Goal: Task Accomplishment & Management: Use online tool/utility

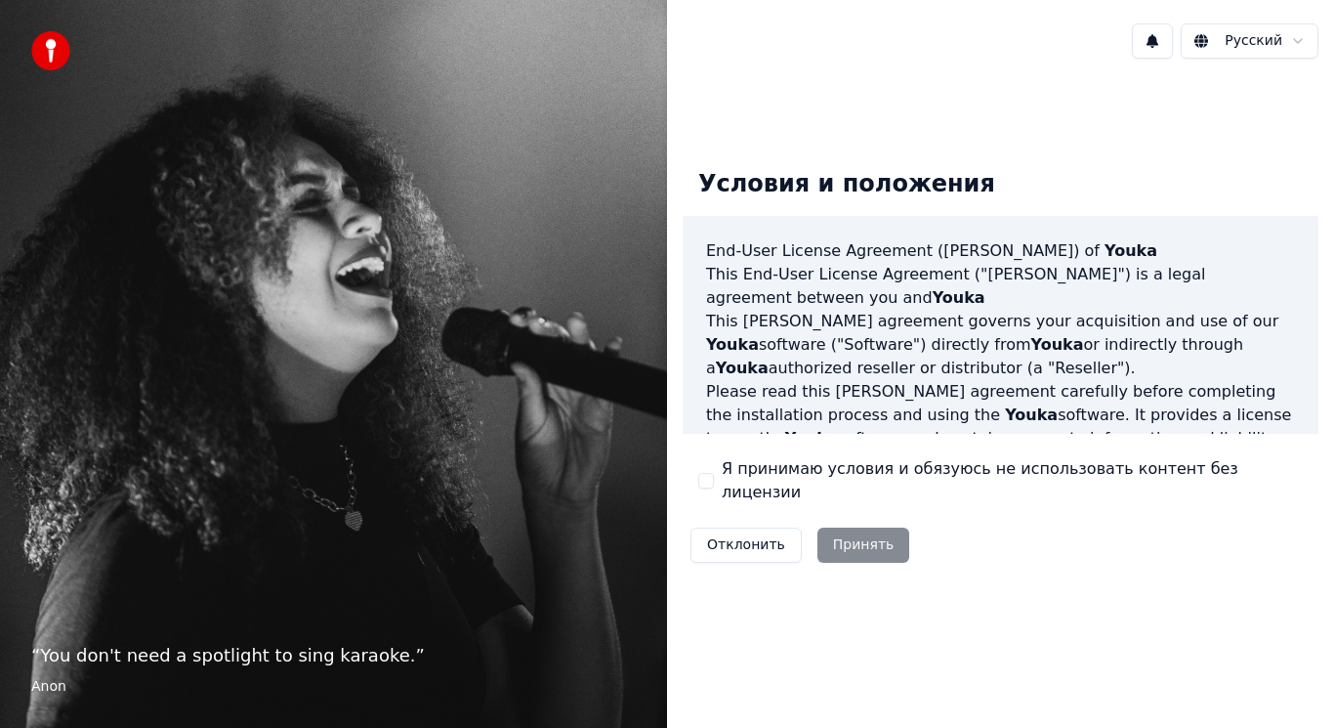
click at [853, 538] on div "Отклонить Принять" at bounding box center [800, 545] width 234 height 51
click at [705, 479] on button "Я принимаю условия и обязуюсь не использовать контент без лицензии" at bounding box center [706, 481] width 16 height 16
click at [843, 531] on button "Принять" at bounding box center [864, 544] width 93 height 35
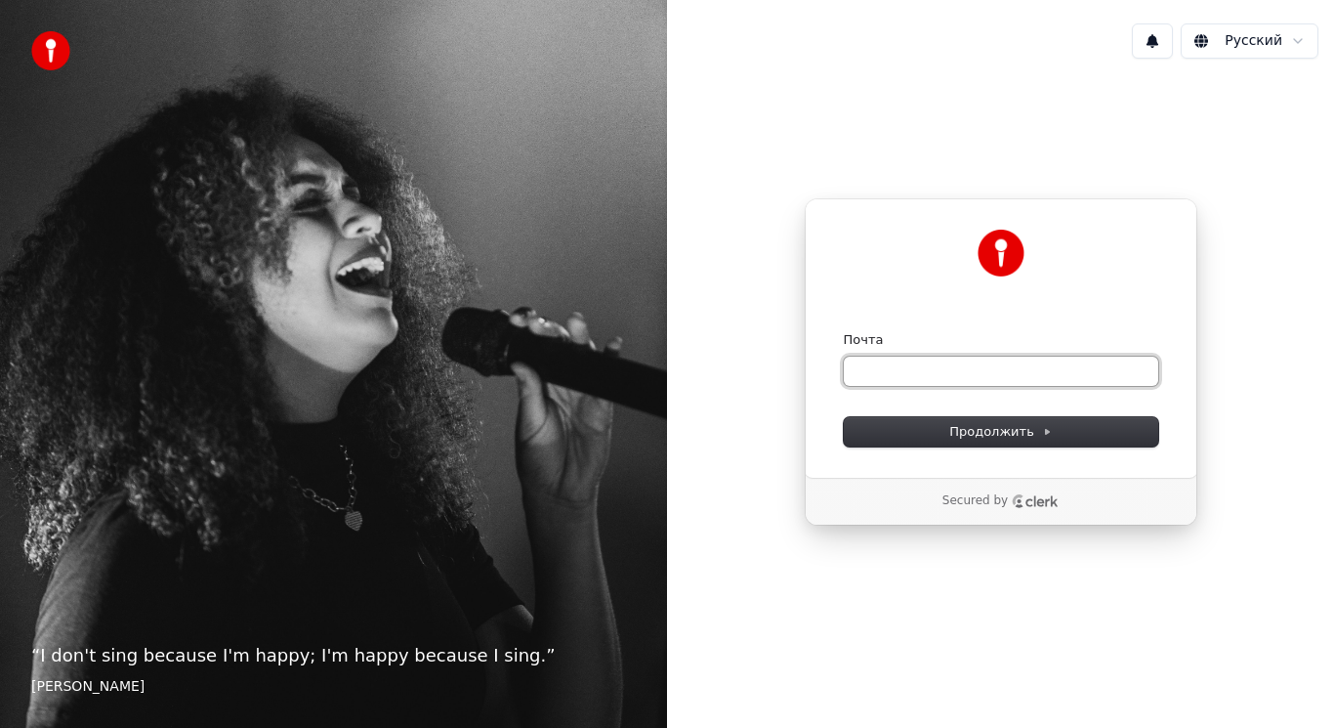
click at [894, 374] on input "Почта" at bounding box center [1001, 371] width 315 height 29
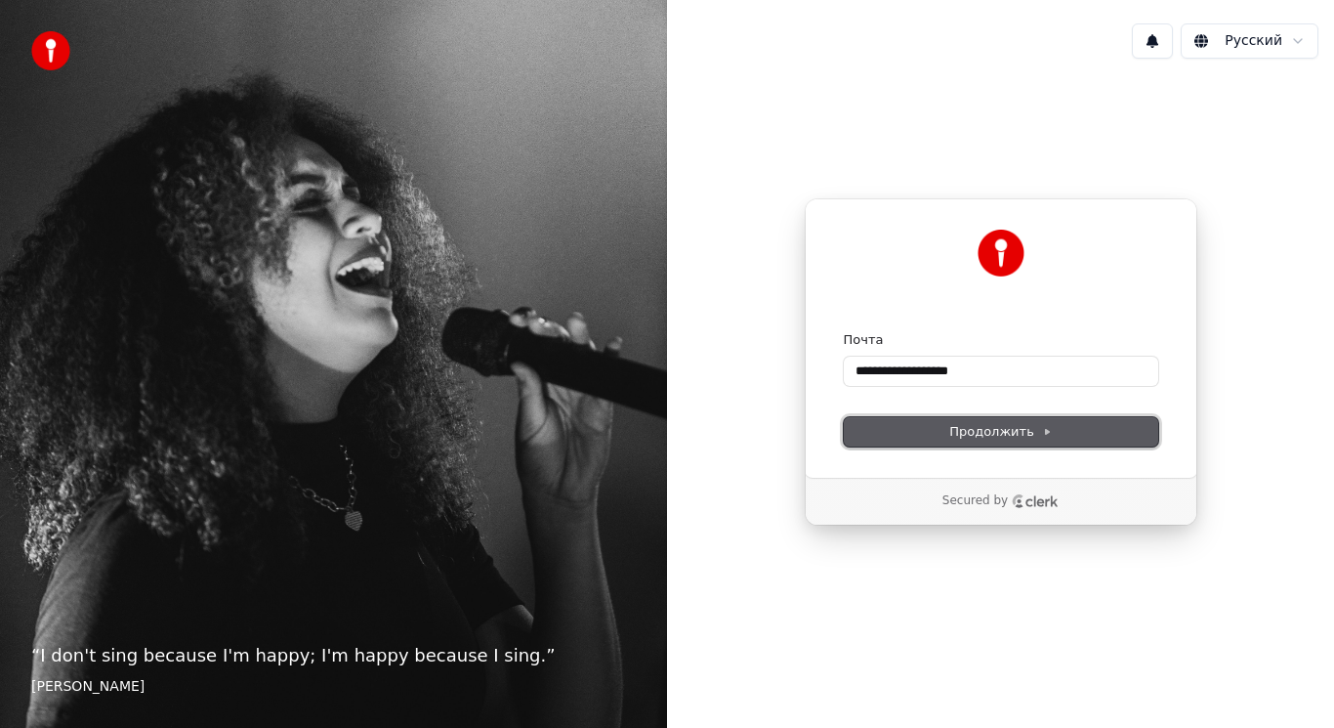
click at [991, 426] on span "Продолжить" at bounding box center [1000, 432] width 103 height 18
type input "**********"
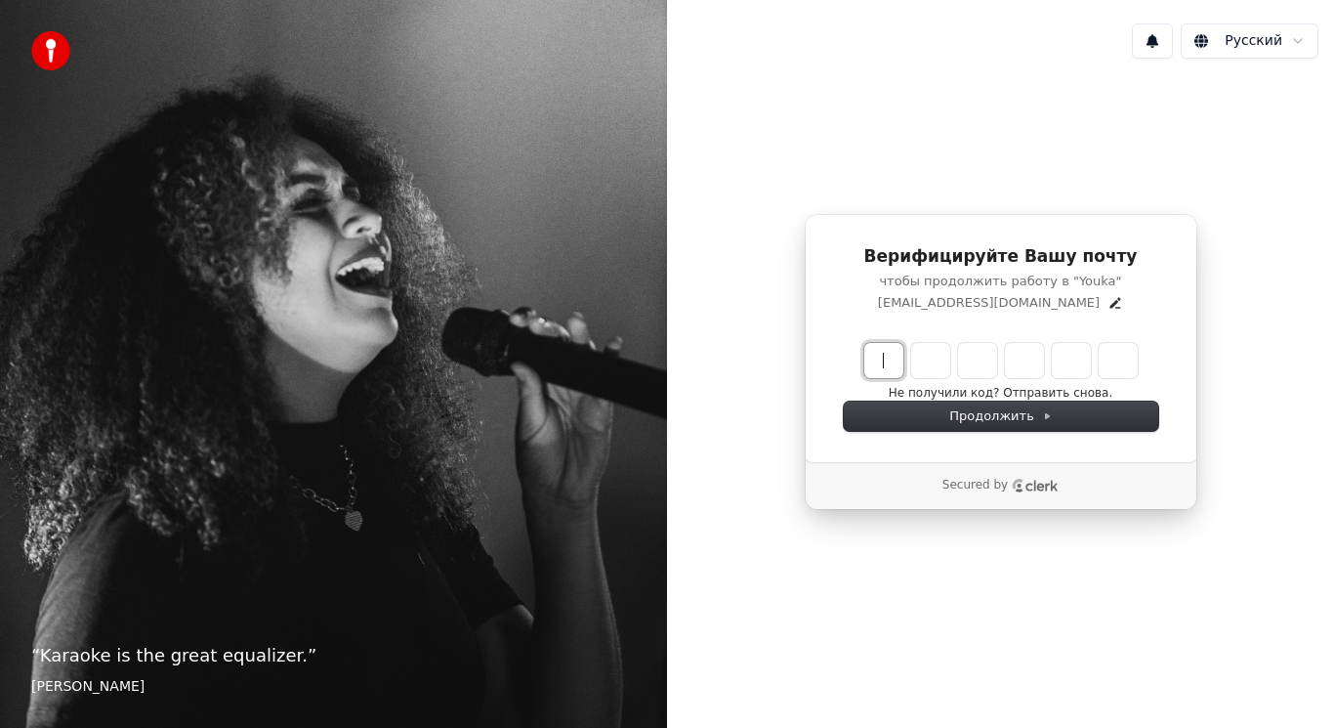
click at [875, 367] on input "Enter verification code" at bounding box center [1001, 360] width 274 height 35
type input "******"
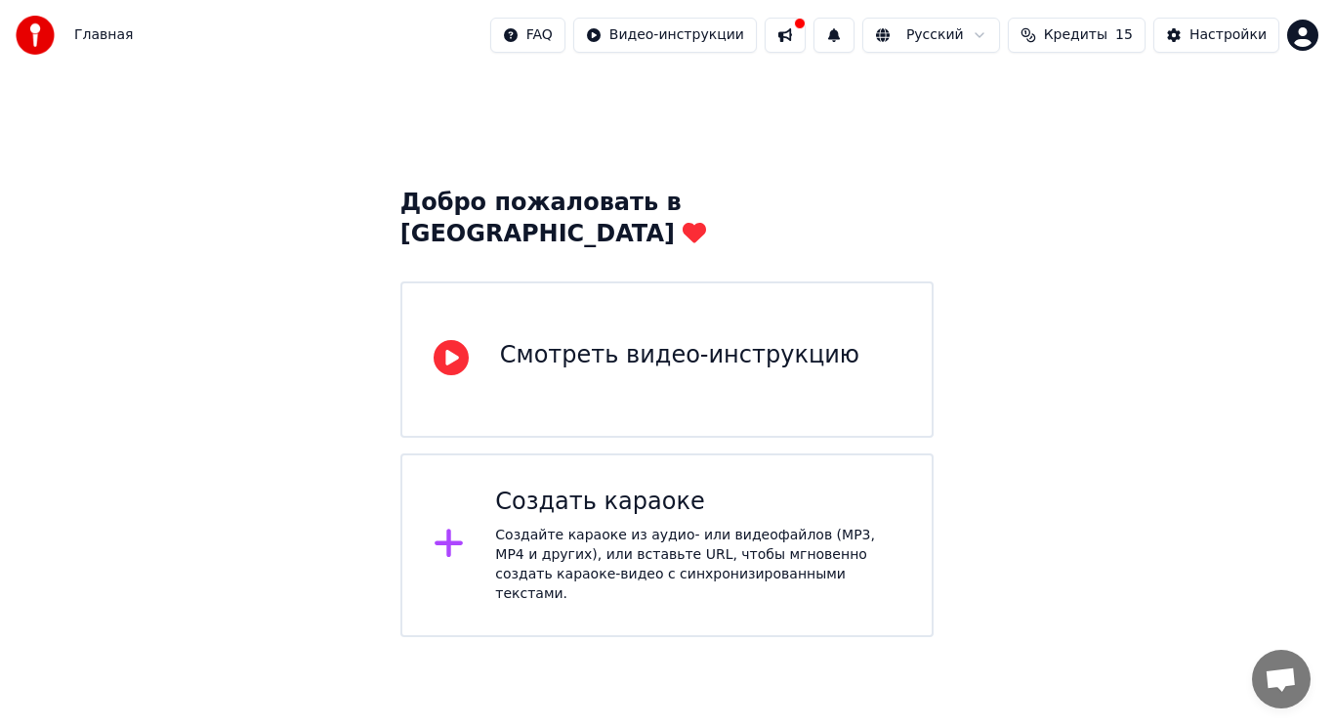
click at [598, 526] on div "Создайте караоке из аудио- или видеофайлов (MP3, MP4 и других), или вставьте UR…" at bounding box center [697, 565] width 405 height 78
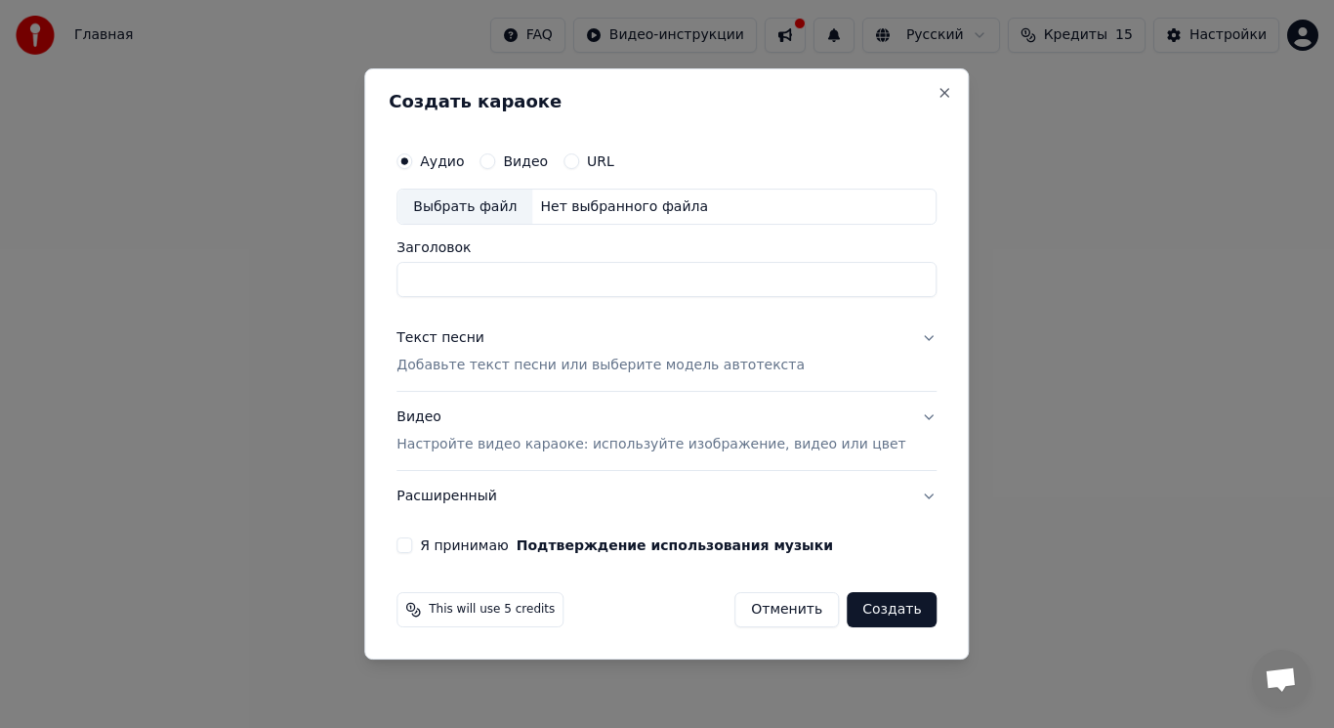
click at [466, 206] on div "Выбрать файл" at bounding box center [465, 207] width 135 height 35
type input "**********"
click at [454, 339] on div "Текст песни" at bounding box center [441, 339] width 88 height 20
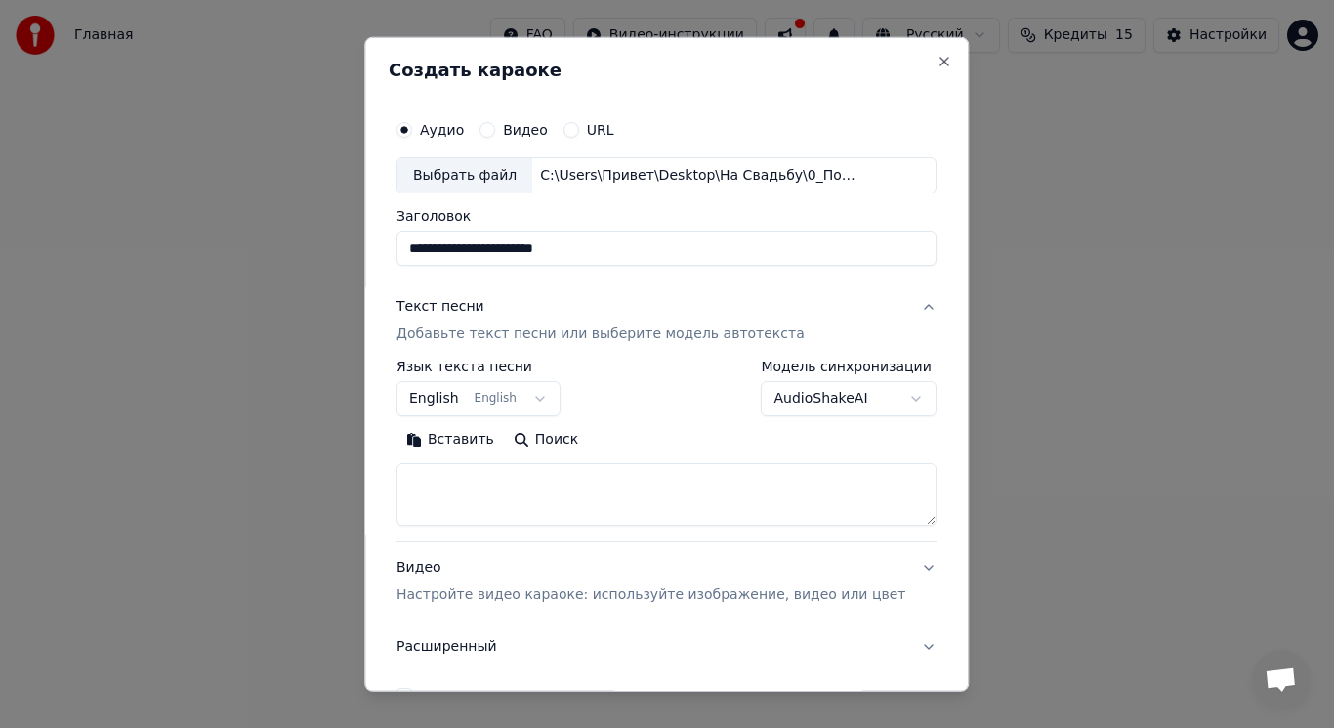
click at [442, 308] on div "Текст песни" at bounding box center [441, 307] width 88 height 20
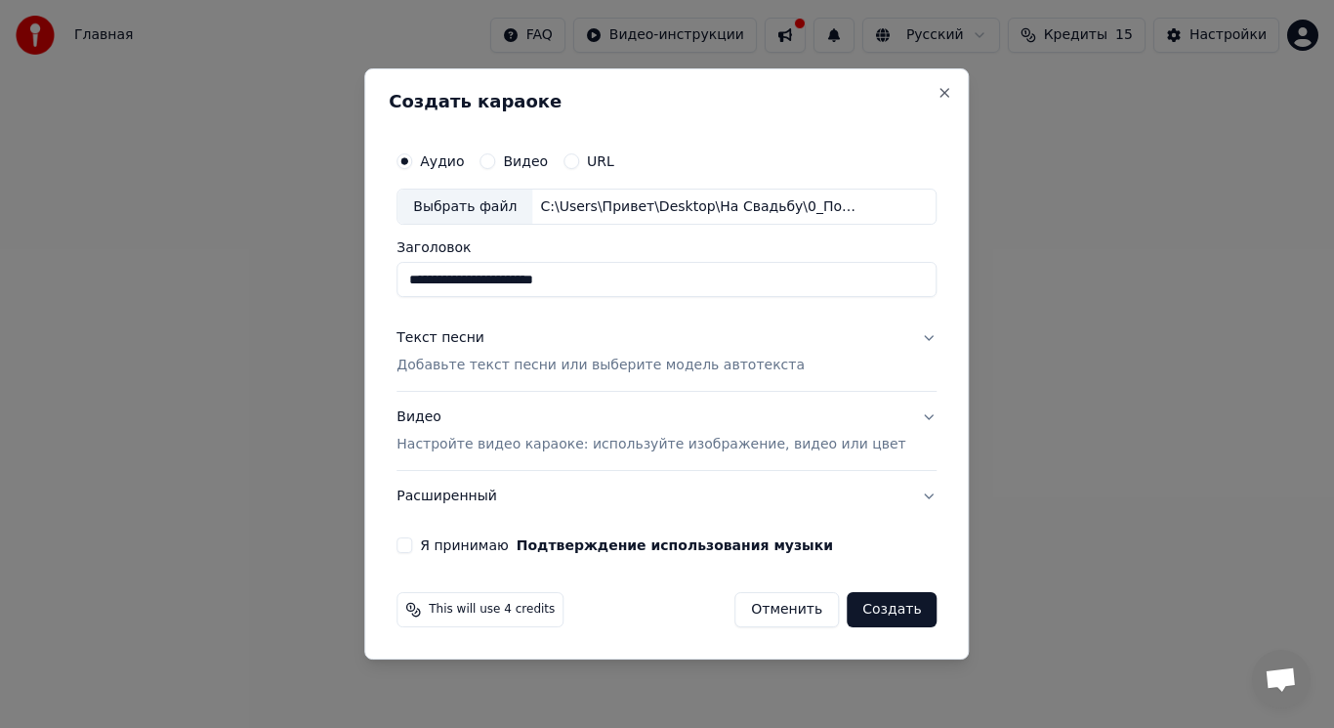
click at [449, 340] on div "Текст песни" at bounding box center [441, 339] width 88 height 20
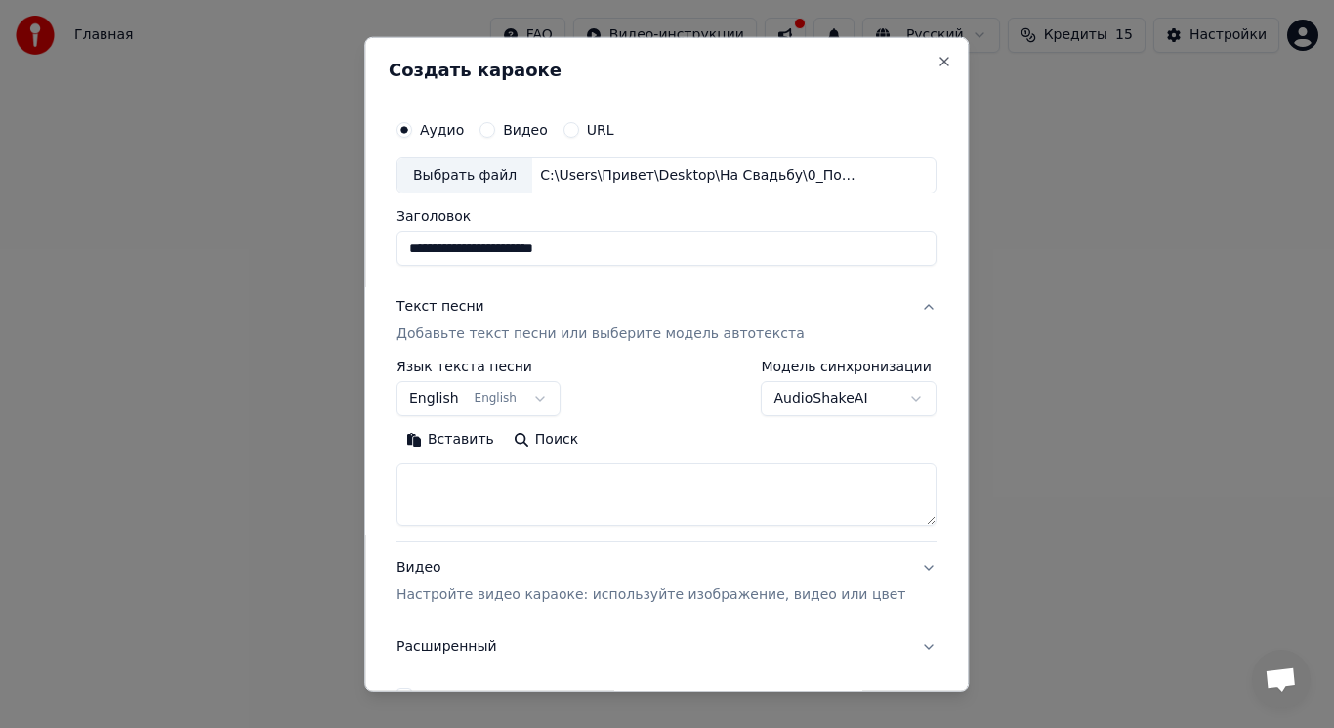
click at [450, 333] on p "Добавьте текст песни или выберите модель автотекста" at bounding box center [601, 334] width 408 height 20
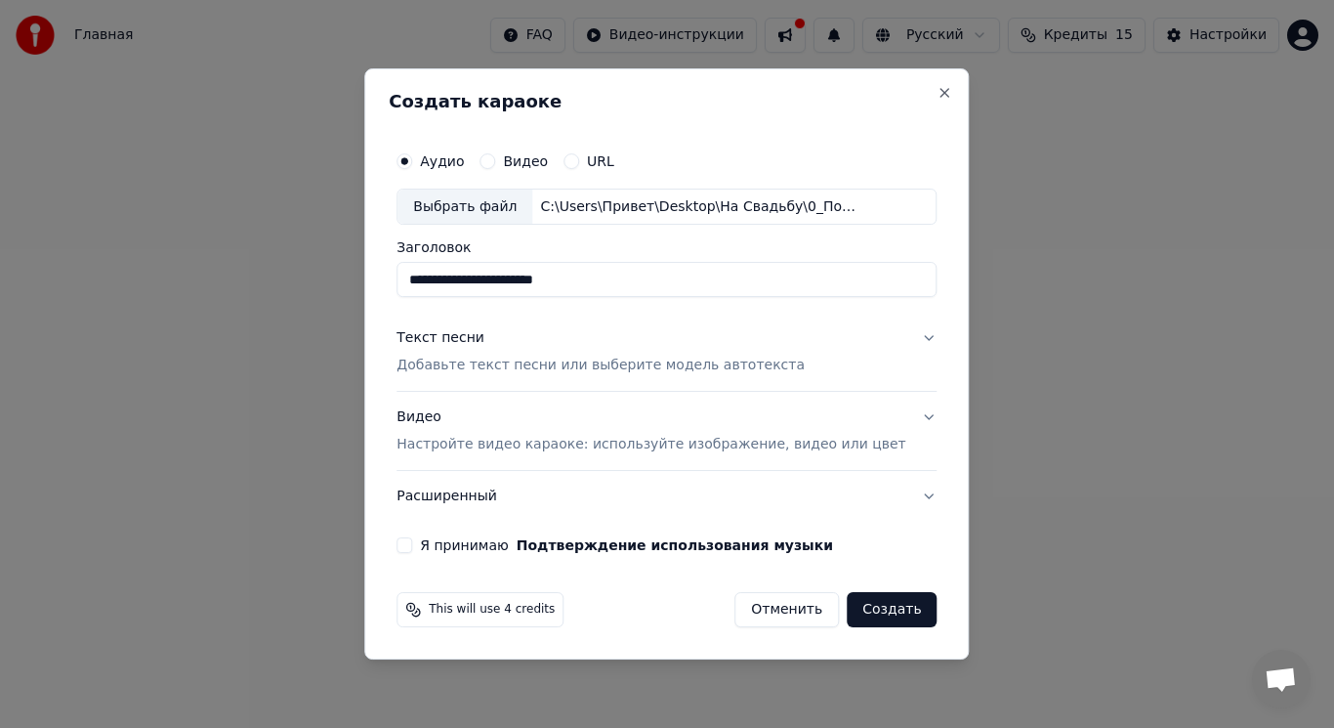
click at [457, 359] on p "Добавьте текст песни или выберите модель автотекста" at bounding box center [601, 367] width 408 height 20
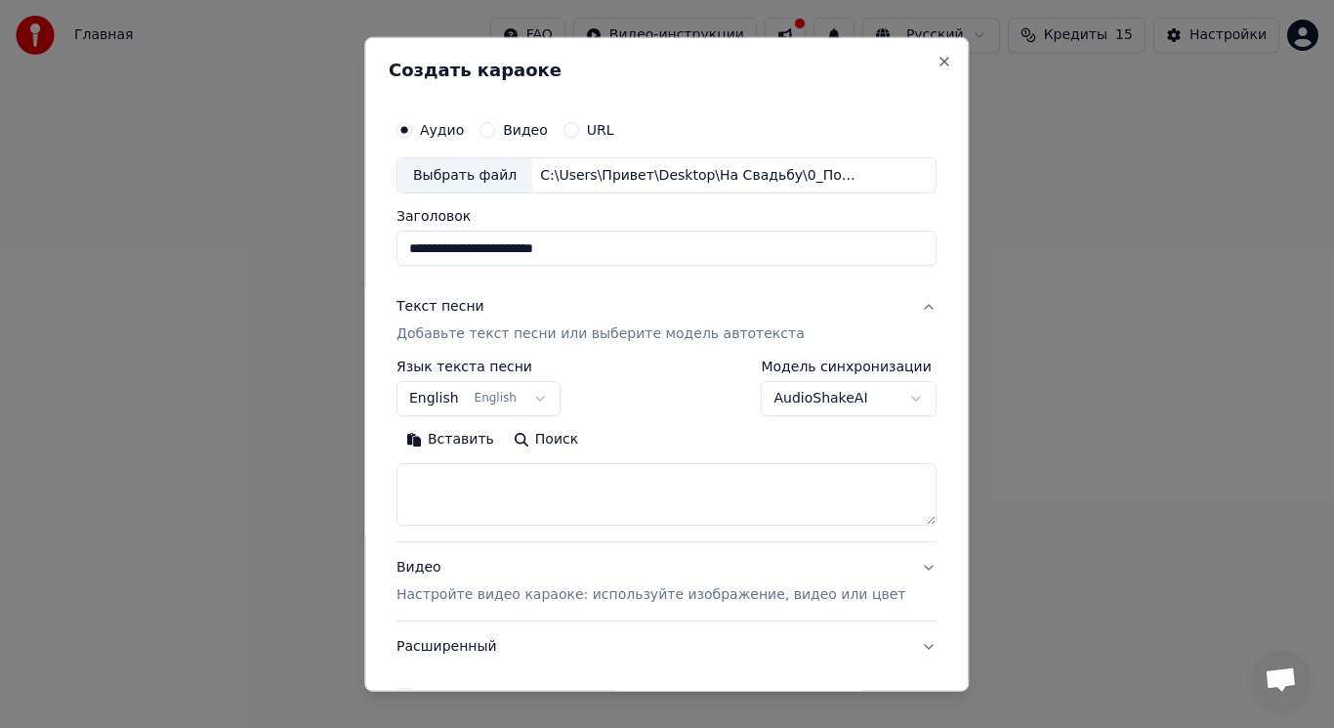
click at [441, 487] on textarea at bounding box center [667, 494] width 540 height 63
click at [467, 436] on button "Вставить" at bounding box center [450, 439] width 107 height 31
type textarea "**********"
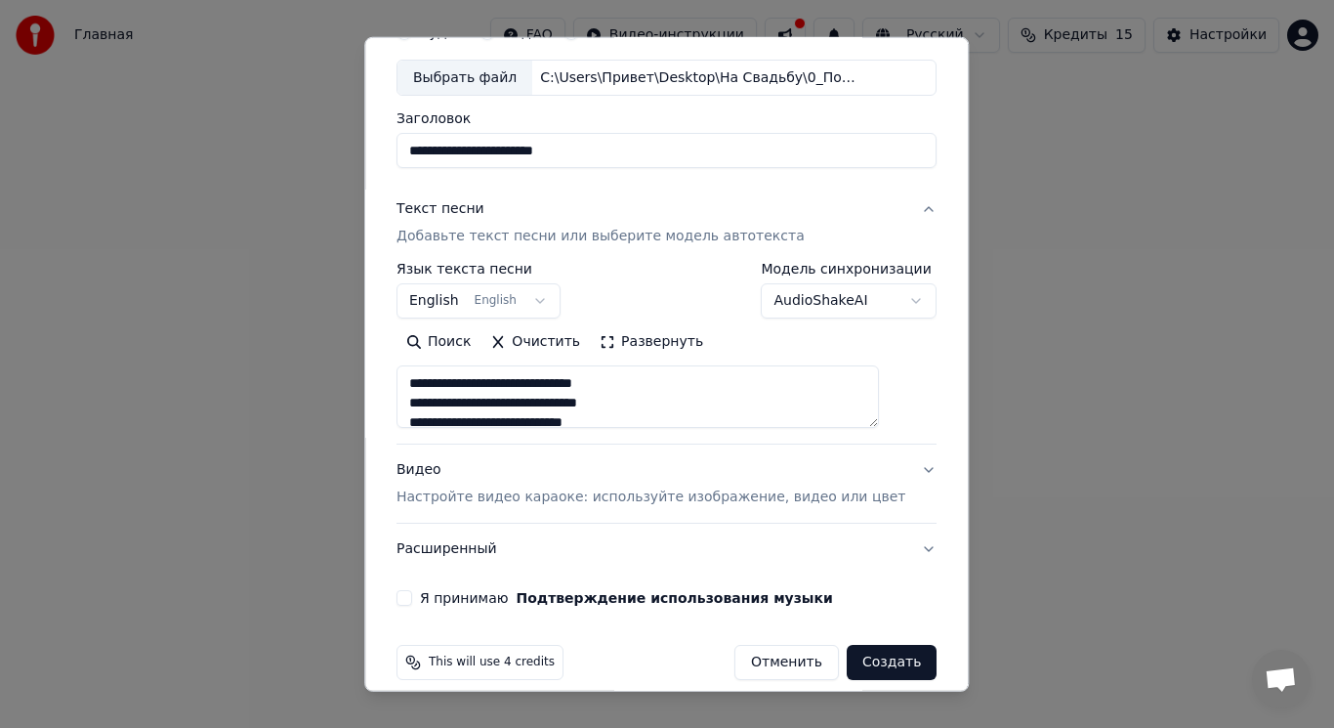
scroll to position [118, 0]
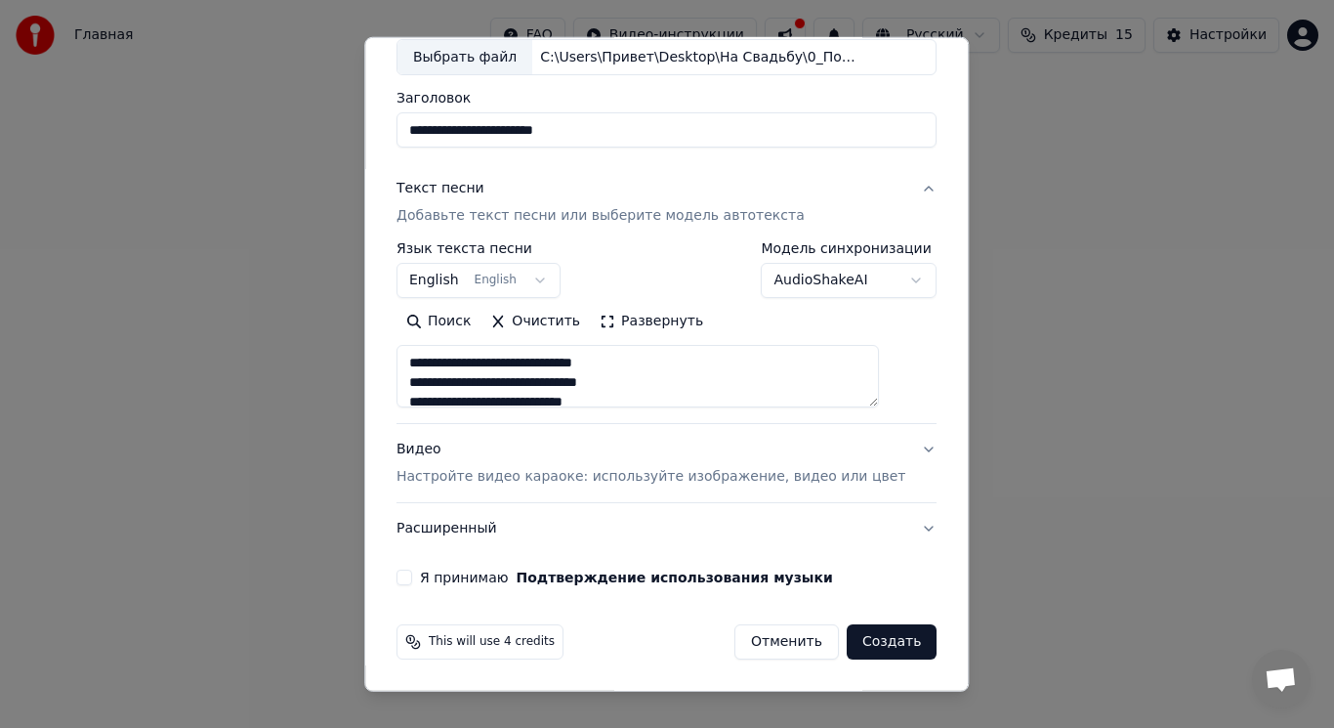
click at [691, 474] on p "Настройте видео караоке: используйте изображение, видео или цвет" at bounding box center [651, 477] width 509 height 20
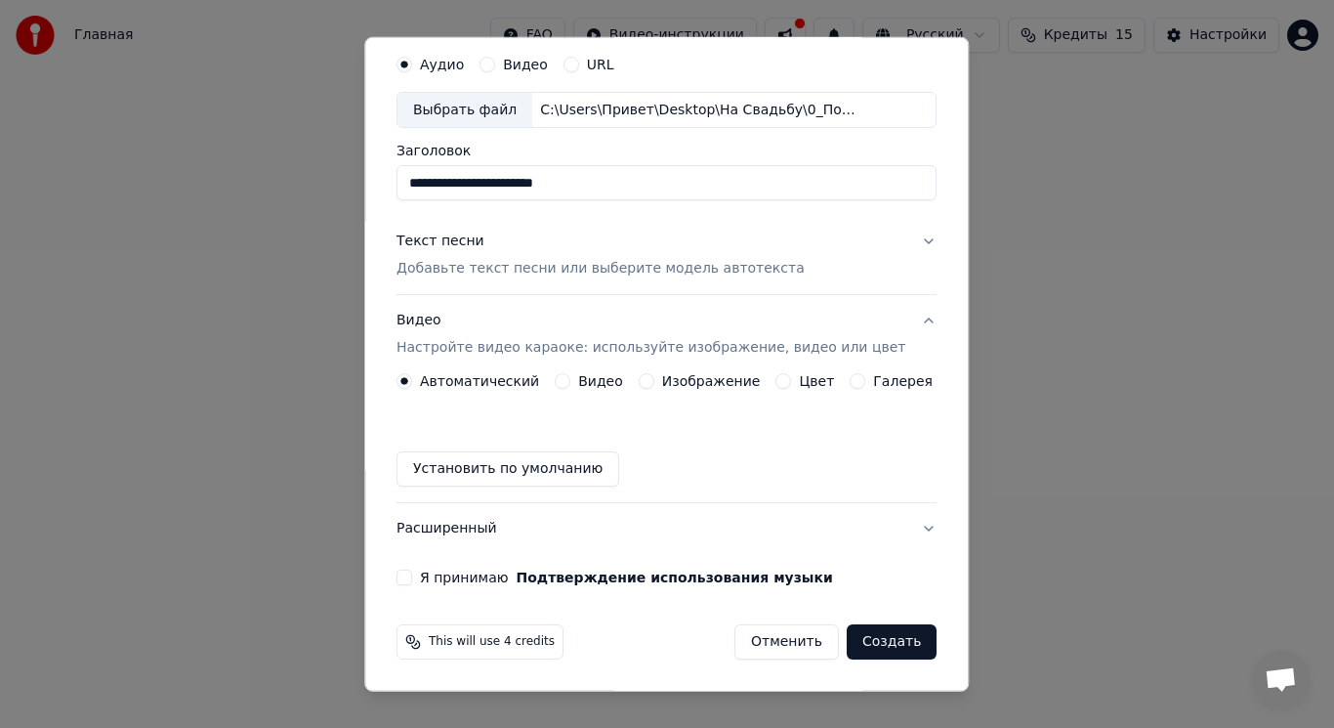
scroll to position [65, 0]
click at [806, 385] on label "Цвет" at bounding box center [817, 381] width 35 height 14
click at [792, 385] on button "Цвет" at bounding box center [785, 381] width 16 height 16
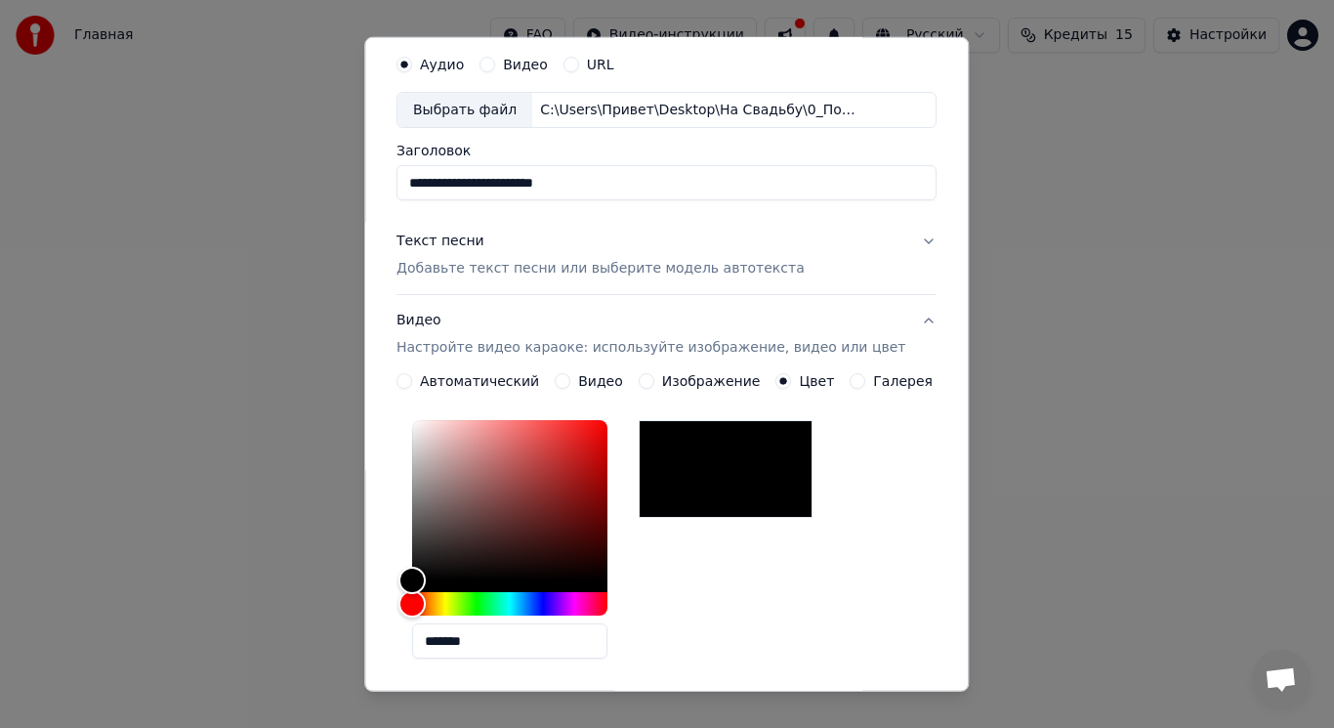
click at [735, 459] on div at bounding box center [726, 469] width 174 height 98
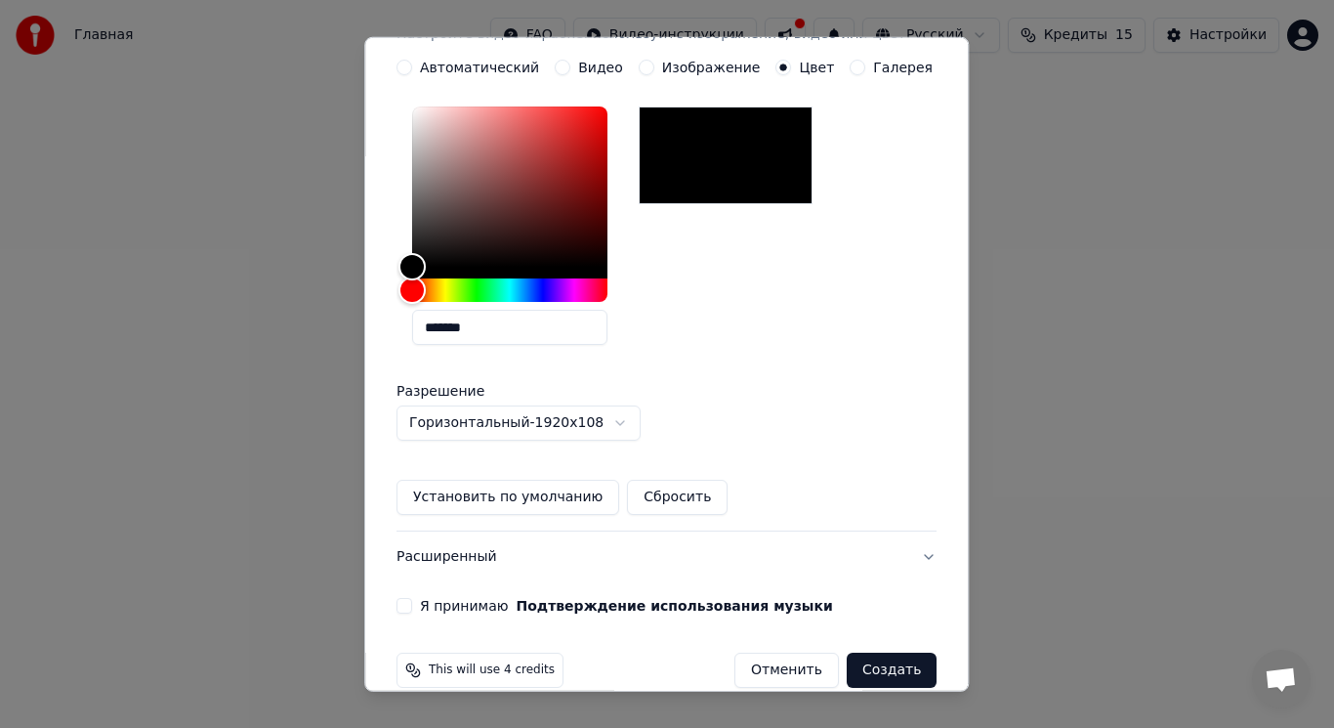
scroll to position [407, 0]
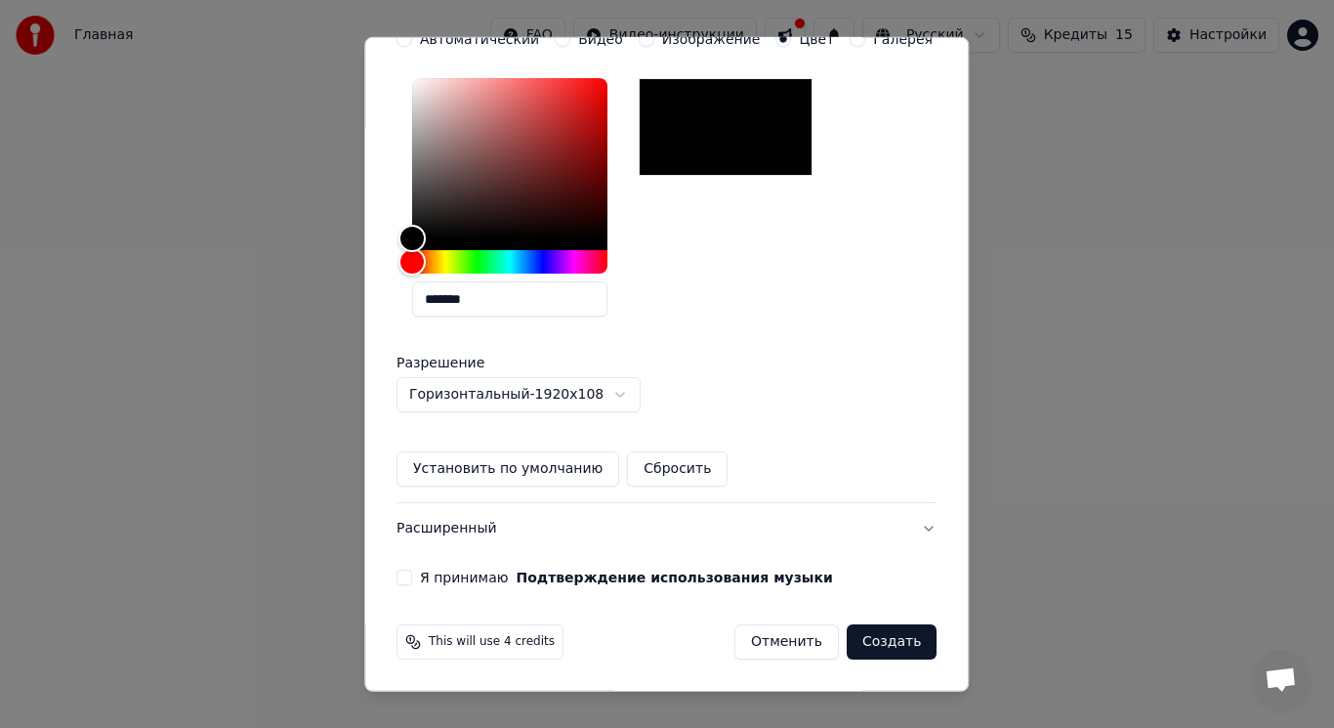
click at [632, 395] on button "Горизонтальный - 1920 x 1080 ( 16 : 9 )" at bounding box center [519, 394] width 244 height 35
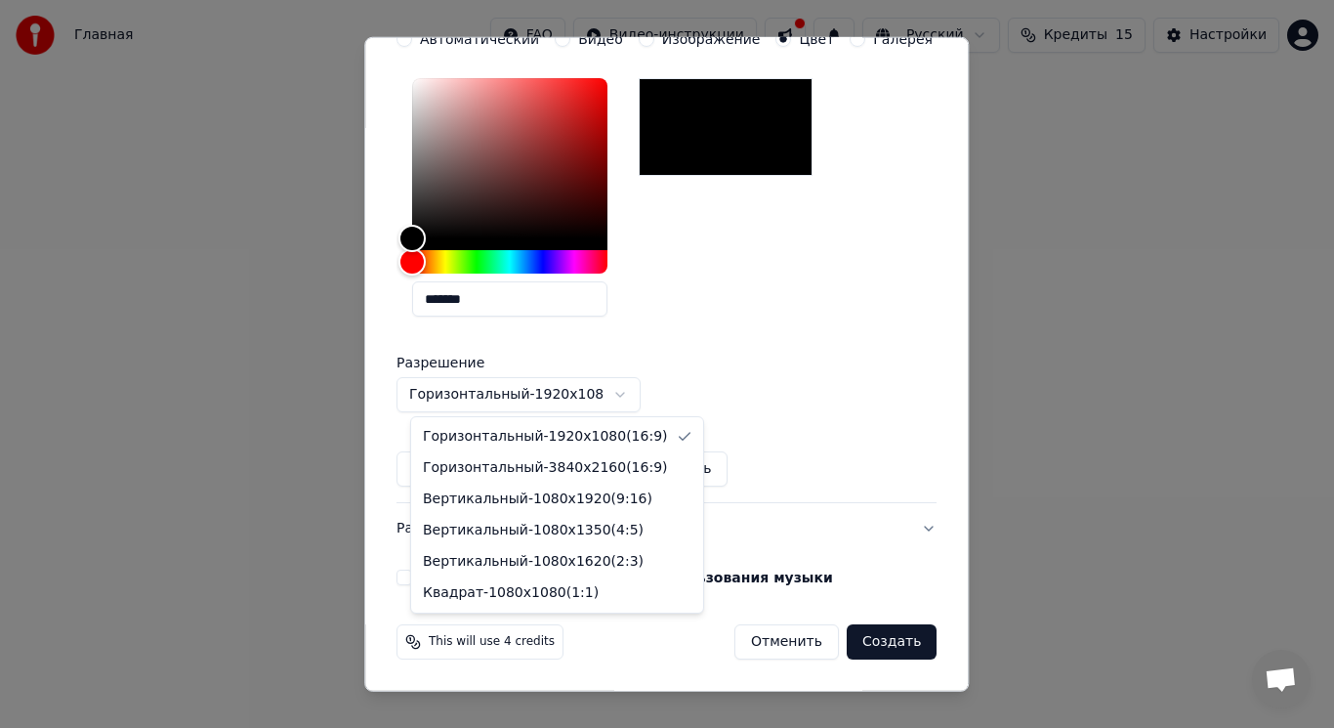
select select "*********"
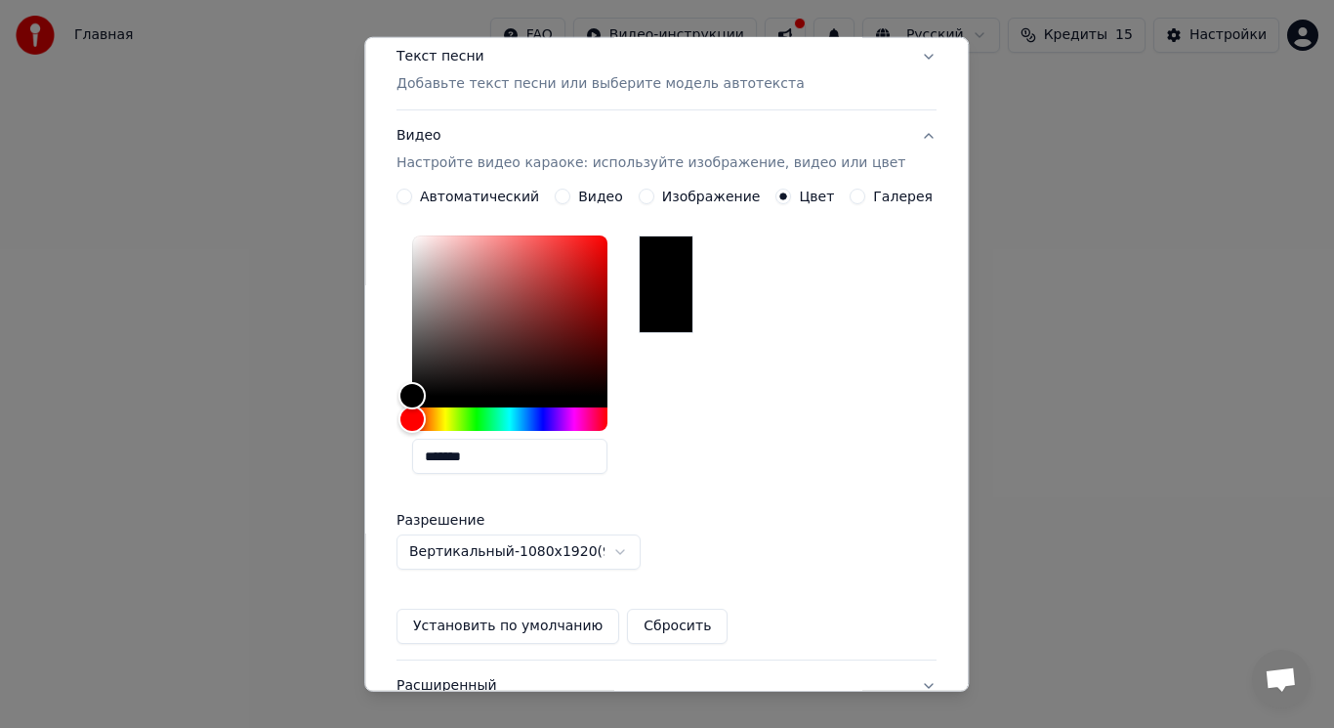
scroll to position [251, 0]
click at [901, 55] on button "Текст песни Добавьте текст песни или выберите модель автотекста" at bounding box center [667, 69] width 540 height 78
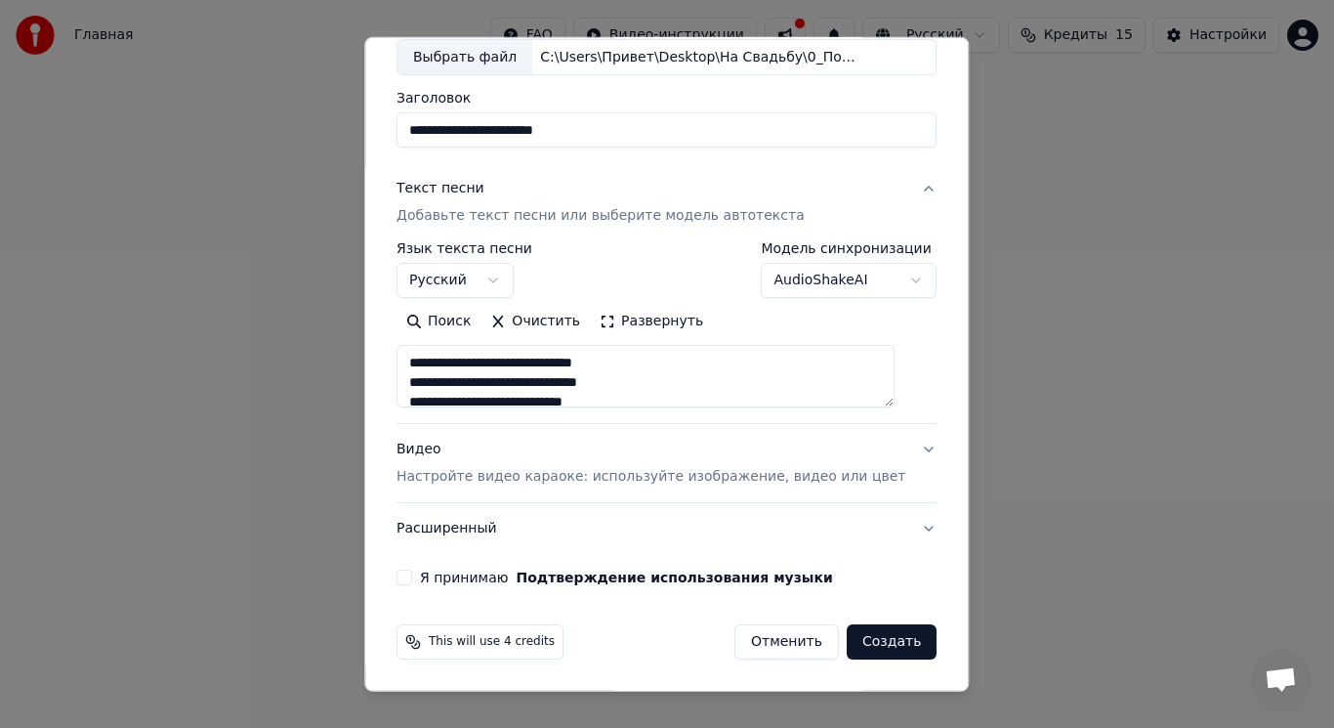
scroll to position [118, 0]
click at [891, 449] on button "Видео Настройте видео караоке: используйте изображение, видео или цвет" at bounding box center [667, 463] width 540 height 78
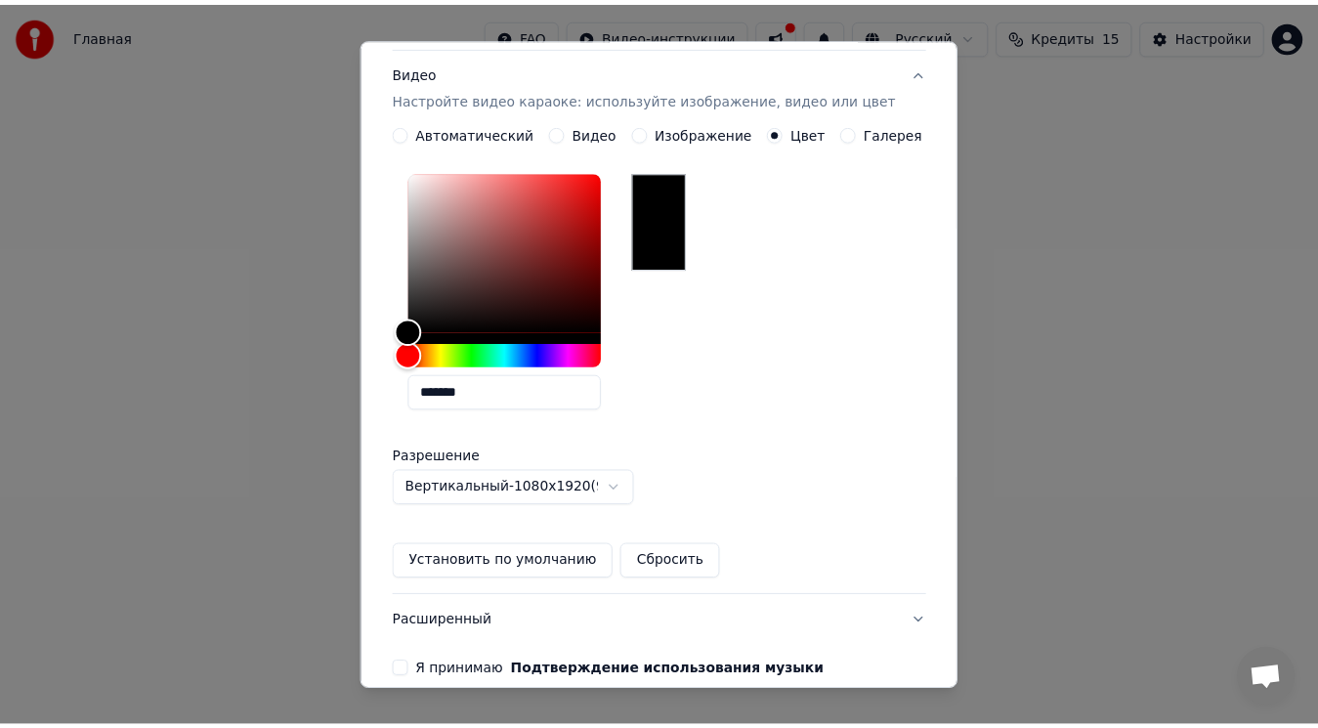
scroll to position [407, 0]
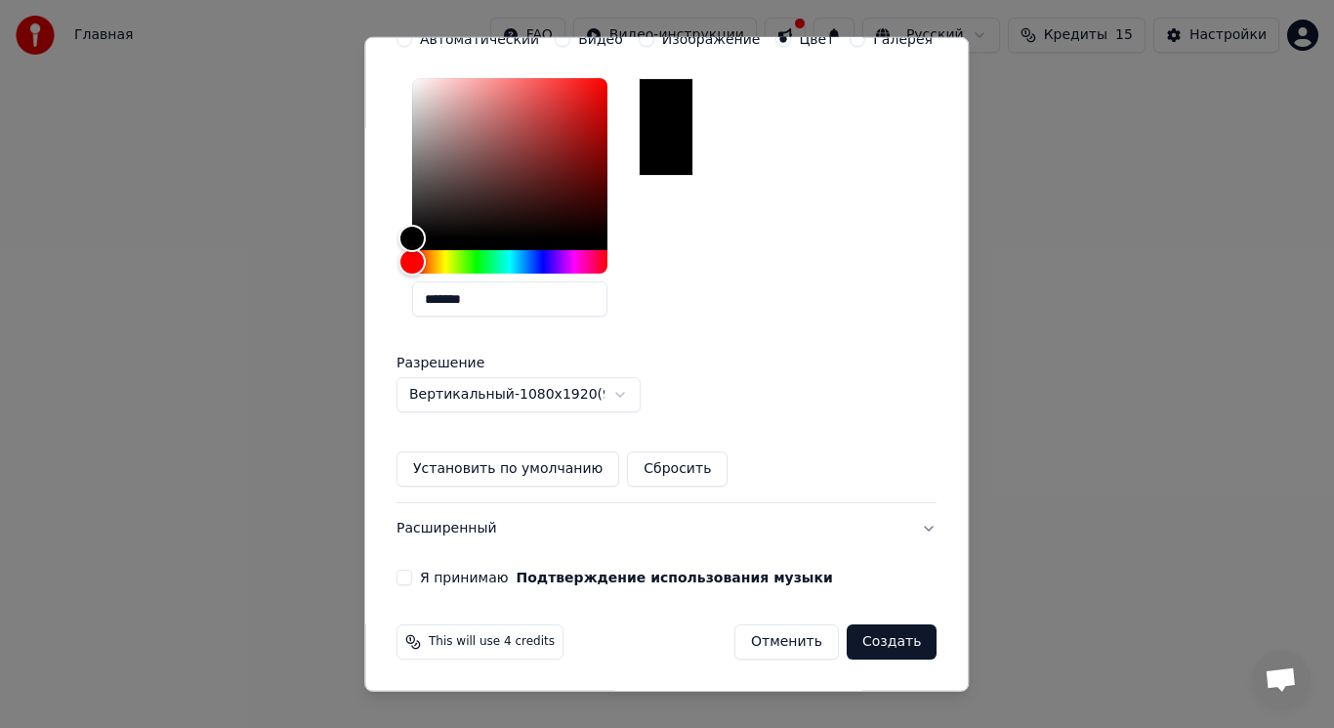
click at [412, 577] on button "Я принимаю Подтверждение использования музыки" at bounding box center [405, 577] width 16 height 16
click at [861, 653] on button "Создать" at bounding box center [892, 641] width 90 height 35
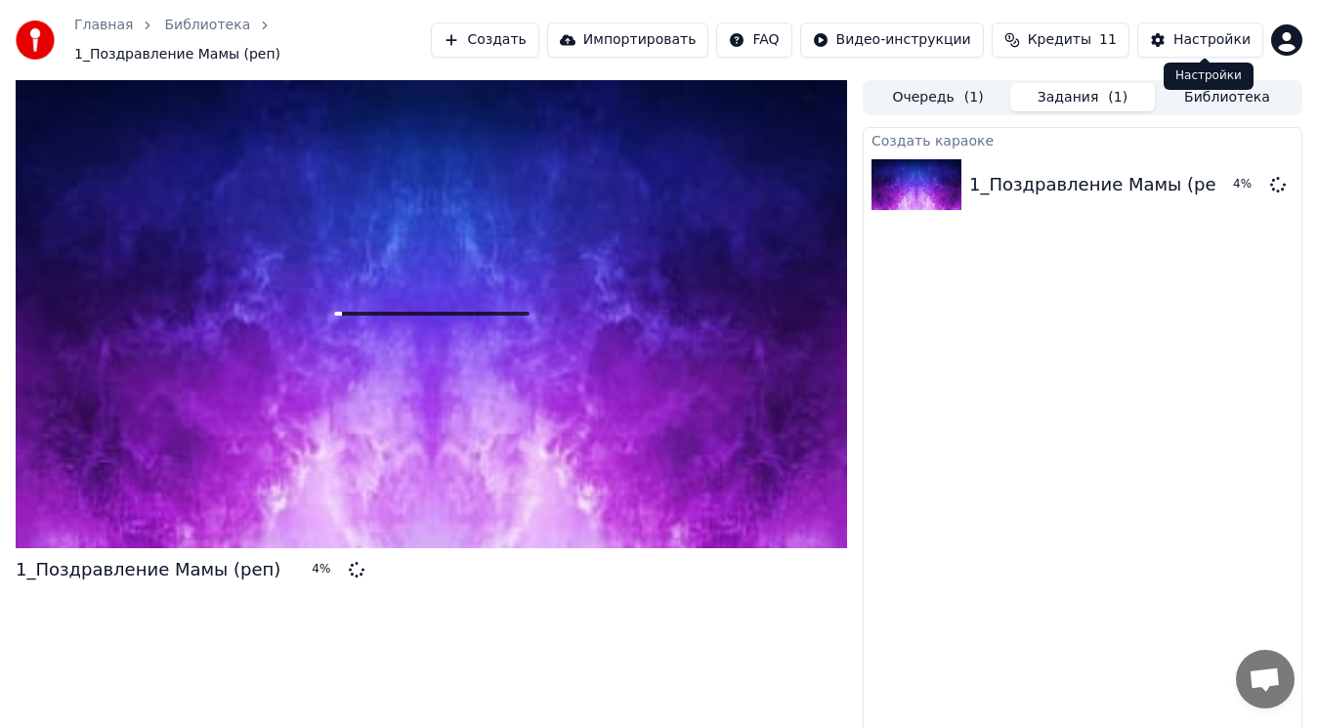
click at [1194, 34] on div "Настройки" at bounding box center [1211, 40] width 77 height 20
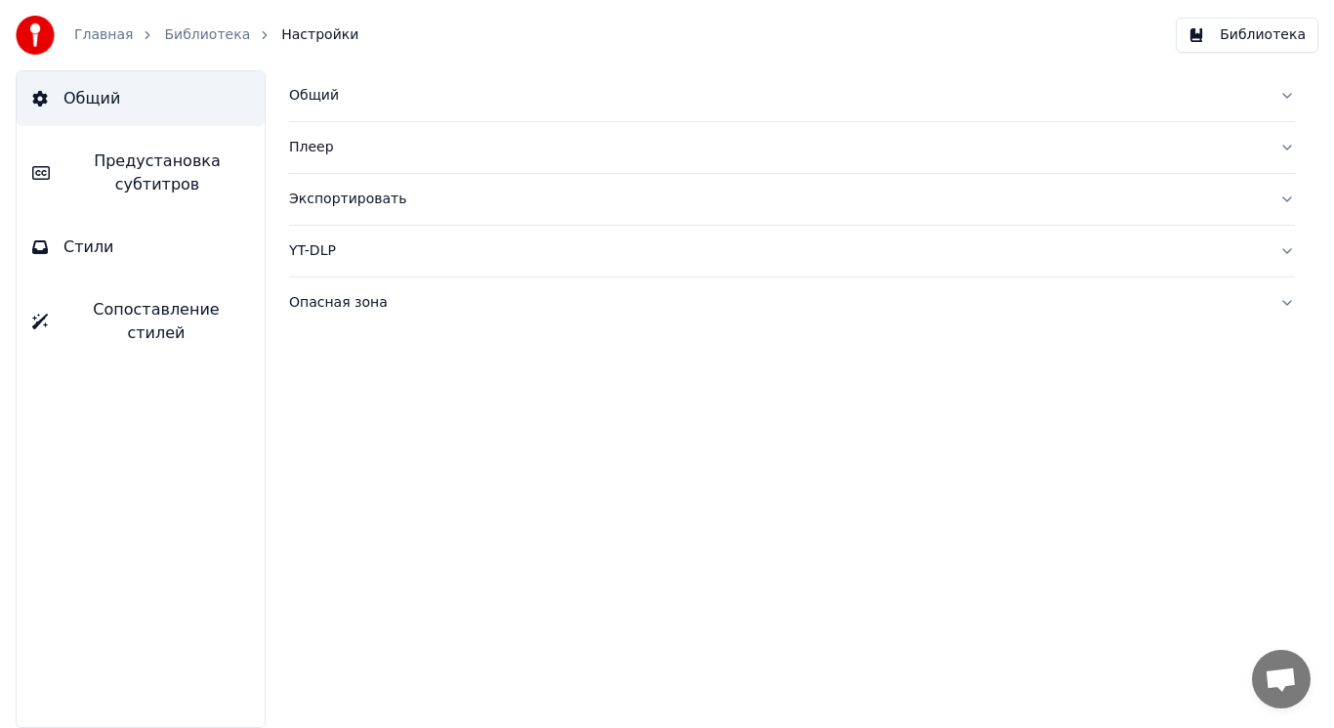
click at [283, 36] on span "Настройки" at bounding box center [319, 35] width 77 height 20
click at [103, 37] on link "Главная" at bounding box center [103, 35] width 59 height 20
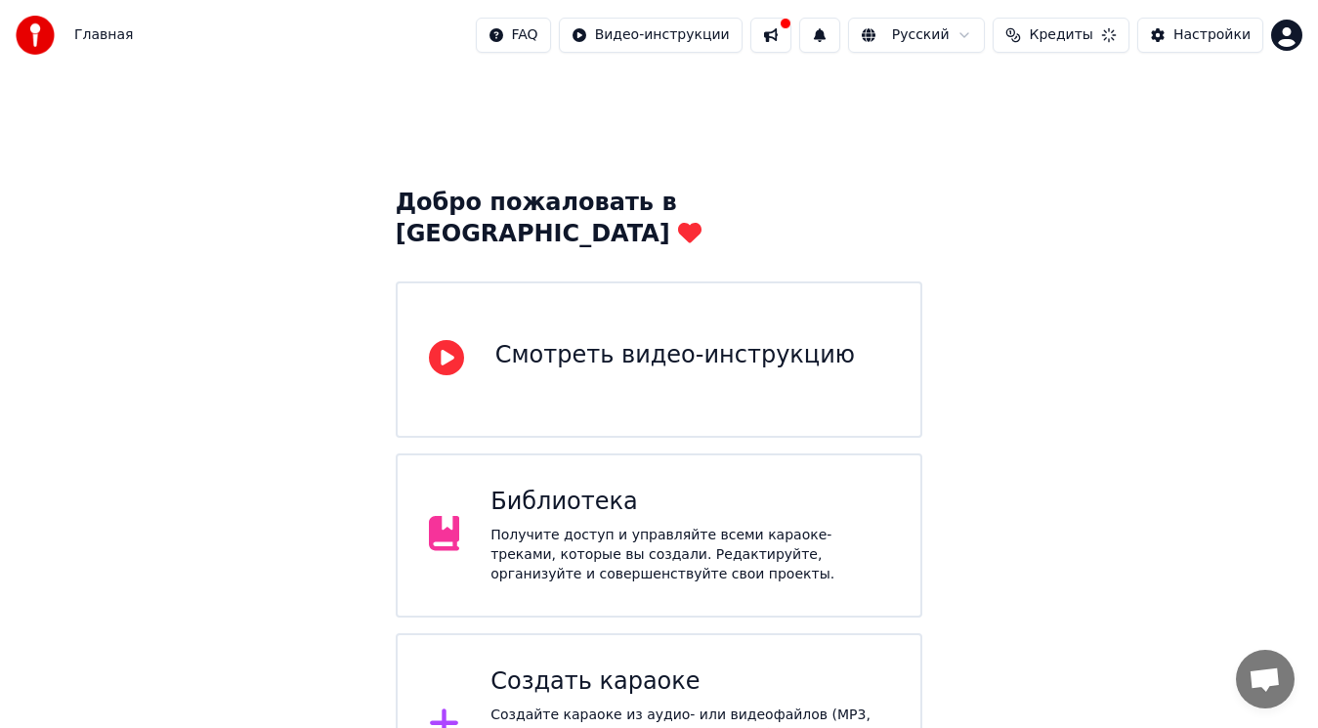
click at [1076, 40] on span "Кредиты" at bounding box center [1060, 35] width 63 height 20
click at [1096, 296] on div "Добро пожаловать в Youka Смотреть видео-инструкцию Библиотека Получите доступ и…" at bounding box center [659, 443] width 1318 height 746
click at [661, 526] on div "Получите доступ и управляйте всеми караоке-треками, которые вы создали. Редакти…" at bounding box center [689, 555] width 399 height 59
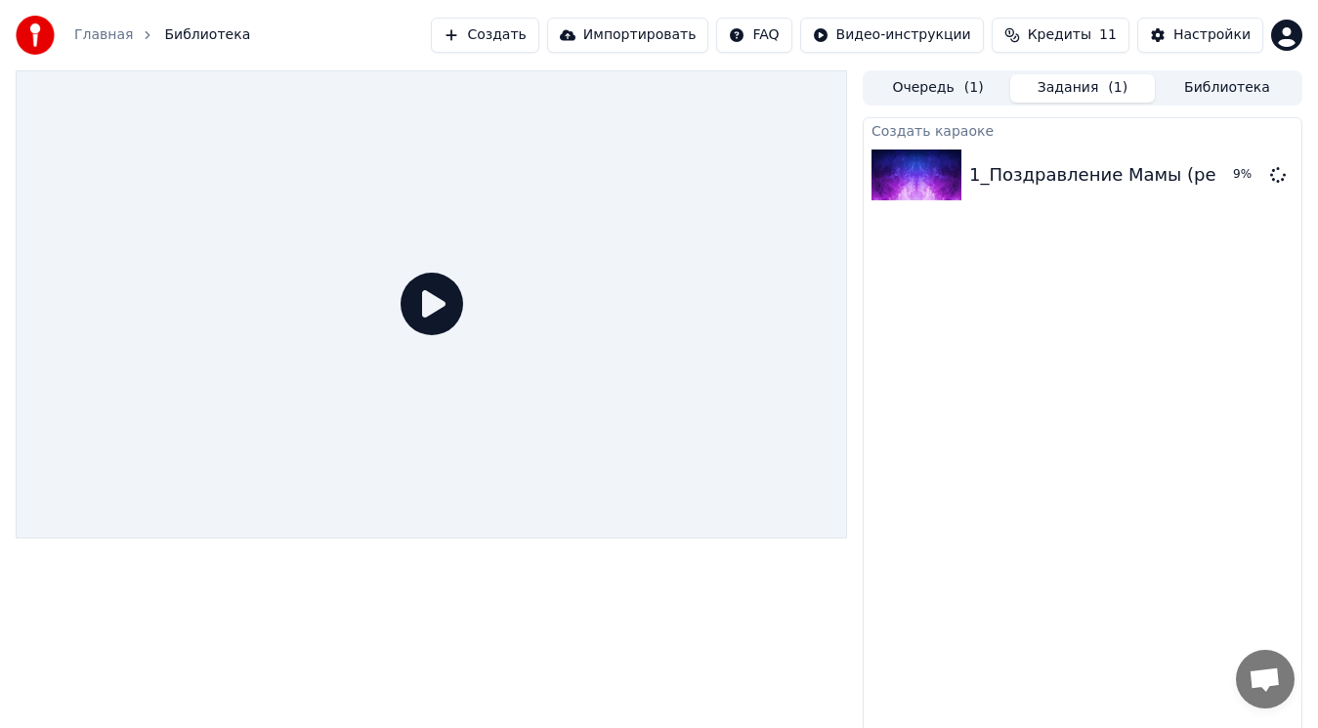
click at [437, 294] on icon at bounding box center [431, 304] width 63 height 63
click at [1069, 173] on div "1_Поздравление Мамы (реп)" at bounding box center [1101, 174] width 265 height 27
click at [436, 297] on icon at bounding box center [431, 304] width 63 height 63
click at [1067, 91] on button "Задания ( 1 )" at bounding box center [1082, 88] width 145 height 28
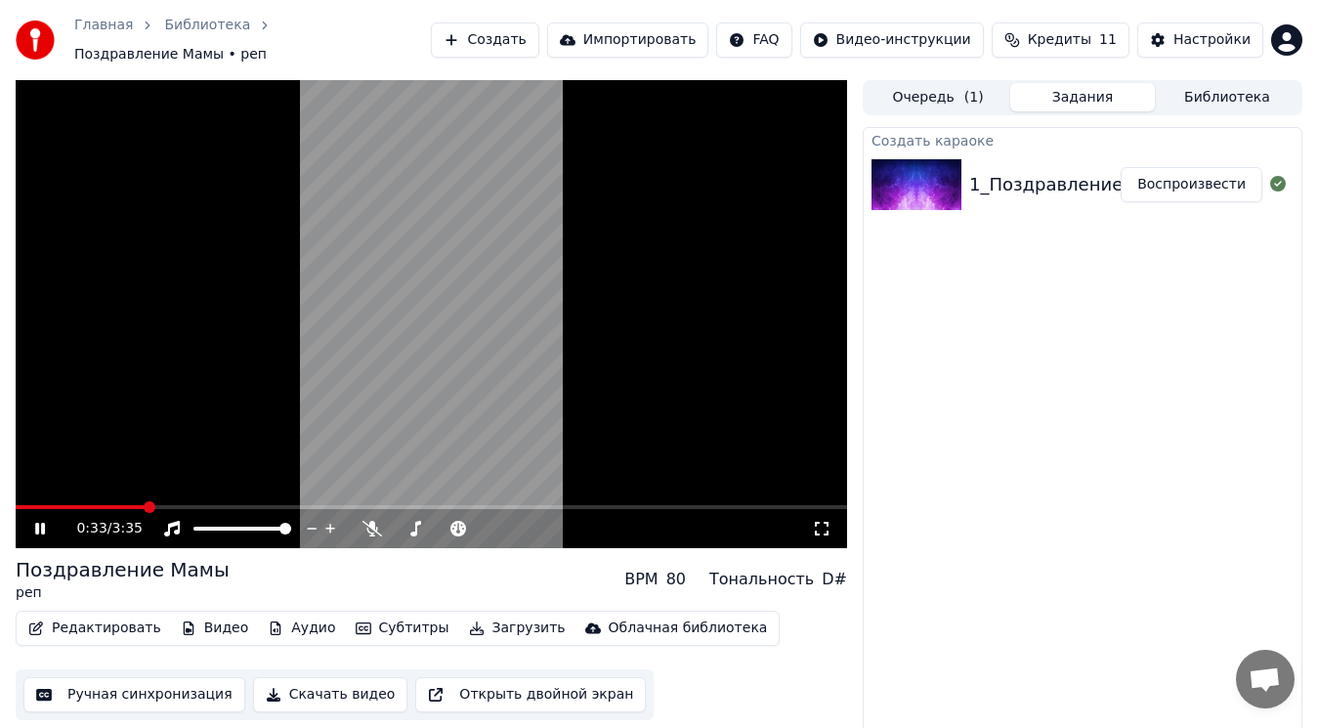
click at [821, 521] on icon at bounding box center [822, 529] width 20 height 16
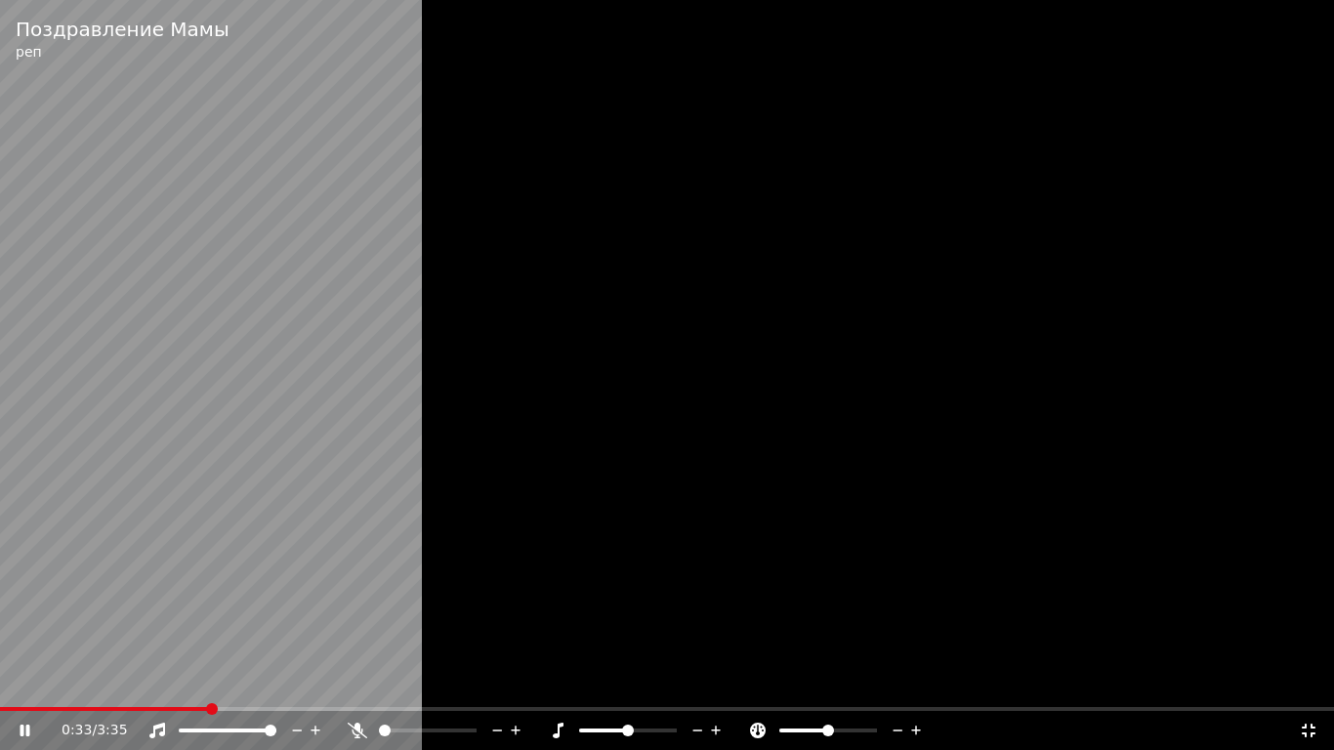
click at [21, 727] on icon at bounding box center [26, 731] width 10 height 12
click at [1304, 727] on icon at bounding box center [1309, 731] width 20 height 16
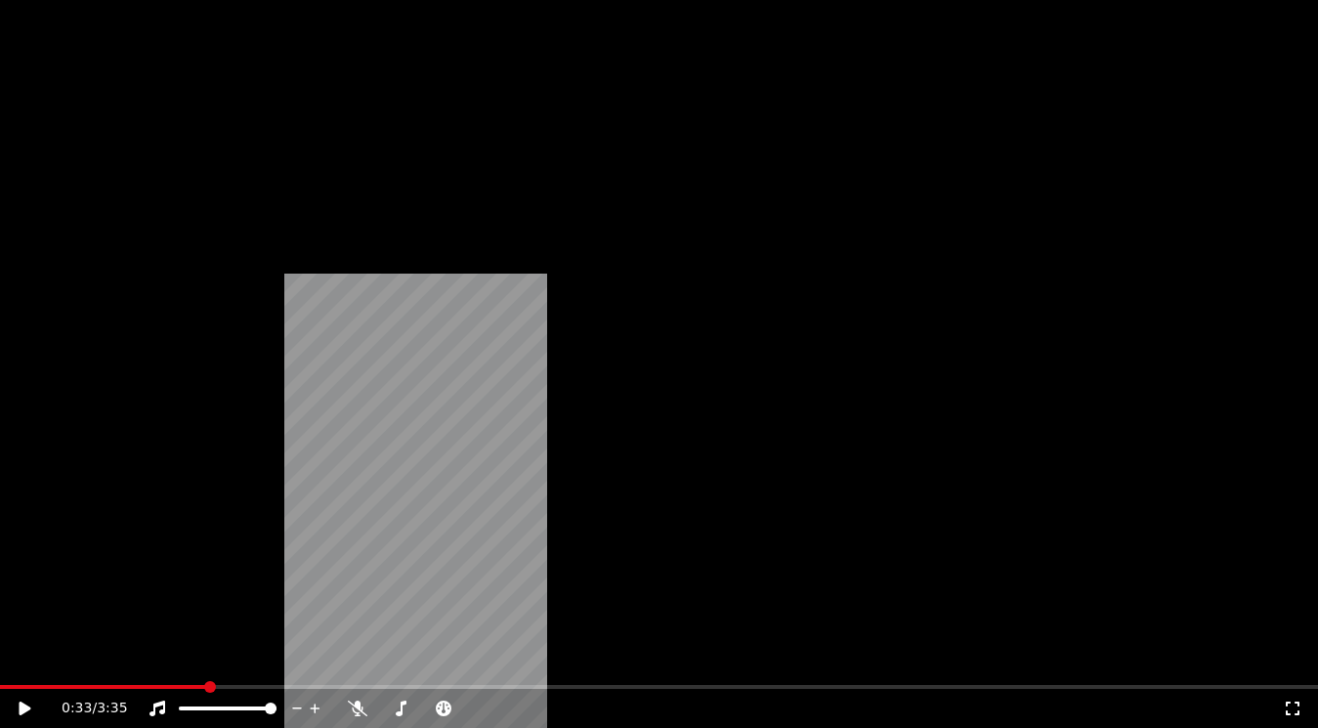
scroll to position [8, 0]
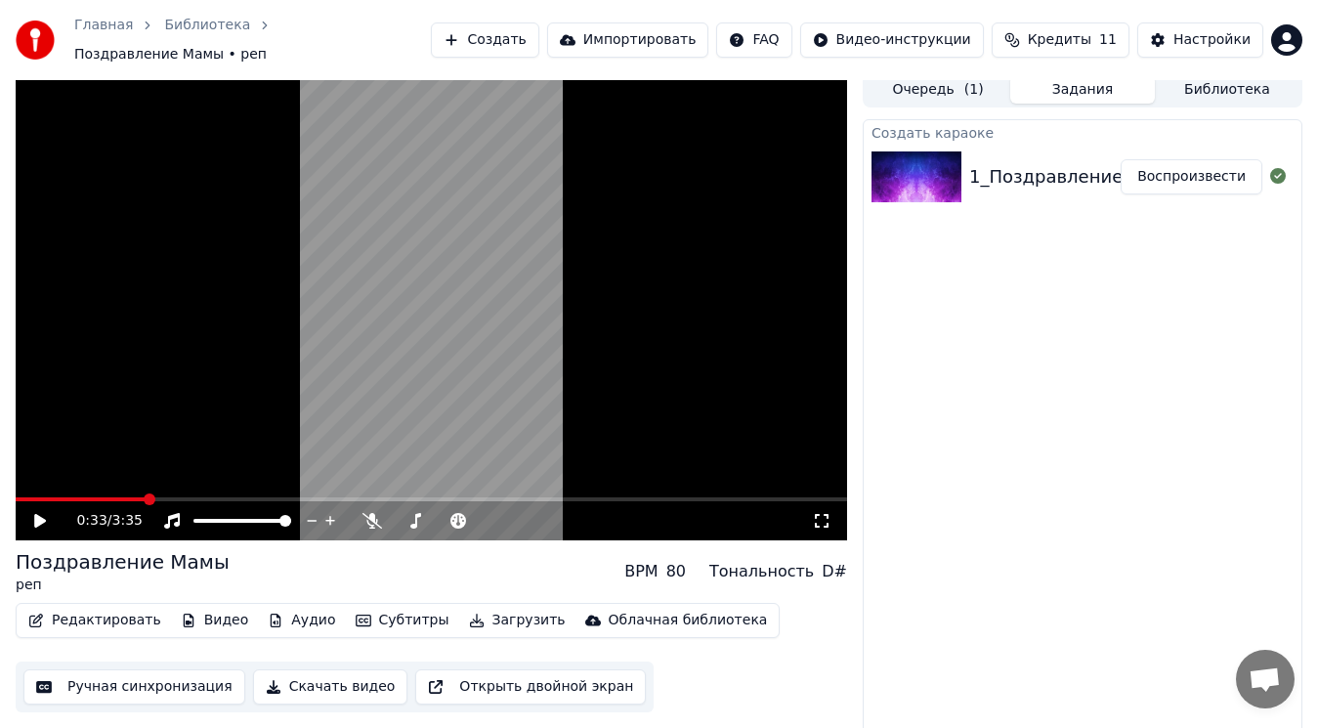
click at [1038, 168] on div "1_Поздравление Мамы (реп)" at bounding box center [1101, 176] width 265 height 27
click at [16, 501] on span at bounding box center [16, 499] width 0 height 4
click at [33, 516] on icon at bounding box center [53, 521] width 45 height 16
click at [36, 515] on icon at bounding box center [40, 521] width 10 height 12
click at [146, 678] on button "Ручная синхронизация" at bounding box center [134, 686] width 222 height 35
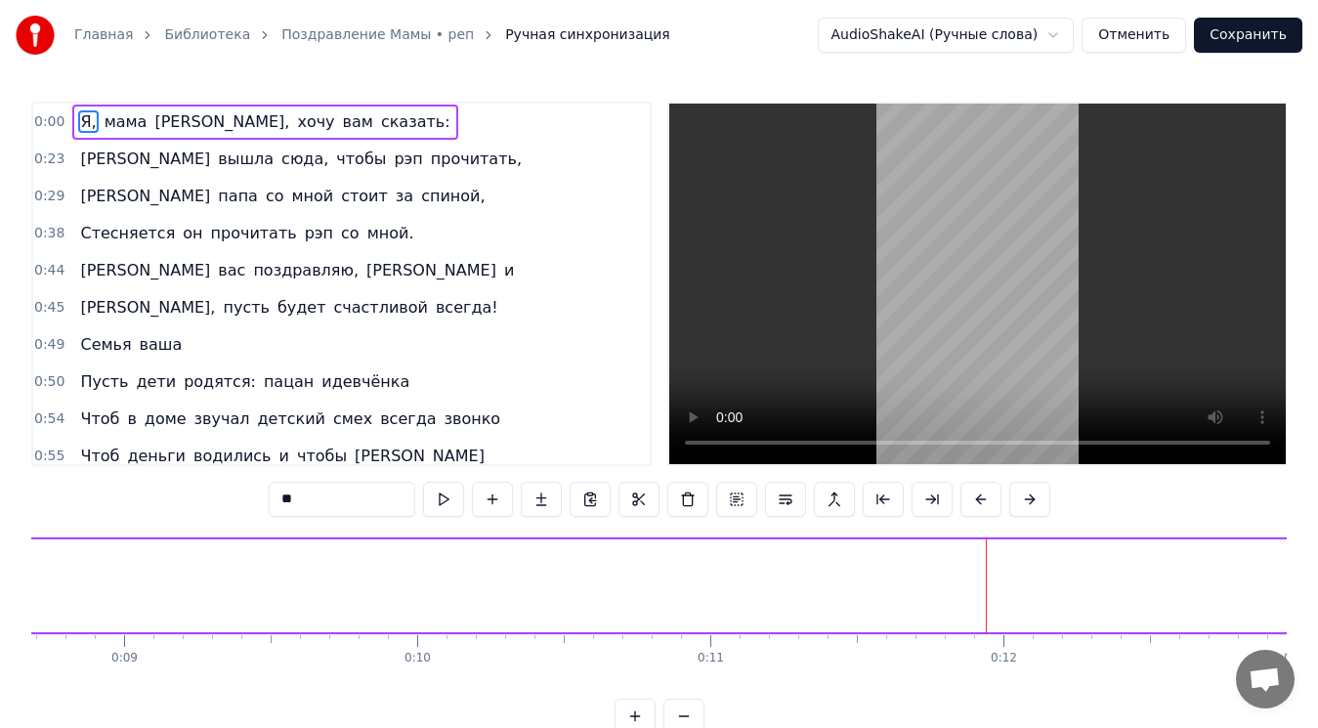
scroll to position [0, 3311]
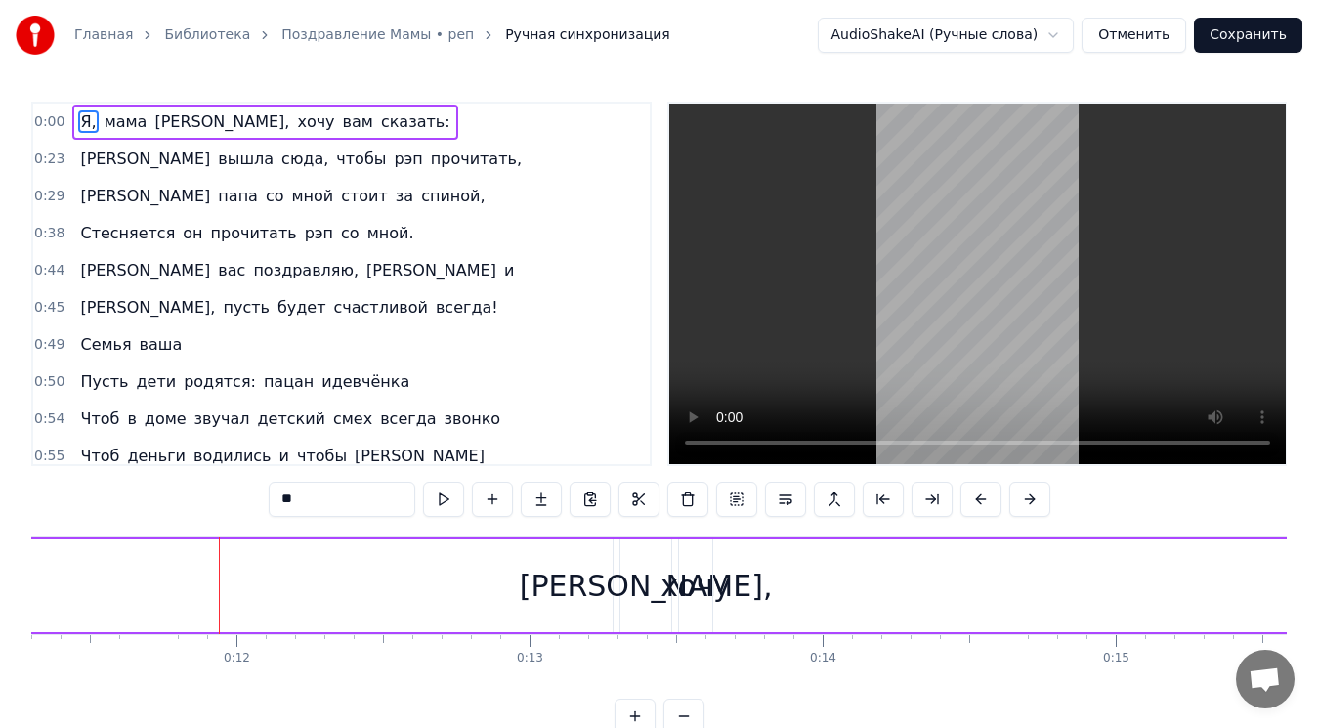
click at [81, 122] on span "Я," at bounding box center [88, 121] width 20 height 22
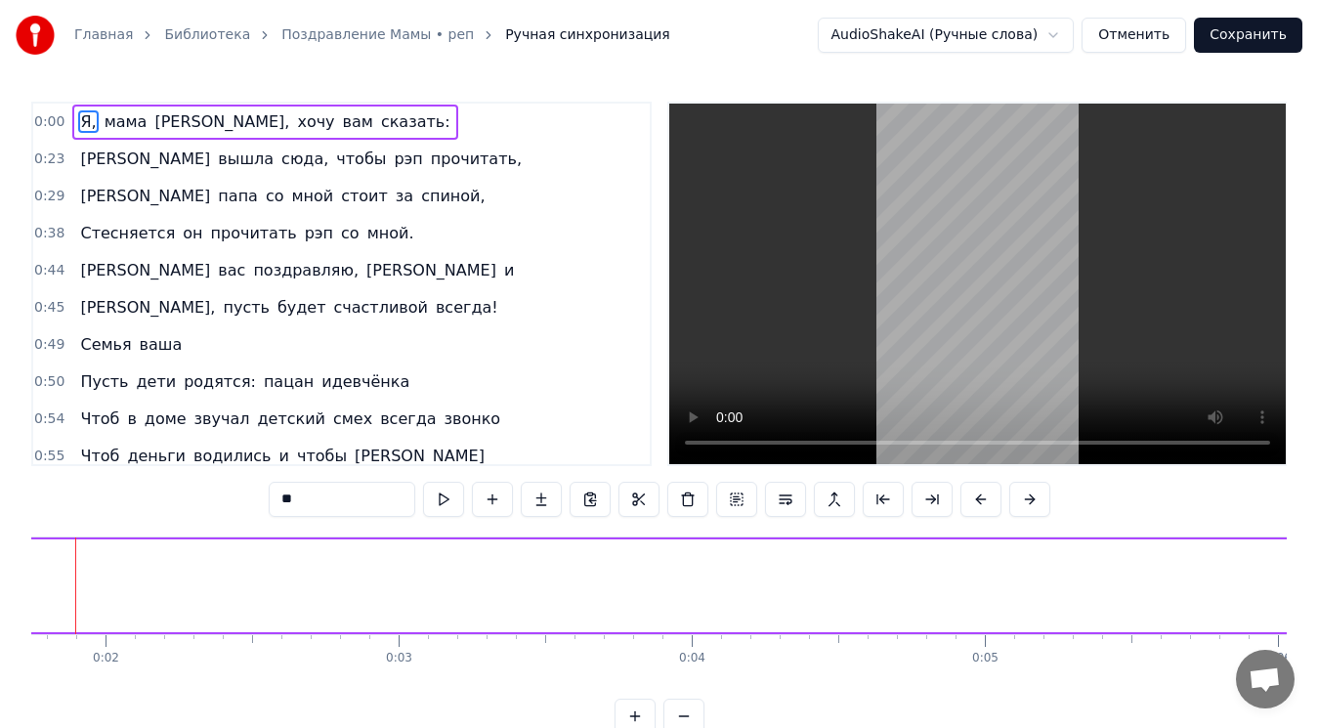
scroll to position [0, 458]
click at [1073, 35] on html "Главная Библиотека Поздравление [DEMOGRAPHIC_DATA] • реп Ручная синхронизация A…" at bounding box center [659, 382] width 1318 height 765
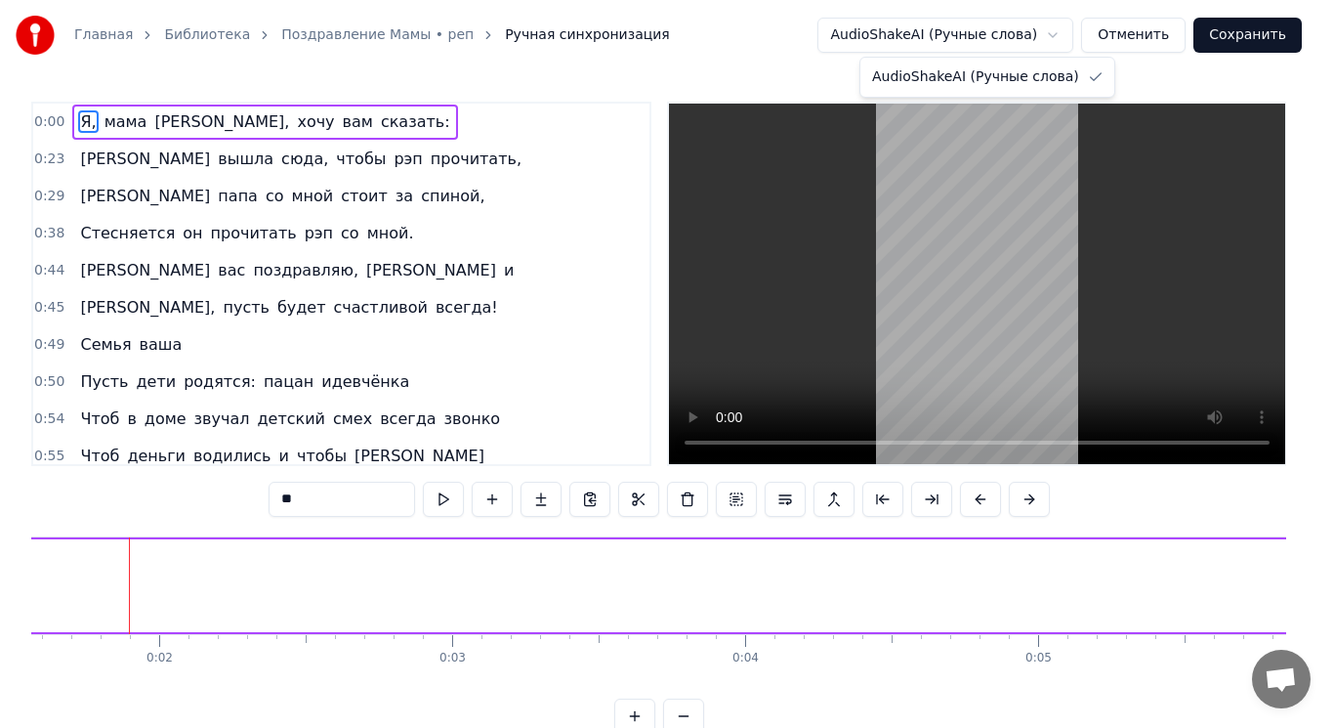
click at [1072, 31] on html "Главная Библиотека Поздравление [DEMOGRAPHIC_DATA] • реп Ручная синхронизация A…" at bounding box center [667, 382] width 1334 height 765
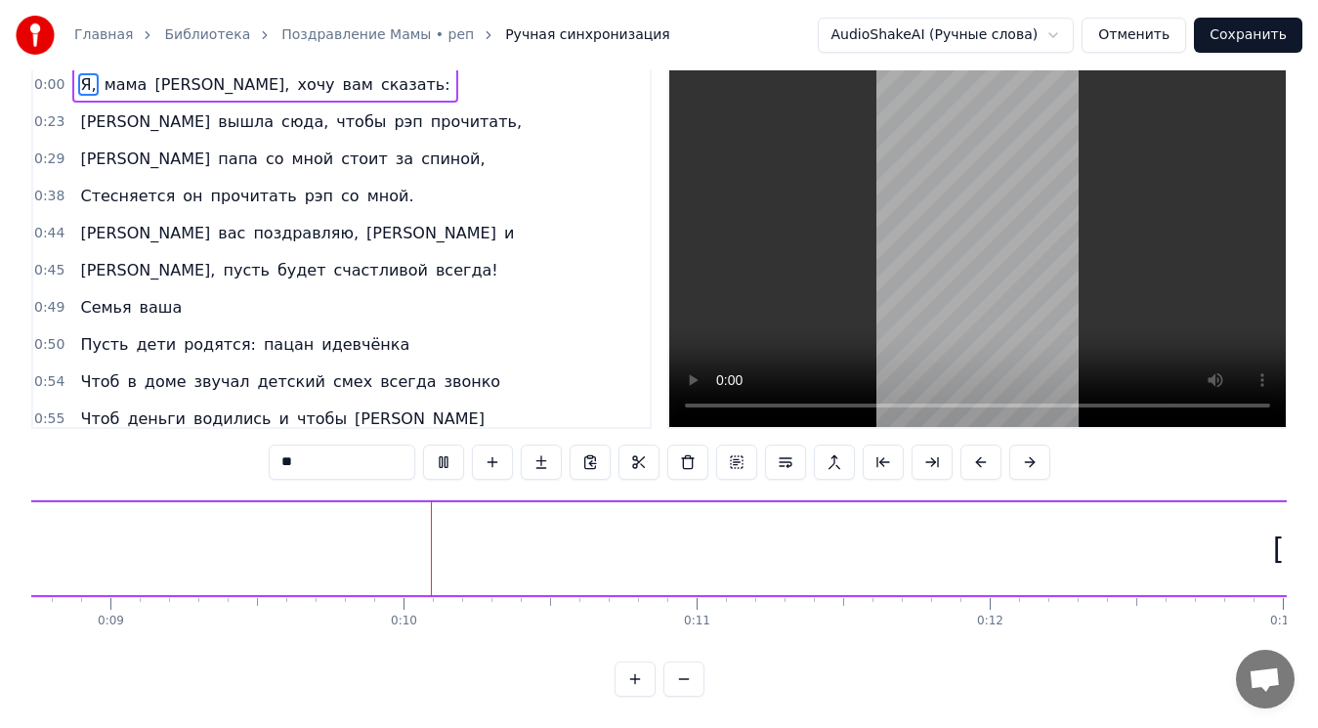
scroll to position [0, 2710]
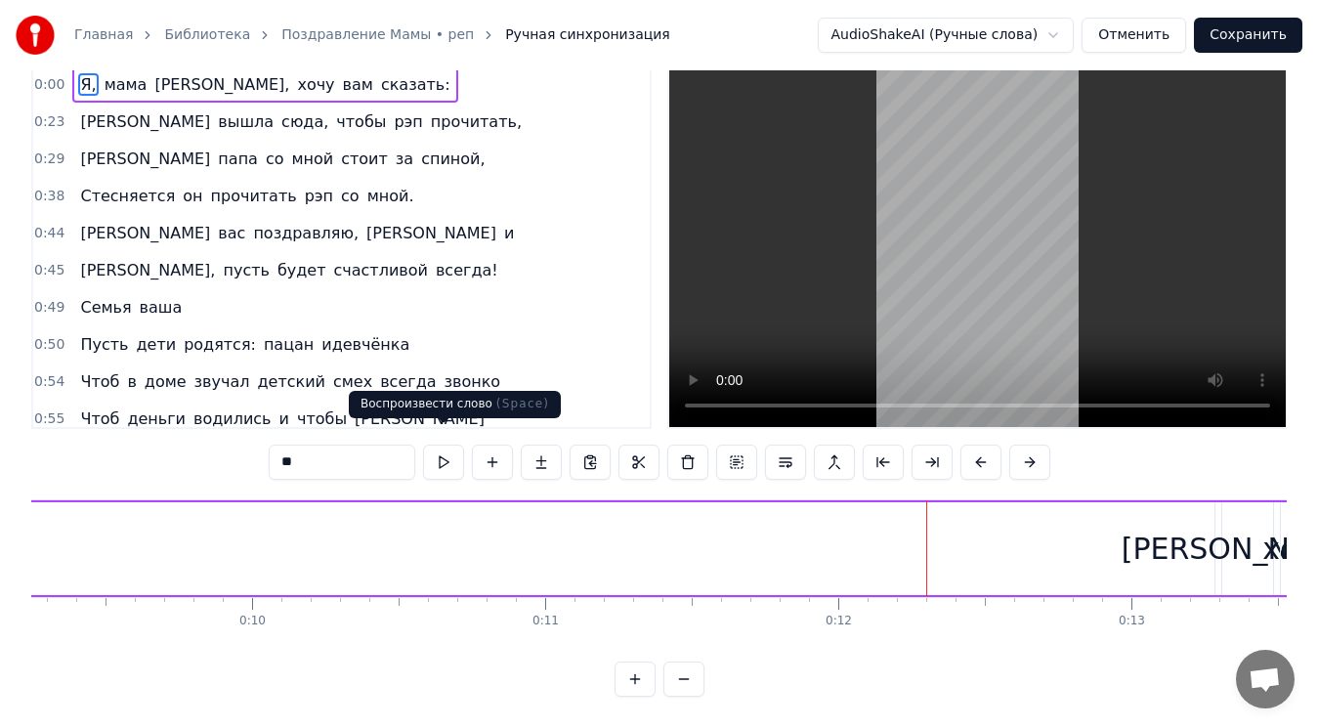
click at [444, 446] on button at bounding box center [443, 461] width 41 height 35
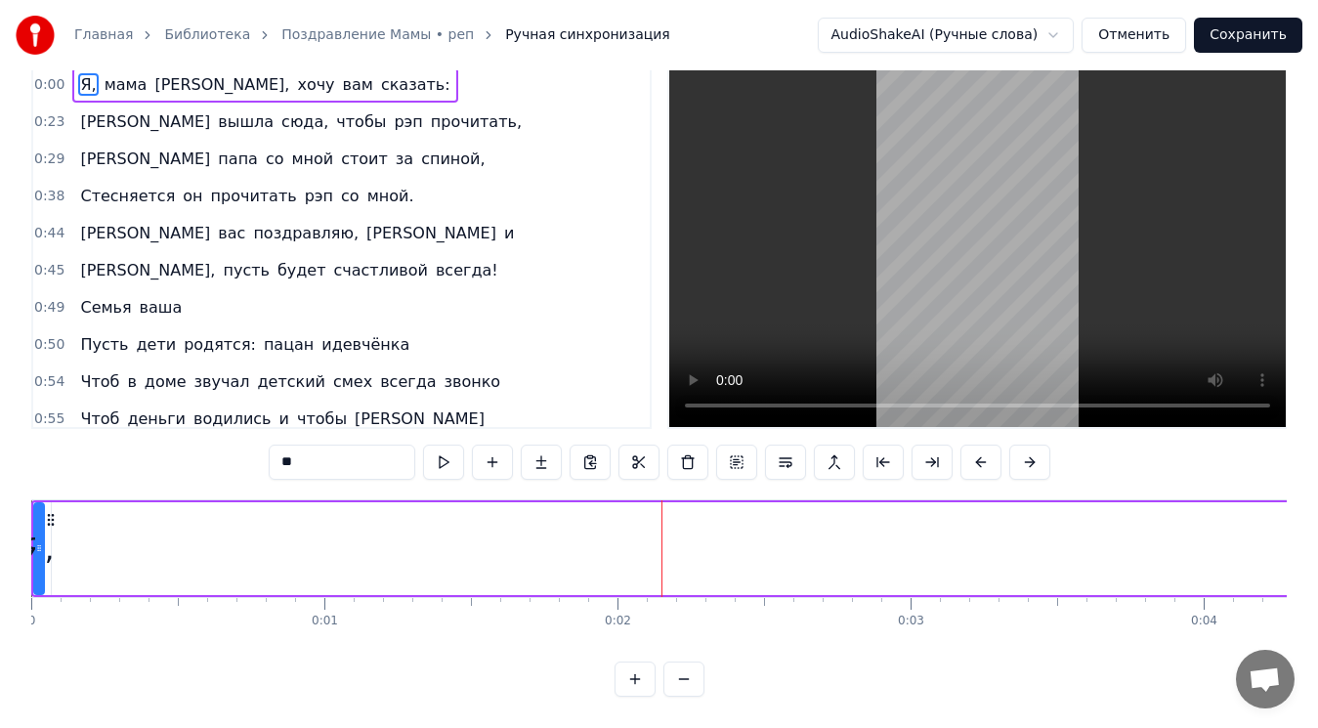
scroll to position [54, 0]
drag, startPoint x: 36, startPoint y: 533, endPoint x: 155, endPoint y: 531, distance: 119.2
click at [155, 540] on icon at bounding box center [158, 548] width 8 height 16
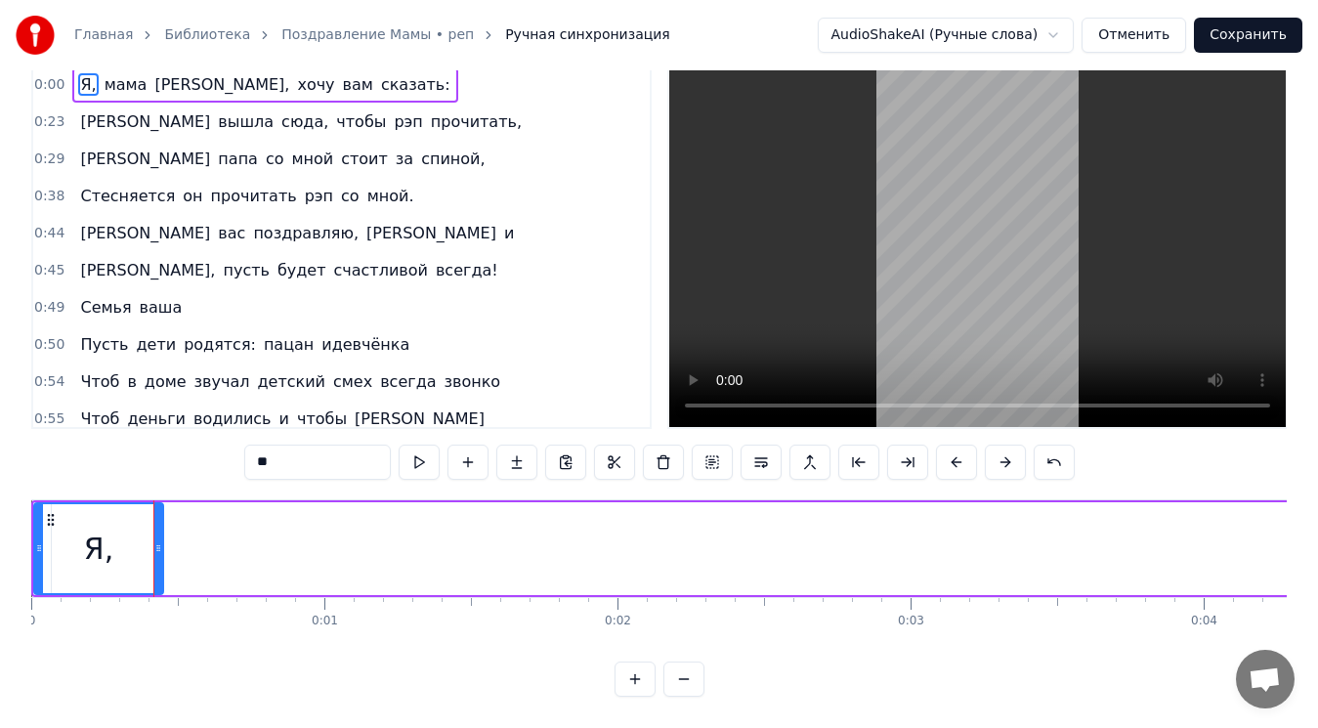
scroll to position [0, 0]
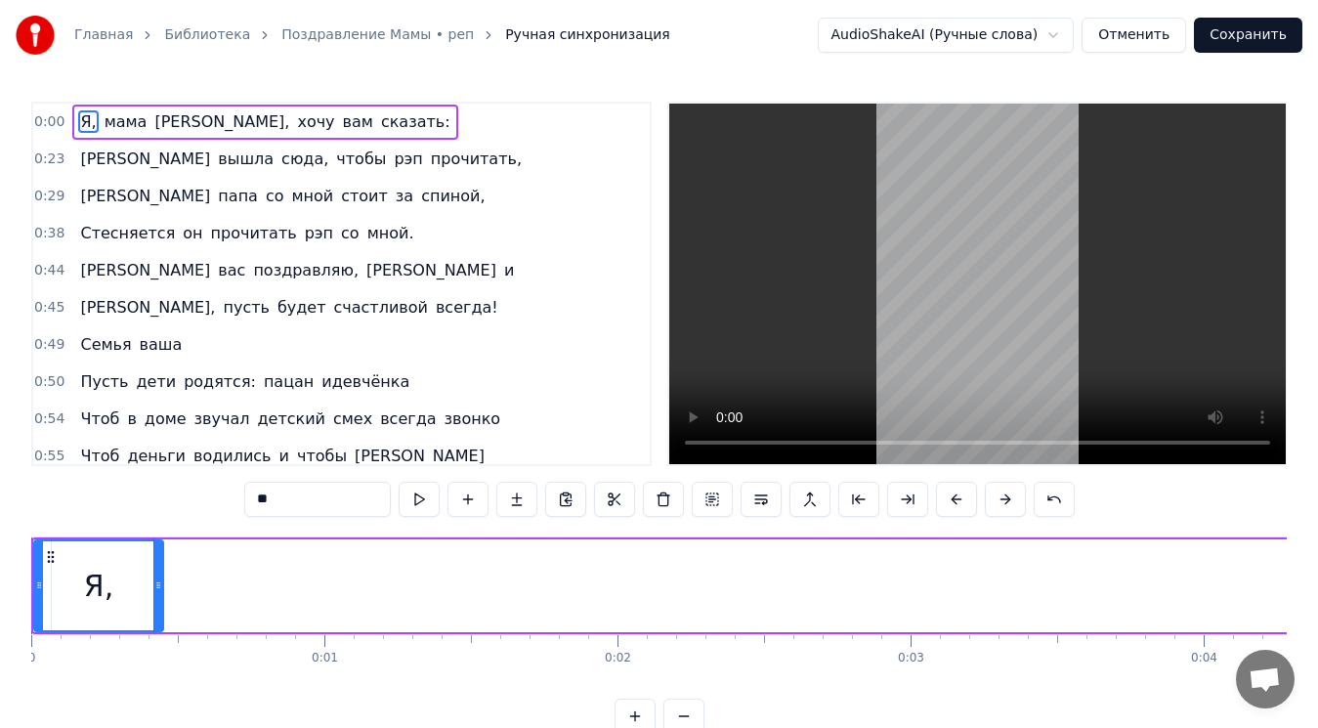
drag, startPoint x: 149, startPoint y: 531, endPoint x: 447, endPoint y: 590, distance: 303.6
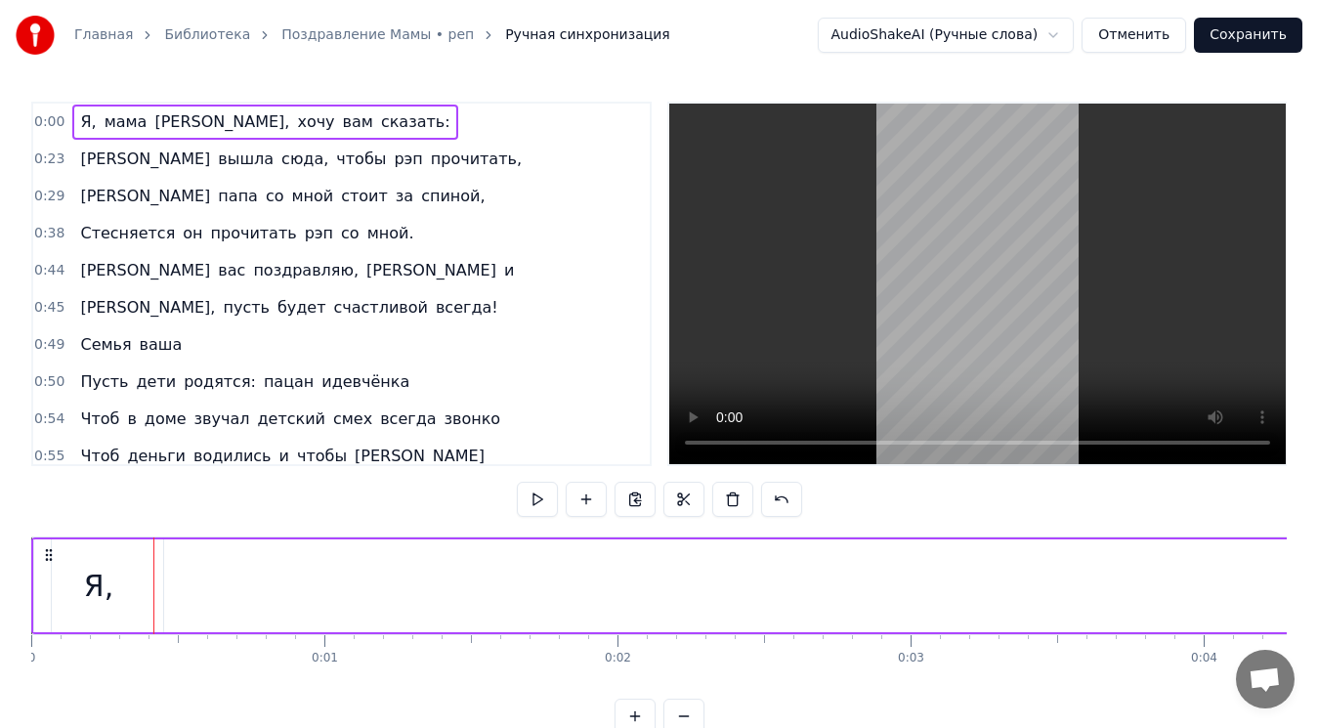
drag, startPoint x: 81, startPoint y: 580, endPoint x: 569, endPoint y: 599, distance: 487.8
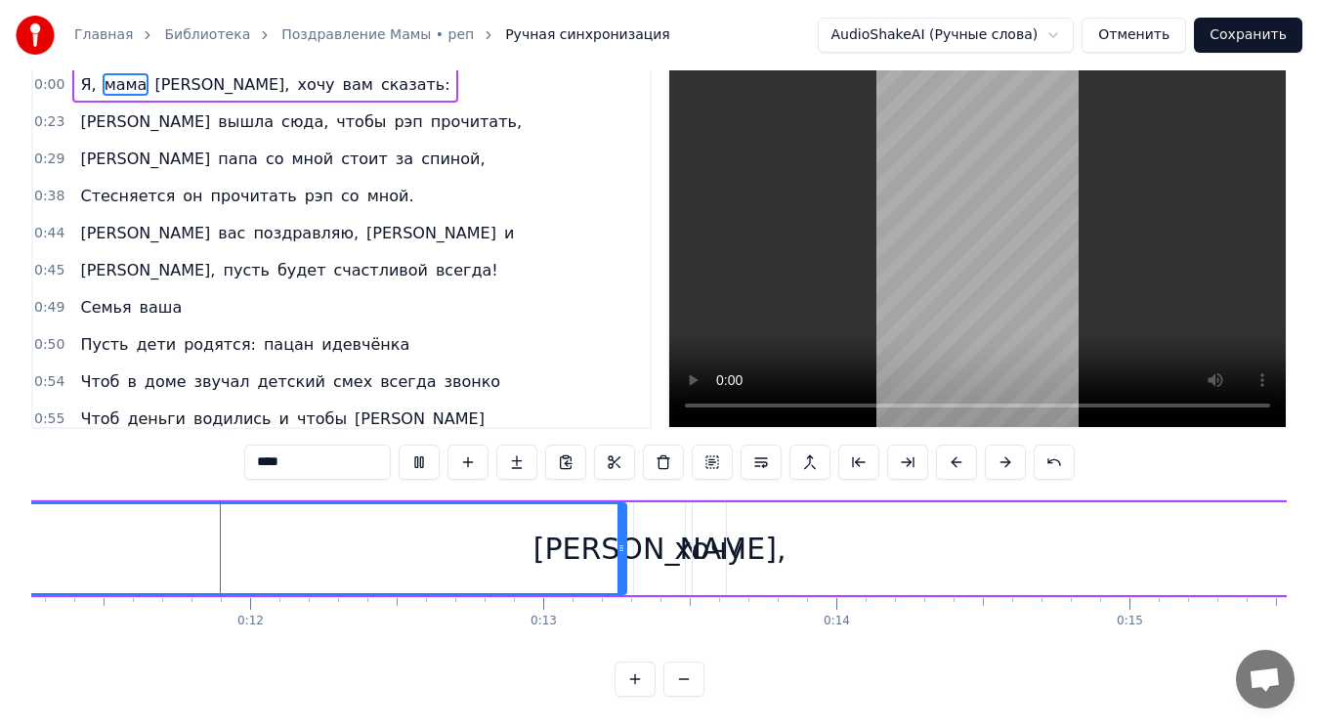
scroll to position [0, 3319]
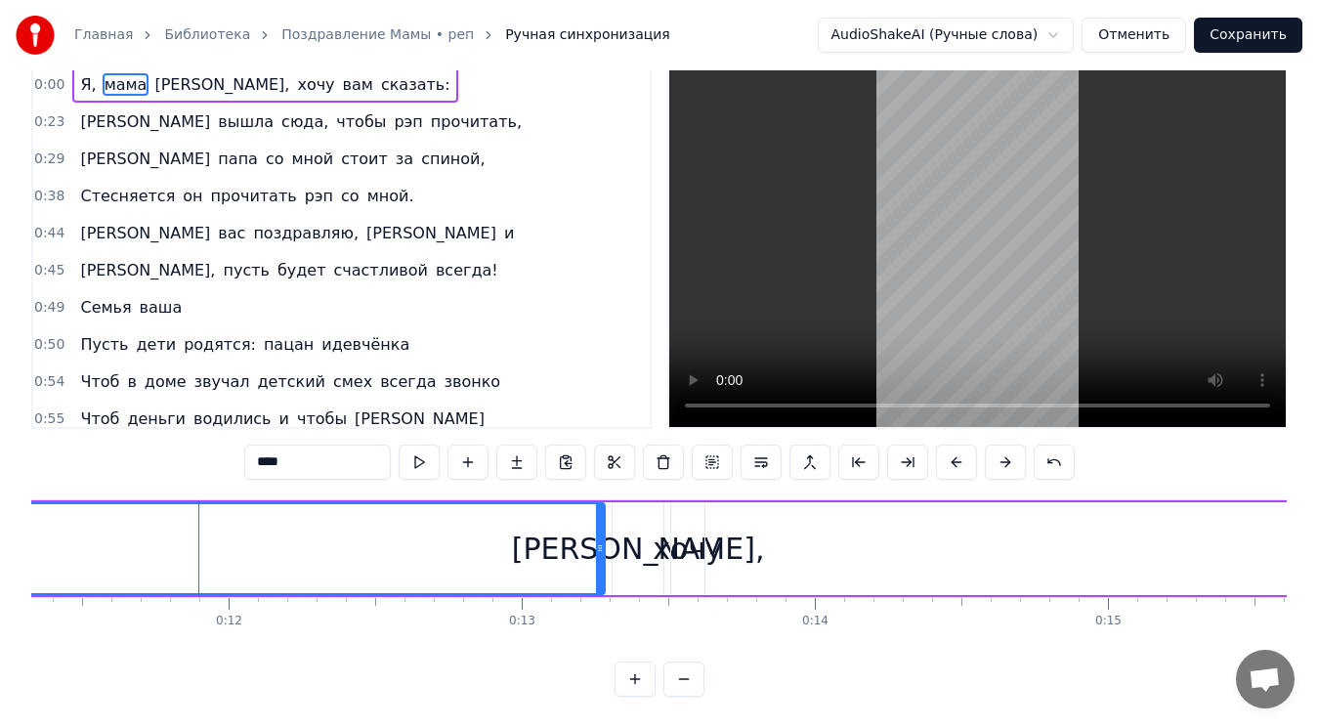
drag, startPoint x: 286, startPoint y: 530, endPoint x: 629, endPoint y: 528, distance: 342.9
click at [629, 528] on div "Я, мама [PERSON_NAME], хочу вам сказать:" at bounding box center [221, 548] width 7019 height 97
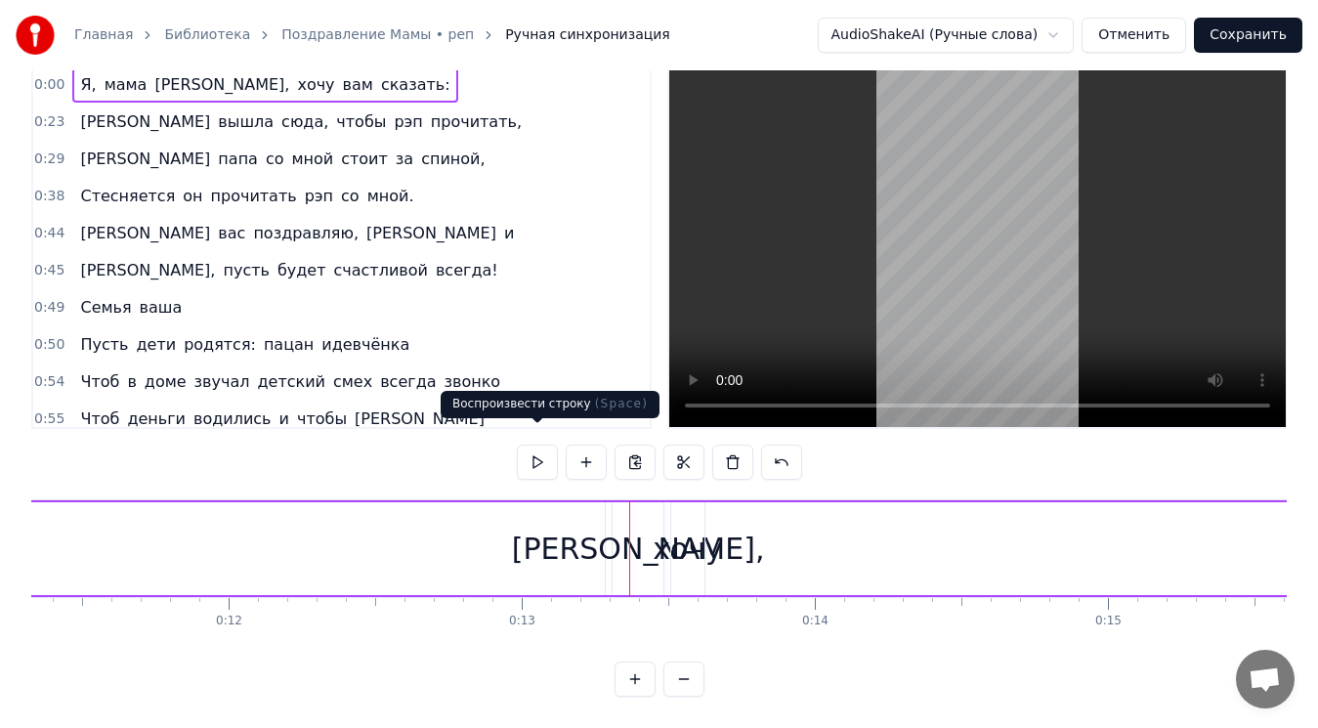
click at [533, 447] on button at bounding box center [537, 461] width 41 height 35
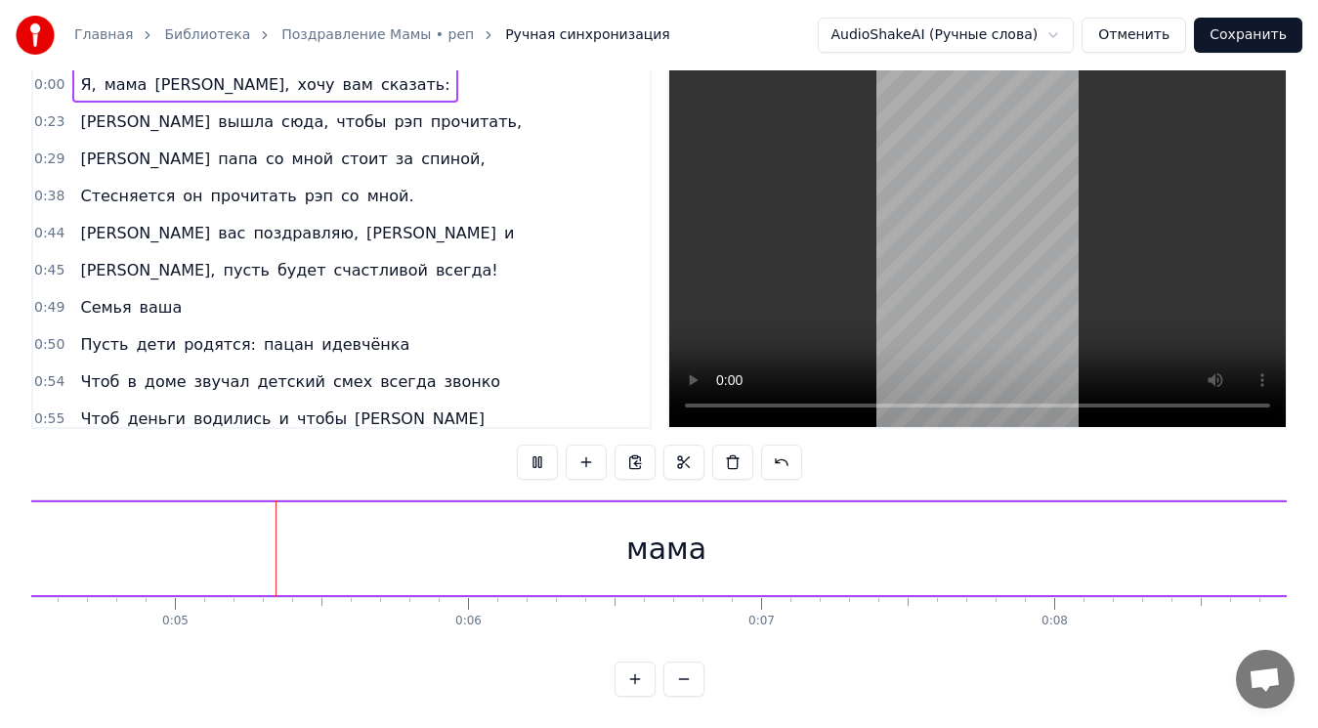
scroll to position [0, 1329]
click at [679, 687] on button at bounding box center [683, 678] width 41 height 35
click at [685, 686] on button at bounding box center [683, 678] width 41 height 35
click at [685, 680] on button at bounding box center [683, 678] width 41 height 35
click at [532, 445] on button at bounding box center [537, 461] width 41 height 35
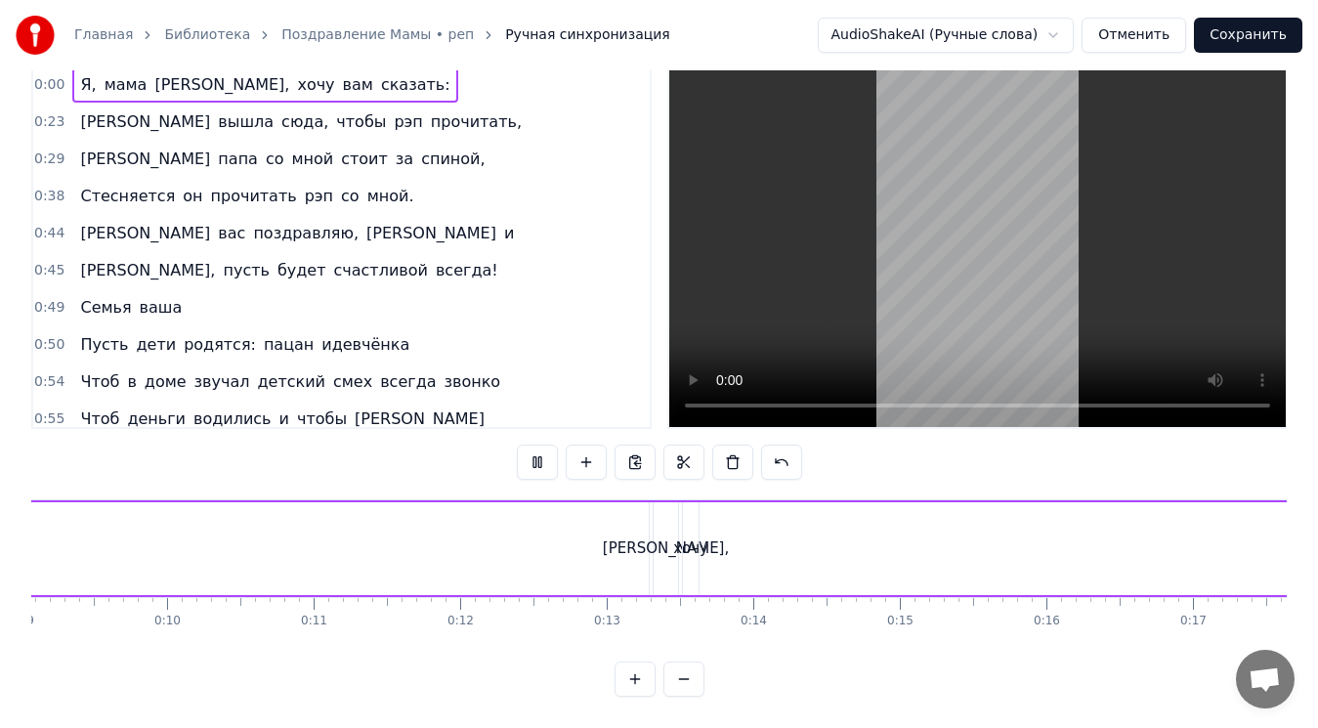
scroll to position [0, 694]
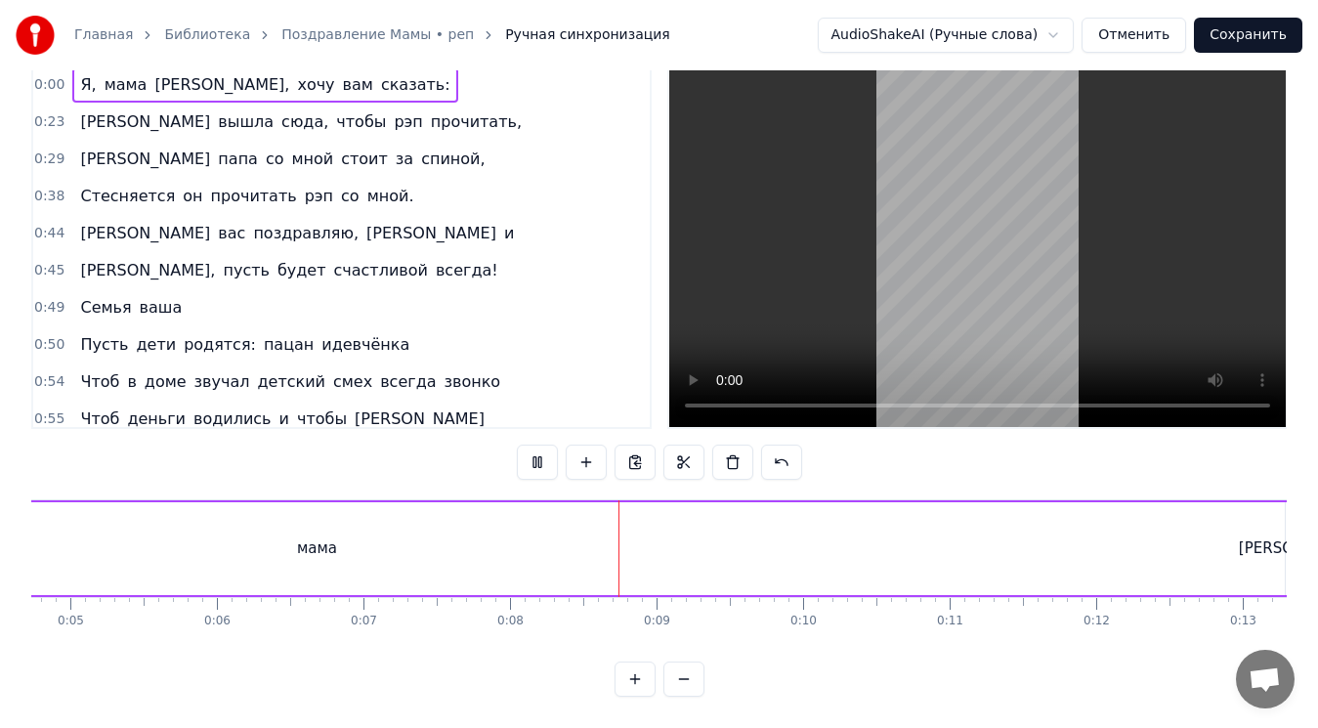
click at [680, 678] on button at bounding box center [683, 678] width 41 height 35
click at [680, 678] on div at bounding box center [659, 678] width 90 height 35
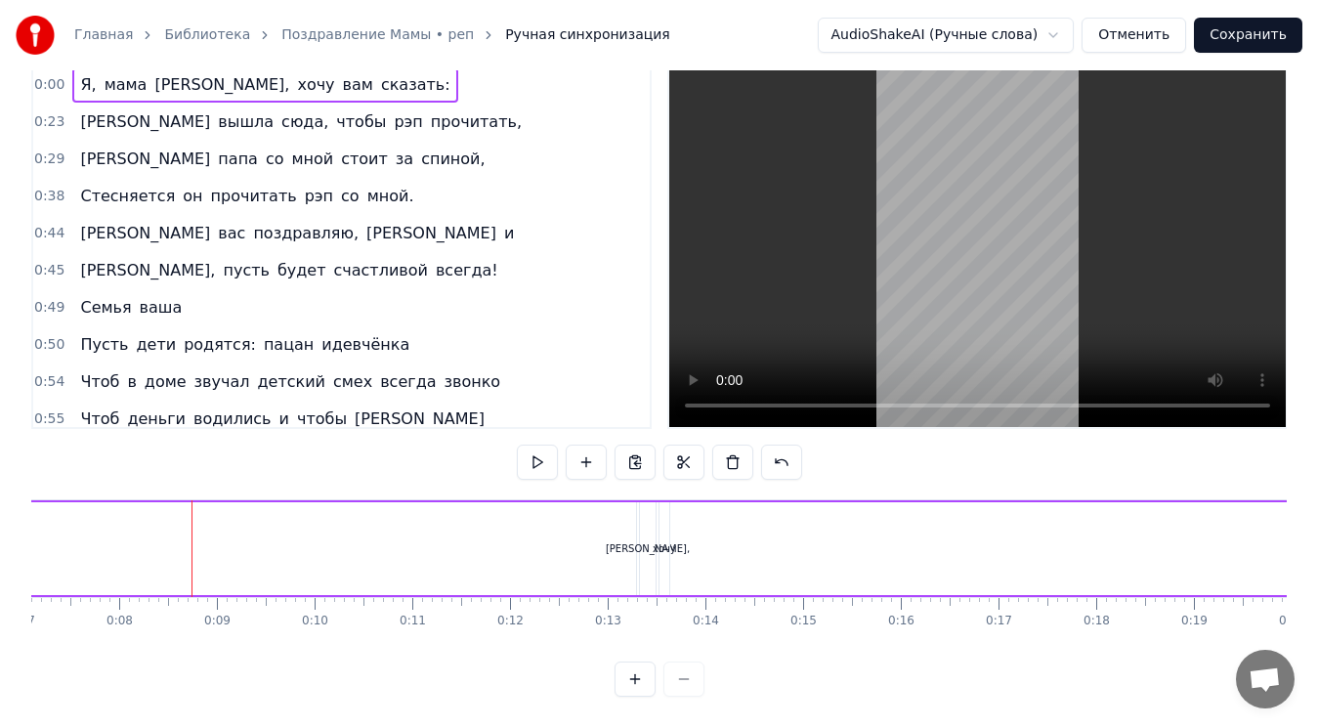
scroll to position [0, 1183]
click at [685, 680] on div at bounding box center [659, 678] width 90 height 35
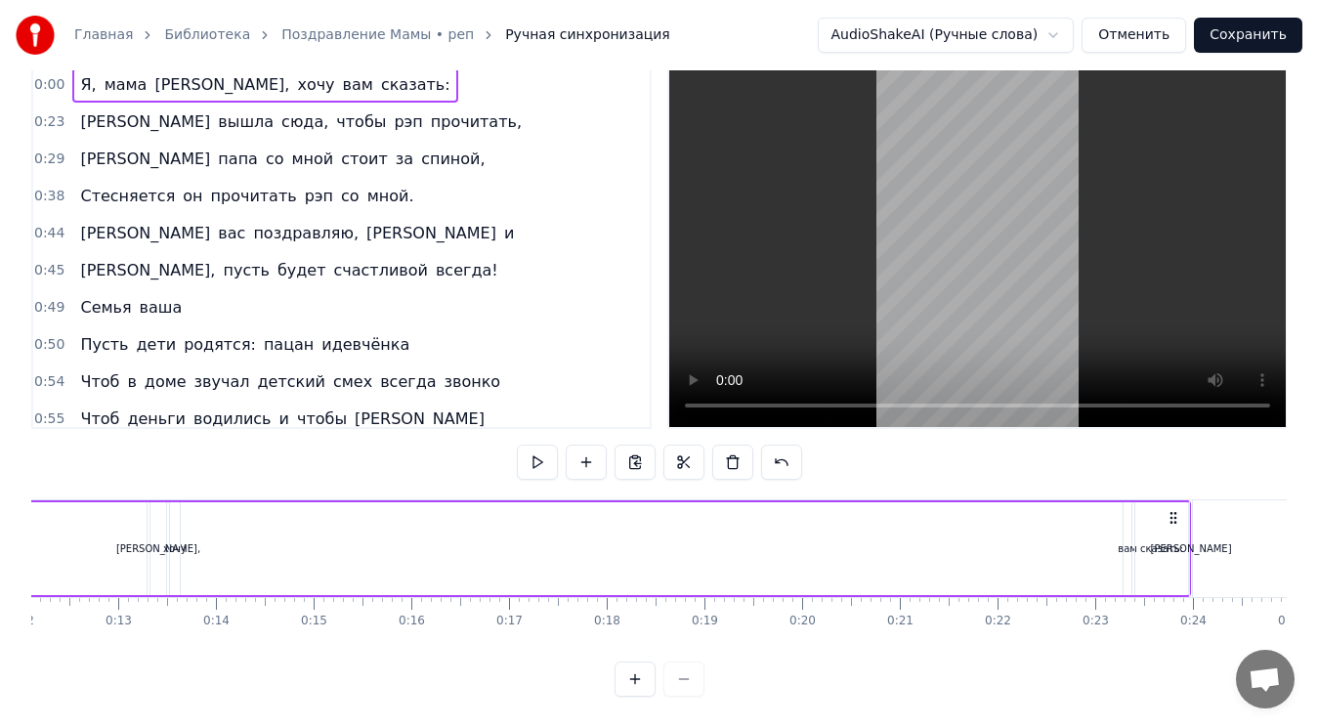
click at [685, 680] on div at bounding box center [659, 678] width 90 height 35
click at [684, 680] on div at bounding box center [659, 678] width 90 height 35
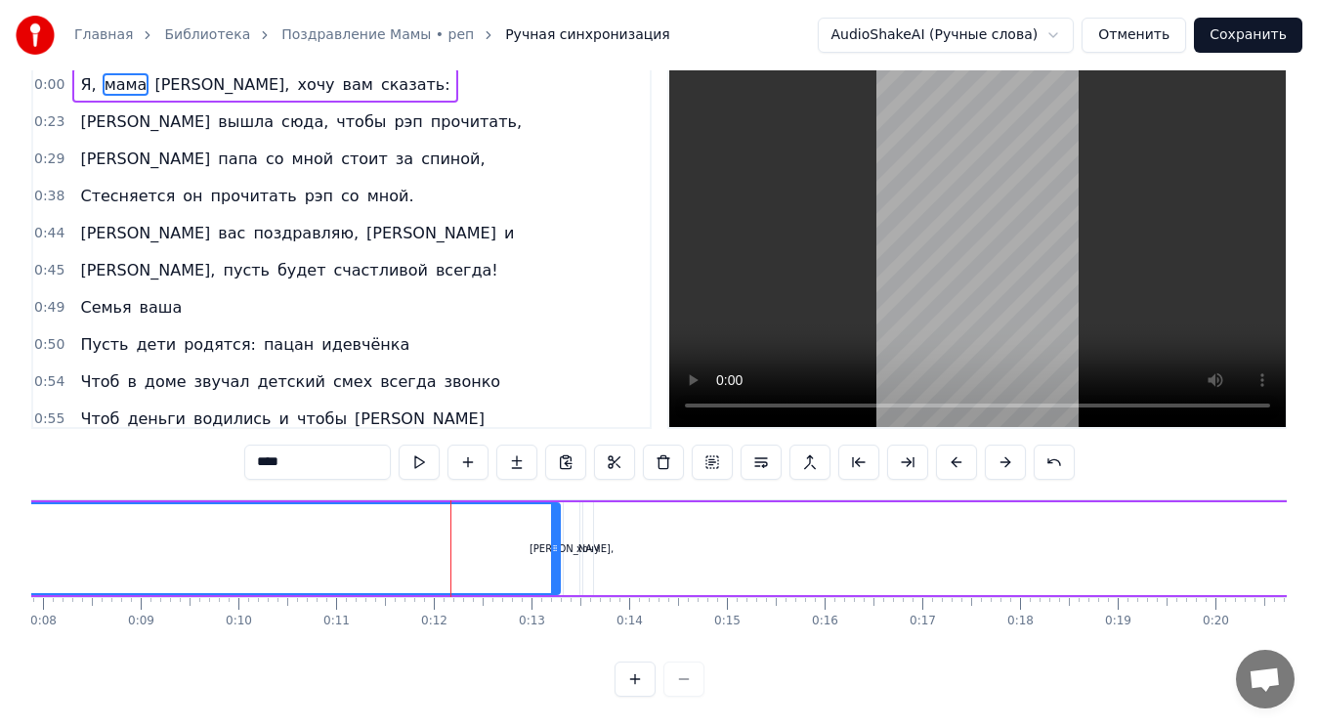
scroll to position [0, 0]
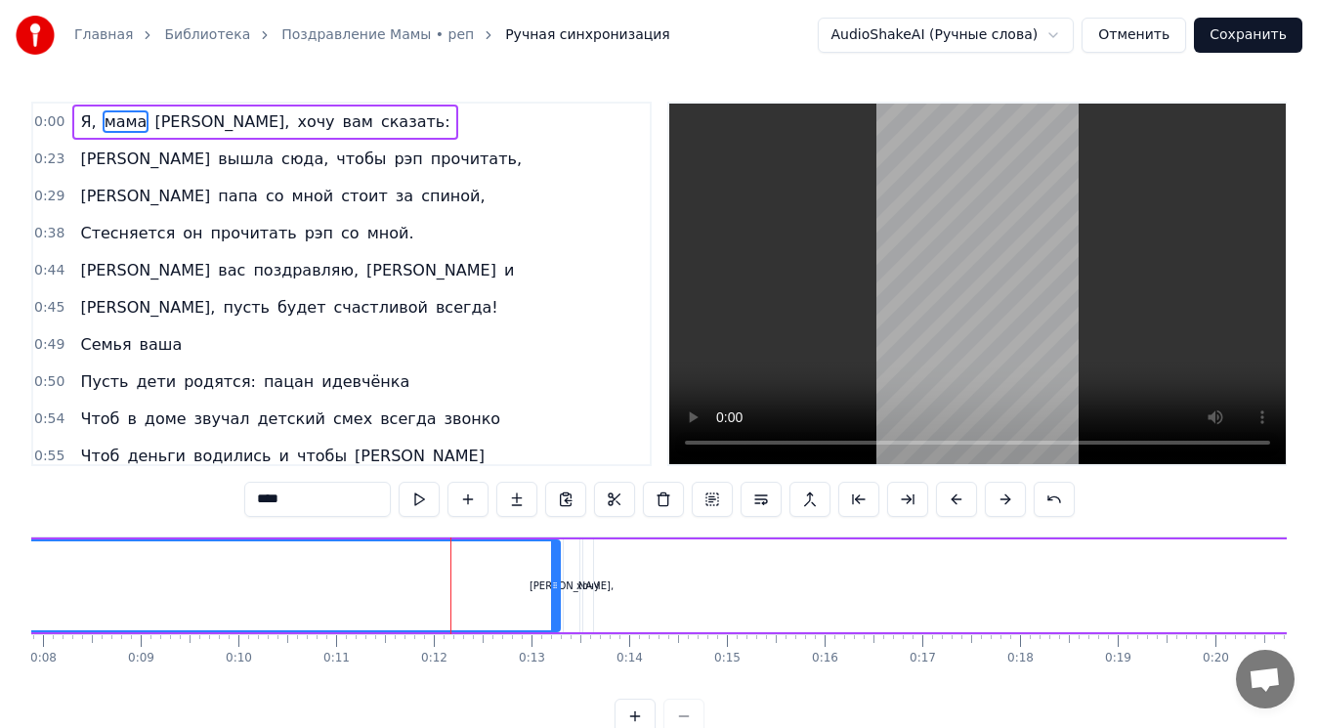
click at [78, 124] on span "Я," at bounding box center [88, 121] width 20 height 22
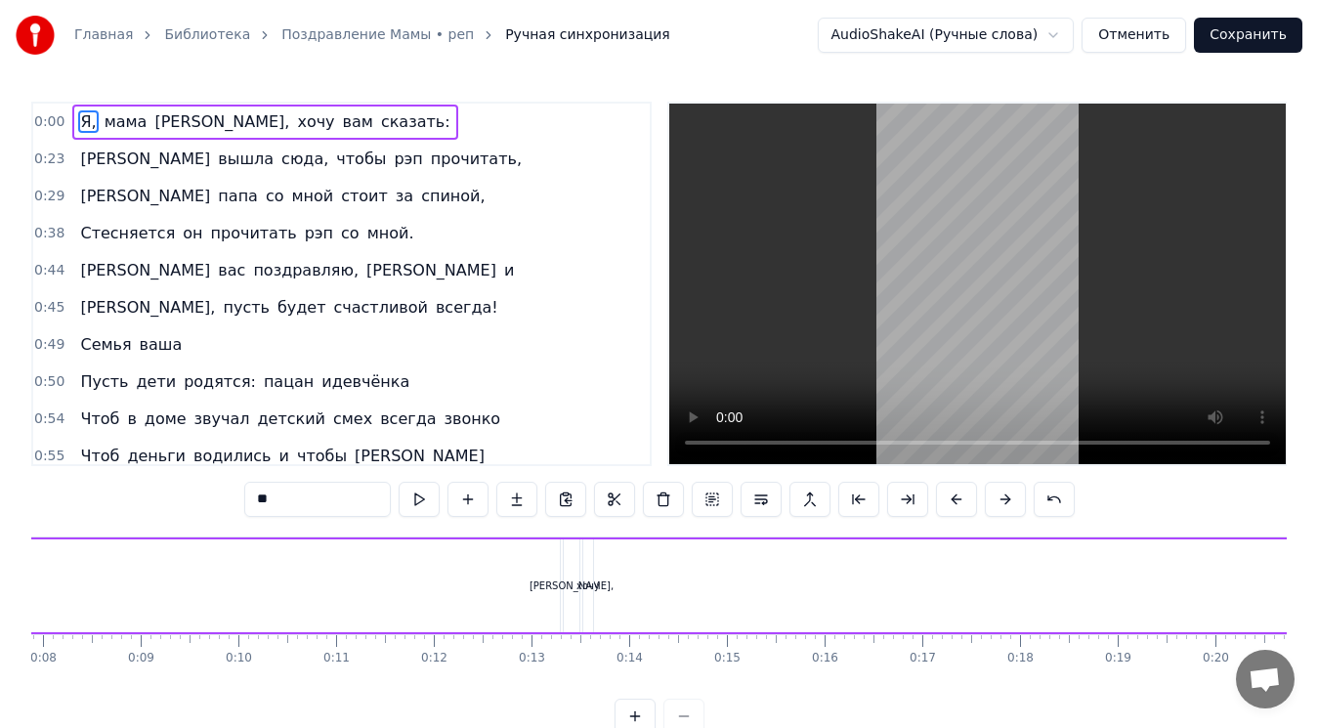
click at [78, 124] on span "Я," at bounding box center [88, 121] width 20 height 22
click at [106, 124] on span "мама" at bounding box center [126, 121] width 47 height 22
type input "****"
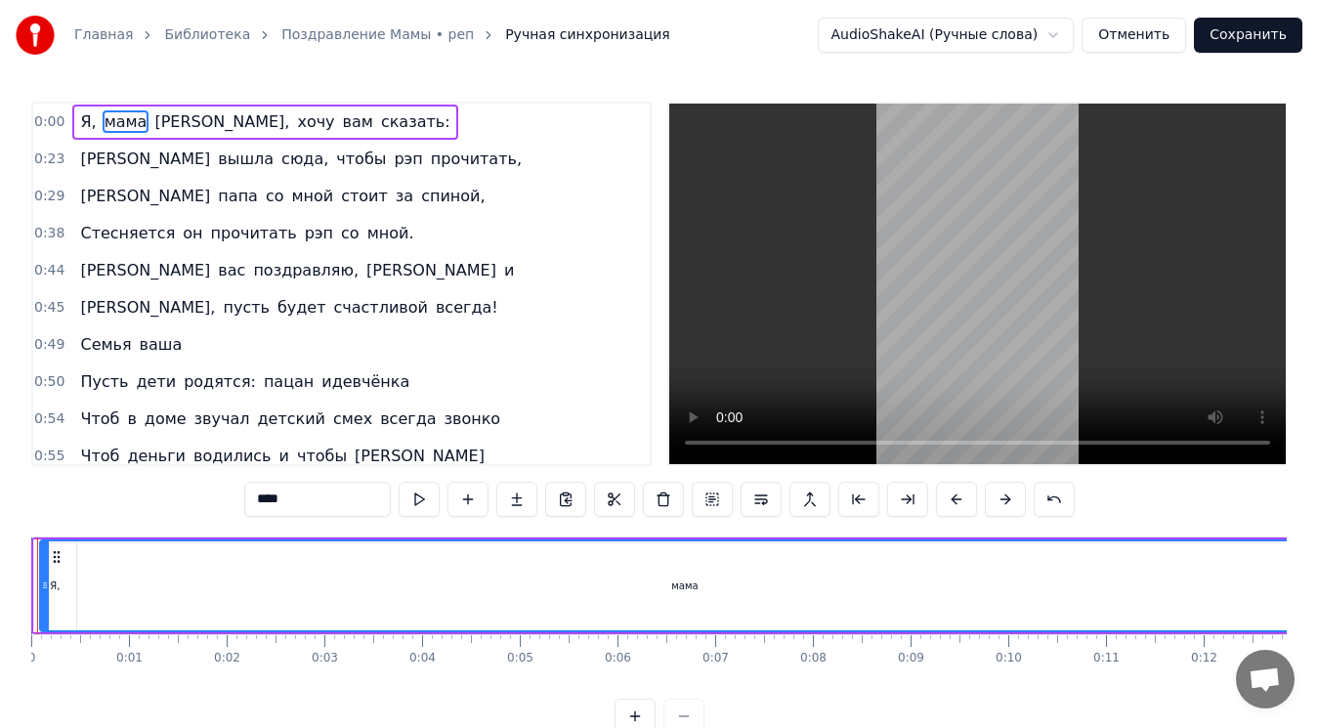
scroll to position [54, 0]
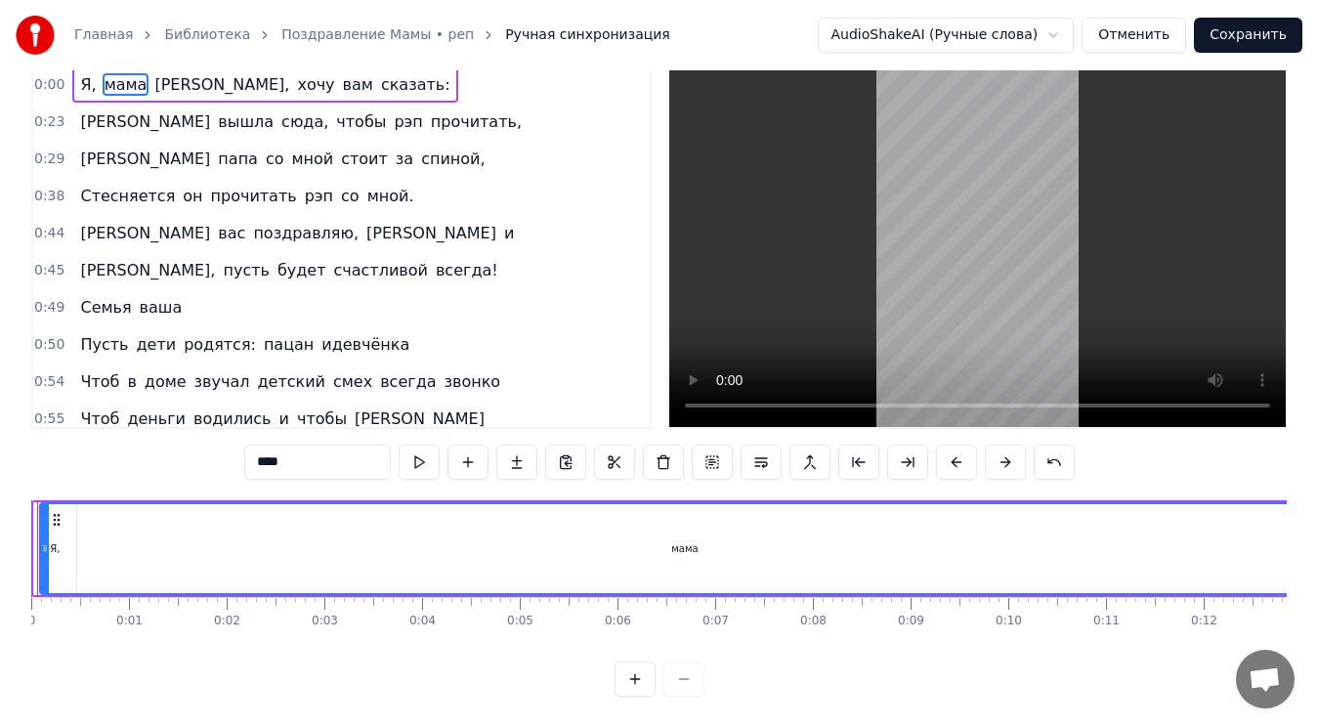
click at [681, 681] on div at bounding box center [659, 678] width 90 height 35
click at [1144, 37] on button "Отменить" at bounding box center [1133, 35] width 105 height 35
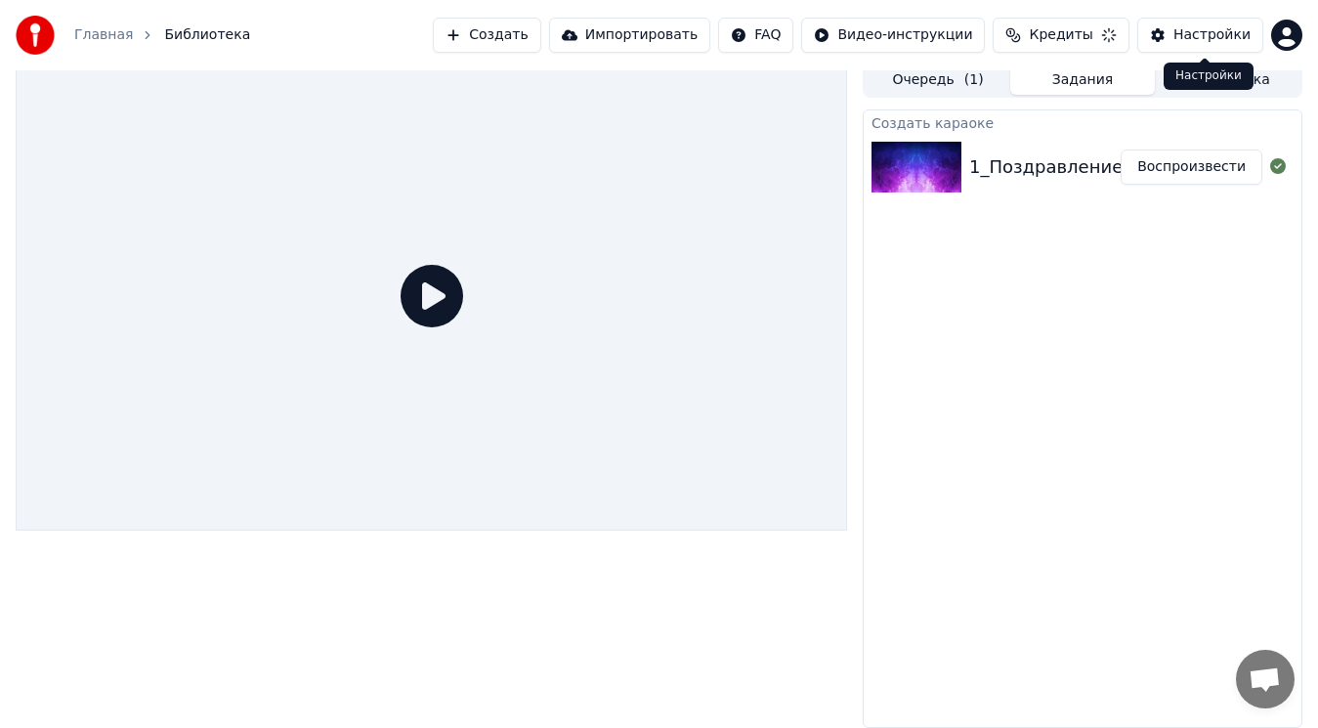
scroll to position [8, 0]
click at [1186, 32] on div "Настройки" at bounding box center [1211, 35] width 77 height 20
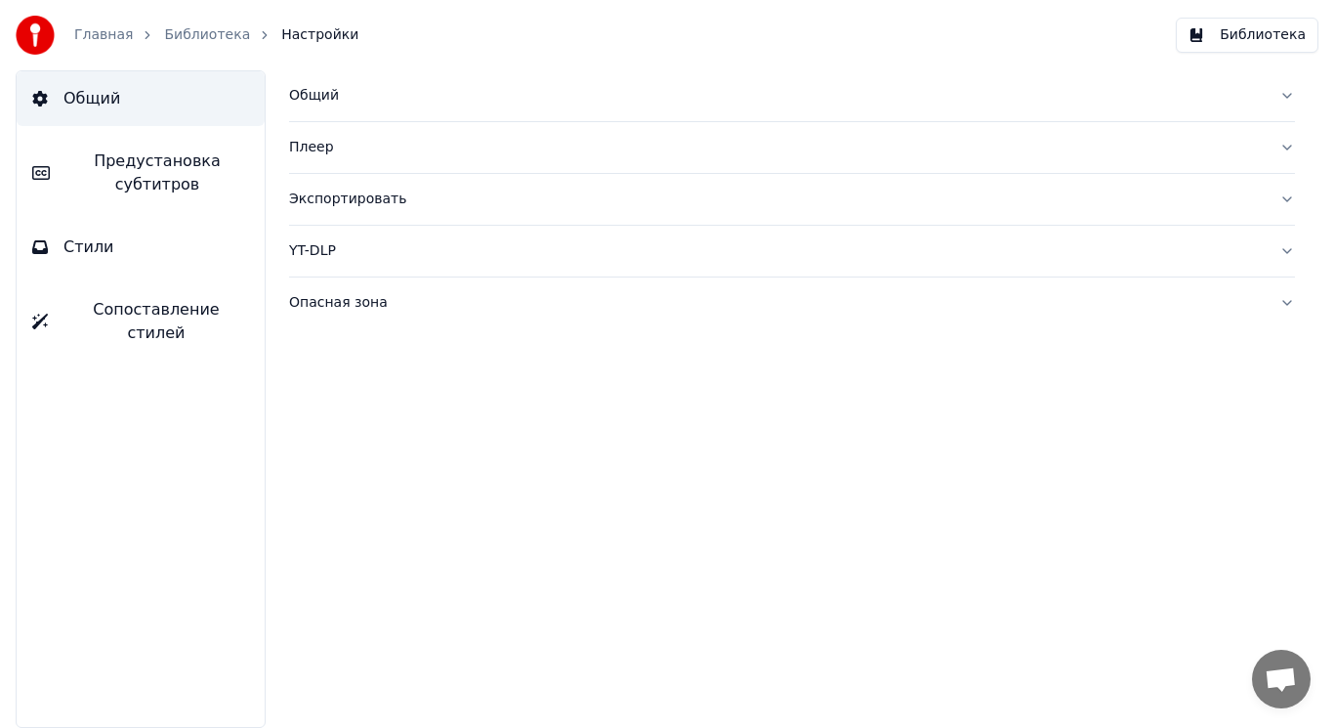
click at [1287, 95] on button "Общий" at bounding box center [792, 95] width 1006 height 51
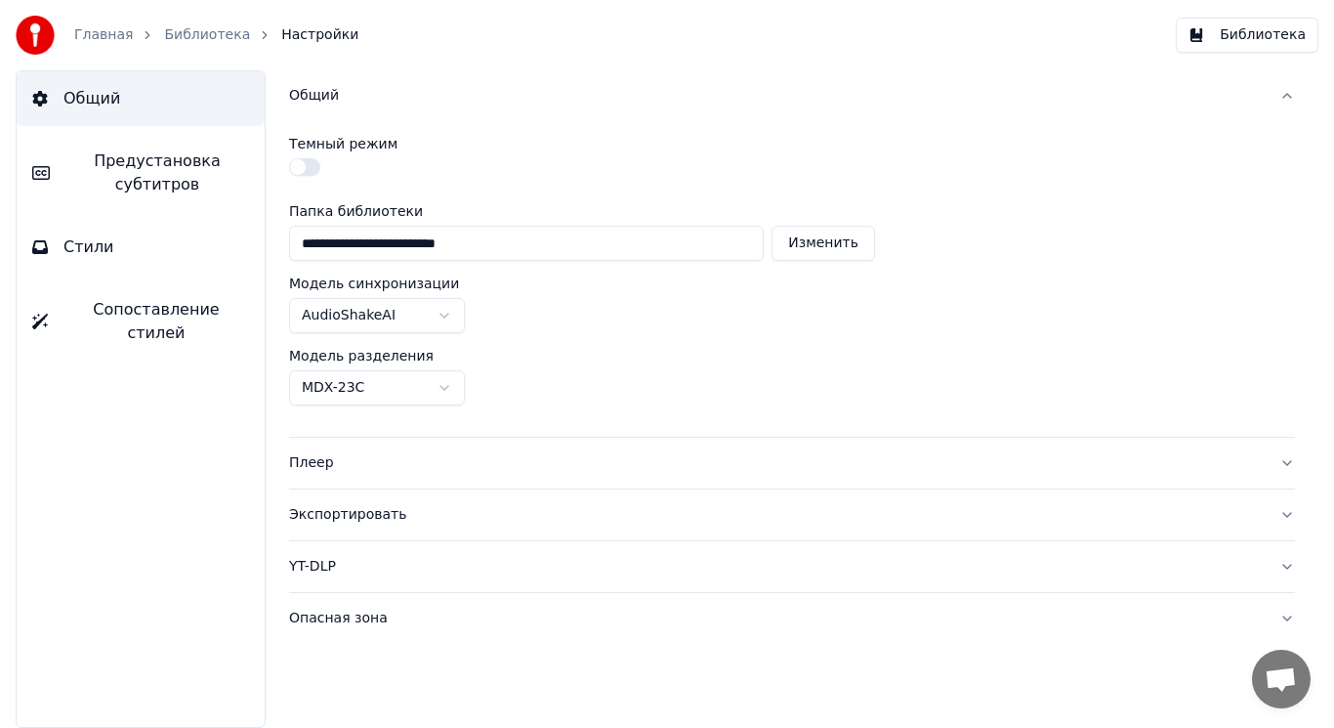
click at [296, 166] on button "button" at bounding box center [304, 167] width 31 height 18
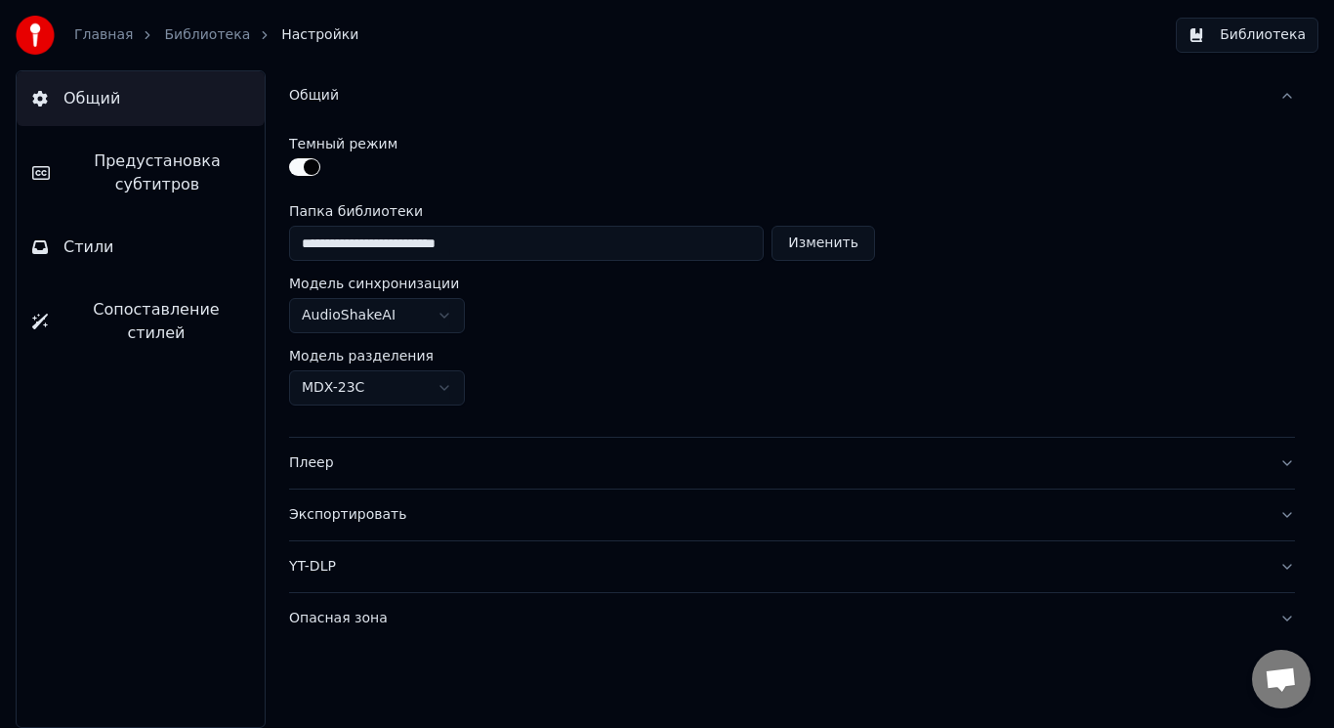
click at [305, 164] on button "button" at bounding box center [304, 167] width 31 height 18
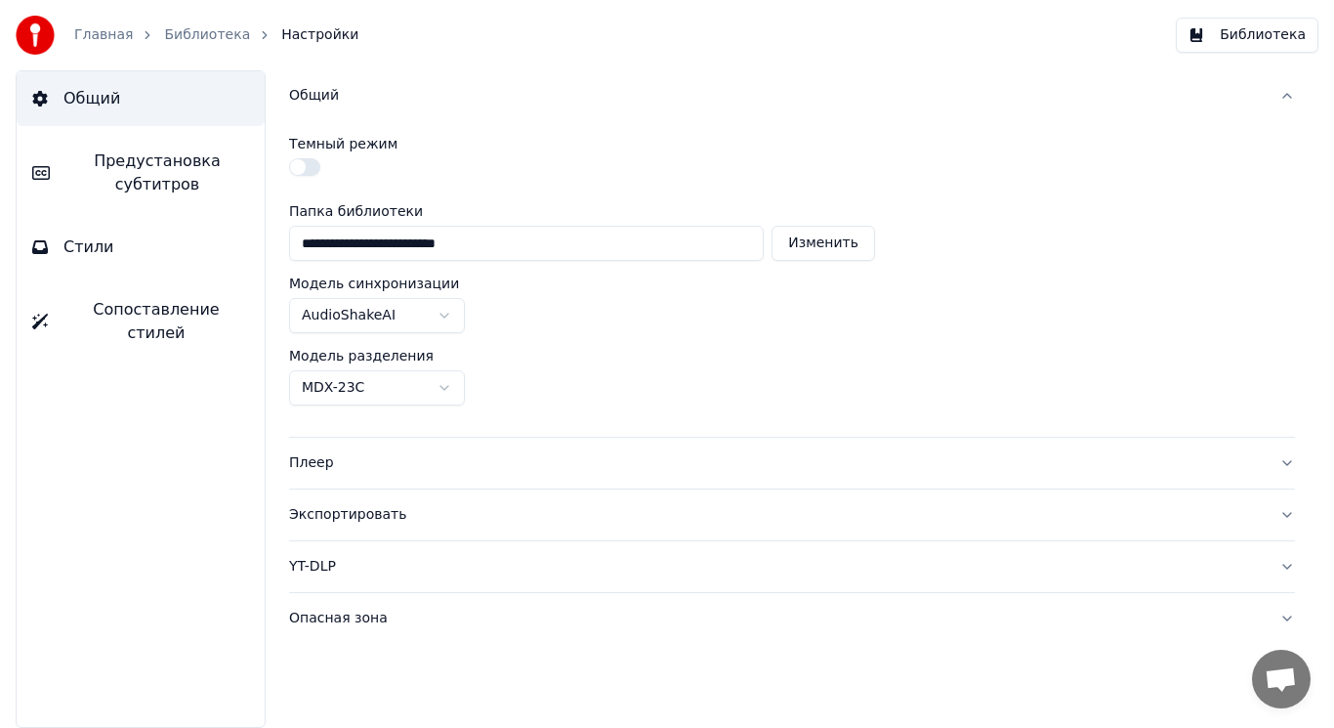
click at [449, 387] on html "**********" at bounding box center [667, 364] width 1334 height 728
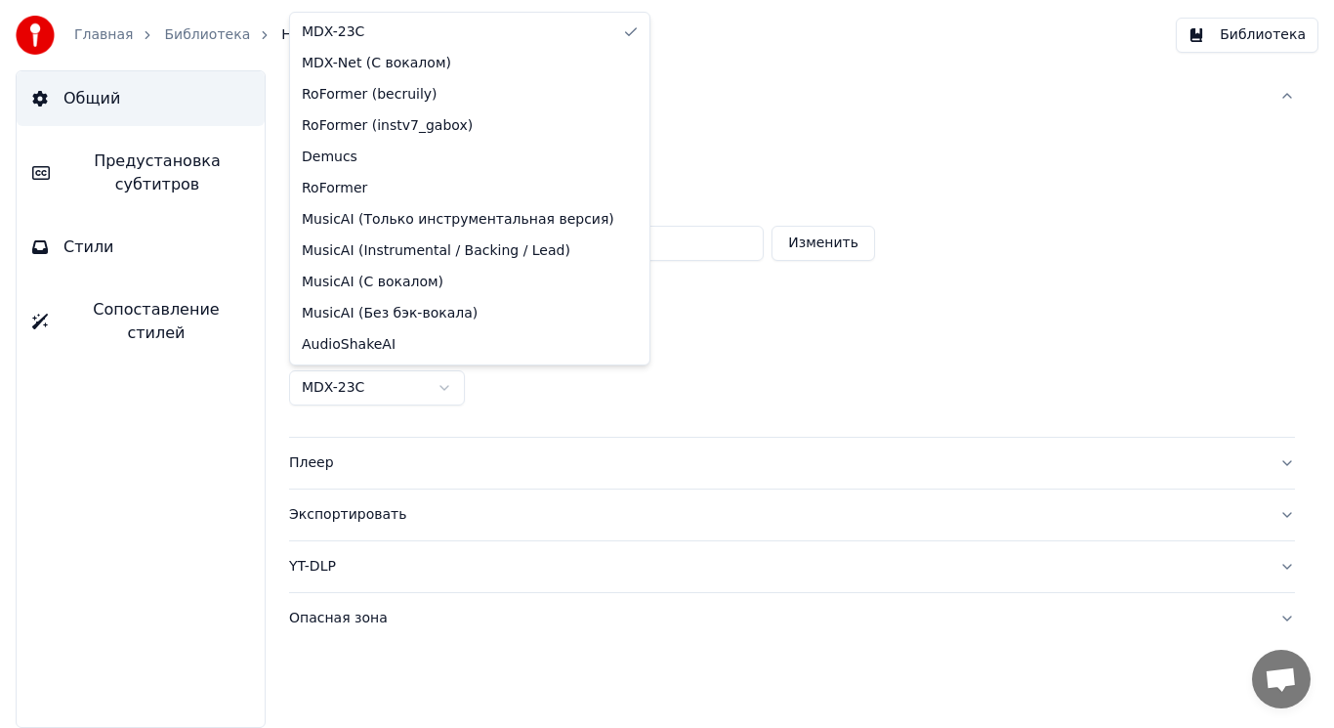
click at [448, 387] on html "**********" at bounding box center [667, 364] width 1334 height 728
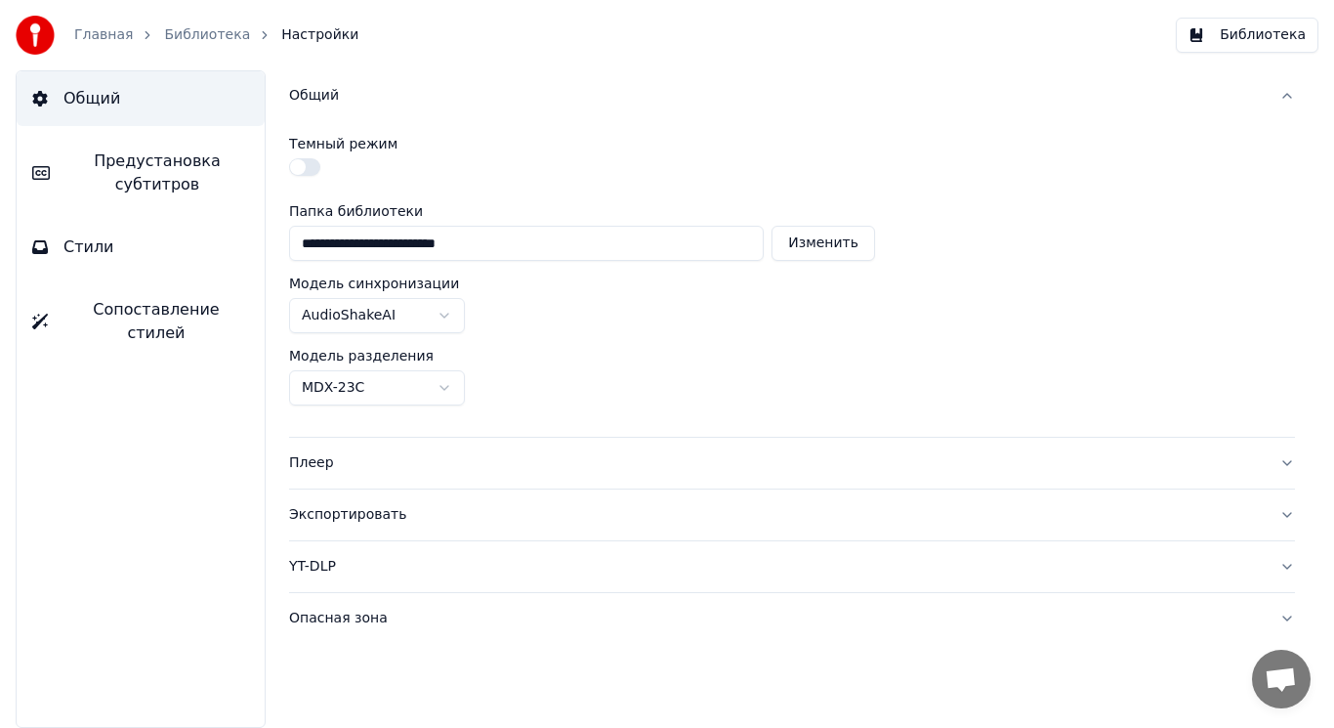
click at [1288, 461] on button "Плеер" at bounding box center [792, 463] width 1006 height 51
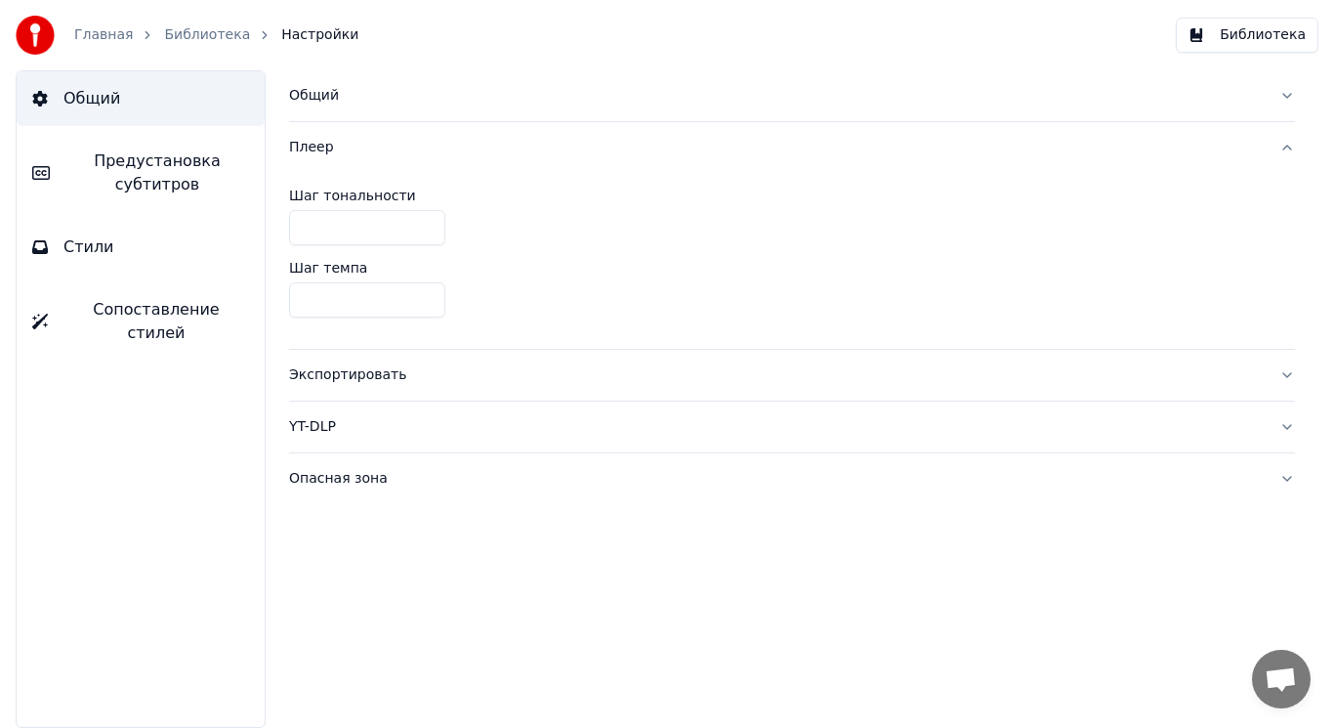
click at [101, 36] on link "Главная" at bounding box center [103, 35] width 59 height 20
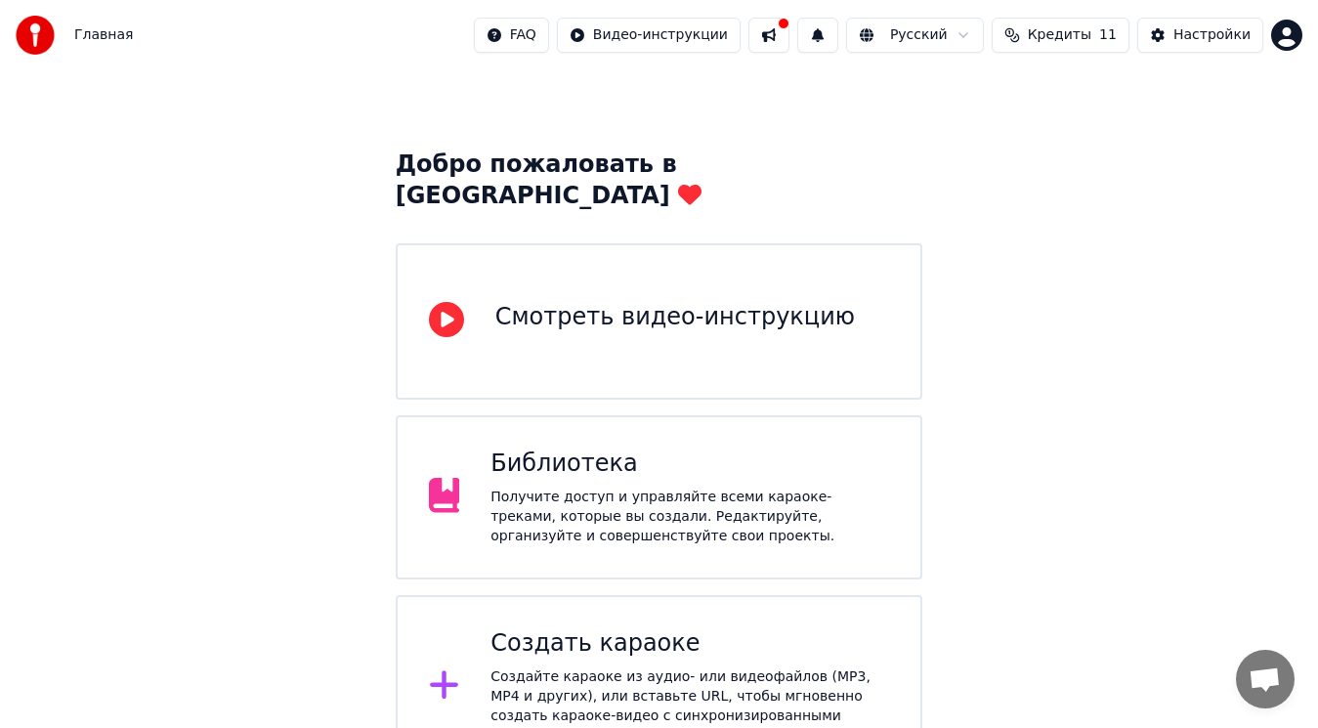
click at [640, 452] on div "Библиотека Получите доступ и управляйте всеми караоке-треками, которые вы созда…" at bounding box center [689, 497] width 399 height 98
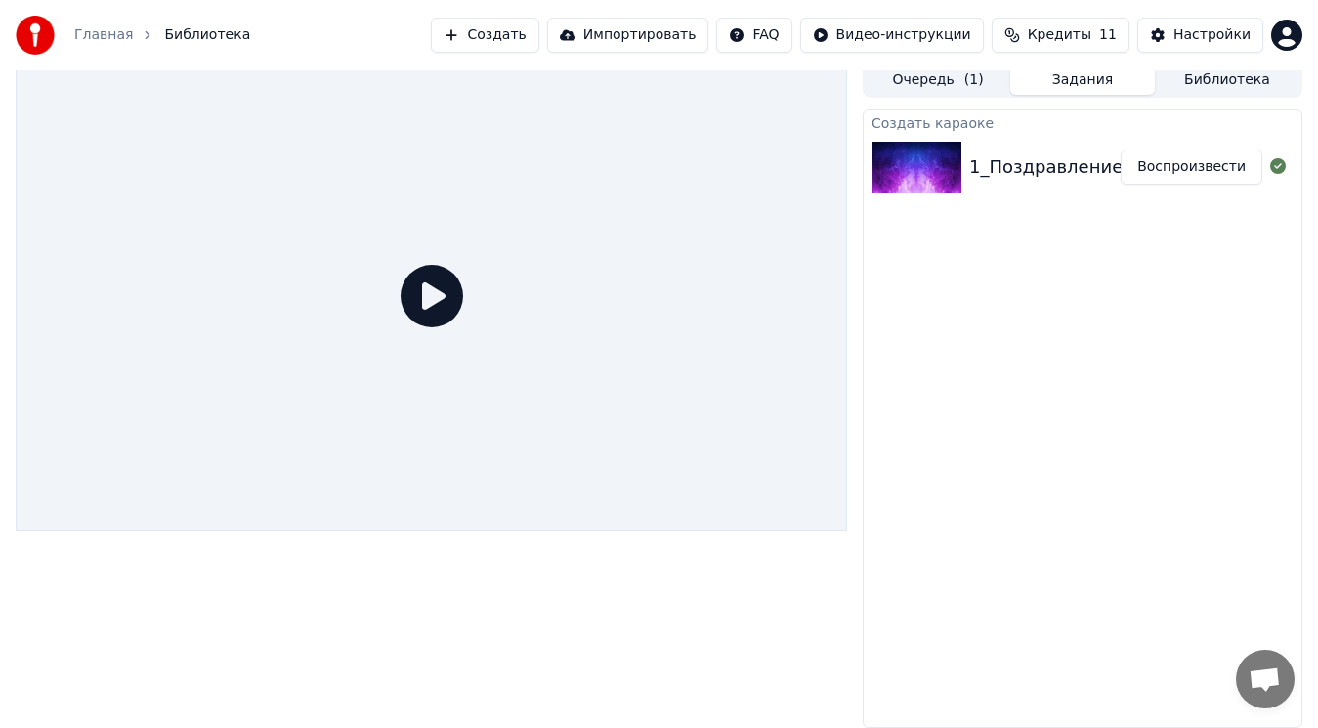
scroll to position [8, 0]
click at [1017, 167] on div "1_Поздравление Мамы (реп)" at bounding box center [1101, 166] width 265 height 27
click at [426, 298] on icon at bounding box center [431, 296] width 63 height 63
click at [1111, 159] on div "1_Поздравление Мамы (реп)" at bounding box center [1101, 166] width 265 height 27
click at [1211, 176] on button "Воспроизвести" at bounding box center [1191, 166] width 142 height 35
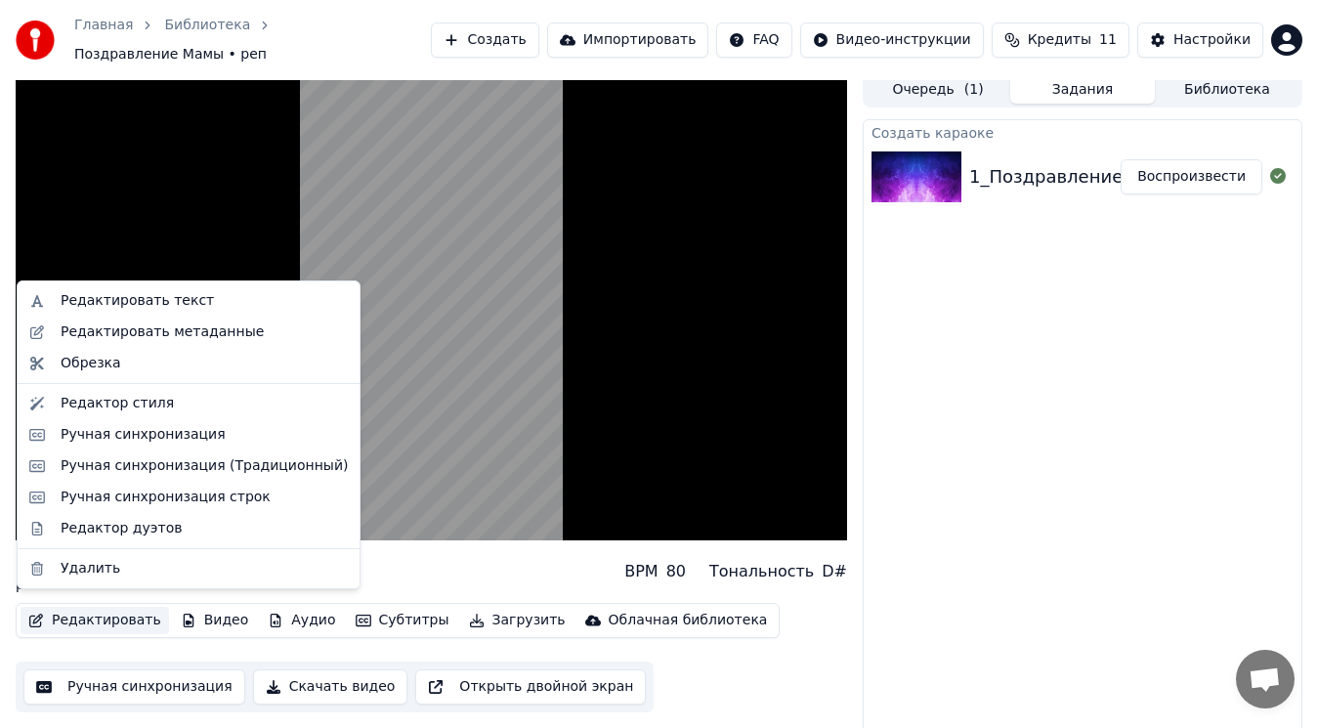
click at [81, 611] on button "Редактировать" at bounding box center [95, 620] width 148 height 27
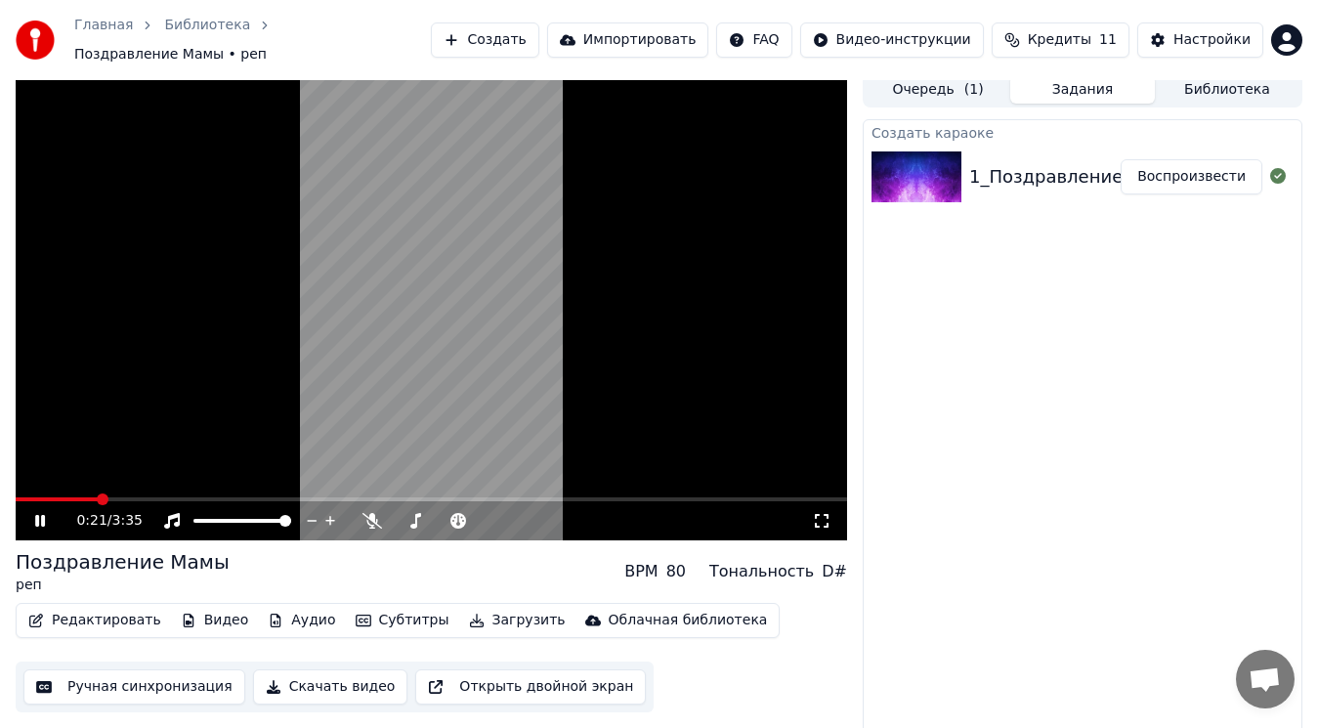
click at [64, 613] on button "Редактировать" at bounding box center [95, 620] width 148 height 27
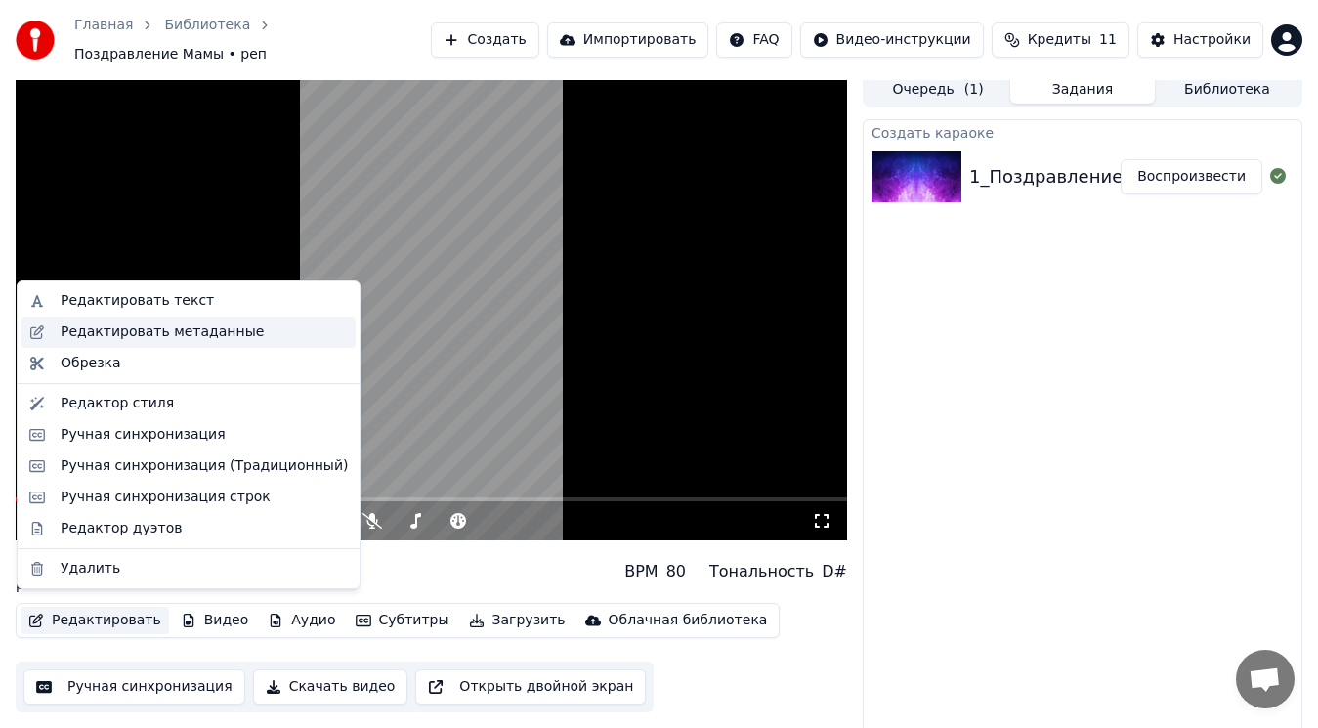
click at [167, 331] on div "Редактировать метаданные" at bounding box center [162, 332] width 203 height 20
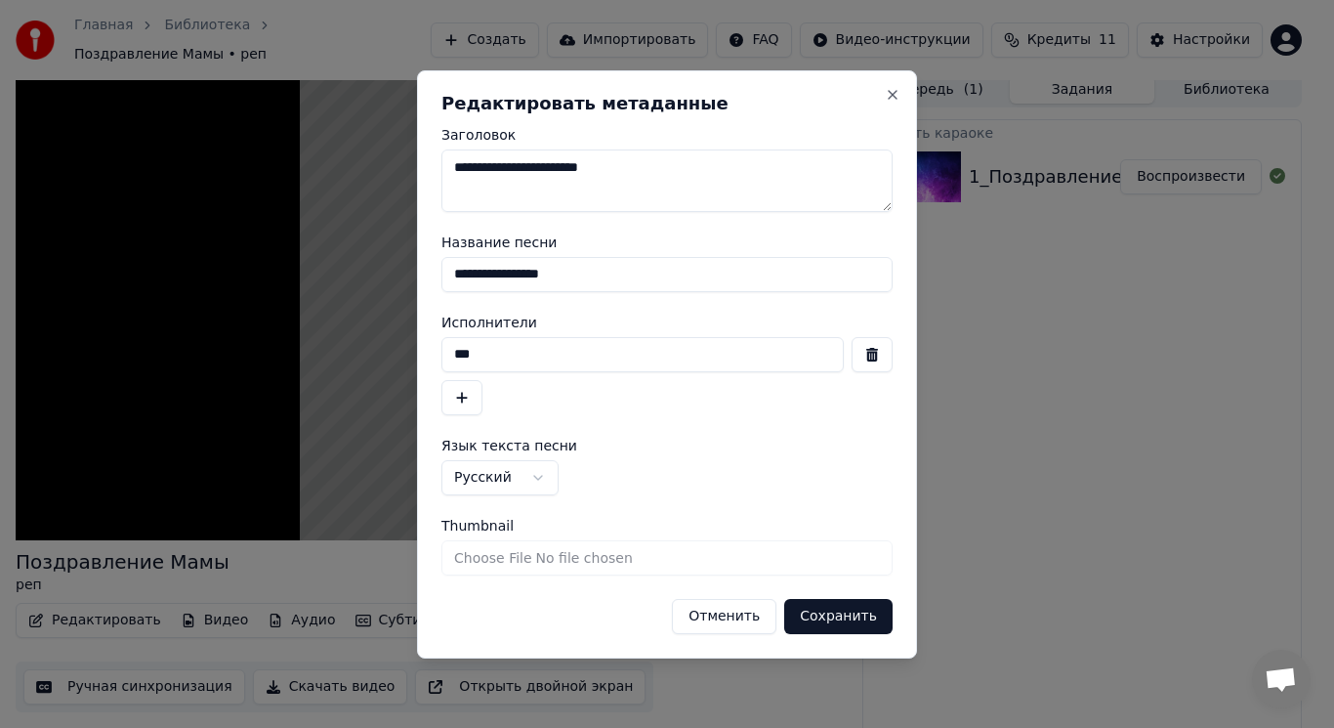
click at [736, 626] on button "Отменить" at bounding box center [724, 616] width 105 height 35
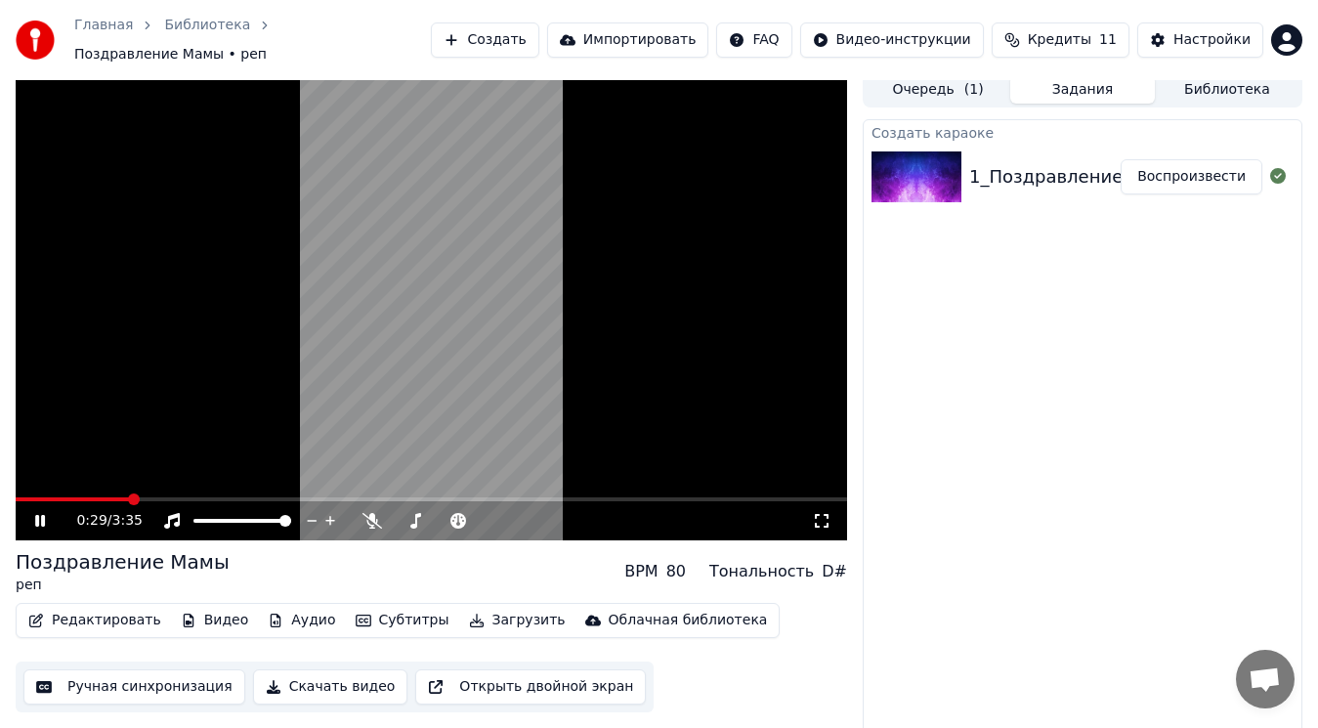
click at [40, 513] on icon at bounding box center [53, 521] width 45 height 16
click at [428, 501] on div "0:29 / 3:35" at bounding box center [431, 520] width 831 height 39
click at [428, 511] on div "0:29 / 3:35" at bounding box center [444, 521] width 736 height 20
click at [439, 501] on div "0:29 / 3:35" at bounding box center [431, 520] width 831 height 39
click at [82, 610] on button "Редактировать" at bounding box center [95, 620] width 148 height 27
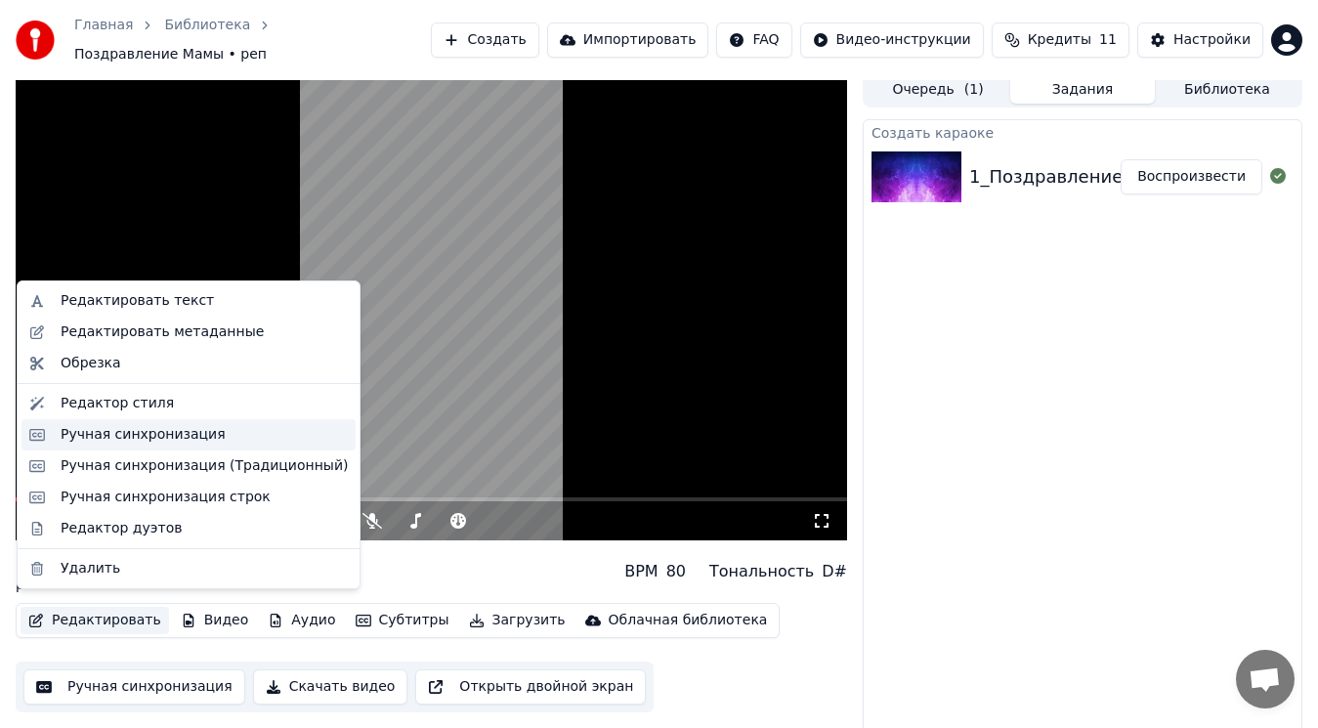
click at [170, 439] on div "Ручная синхронизация" at bounding box center [143, 435] width 165 height 20
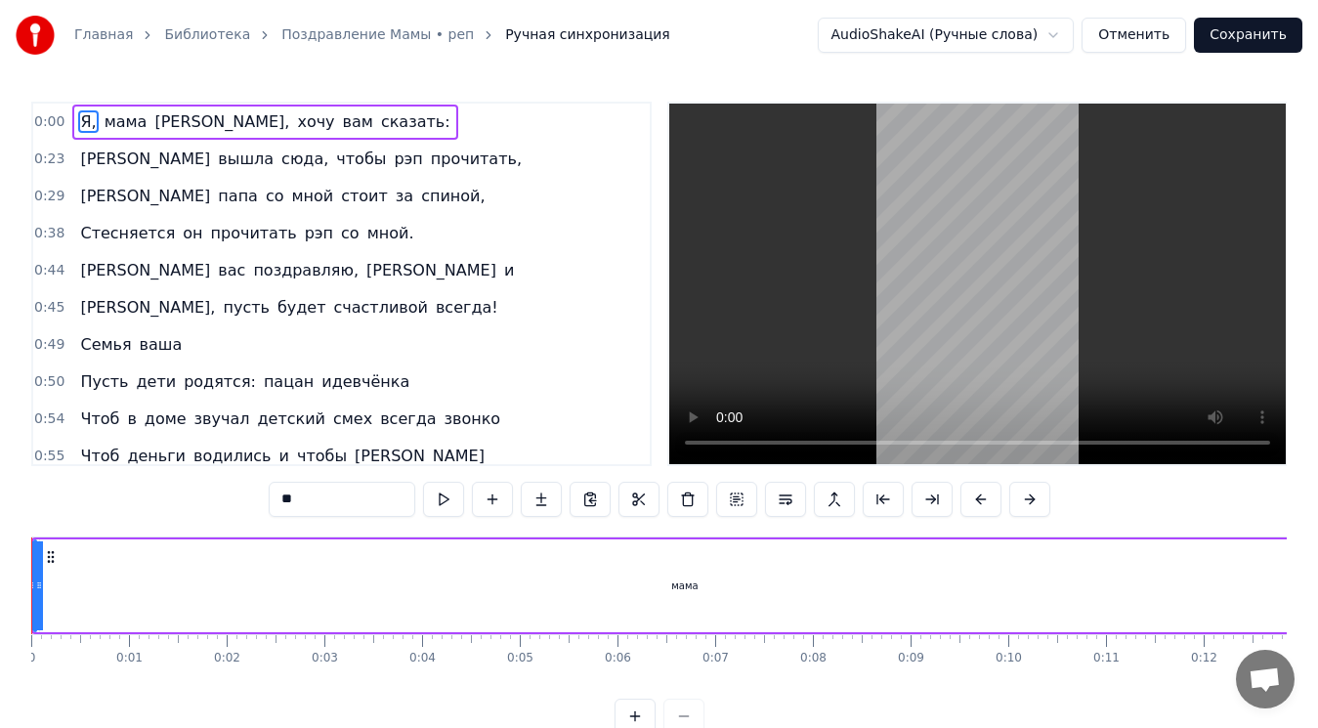
click at [360, 35] on link "Поздравление Мамы • реп" at bounding box center [377, 35] width 192 height 20
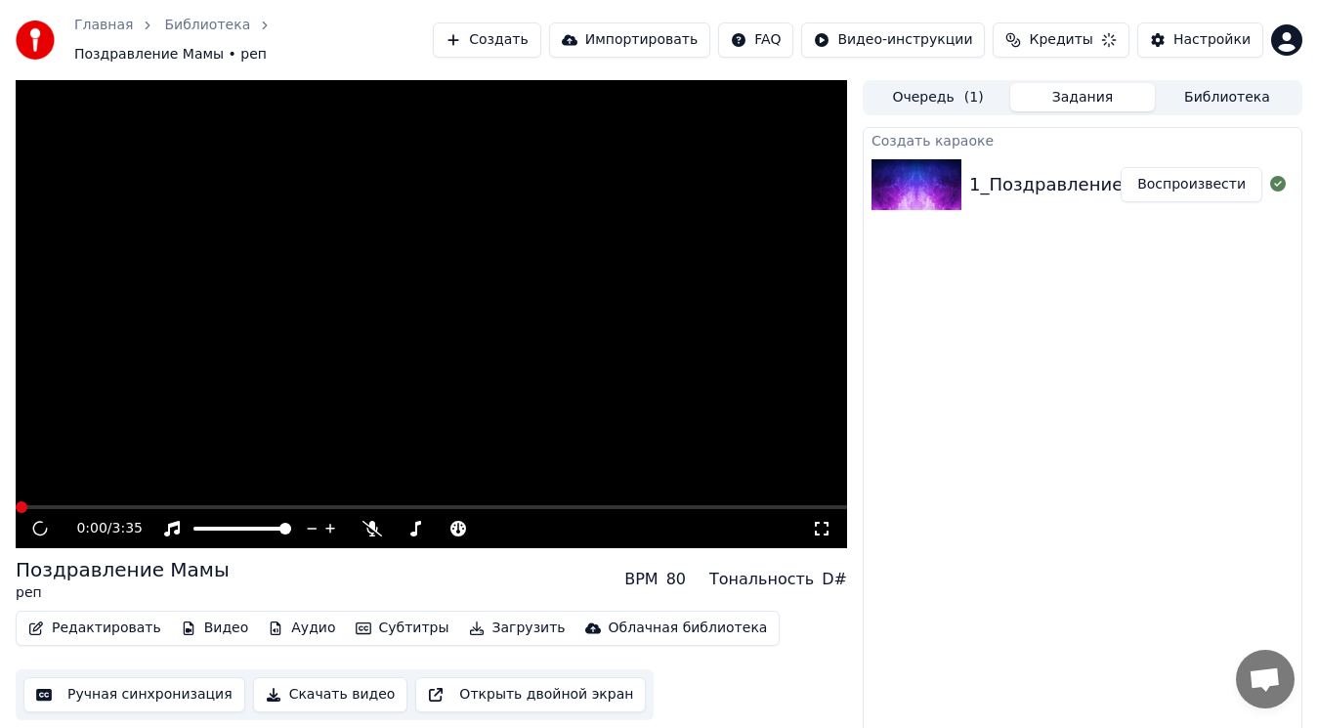
click at [91, 619] on button "Редактировать" at bounding box center [95, 627] width 148 height 27
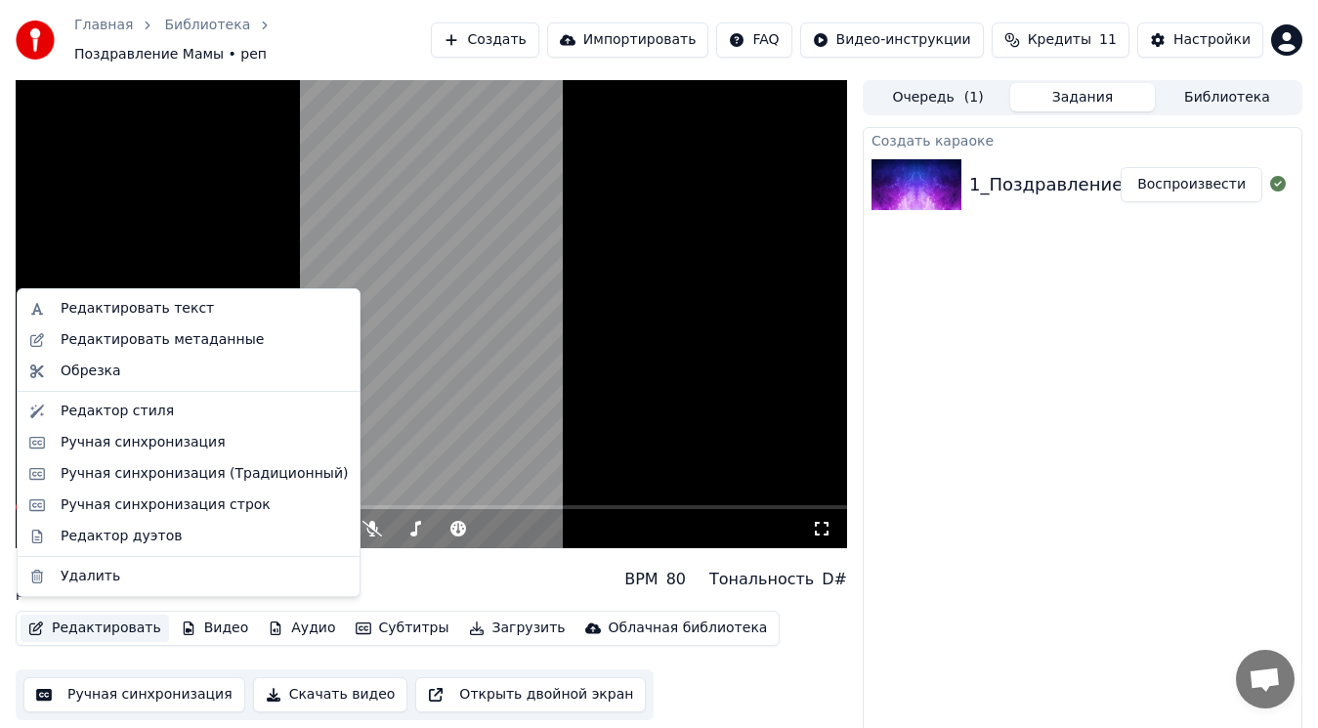
click at [407, 280] on video at bounding box center [431, 314] width 831 height 468
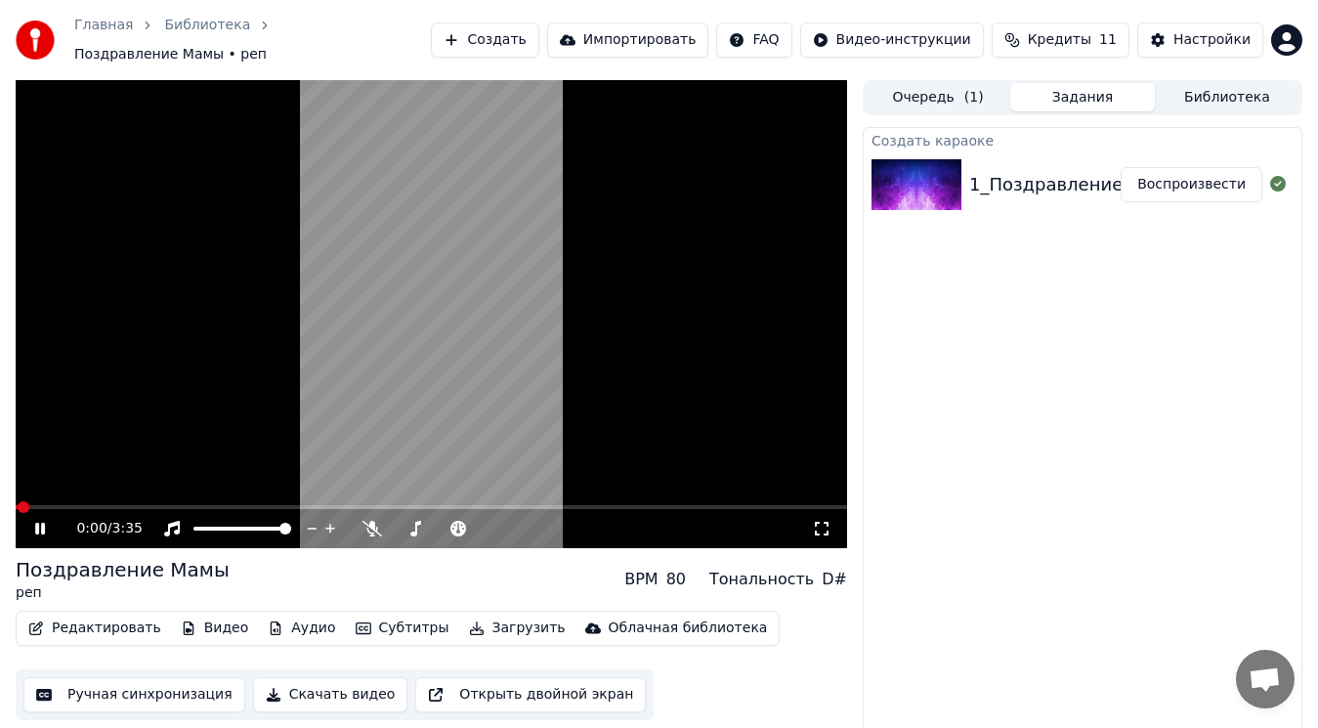
click at [40, 521] on icon at bounding box center [53, 529] width 45 height 16
click at [93, 619] on button "Редактировать" at bounding box center [95, 627] width 148 height 27
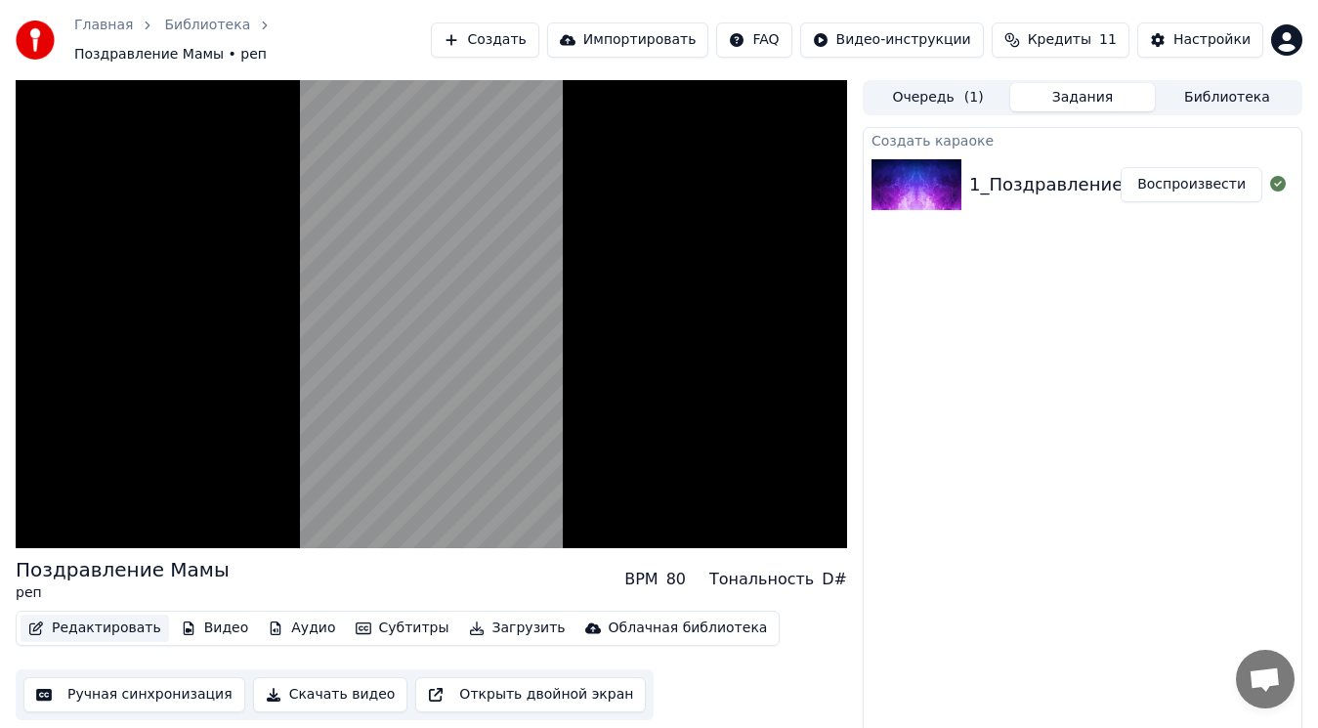
click at [64, 618] on button "Редактировать" at bounding box center [95, 627] width 148 height 27
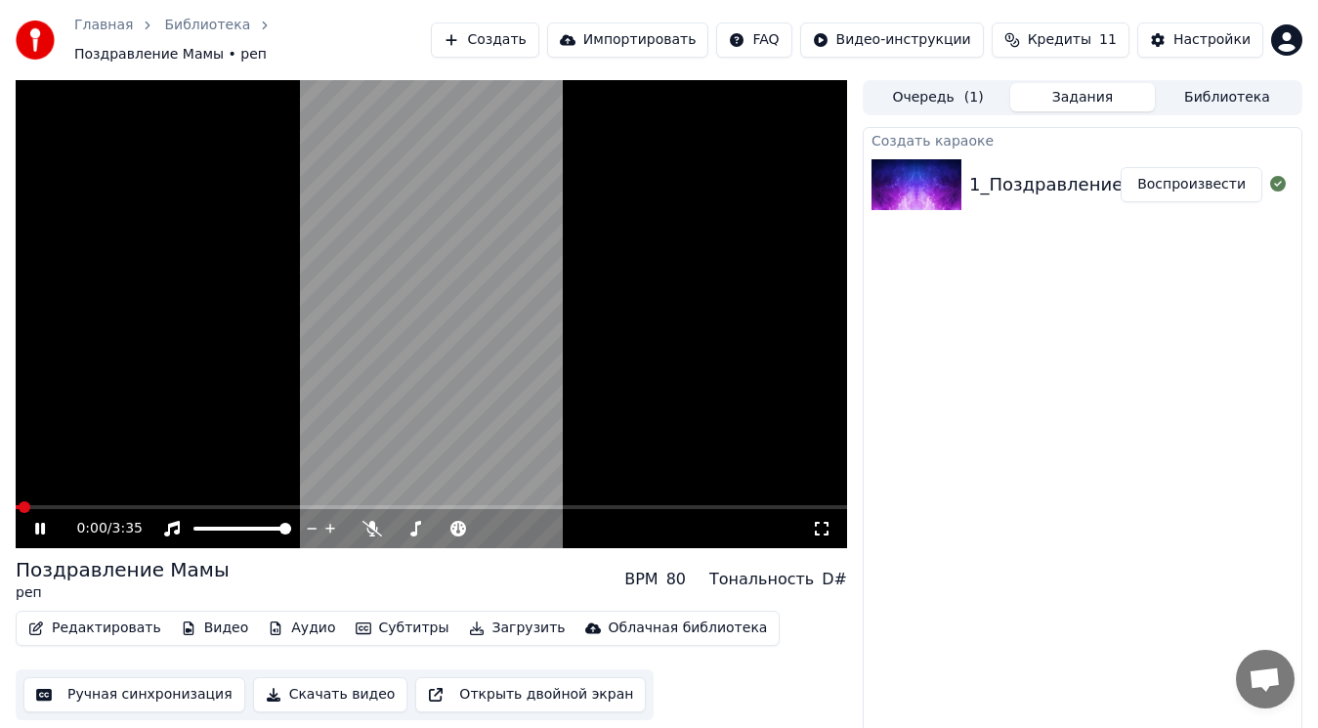
click at [37, 523] on icon at bounding box center [40, 529] width 10 height 12
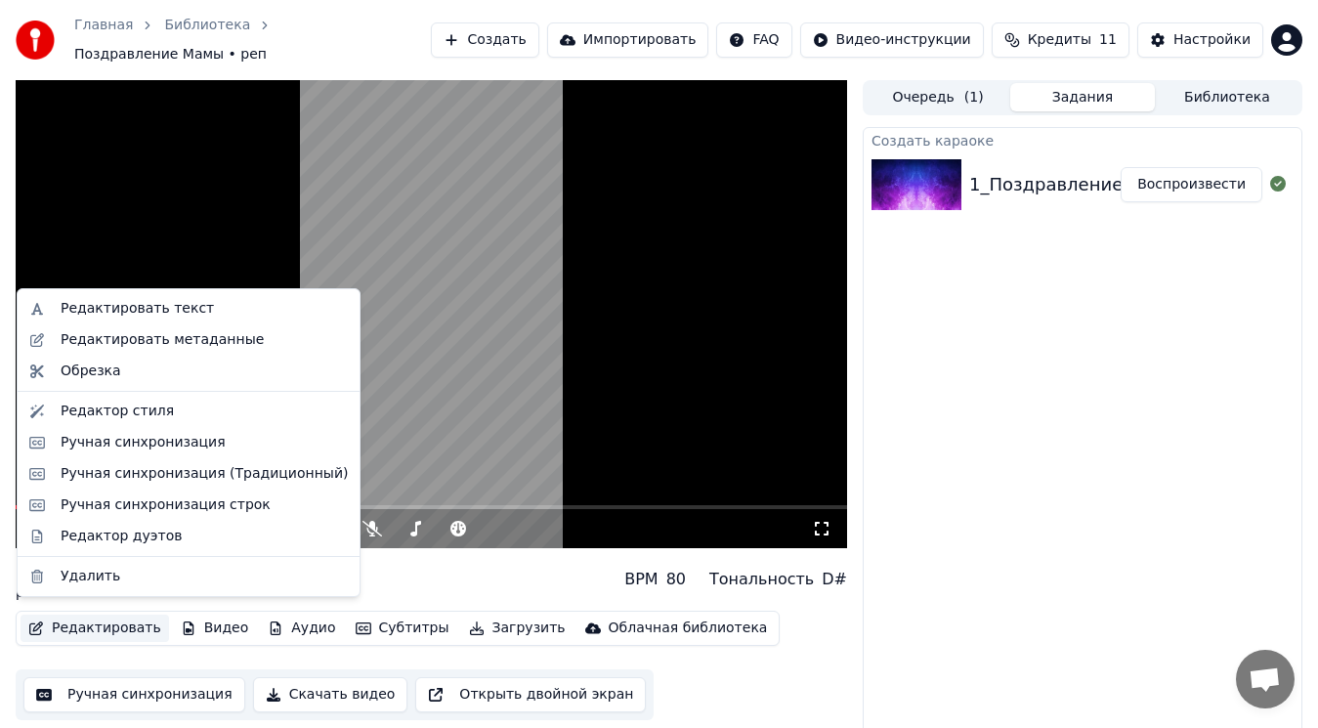
click at [73, 618] on button "Редактировать" at bounding box center [95, 627] width 148 height 27
click at [132, 412] on div "Редактор стиля" at bounding box center [117, 411] width 113 height 20
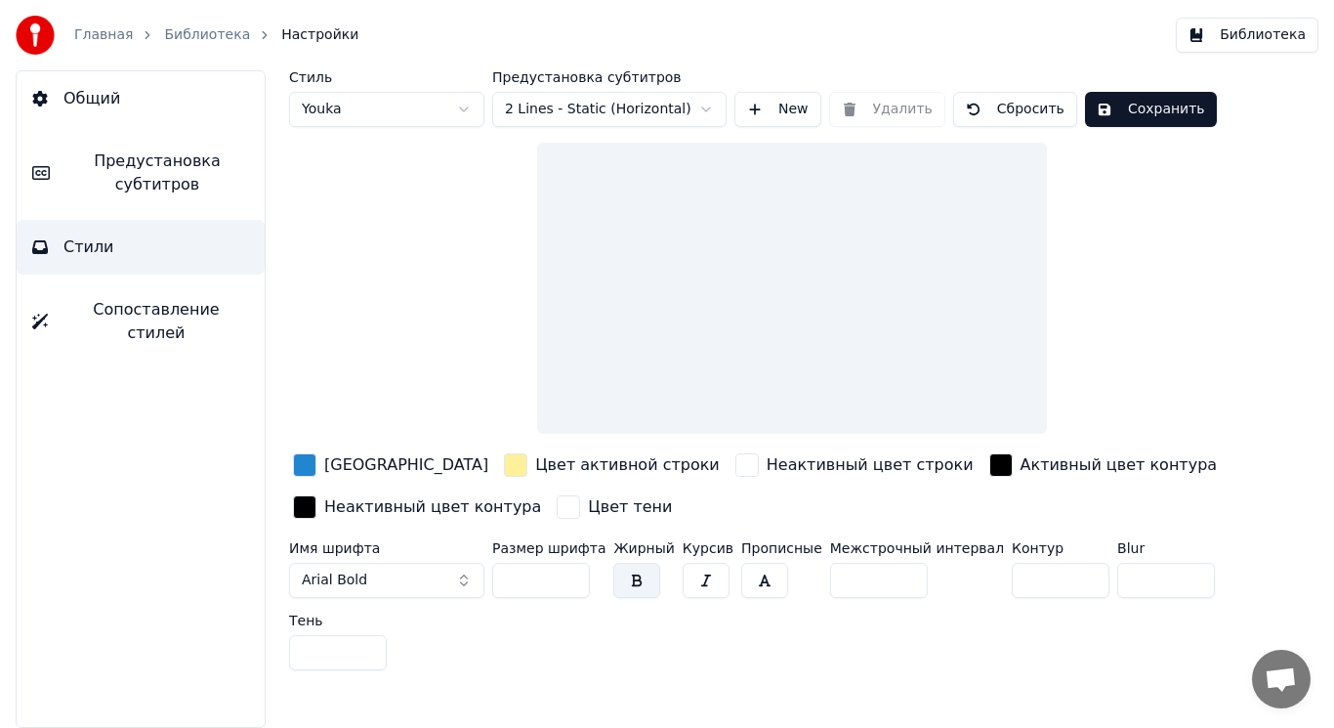
click at [464, 106] on html "Главная Библиотека Настройки Библиотека Общий Предустановка субтитров Стили Соп…" at bounding box center [667, 364] width 1334 height 728
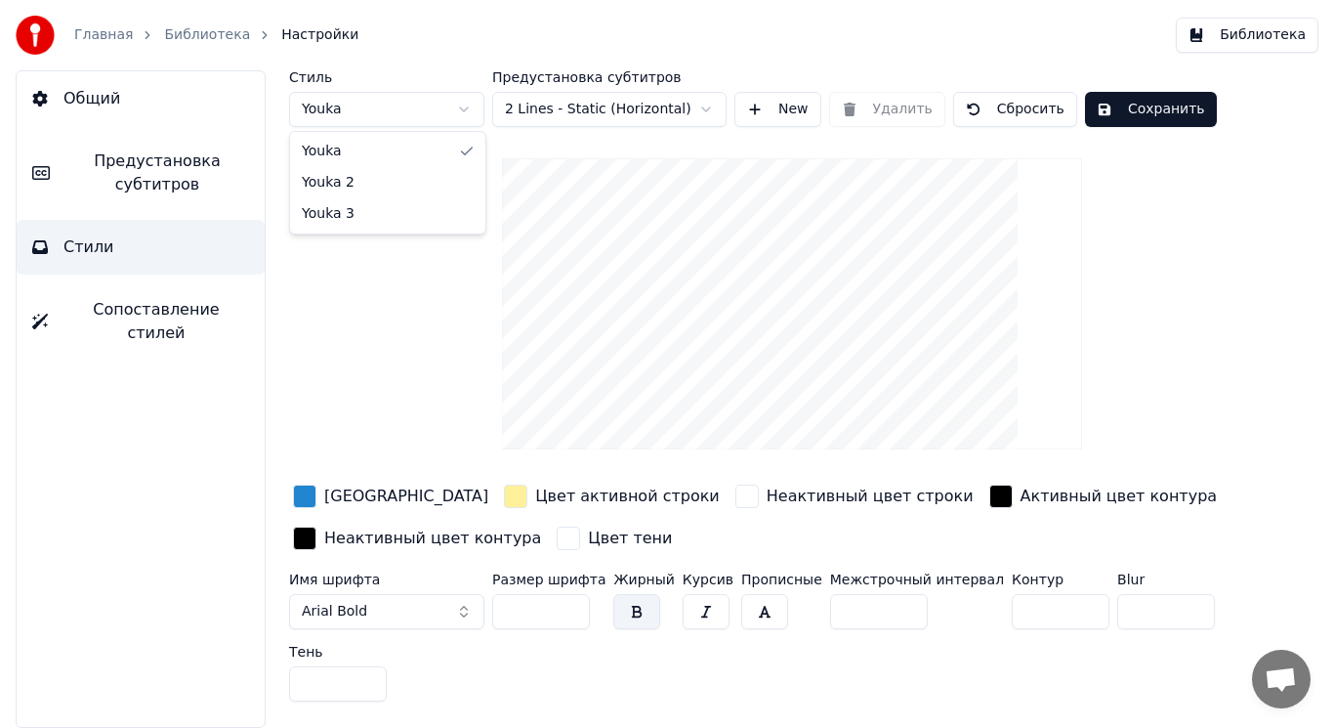
click at [435, 344] on html "Главная Библиотека Настройки Библиотека Общий Предустановка субтитров Стили Соп…" at bounding box center [667, 364] width 1334 height 728
click at [167, 316] on span "Сопоставление стилей" at bounding box center [156, 321] width 186 height 47
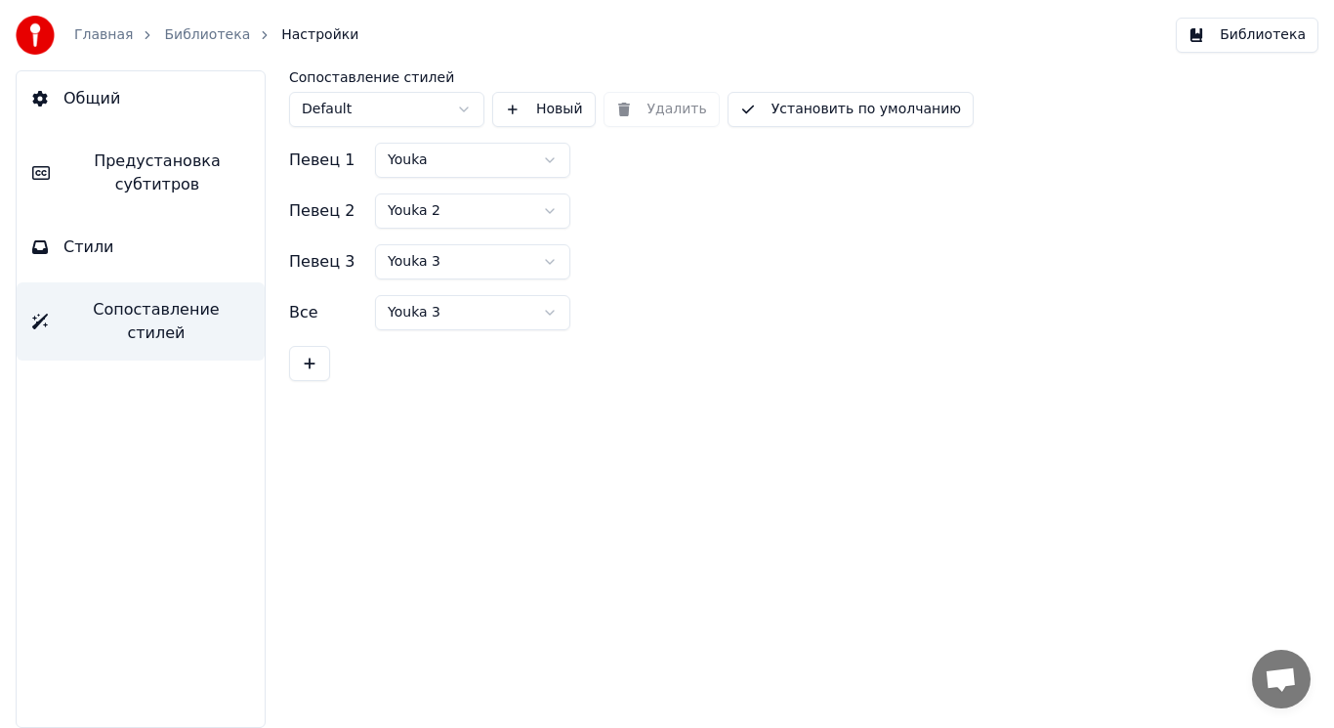
click at [208, 32] on link "Библиотека" at bounding box center [207, 35] width 86 height 20
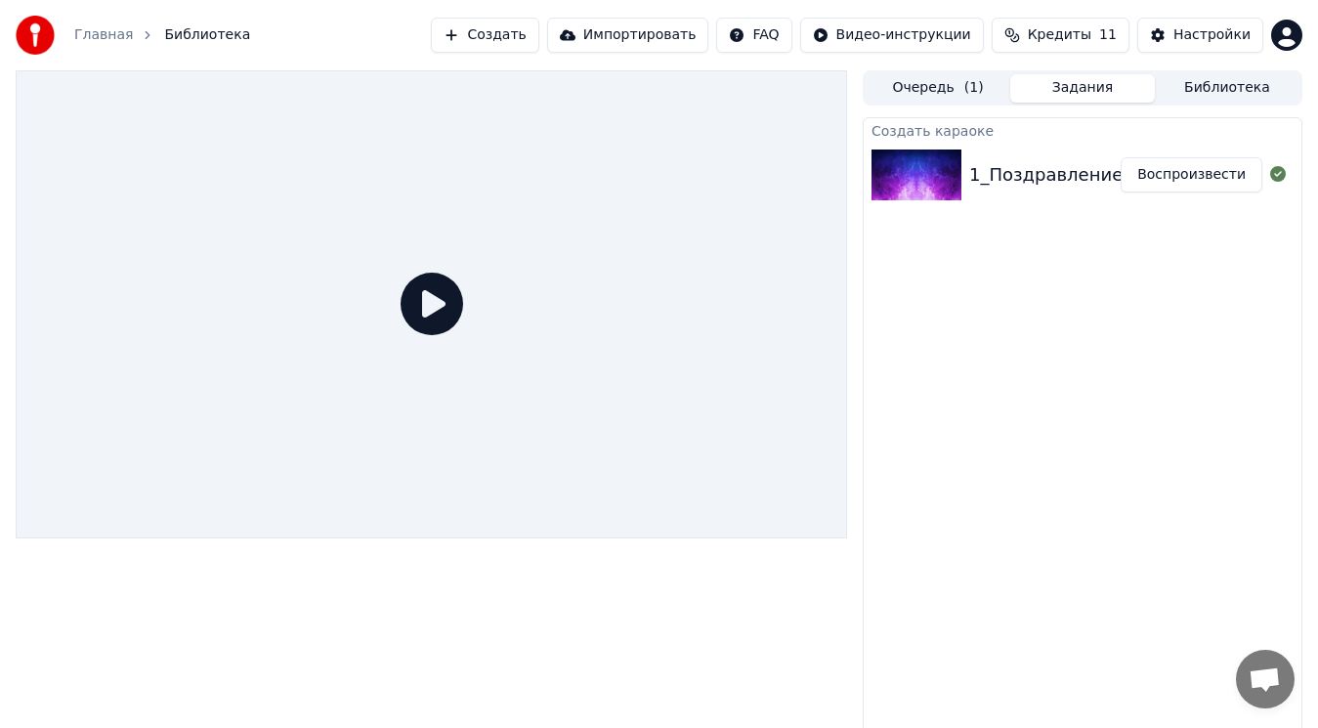
click at [1076, 177] on div "1_Поздравление Мамы (реп)" at bounding box center [1101, 174] width 265 height 27
click at [1183, 180] on button "Воспроизвести" at bounding box center [1191, 174] width 142 height 35
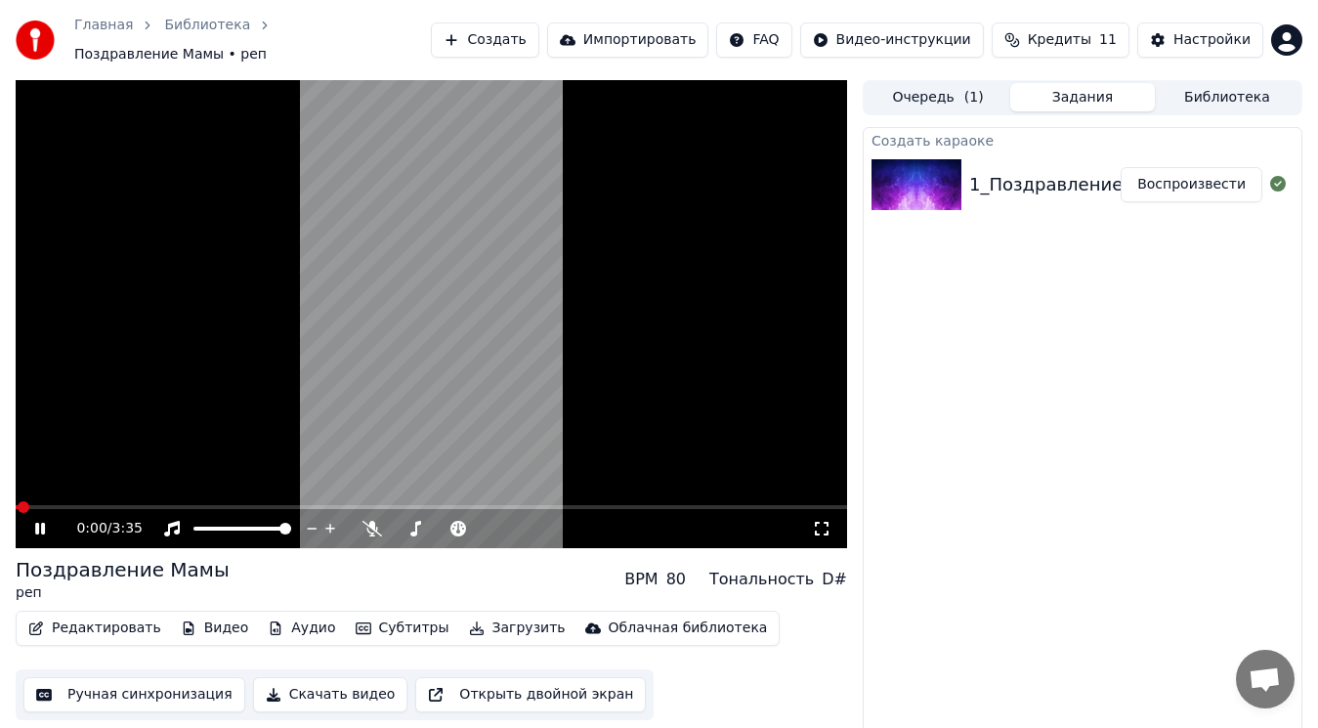
click at [38, 523] on icon at bounding box center [40, 529] width 10 height 12
click at [281, 618] on button "Аудио" at bounding box center [301, 627] width 83 height 27
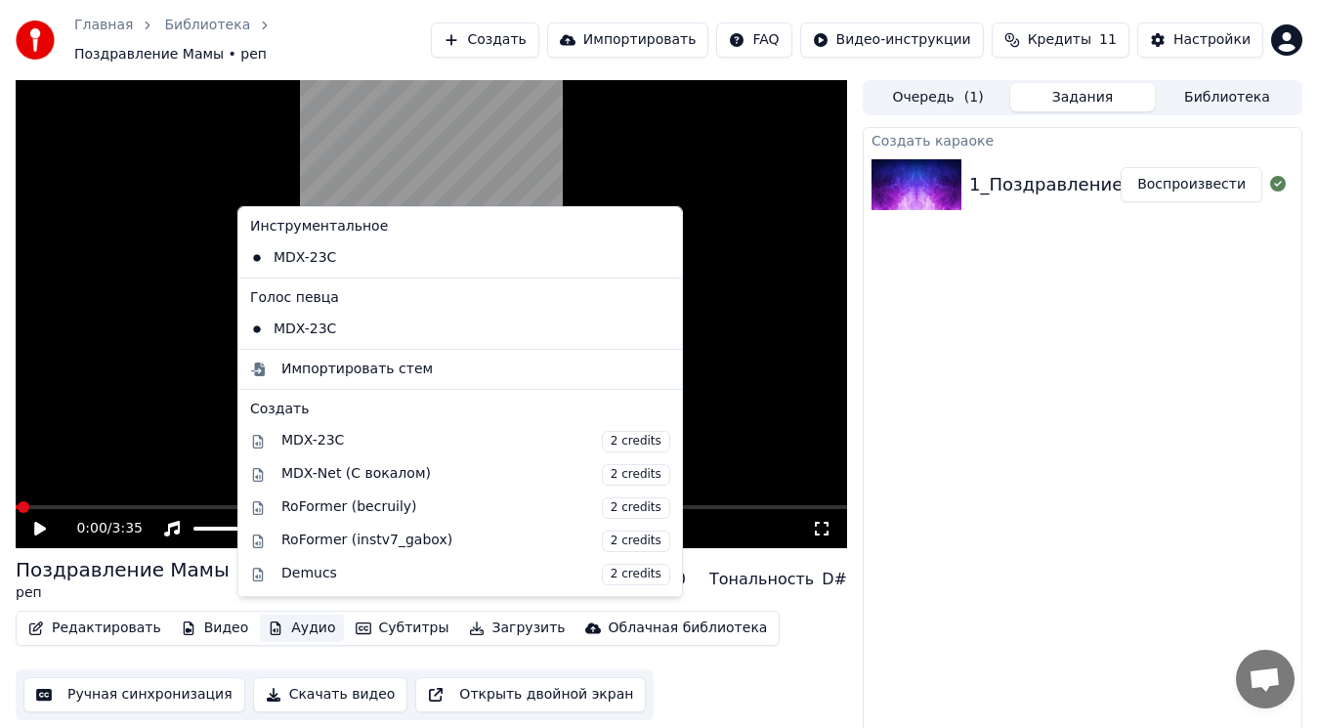
click at [281, 618] on button "Аудио" at bounding box center [301, 627] width 83 height 27
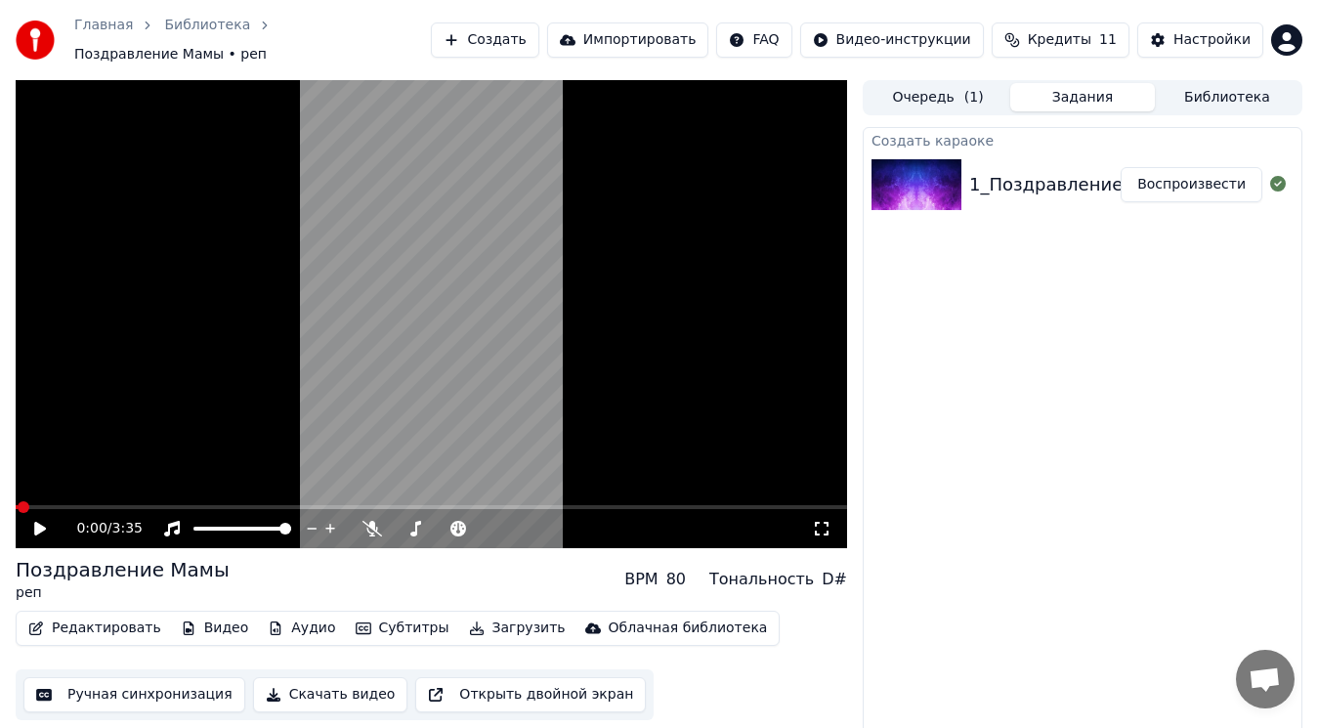
click at [368, 620] on button "Субтитры" at bounding box center [402, 627] width 109 height 27
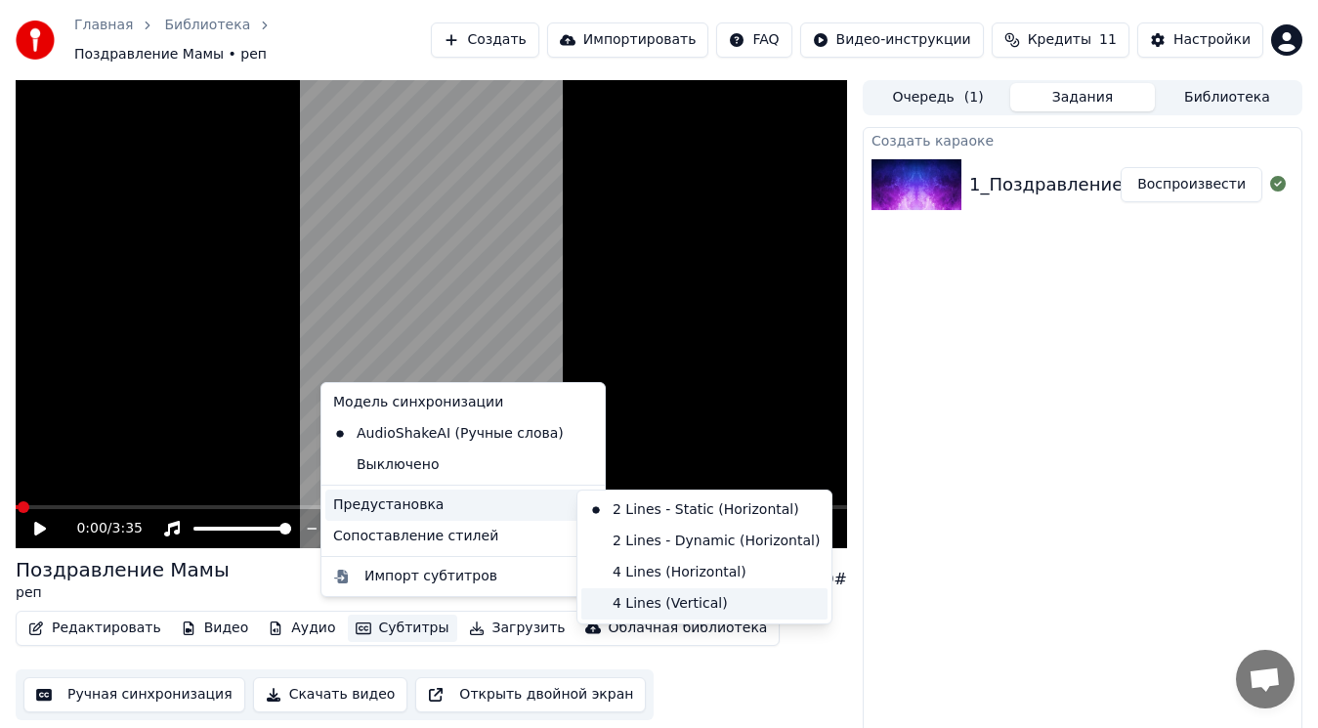
click at [632, 609] on div "4 Lines (Vertical)" at bounding box center [704, 603] width 246 height 31
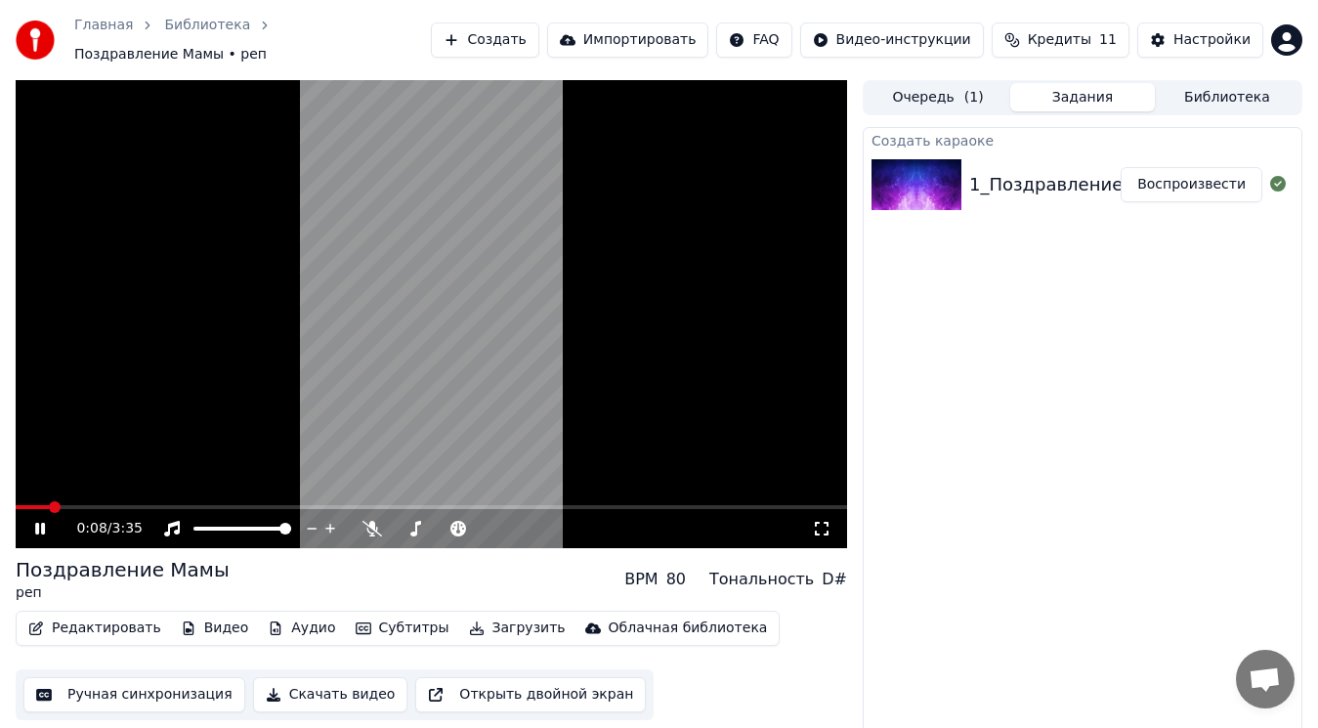
click at [44, 523] on icon at bounding box center [40, 529] width 10 height 12
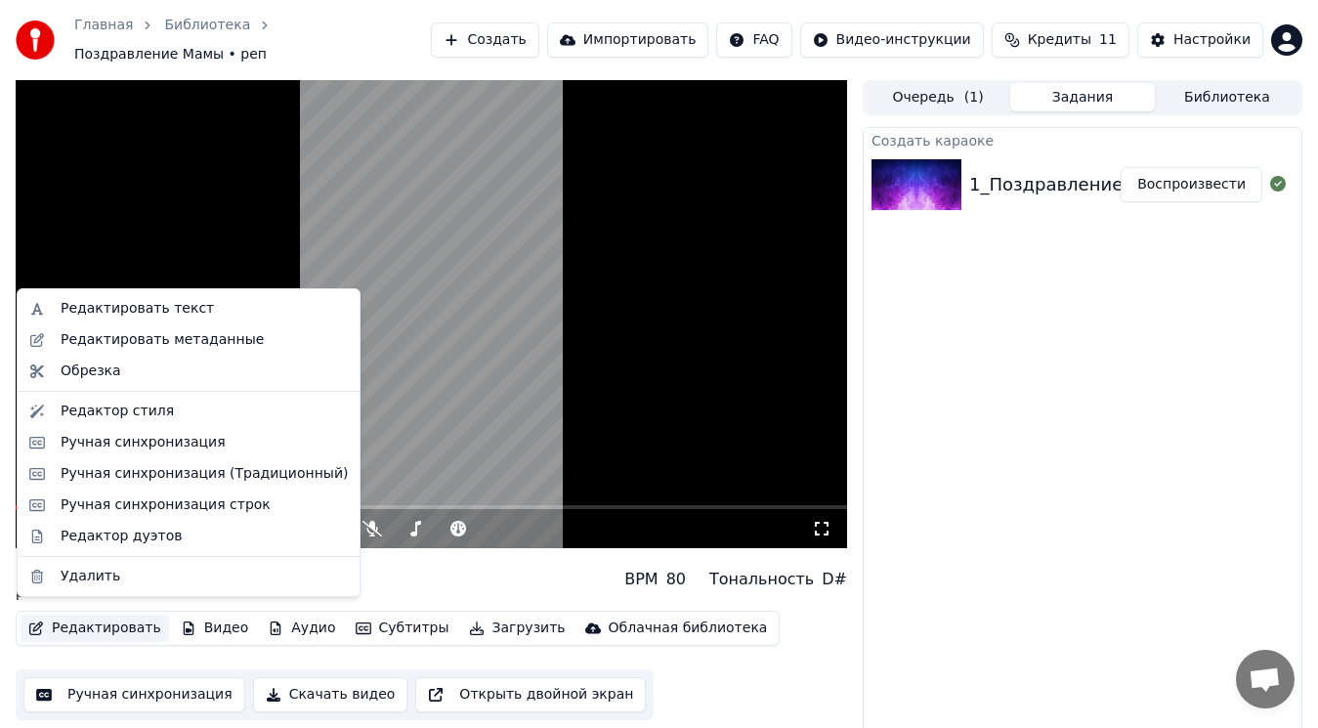
click at [88, 616] on button "Редактировать" at bounding box center [95, 627] width 148 height 27
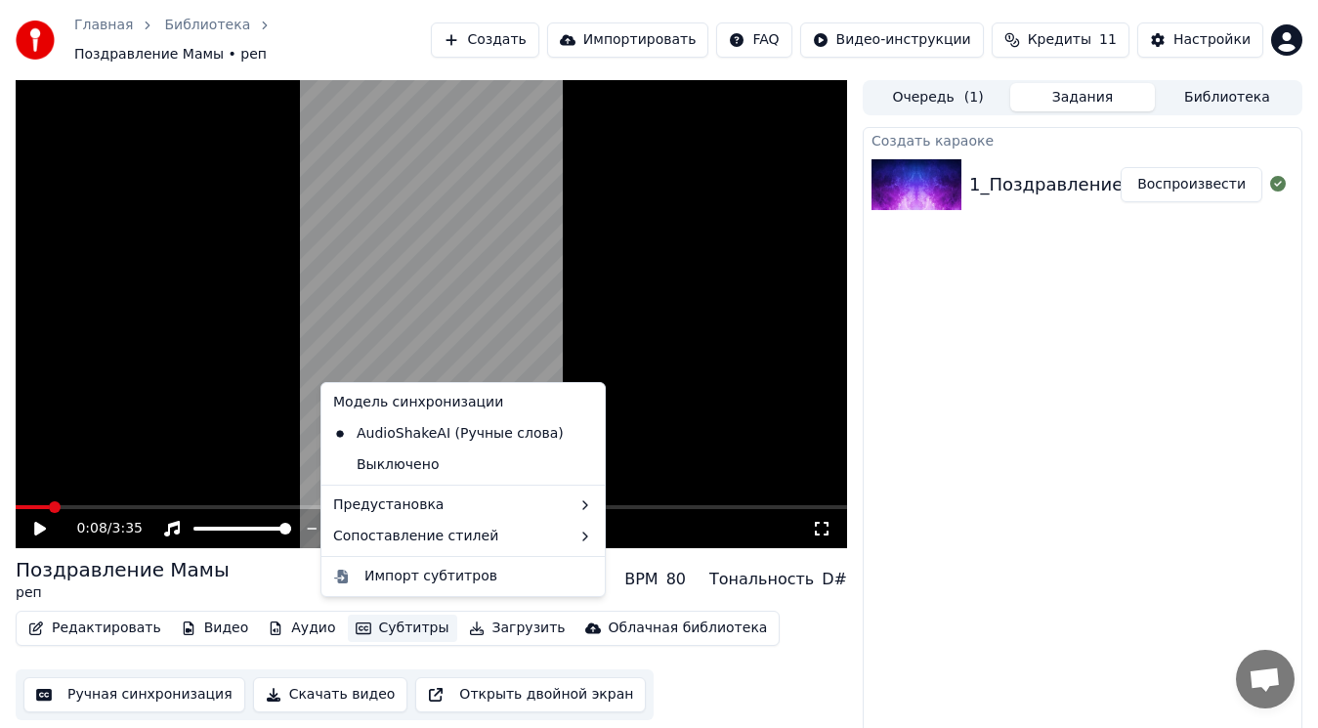
scroll to position [8, 0]
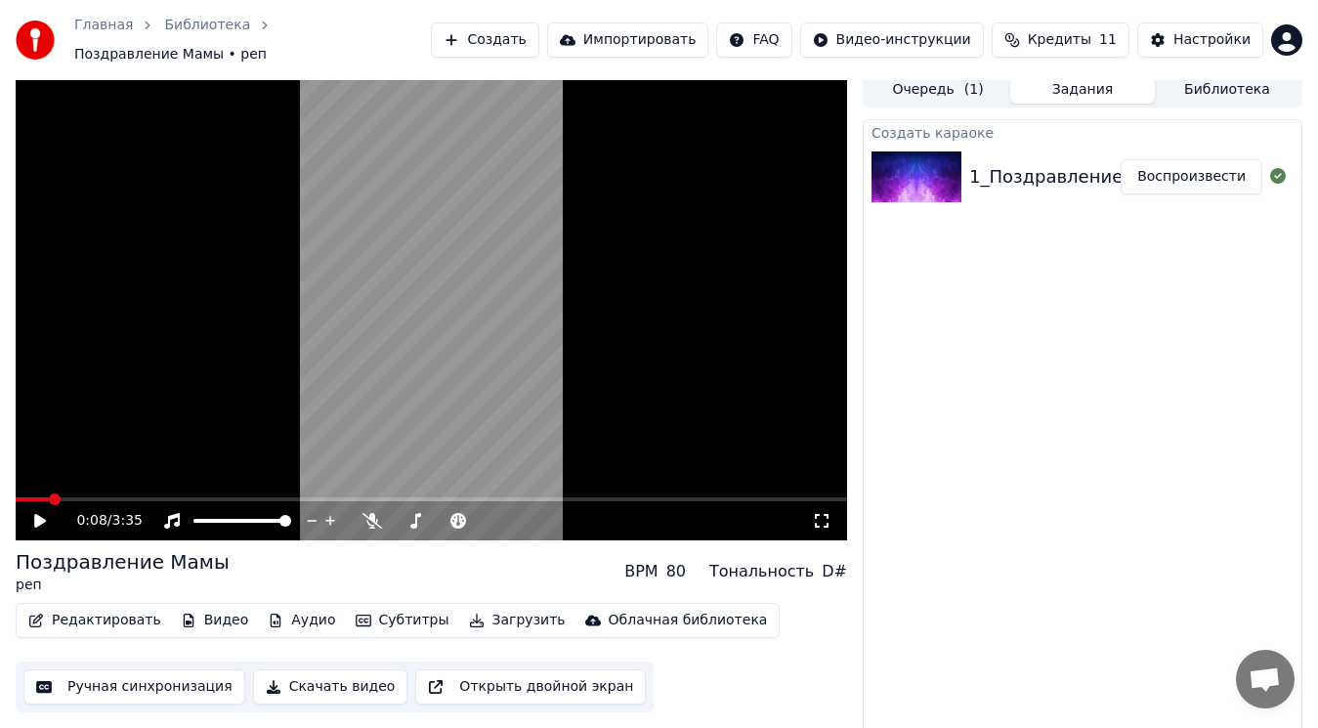
click at [112, 676] on button "Ручная синхронизация" at bounding box center [134, 686] width 222 height 35
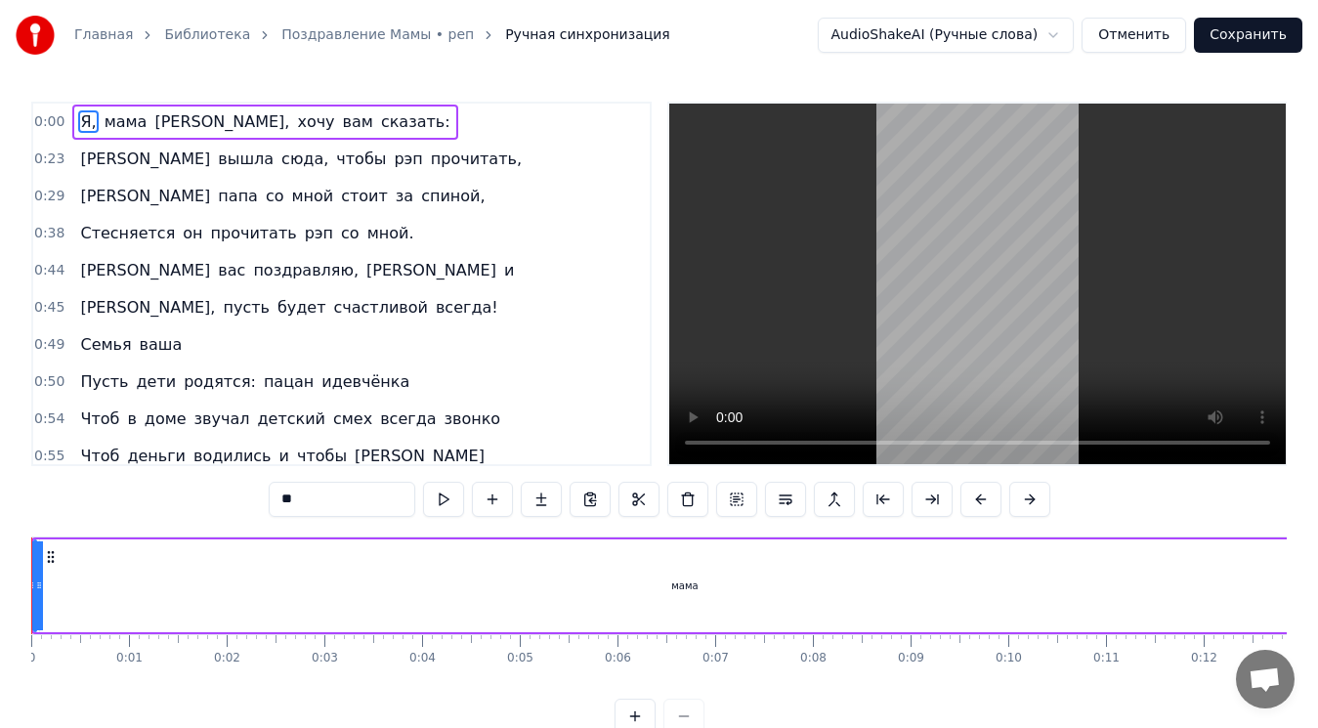
click at [45, 116] on span "0:00" at bounding box center [49, 122] width 30 height 20
click at [47, 122] on span "0:00" at bounding box center [49, 122] width 30 height 20
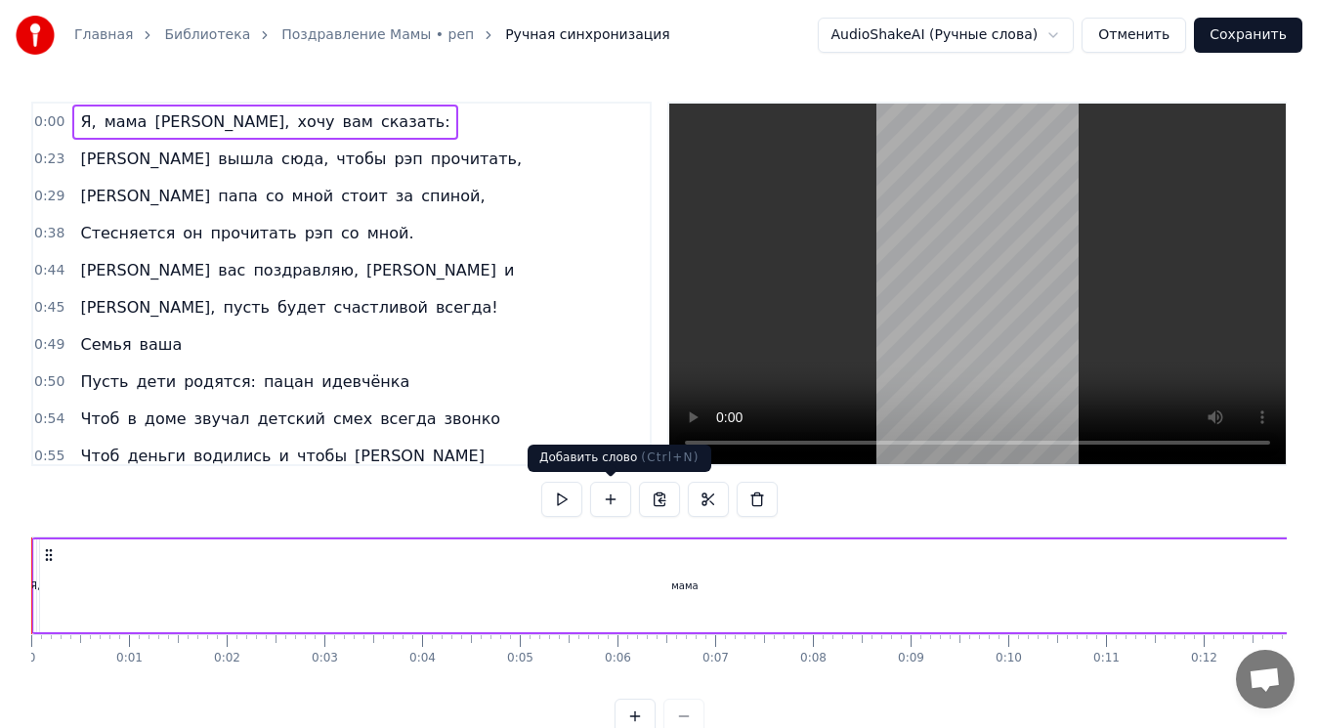
click at [610, 496] on button at bounding box center [610, 499] width 41 height 35
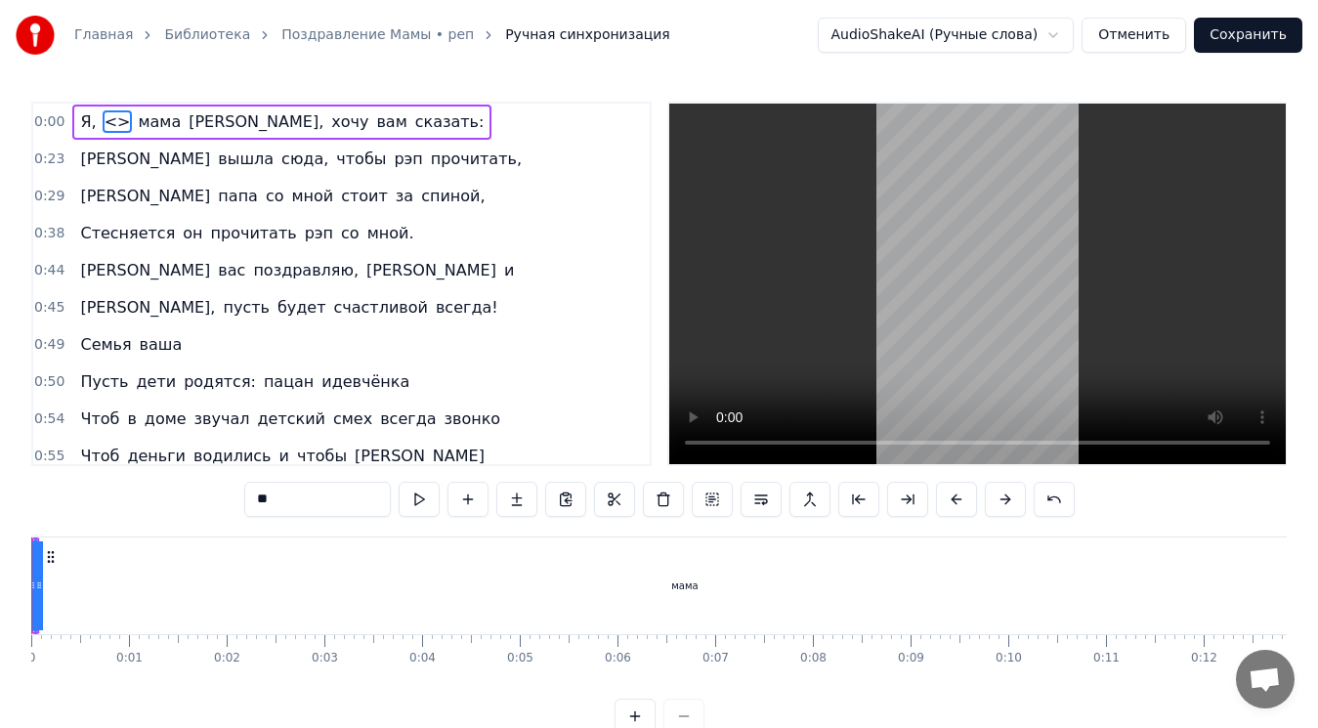
drag, startPoint x: 109, startPoint y: 120, endPoint x: 69, endPoint y: 120, distance: 40.0
click at [72, 120] on div "Я, <> мама [PERSON_NAME], хочу вам сказать:" at bounding box center [281, 122] width 419 height 35
drag, startPoint x: 101, startPoint y: 120, endPoint x: 69, endPoint y: 120, distance: 31.3
click at [72, 120] on div "Я, <> мама [PERSON_NAME], хочу вам сказать:" at bounding box center [281, 122] width 419 height 35
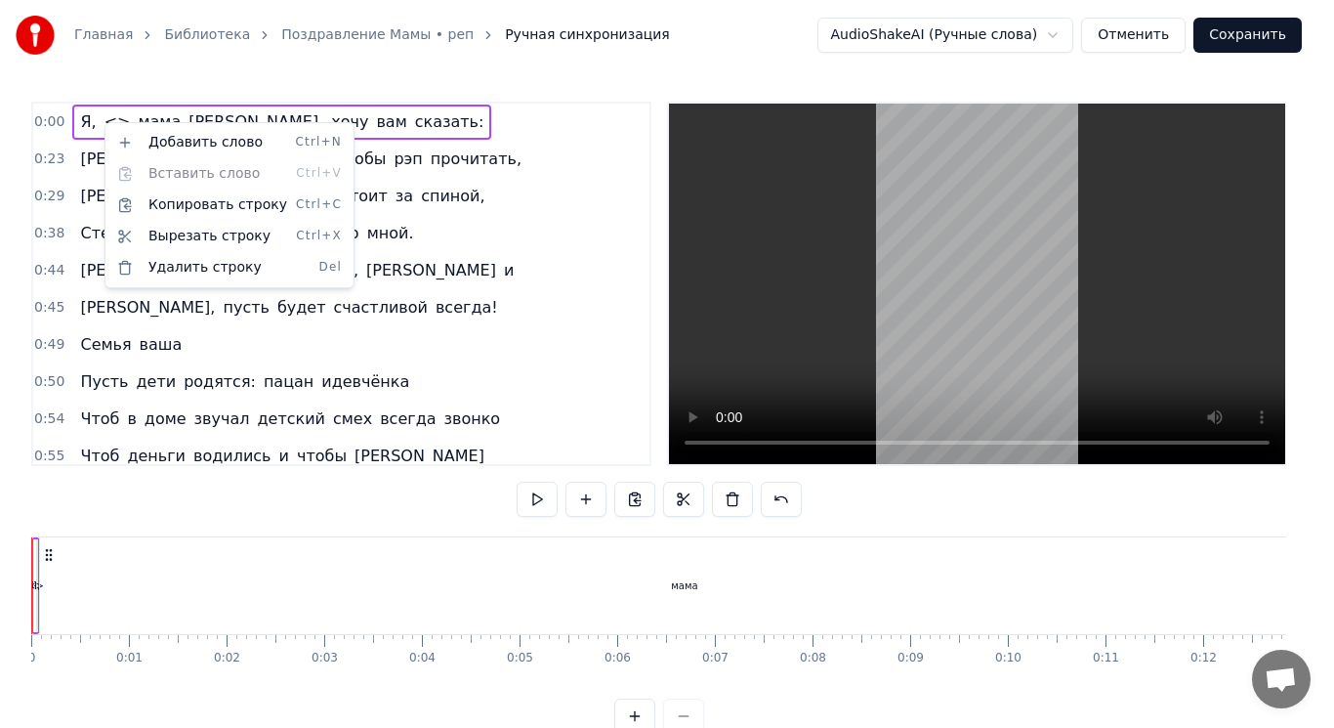
click at [103, 122] on html "Главная Библиотека Поздравление [DEMOGRAPHIC_DATA] • реп Ручная синхронизация A…" at bounding box center [667, 382] width 1334 height 765
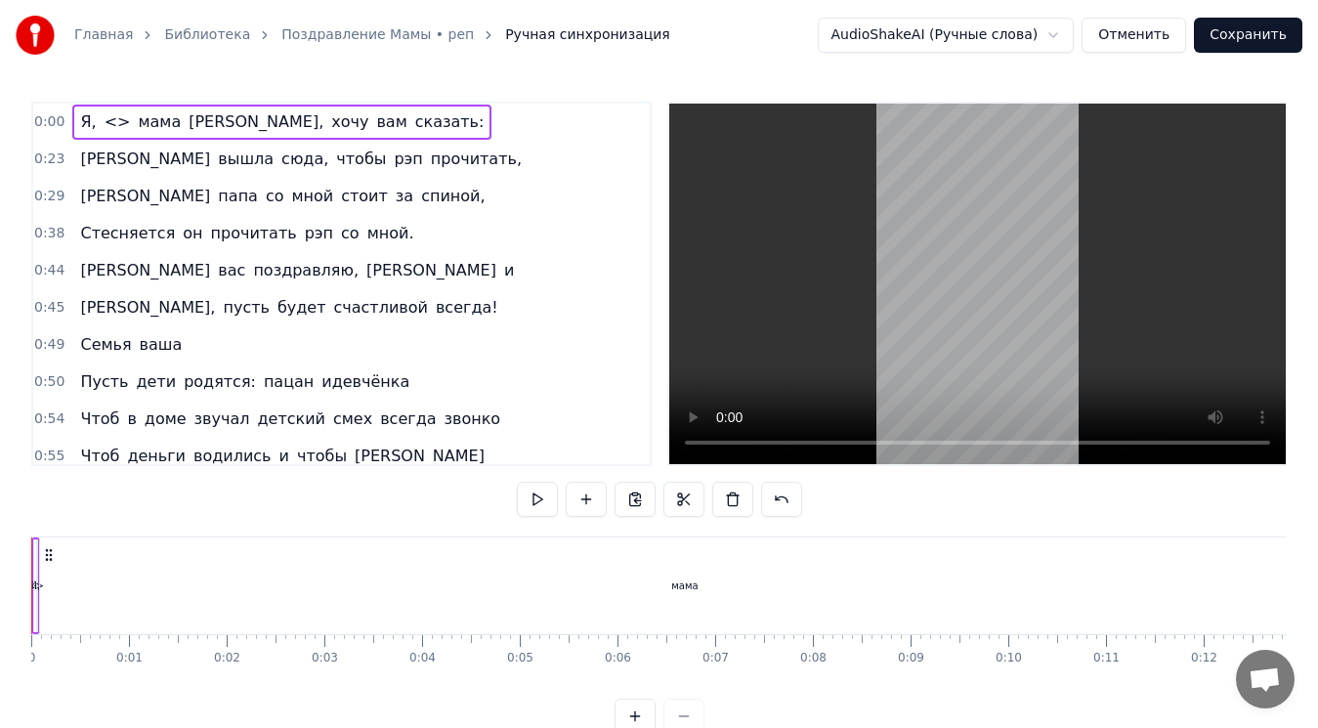
click at [103, 122] on span "<>" at bounding box center [118, 121] width 30 height 22
drag, startPoint x: 103, startPoint y: 122, endPoint x: 65, endPoint y: 121, distance: 37.1
click at [65, 121] on div "0:00 Я, <> мама [PERSON_NAME], хочу вам сказать:" at bounding box center [341, 122] width 616 height 37
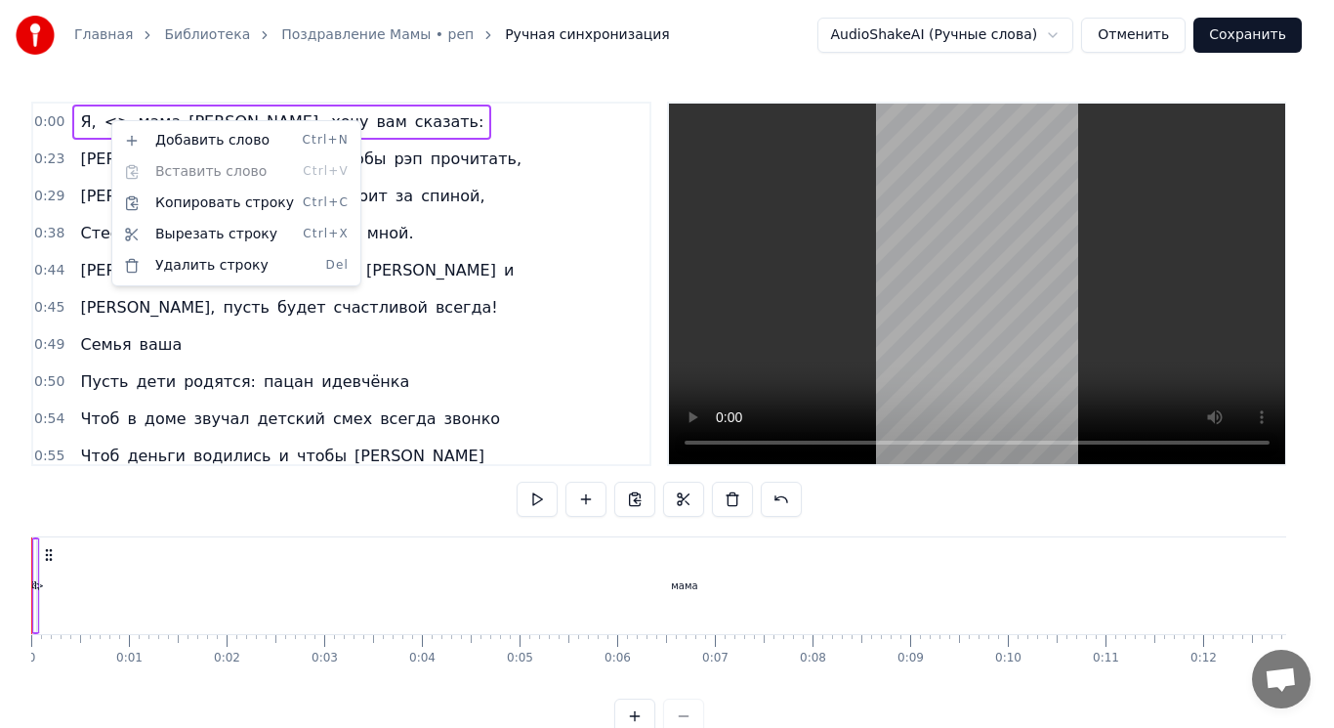
click at [107, 120] on html "Главная Библиотека Поздравление [DEMOGRAPHIC_DATA] • реп Ручная синхронизация A…" at bounding box center [667, 382] width 1334 height 765
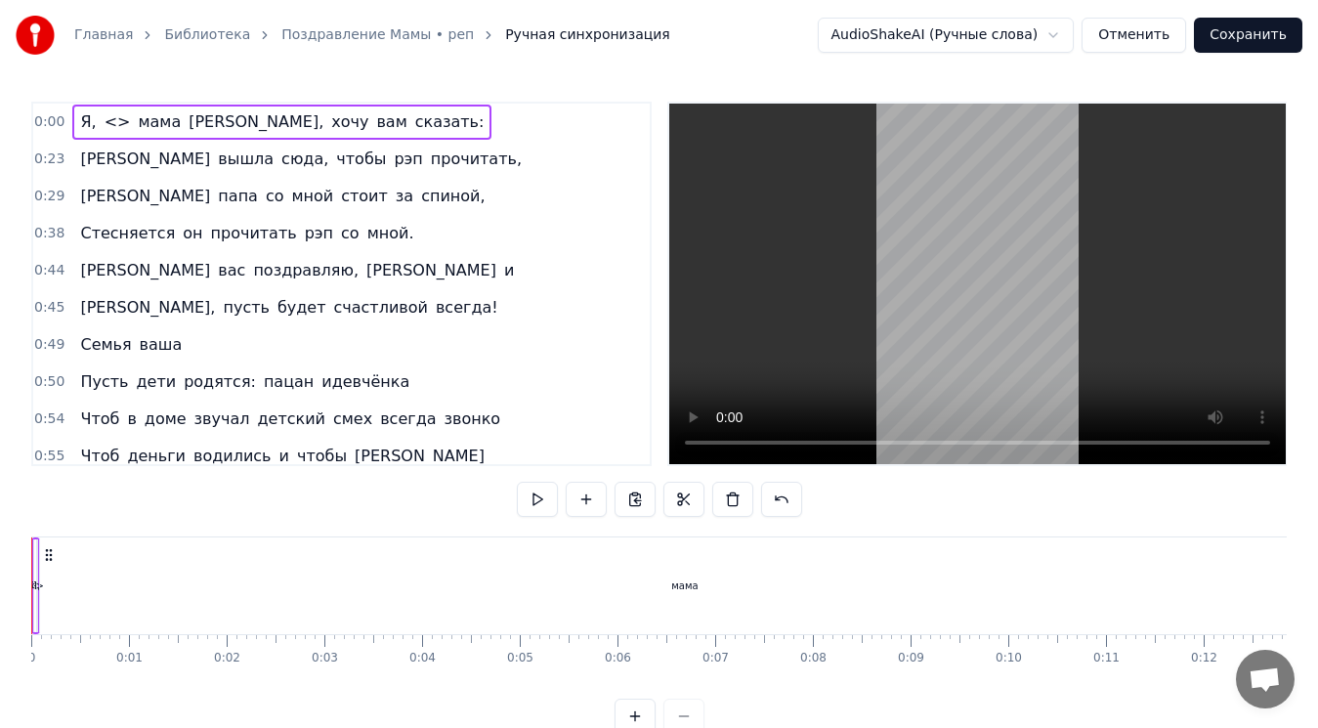
click at [107, 120] on span "<>" at bounding box center [118, 121] width 30 height 22
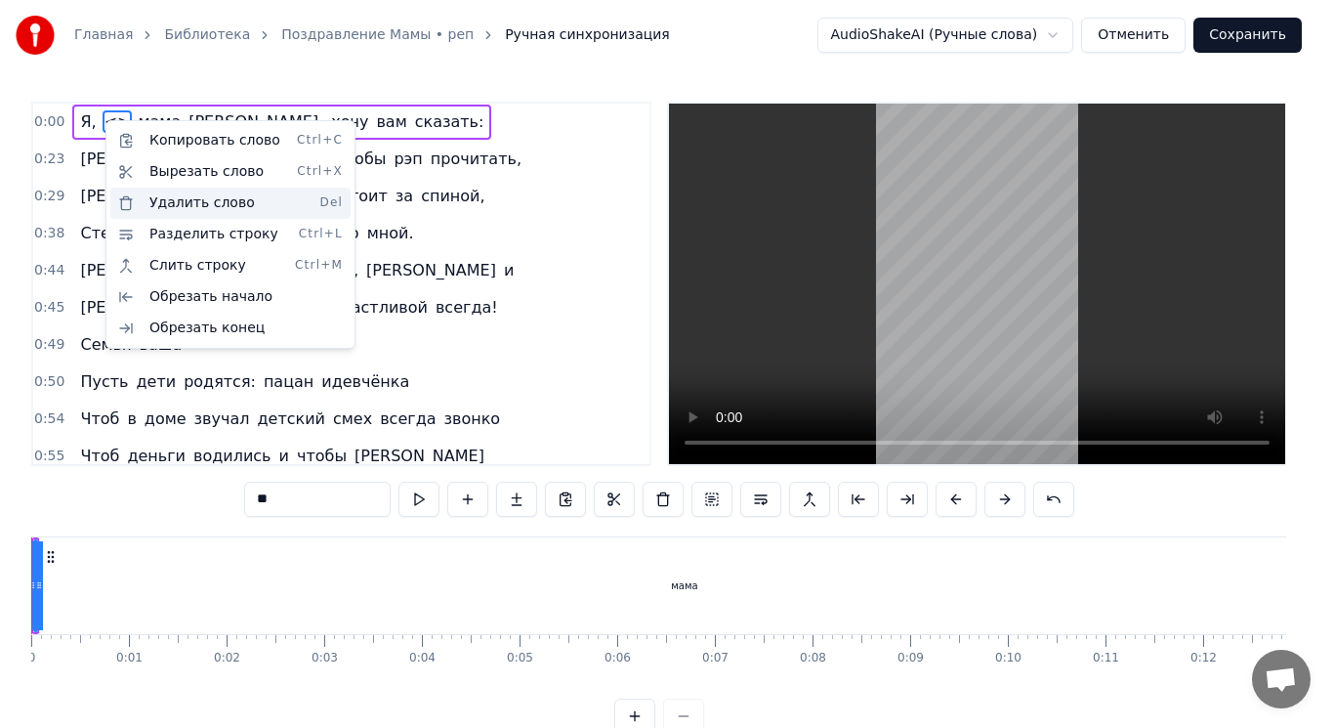
click at [188, 202] on div "Удалить слово Del" at bounding box center [230, 203] width 240 height 31
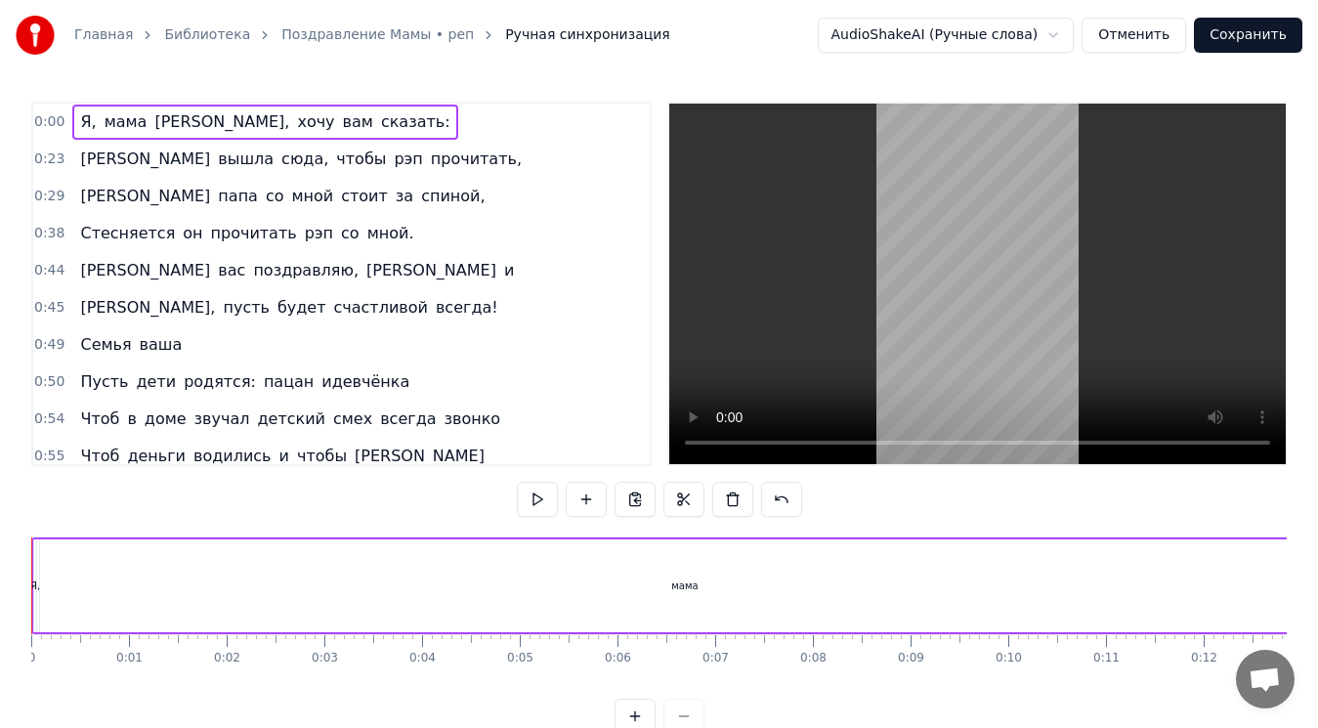
drag, startPoint x: 34, startPoint y: 565, endPoint x: 194, endPoint y: 579, distance: 160.9
click at [194, 579] on div "Я, мама [PERSON_NAME], хочу вам сказать:" at bounding box center [1202, 585] width 2342 height 97
drag, startPoint x: 48, startPoint y: 556, endPoint x: 310, endPoint y: 576, distance: 262.6
click at [311, 577] on div "Я, мама [PERSON_NAME], хочу вам сказать:" at bounding box center [1202, 585] width 2342 height 97
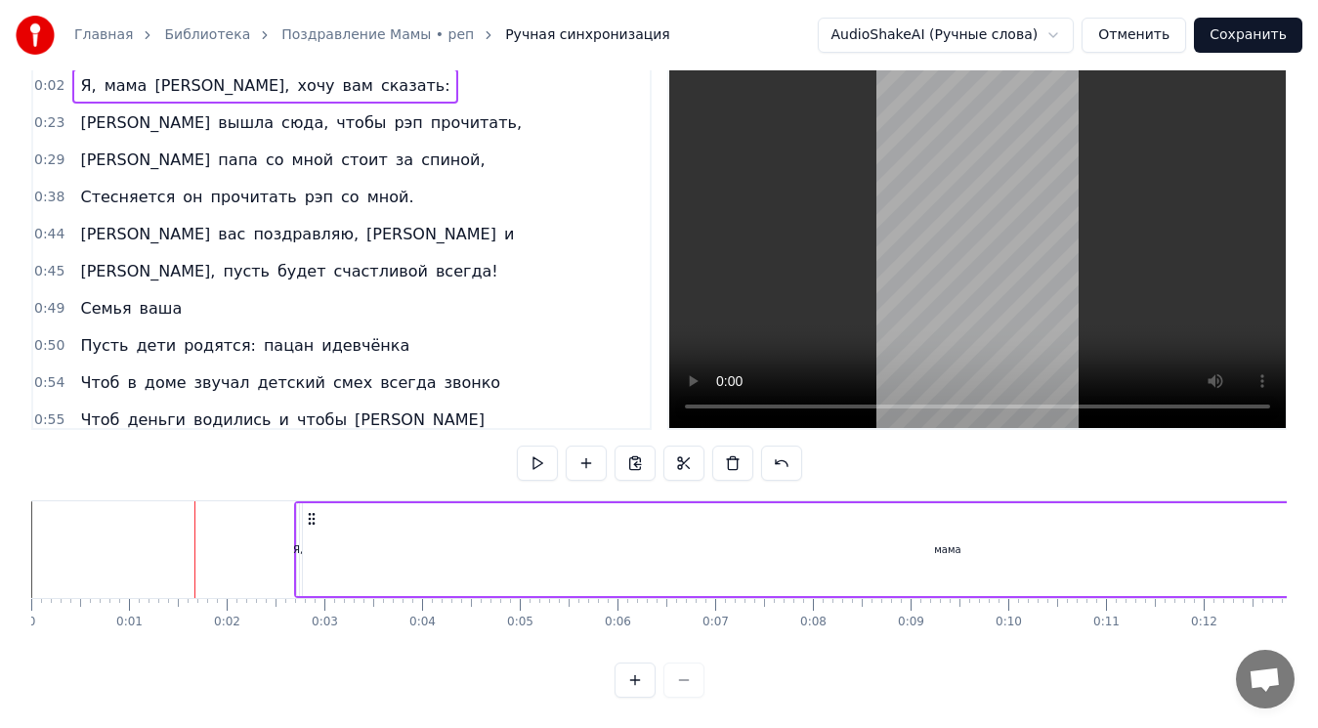
scroll to position [54, 0]
click at [680, 681] on div at bounding box center [659, 678] width 90 height 35
click at [679, 678] on div at bounding box center [659, 678] width 90 height 35
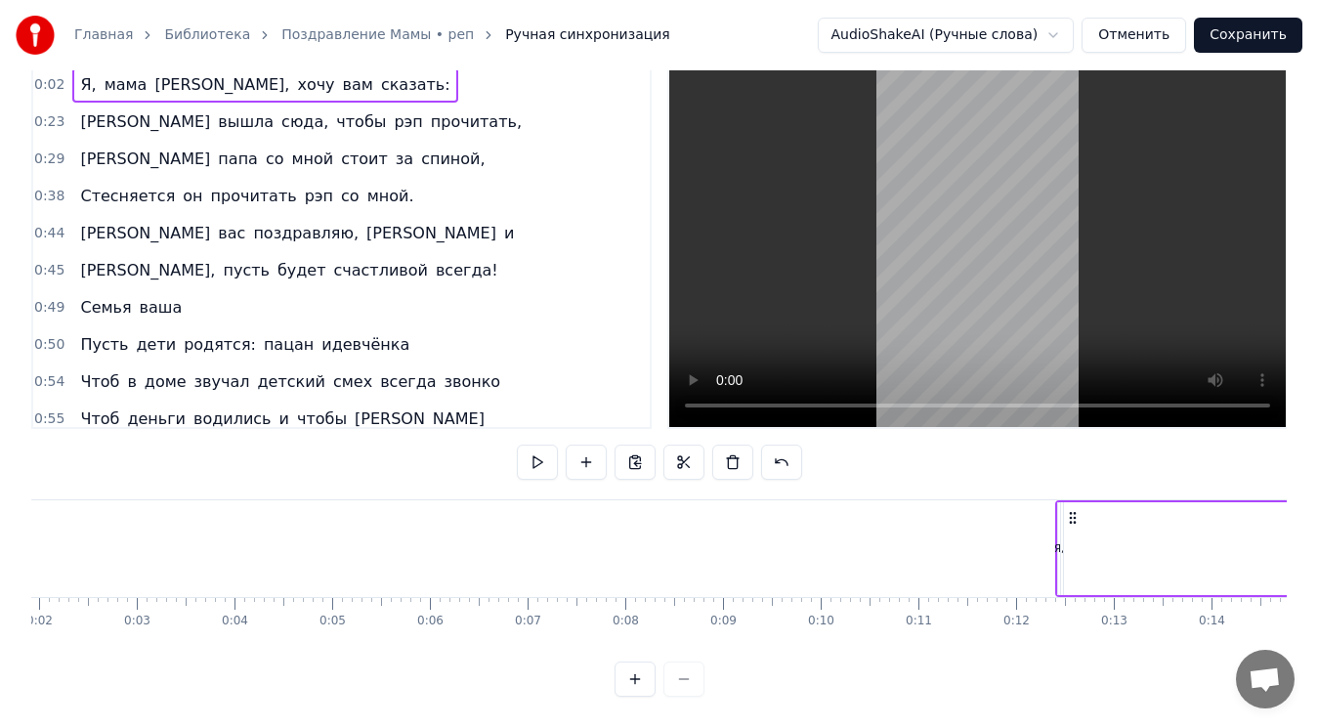
scroll to position [0, 194]
drag, startPoint x: 312, startPoint y: 503, endPoint x: 1040, endPoint y: 546, distance: 730.0
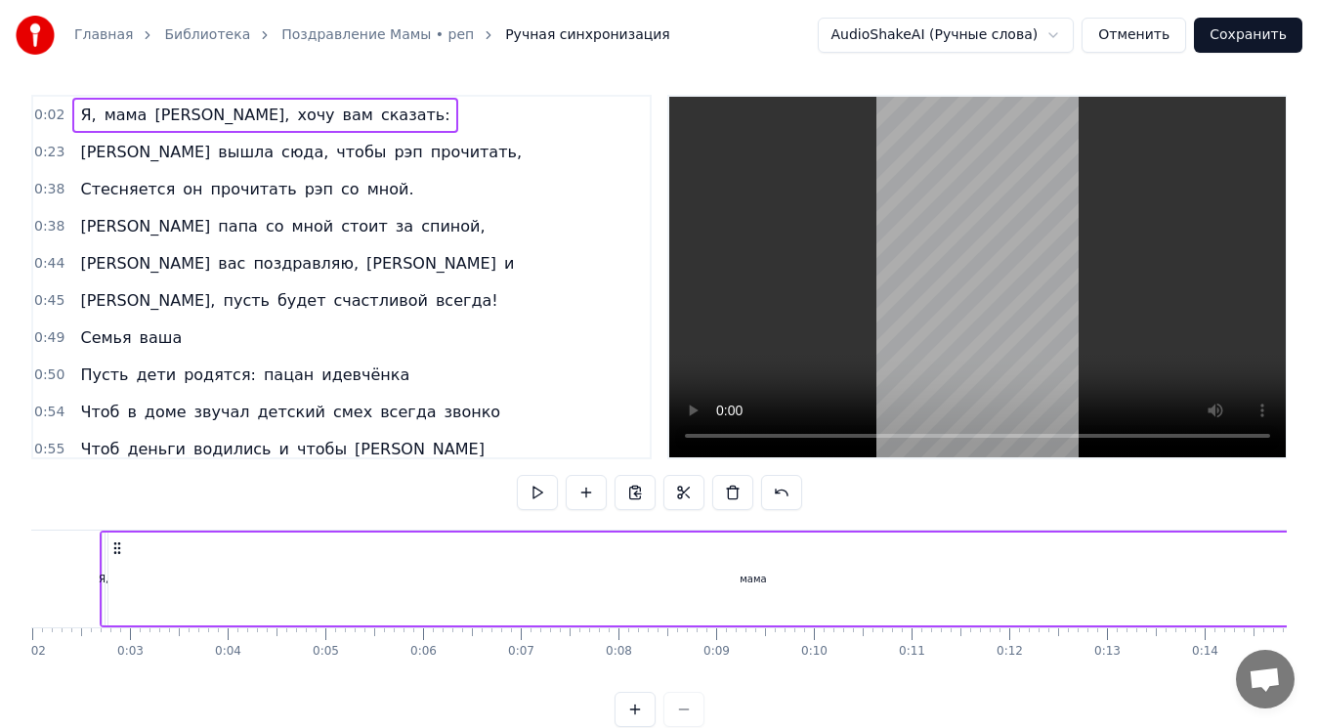
scroll to position [0, 0]
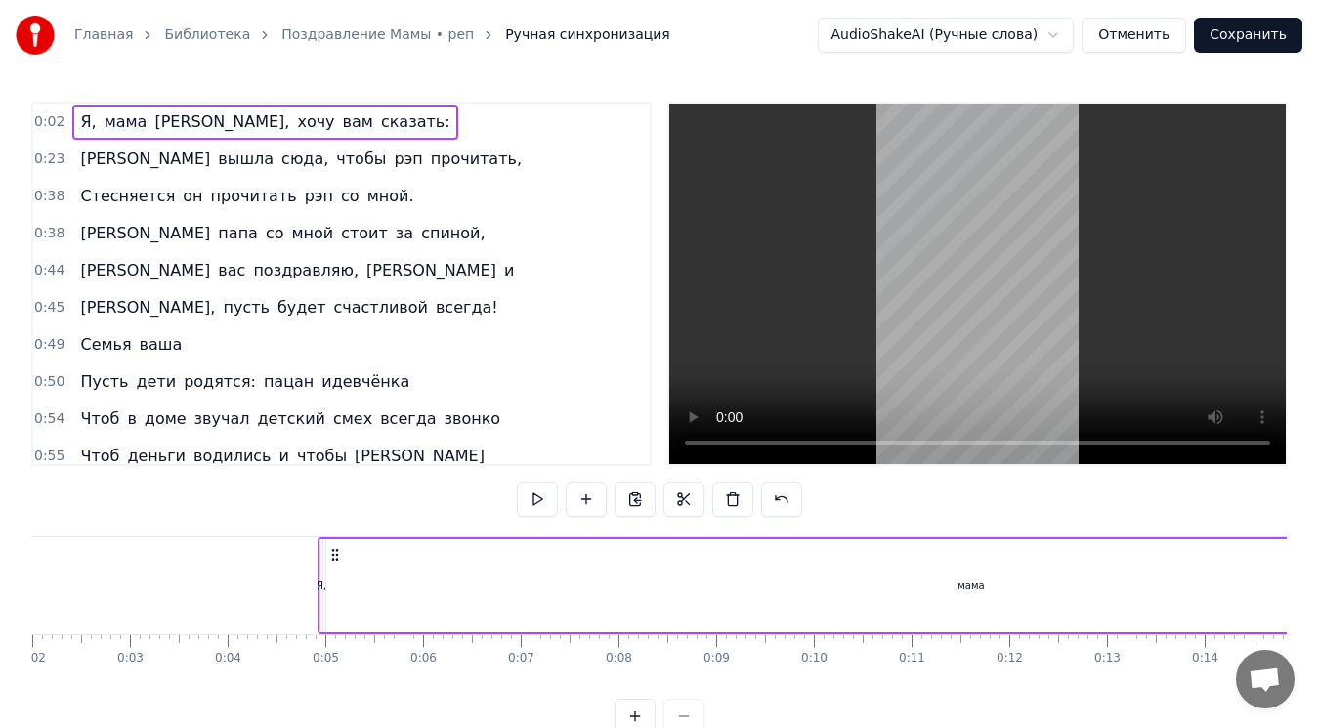
drag, startPoint x: 117, startPoint y: 551, endPoint x: 596, endPoint y: 566, distance: 478.9
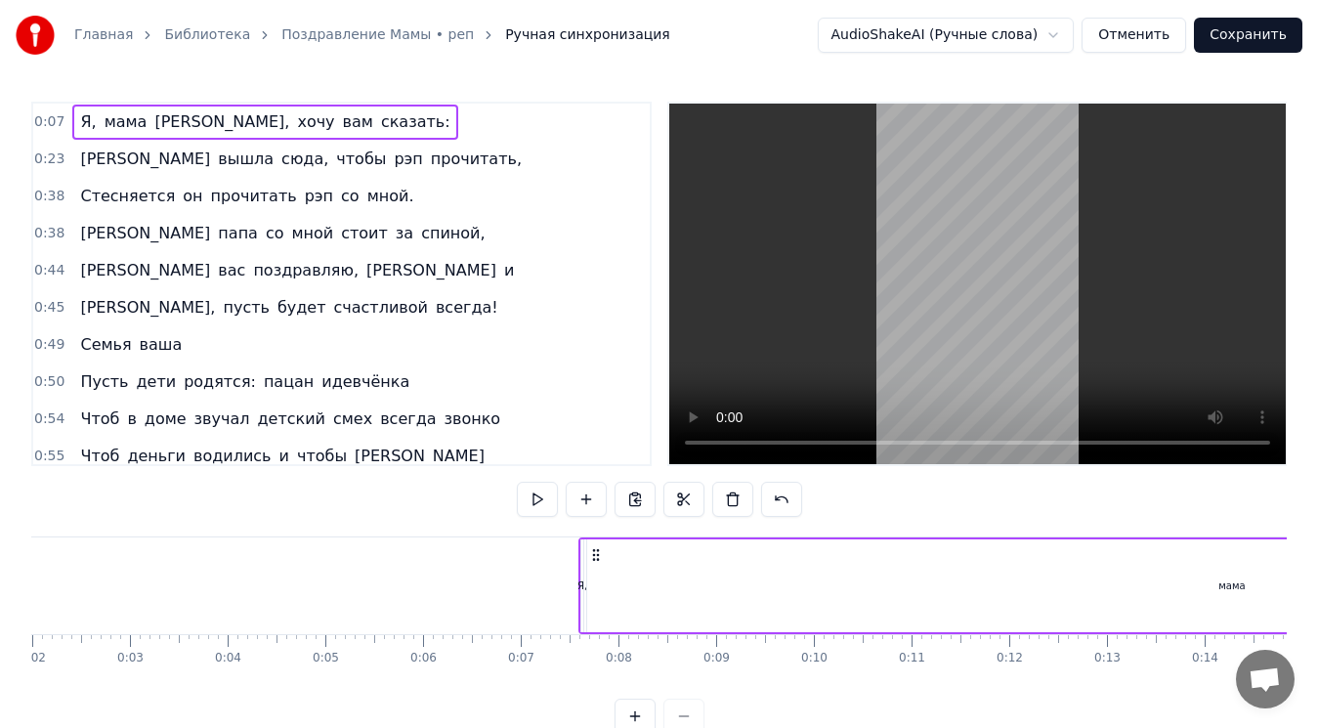
drag, startPoint x: 597, startPoint y: 554, endPoint x: 932, endPoint y: 590, distance: 337.0
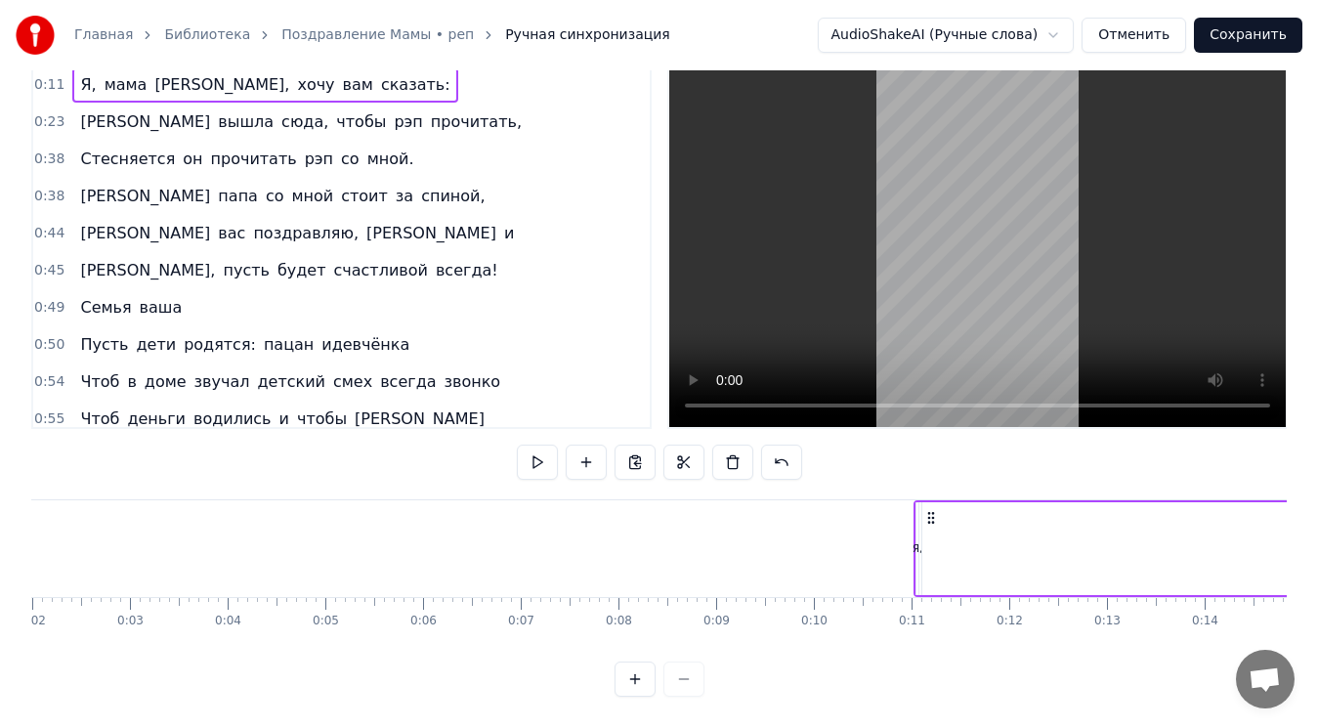
scroll to position [54, 0]
click at [686, 679] on div at bounding box center [659, 678] width 90 height 35
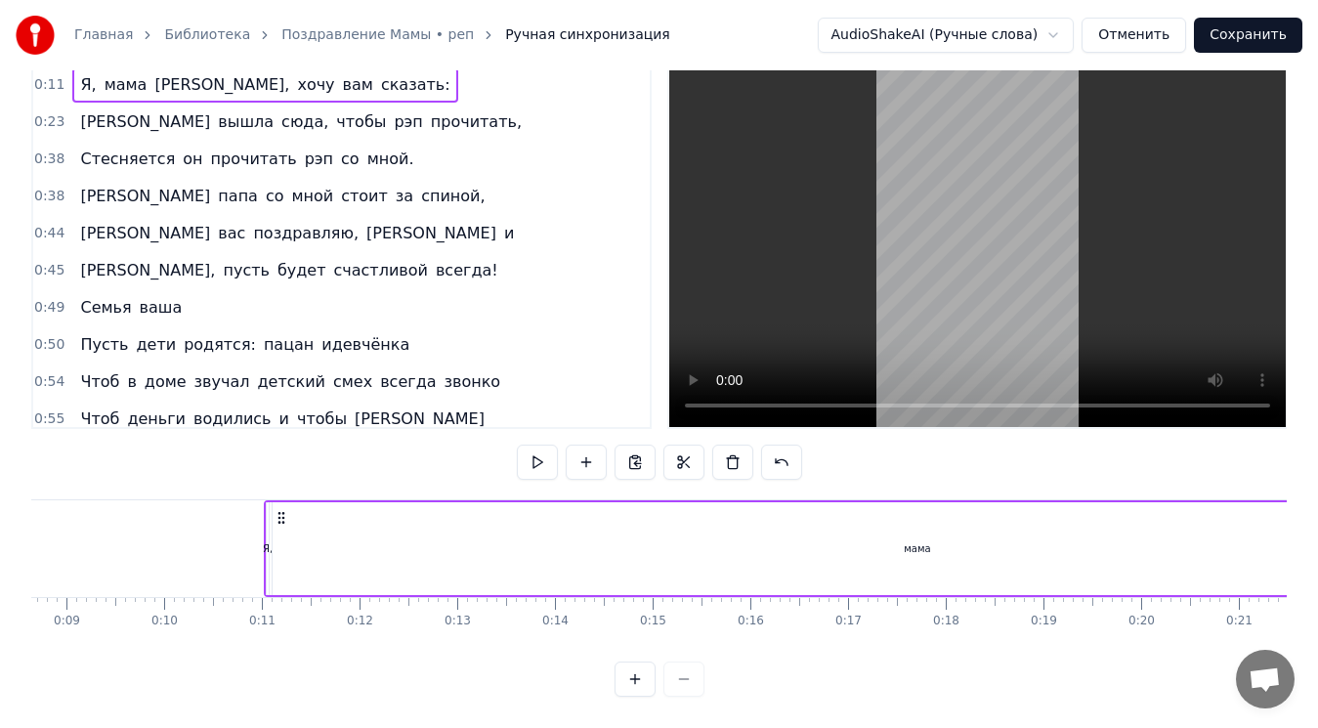
scroll to position [0, 859]
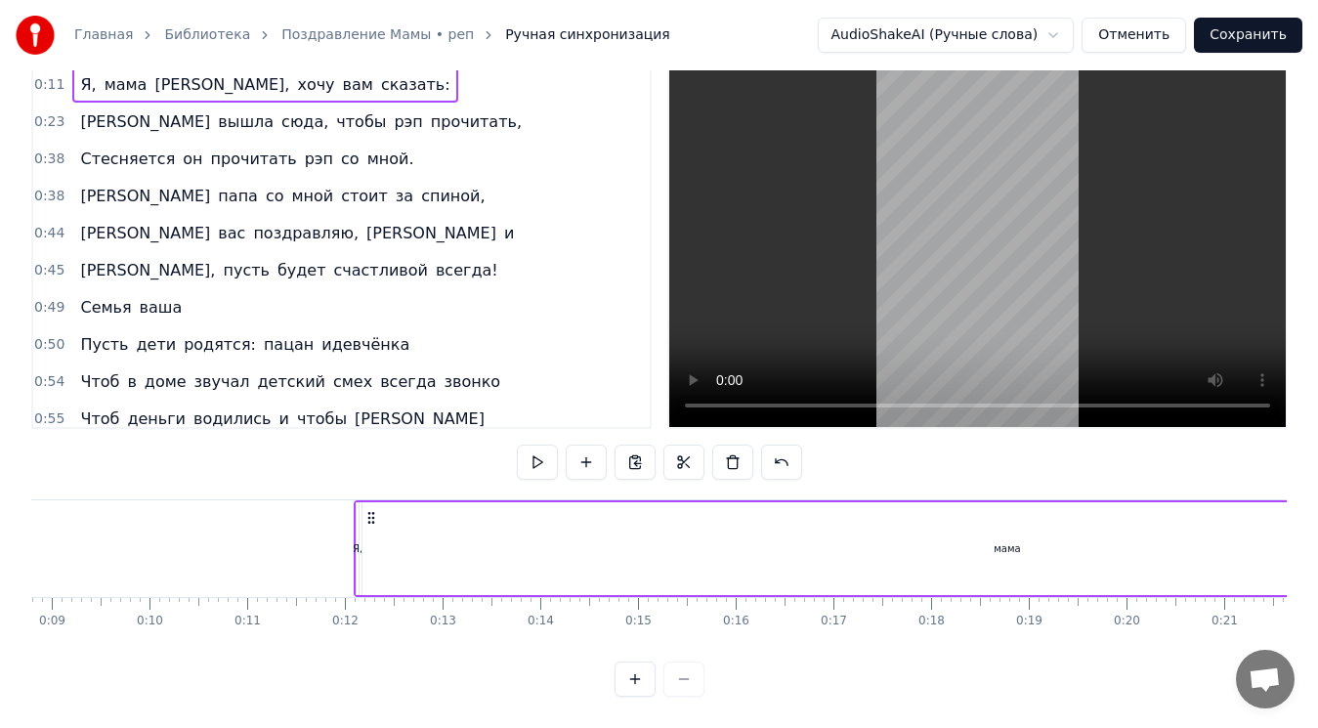
drag, startPoint x: 266, startPoint y: 500, endPoint x: 370, endPoint y: 508, distance: 104.8
click at [370, 510] on icon at bounding box center [371, 518] width 16 height 16
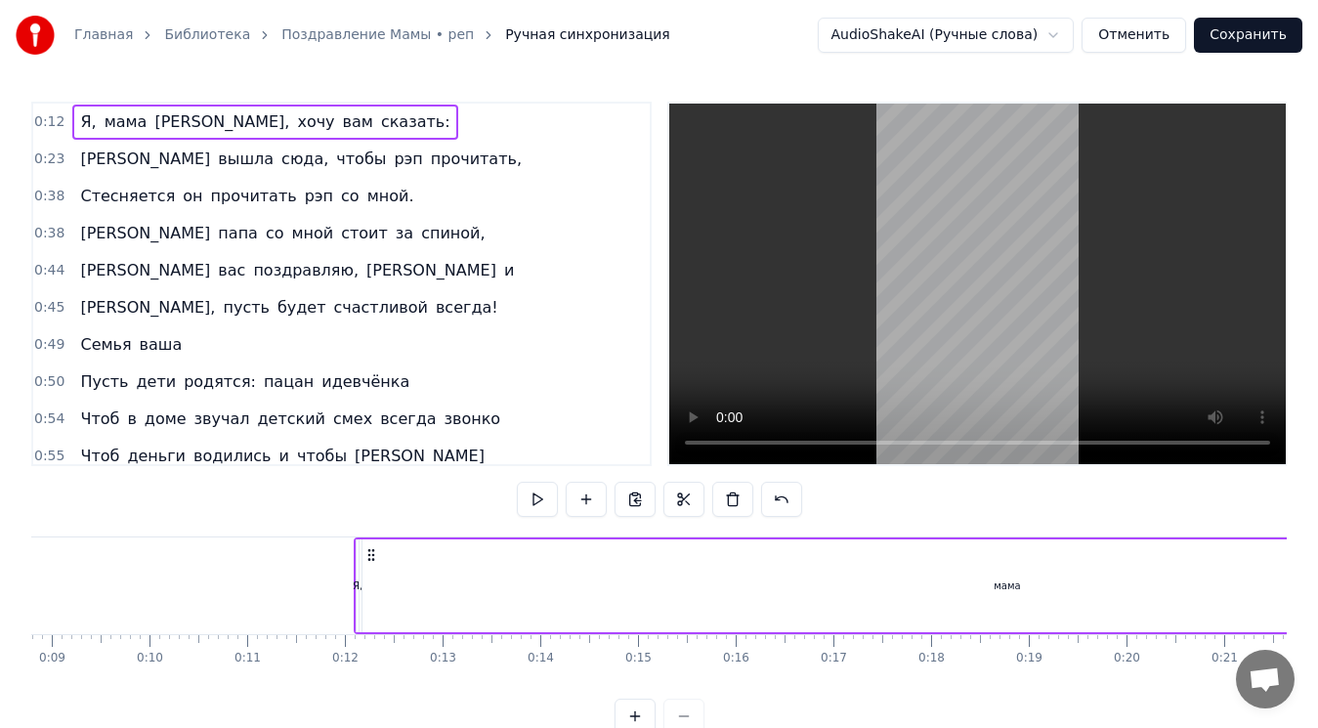
scroll to position [54, 0]
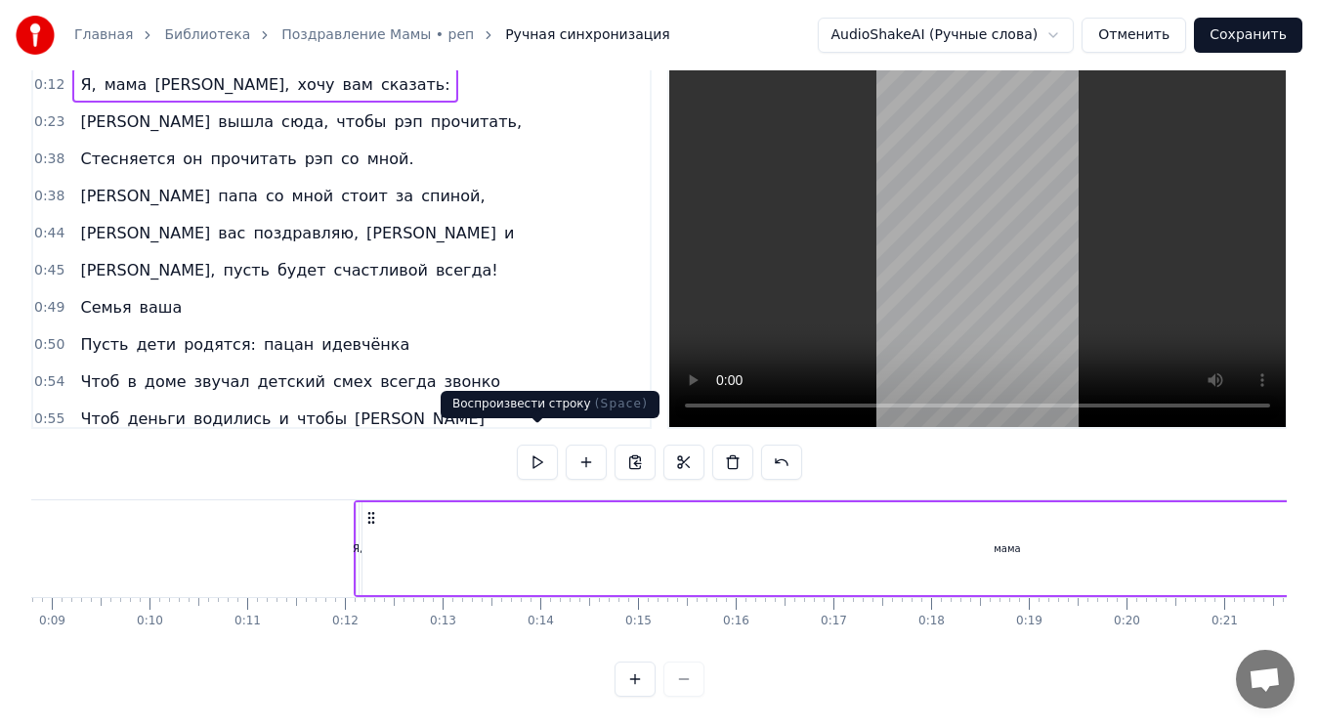
click at [531, 451] on button at bounding box center [537, 461] width 41 height 35
click at [537, 450] on button at bounding box center [537, 461] width 41 height 35
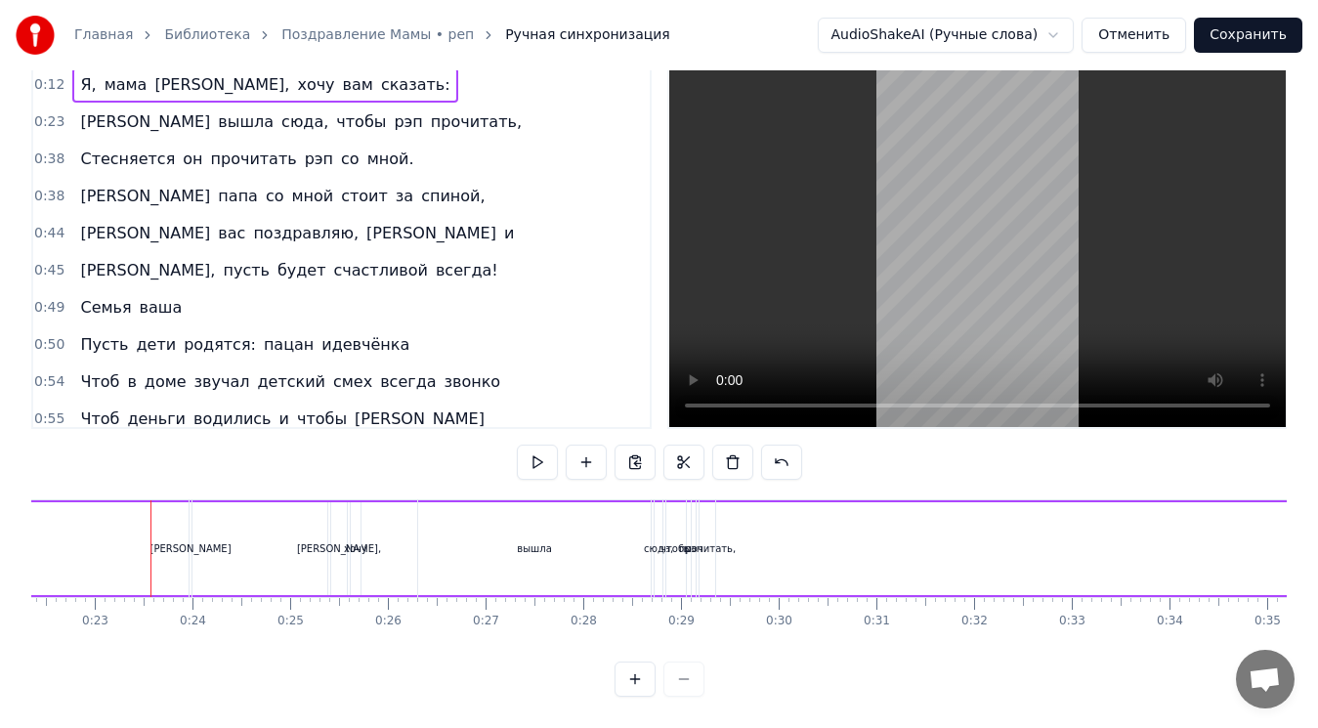
scroll to position [0, 0]
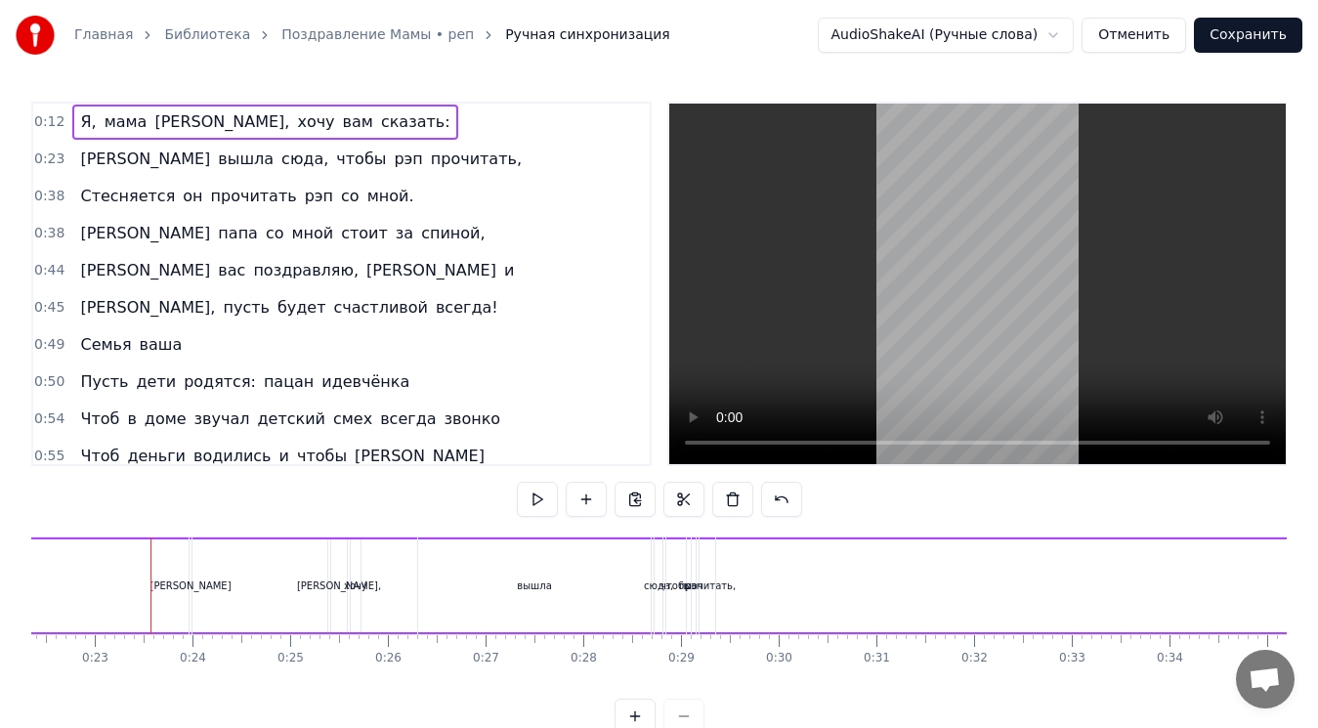
click at [38, 121] on span "0:12" at bounding box center [49, 122] width 30 height 20
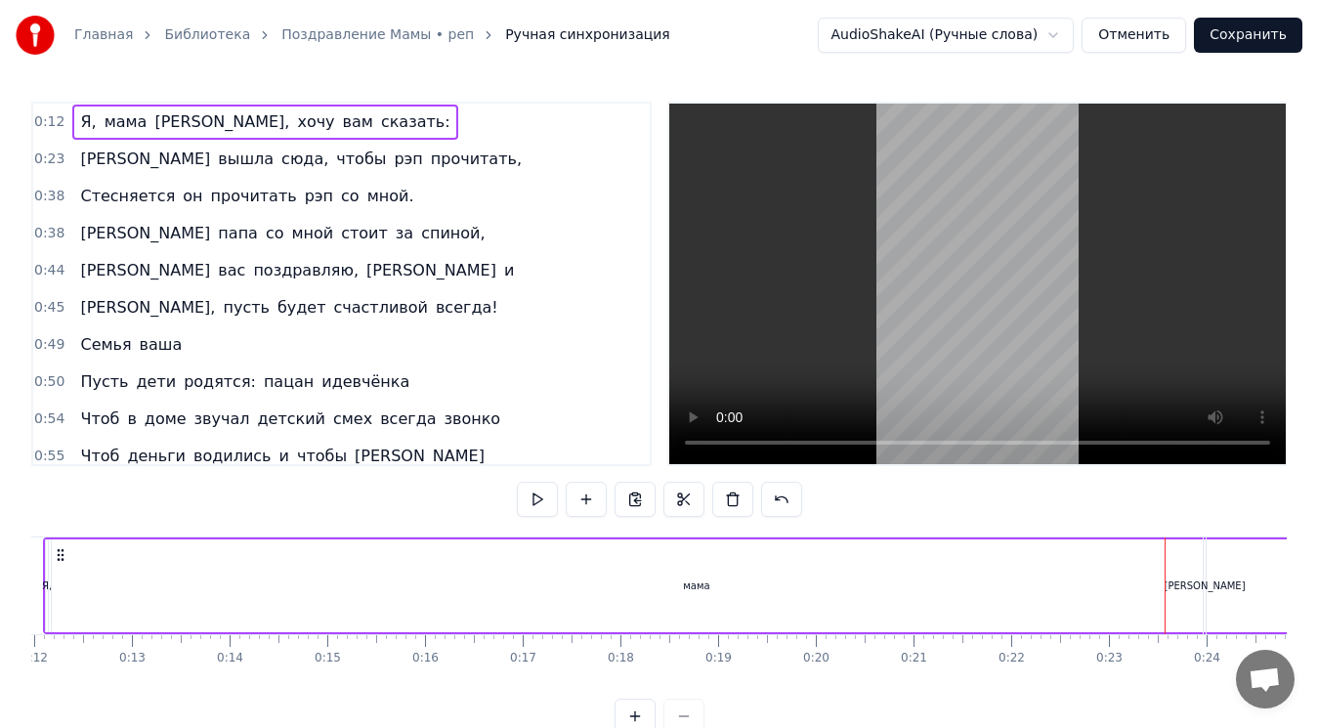
scroll to position [0, 1083]
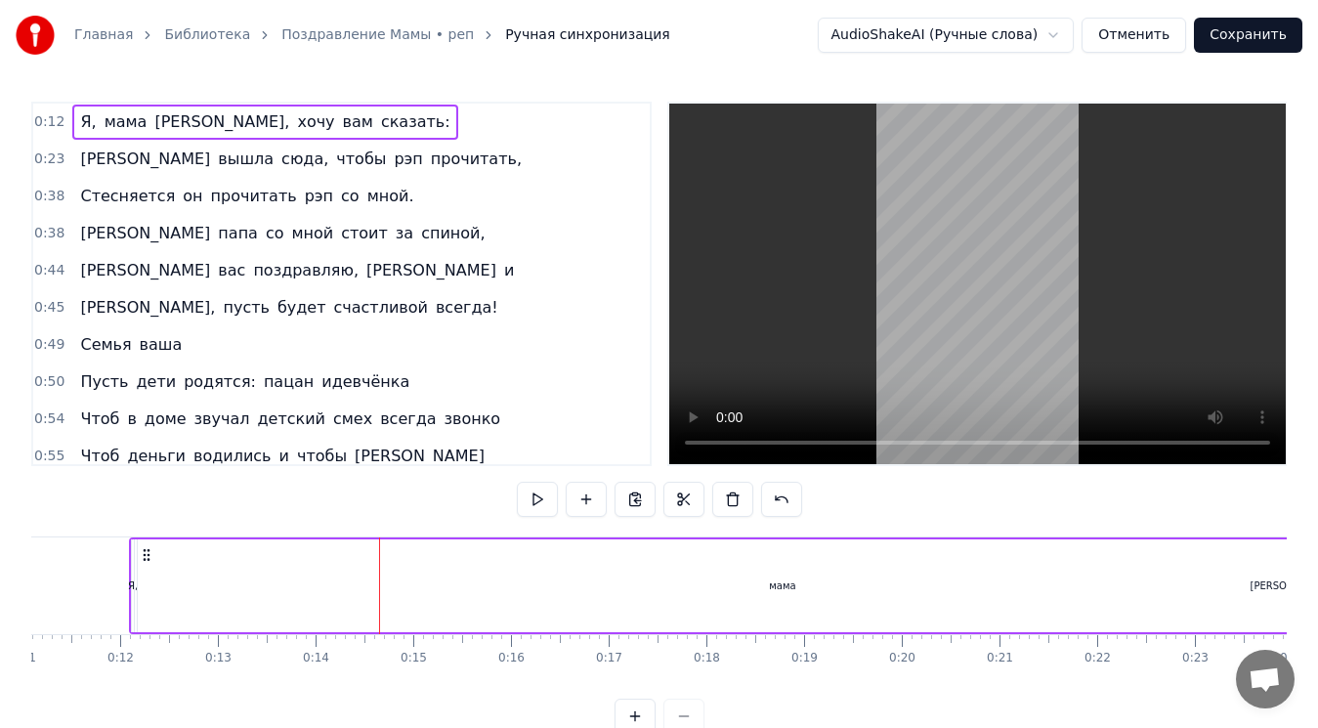
click at [46, 159] on span "0:23" at bounding box center [49, 159] width 30 height 20
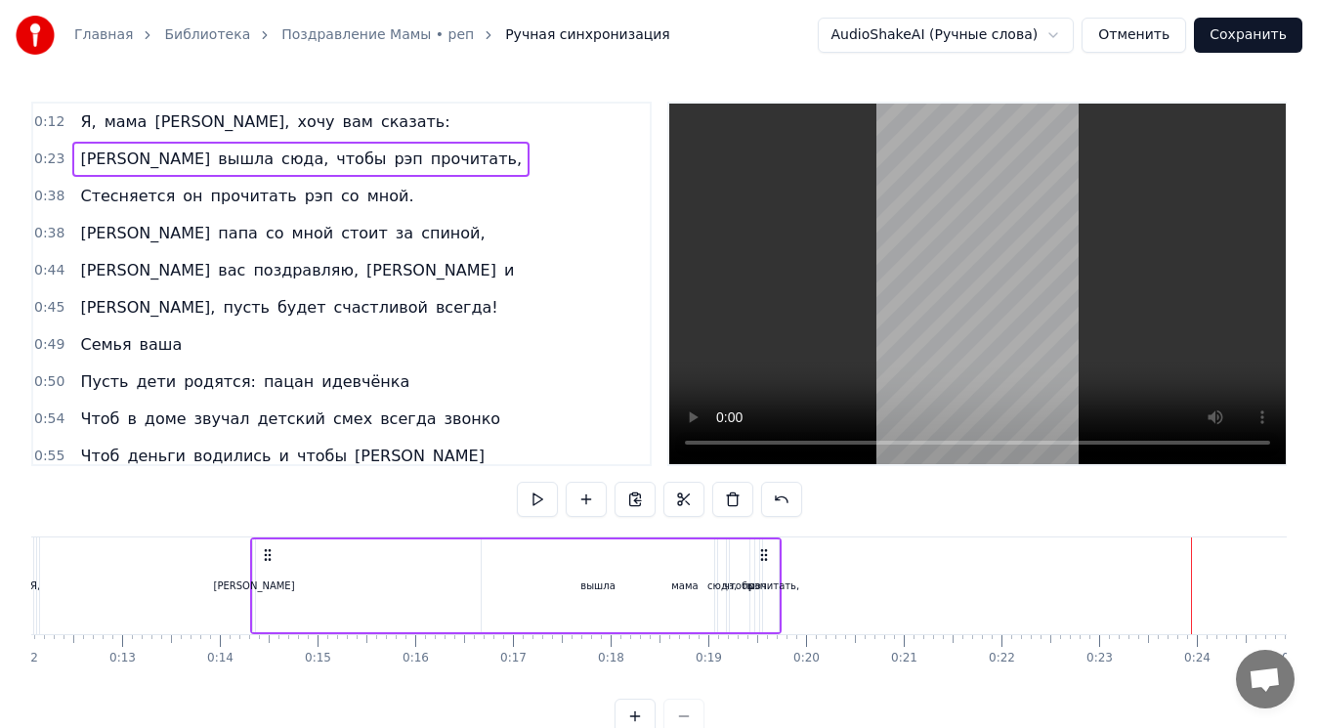
scroll to position [0, 1171]
drag, startPoint x: 148, startPoint y: 556, endPoint x: 295, endPoint y: 569, distance: 147.2
click at [295, 569] on div "Я вышла сюда, чтобы рэп прочитать," at bounding box center [542, 585] width 531 height 97
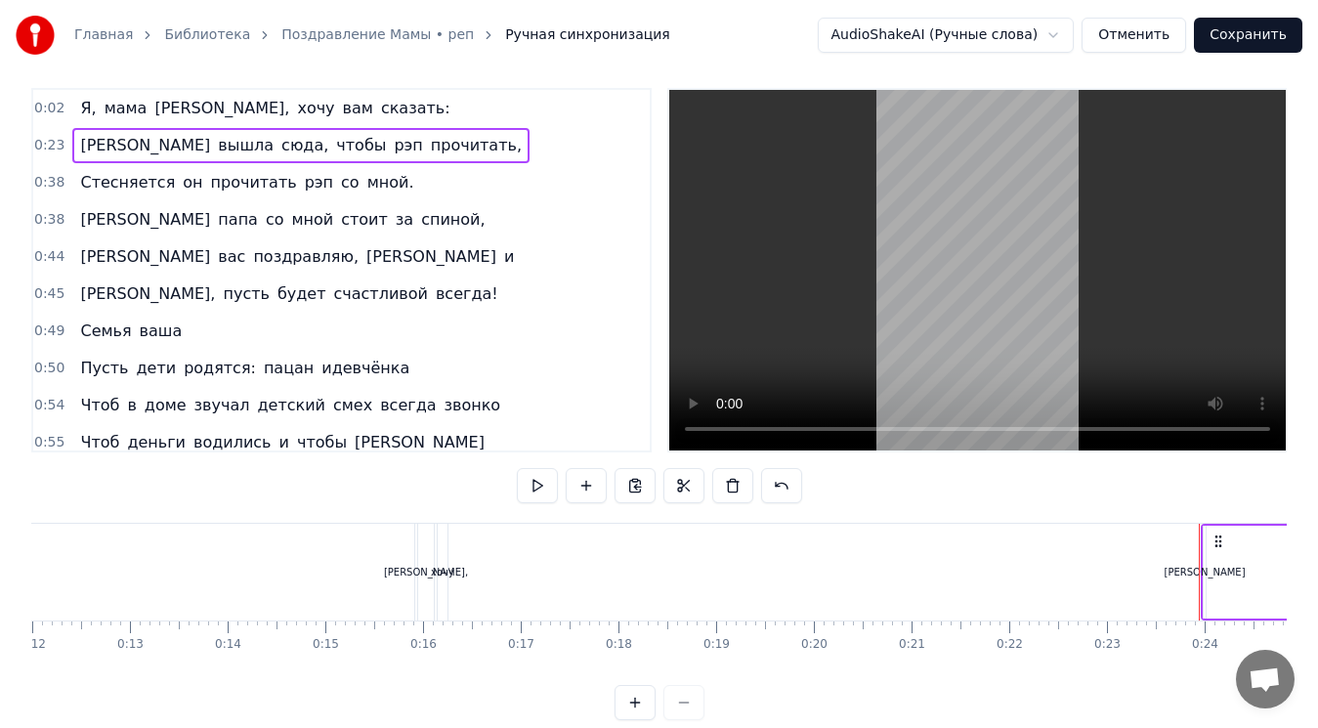
scroll to position [54, 0]
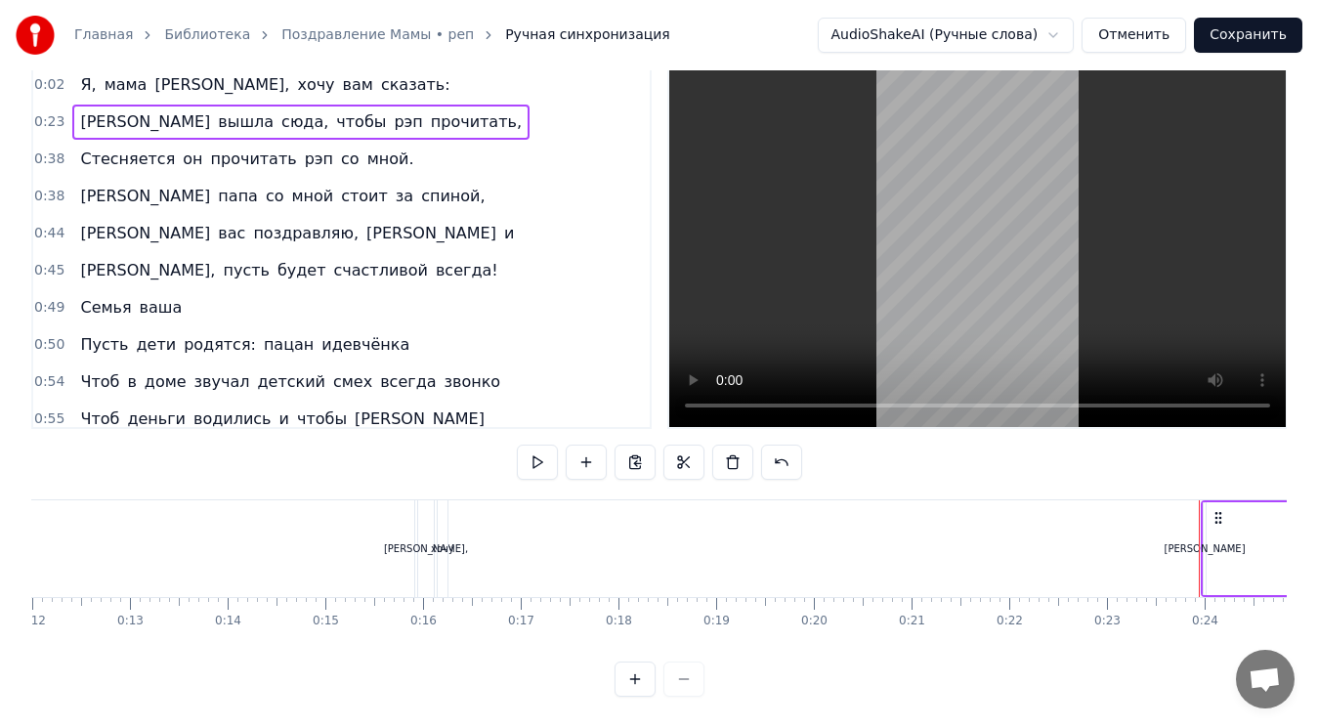
click at [685, 681] on div at bounding box center [659, 678] width 90 height 35
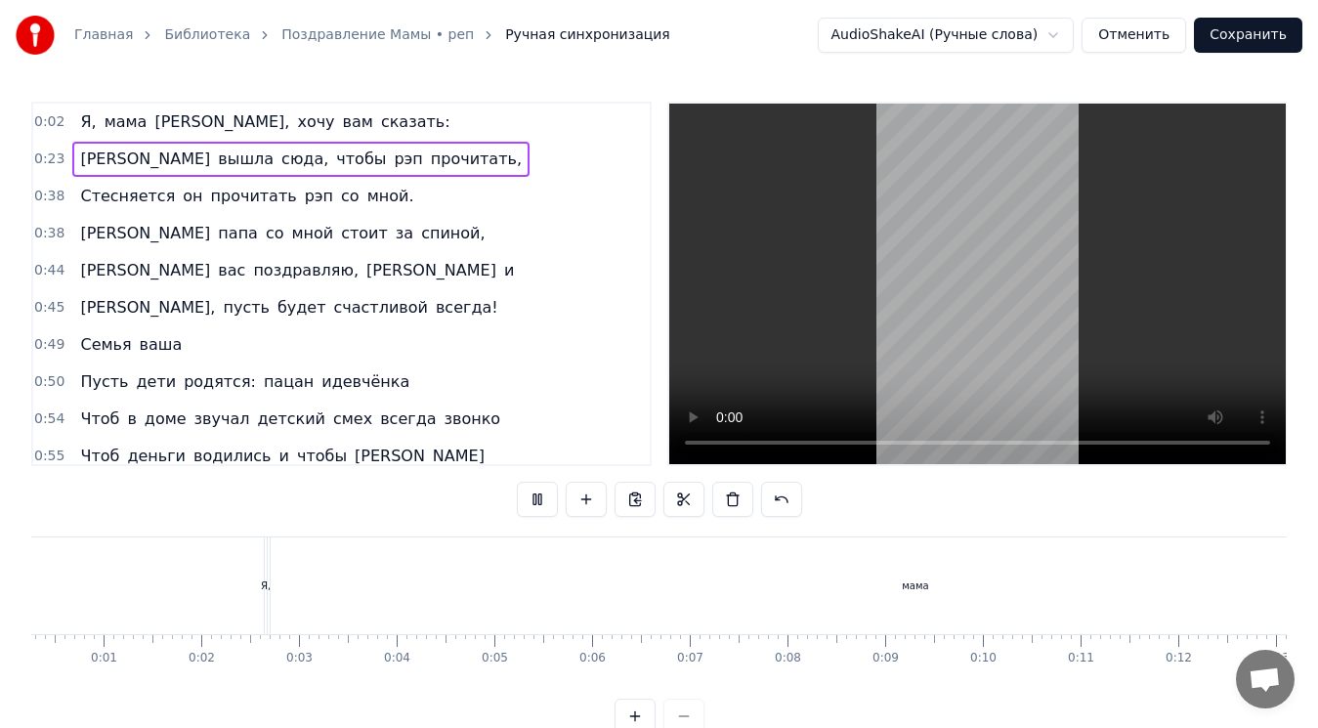
scroll to position [0, 0]
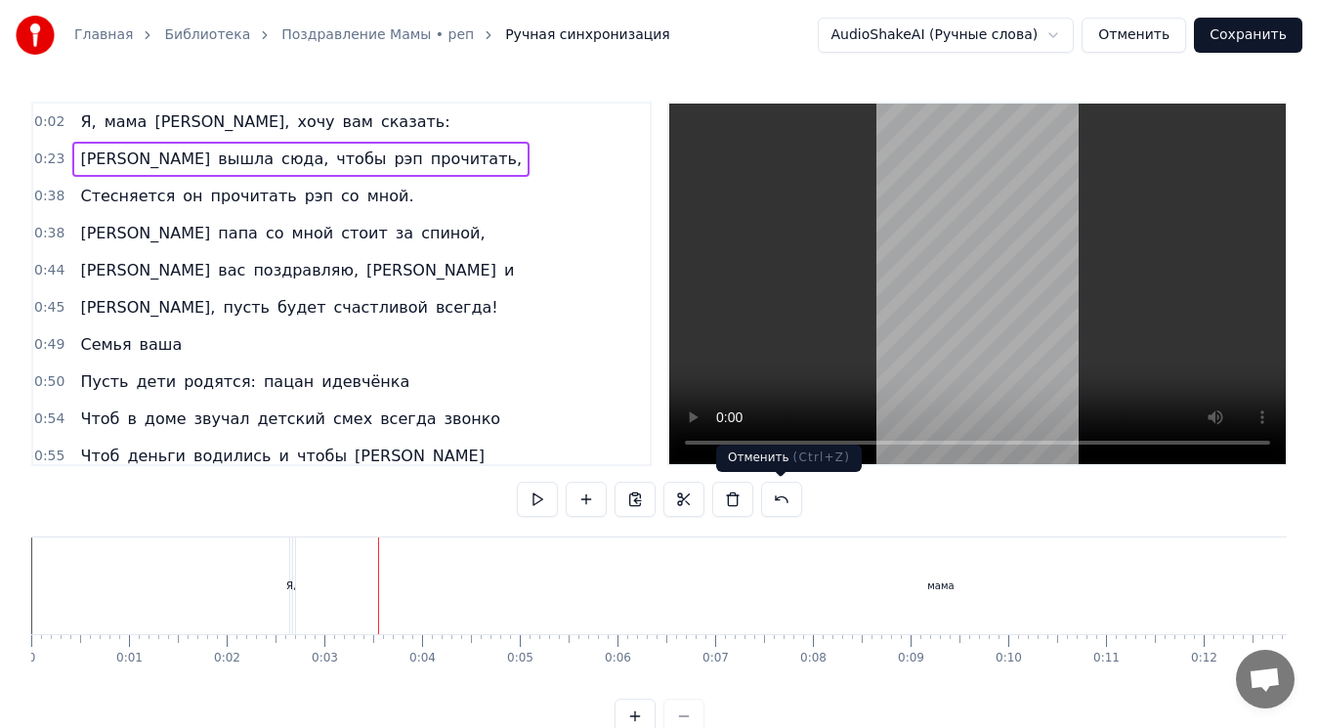
click at [776, 504] on button at bounding box center [781, 499] width 41 height 35
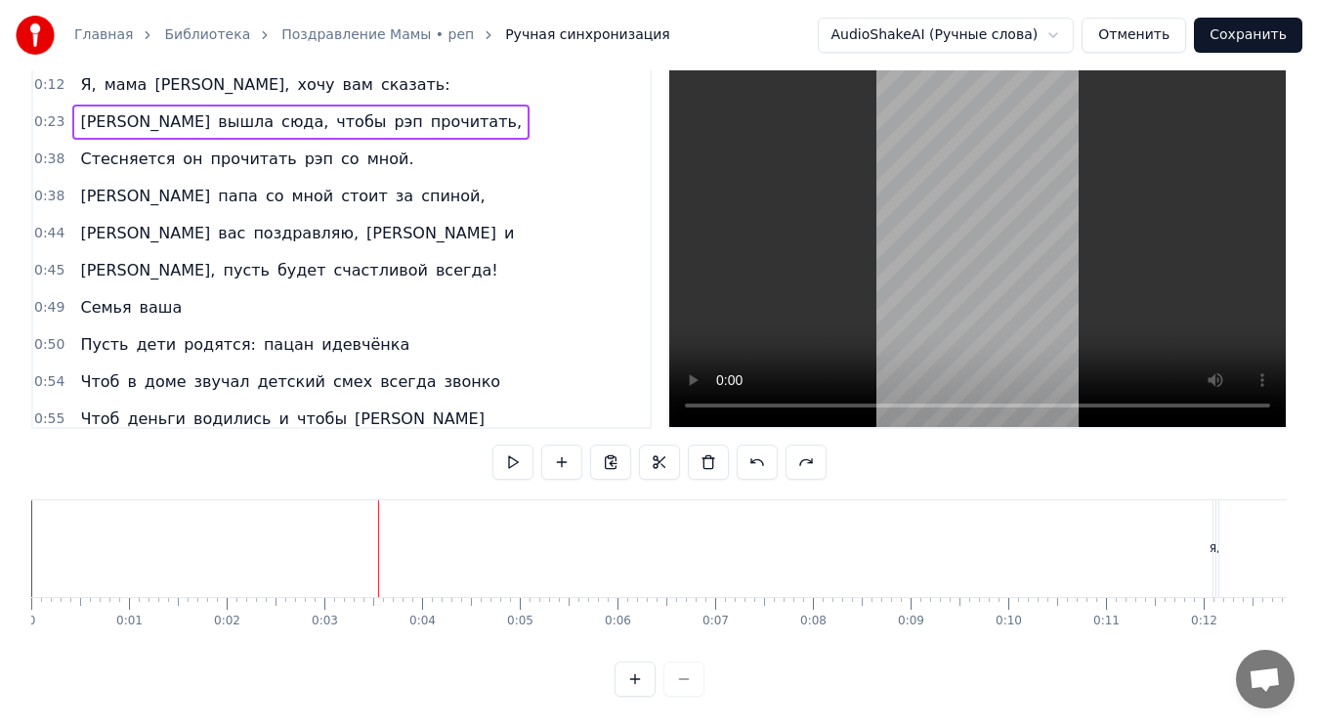
click at [682, 677] on div at bounding box center [659, 678] width 90 height 35
click at [681, 676] on div at bounding box center [659, 678] width 90 height 35
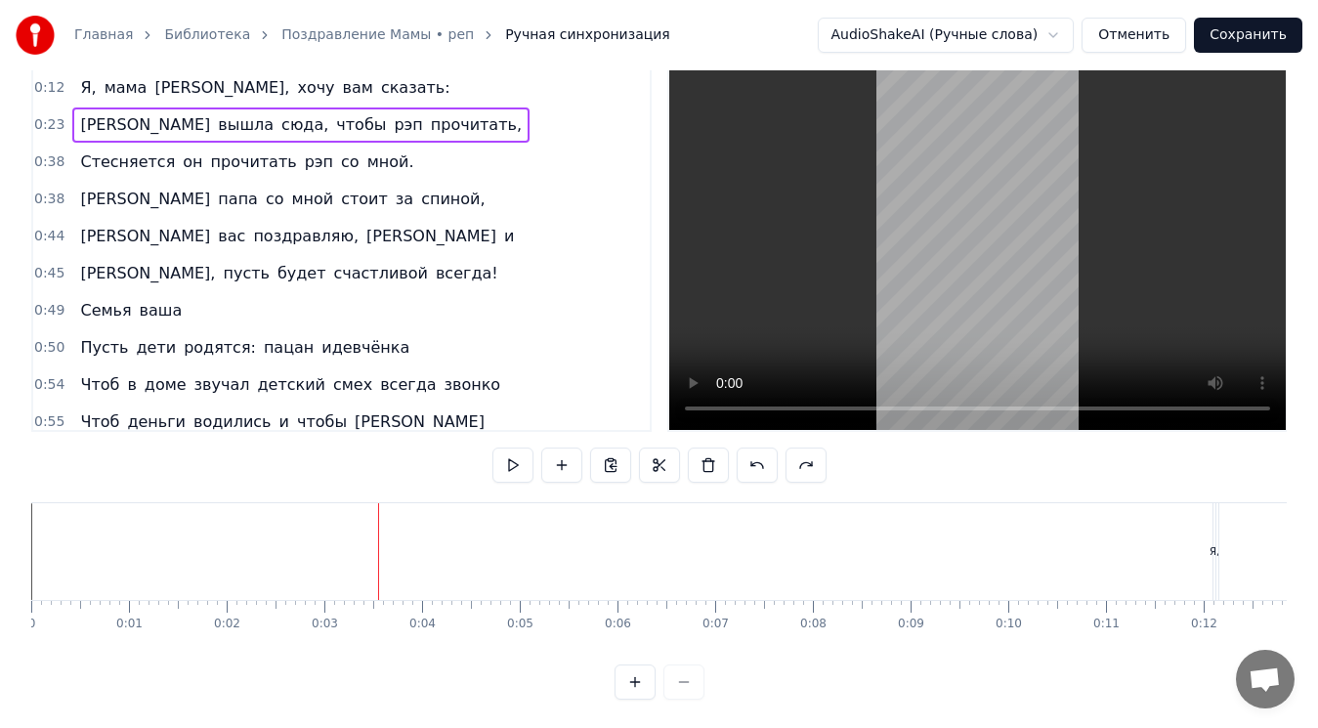
scroll to position [0, 0]
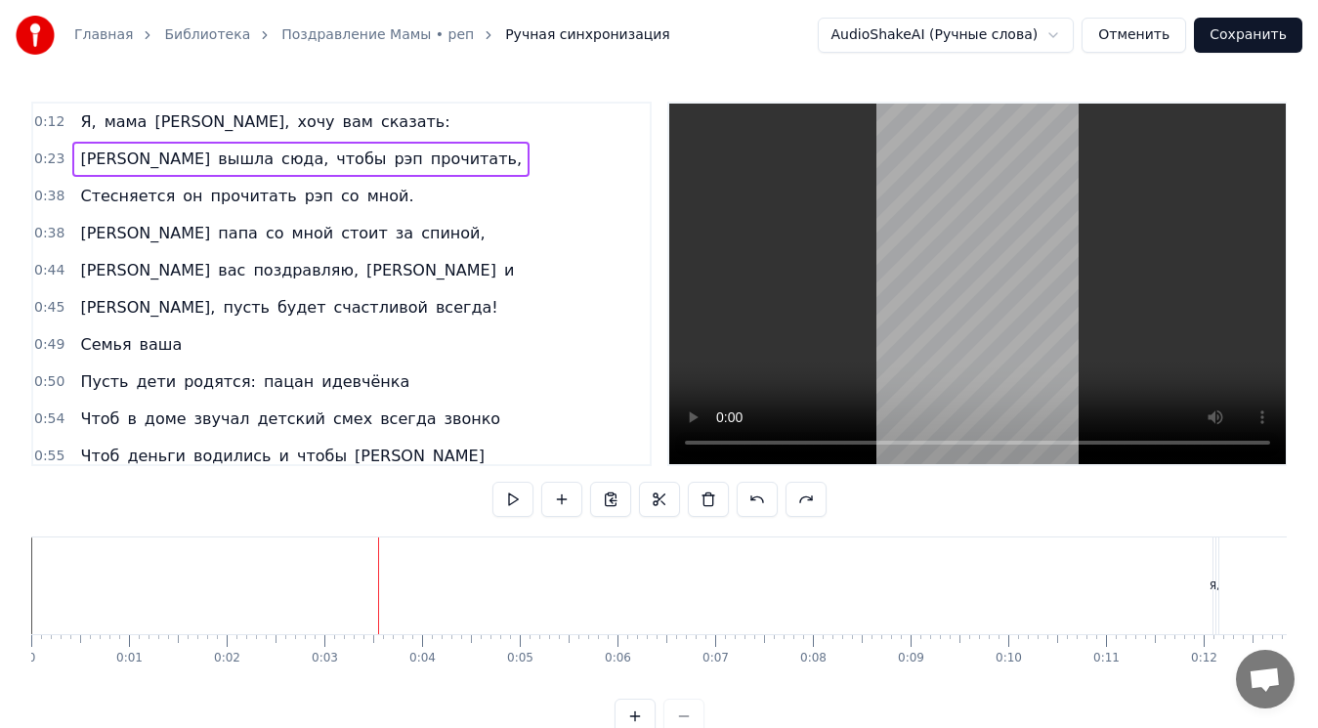
click at [48, 159] on span "0:23" at bounding box center [49, 159] width 30 height 20
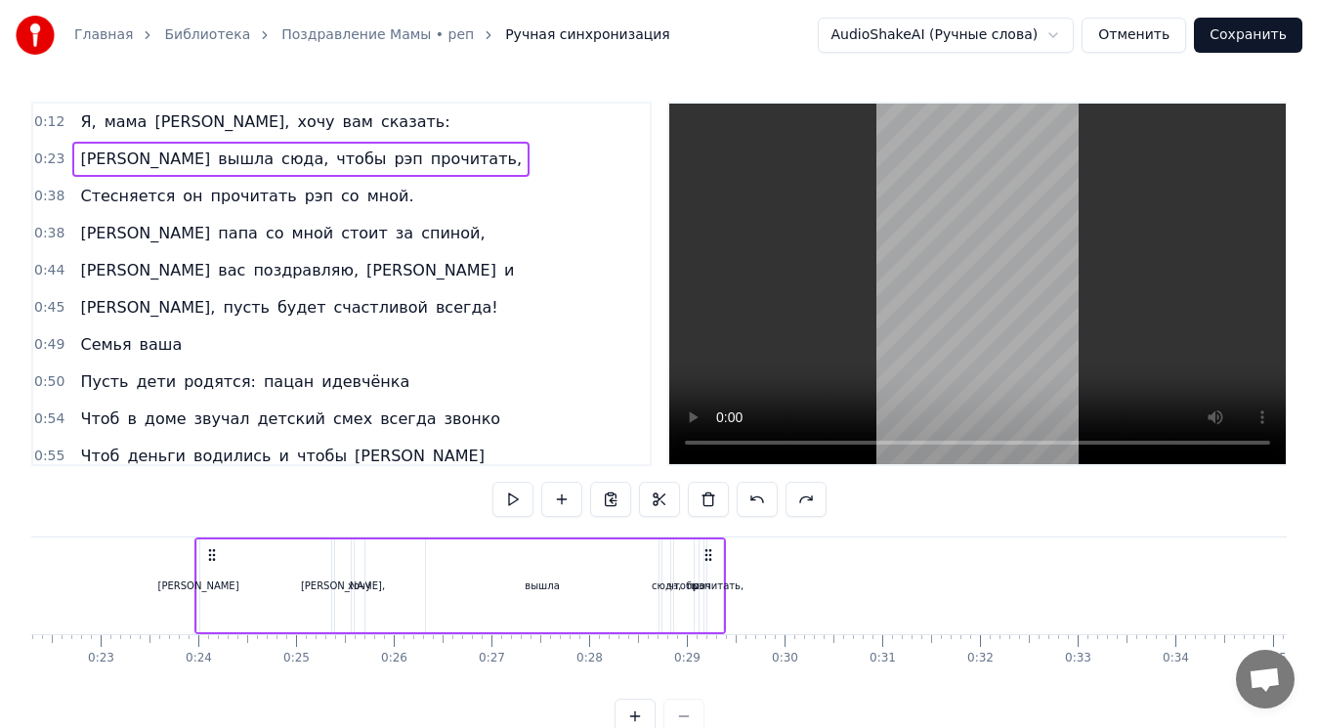
scroll to position [0, 2243]
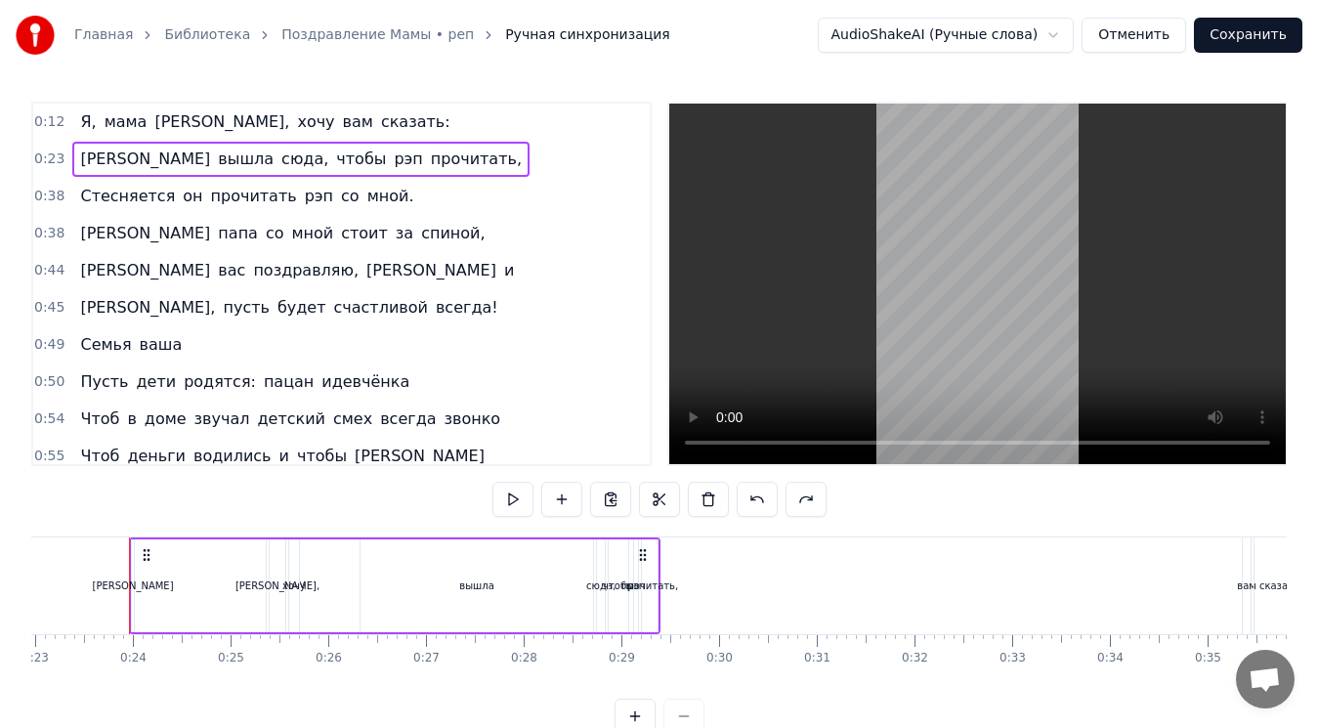
click at [55, 162] on span "0:23" at bounding box center [49, 159] width 30 height 20
click at [49, 162] on span "0:23" at bounding box center [49, 159] width 30 height 20
click at [513, 498] on button at bounding box center [512, 499] width 41 height 35
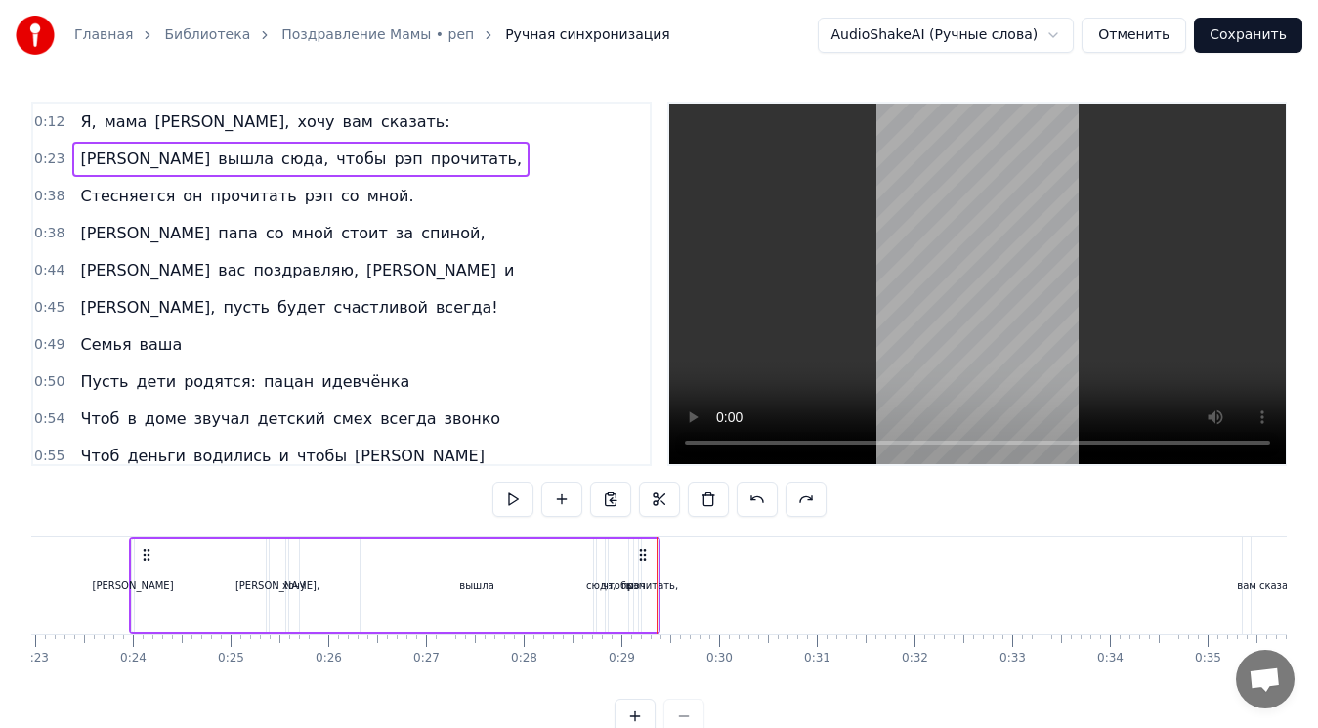
click at [513, 498] on button at bounding box center [512, 499] width 41 height 35
click at [48, 157] on span "0:23" at bounding box center [49, 159] width 30 height 20
click at [50, 161] on span "0:23" at bounding box center [49, 159] width 30 height 20
click at [46, 161] on span "0:23" at bounding box center [49, 159] width 30 height 20
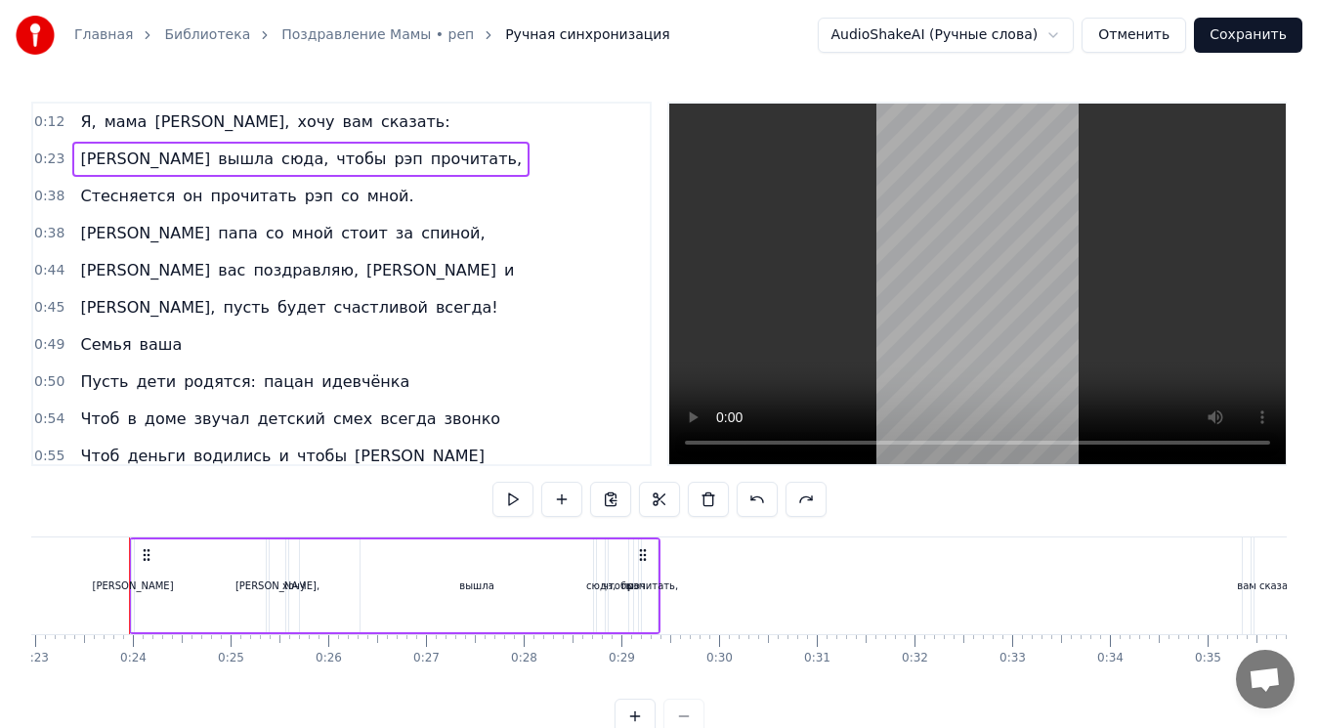
click at [46, 161] on span "0:23" at bounding box center [49, 159] width 30 height 20
click at [44, 160] on span "0:23" at bounding box center [49, 159] width 30 height 20
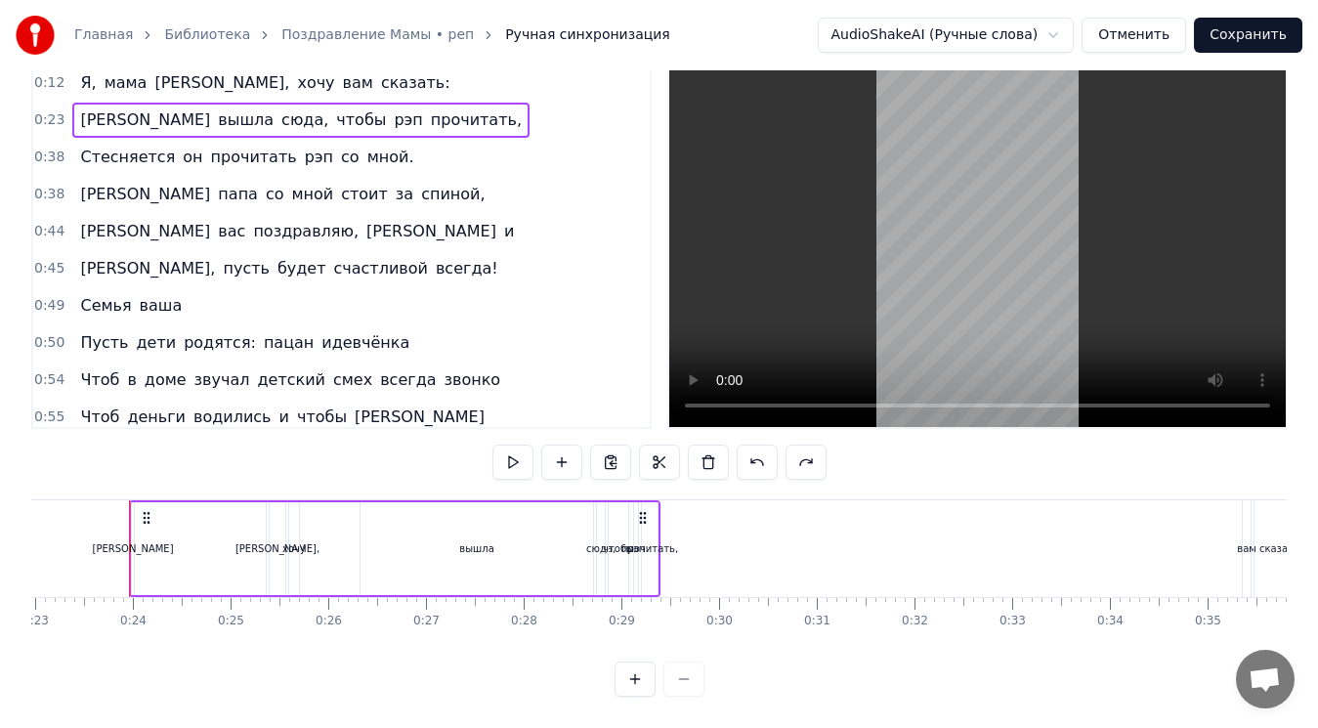
scroll to position [0, 0]
click at [201, 34] on link "Библиотека" at bounding box center [207, 35] width 86 height 20
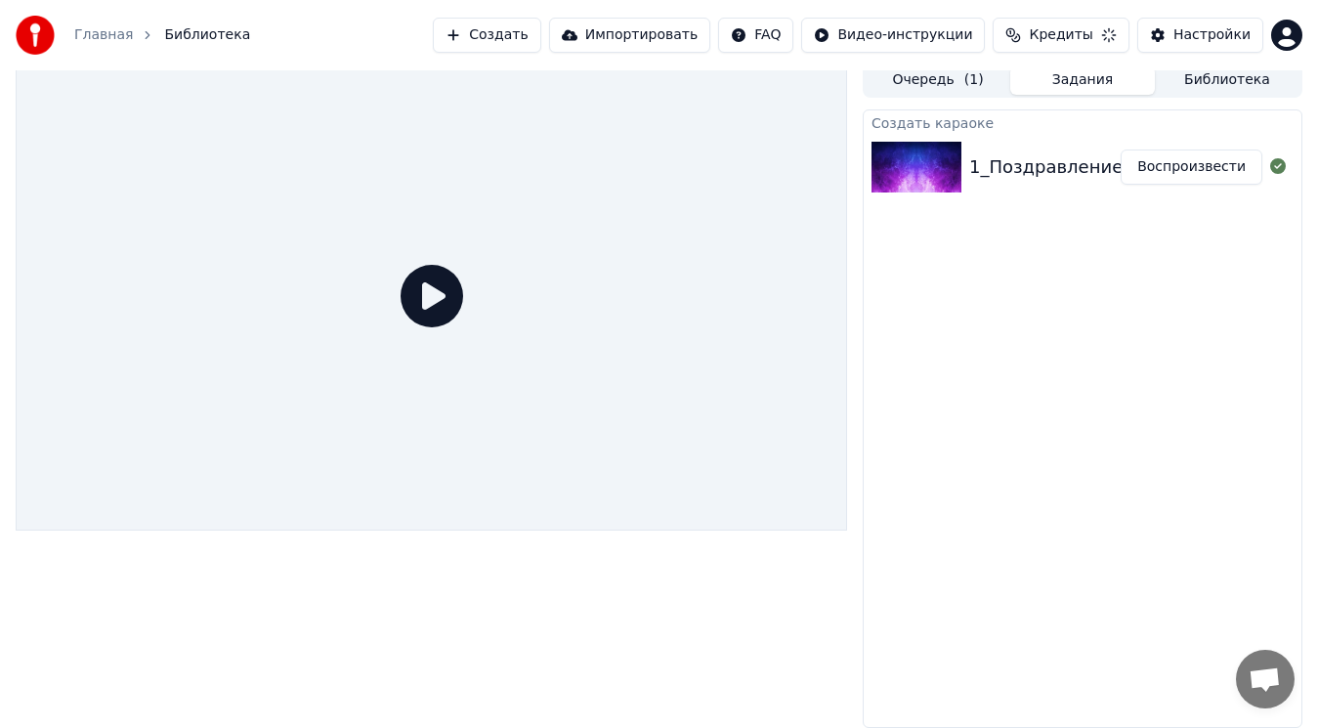
scroll to position [8, 0]
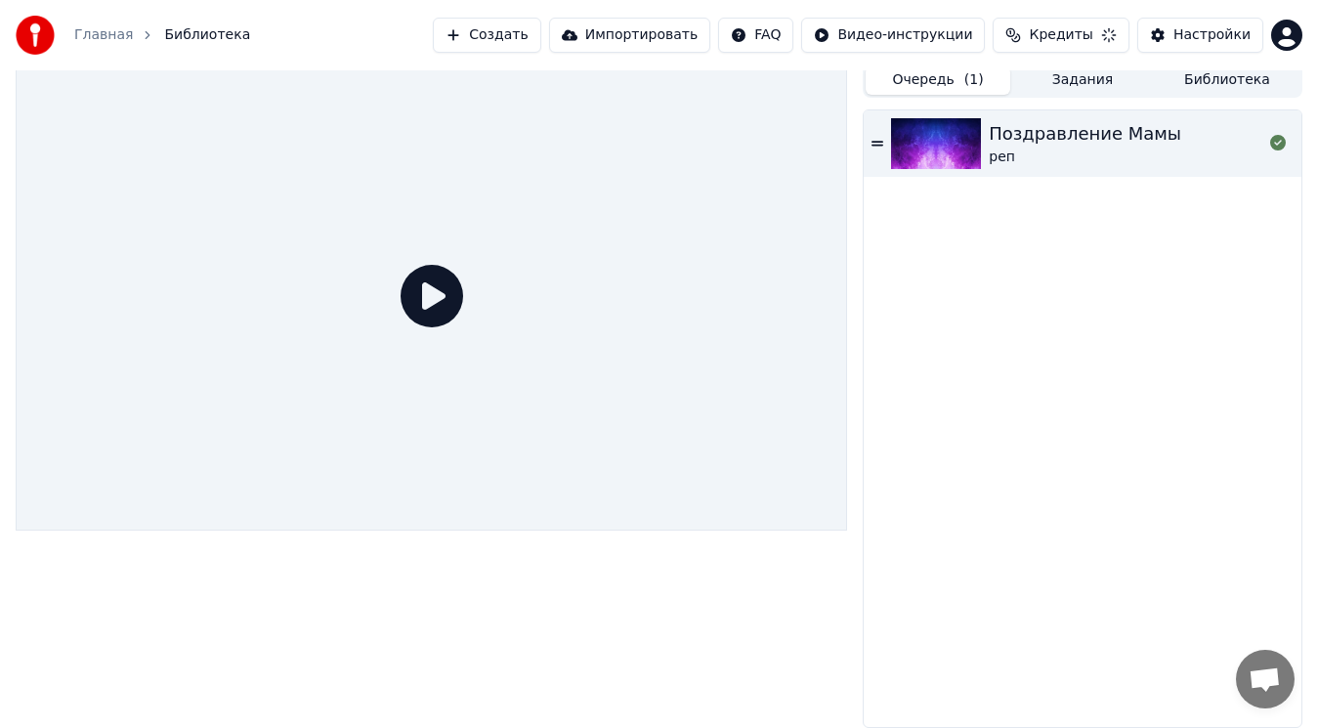
click at [939, 77] on button "Очередь ( 1 )" at bounding box center [937, 80] width 145 height 28
click at [1062, 81] on button "Задания" at bounding box center [1082, 80] width 145 height 28
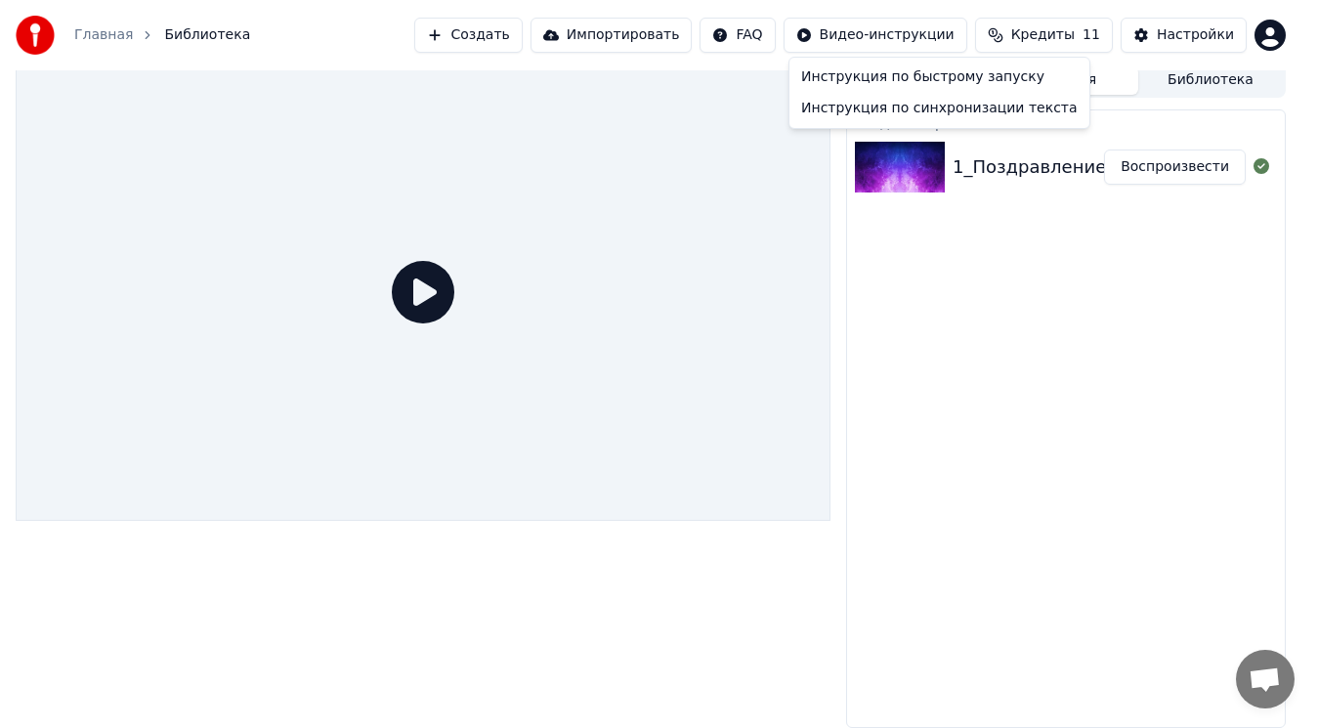
click at [873, 22] on html "Главная Библиотека Создать Импортировать FAQ Видео-инструкции Кредиты 11 Настро…" at bounding box center [659, 356] width 1318 height 728
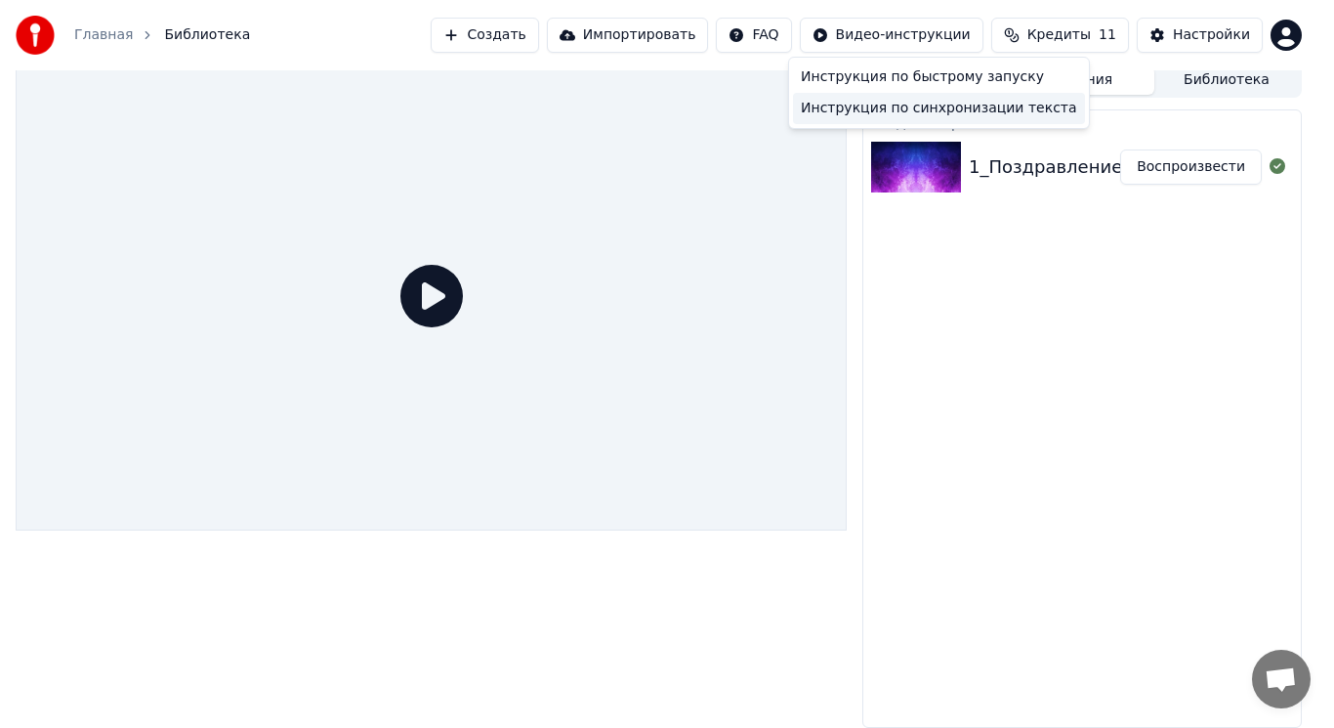
click at [850, 107] on div "Инструкция по синхронизации текста" at bounding box center [939, 108] width 292 height 31
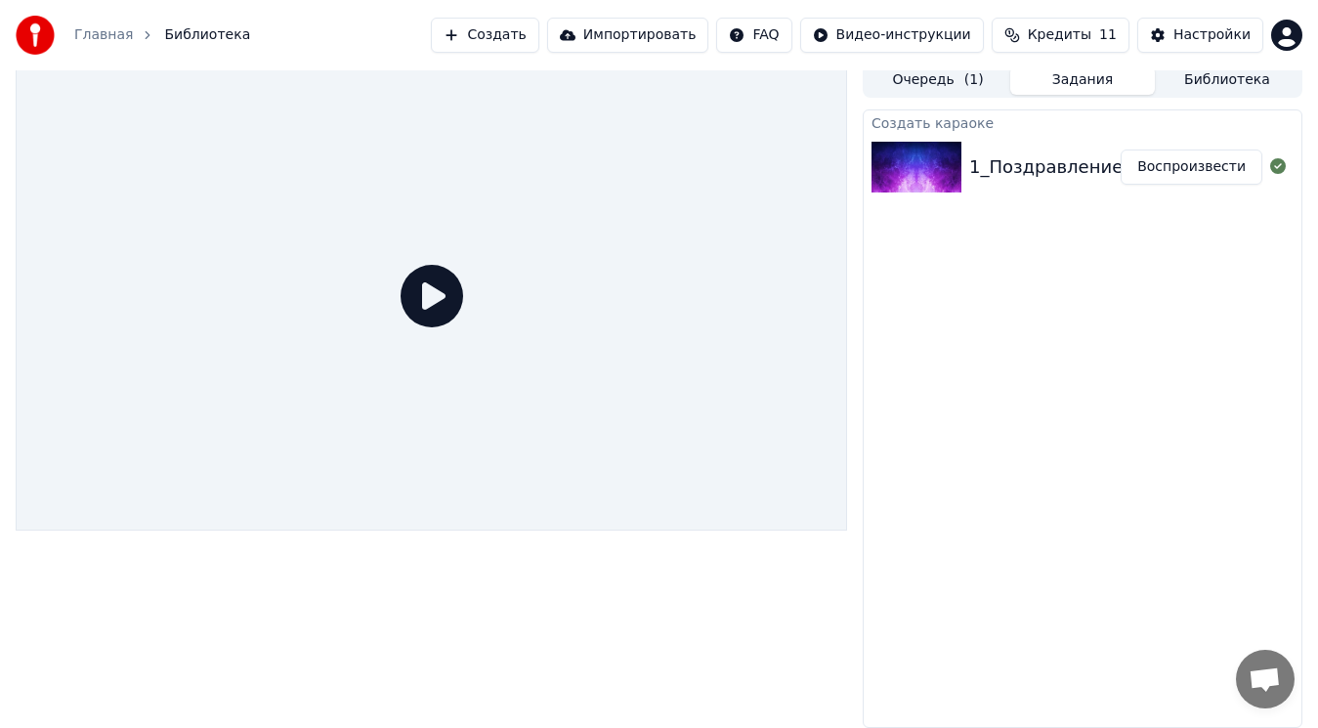
click at [1195, 170] on button "Воспроизвести" at bounding box center [1191, 166] width 142 height 35
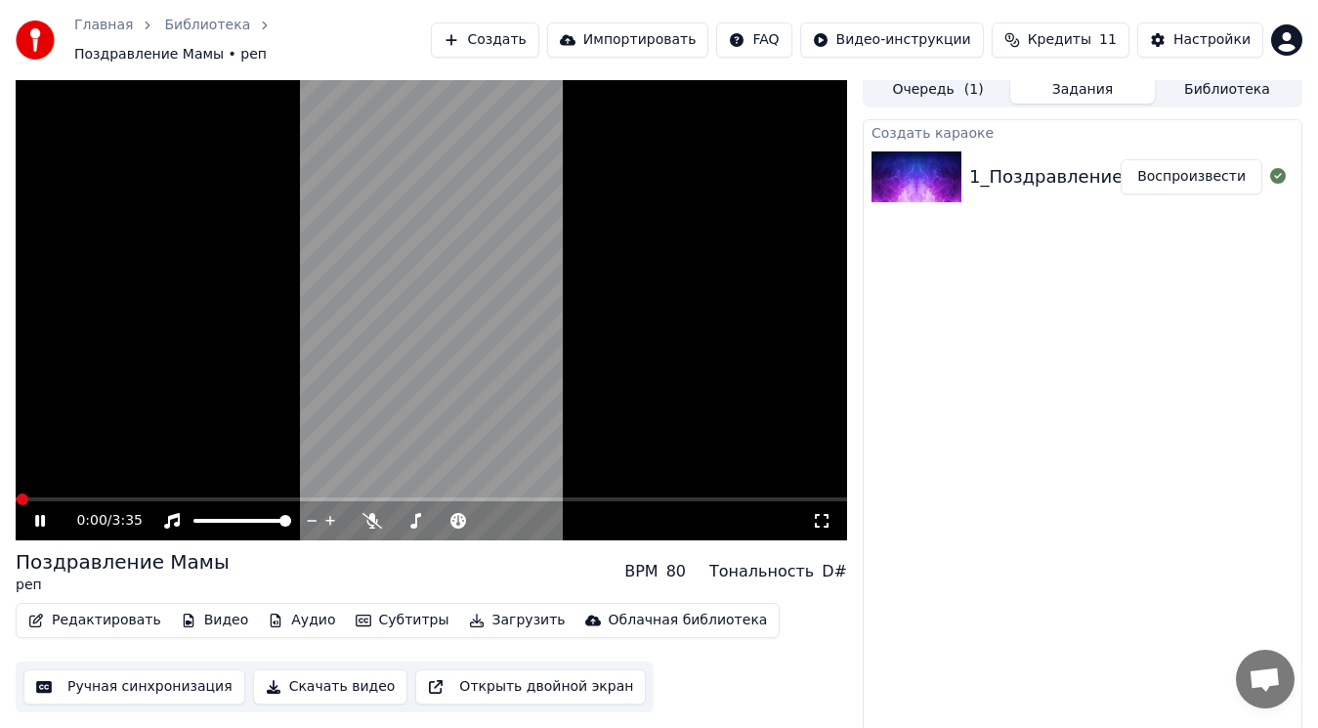
click at [39, 515] on icon at bounding box center [40, 521] width 10 height 12
click at [115, 678] on button "Ручная синхронизация" at bounding box center [134, 686] width 222 height 35
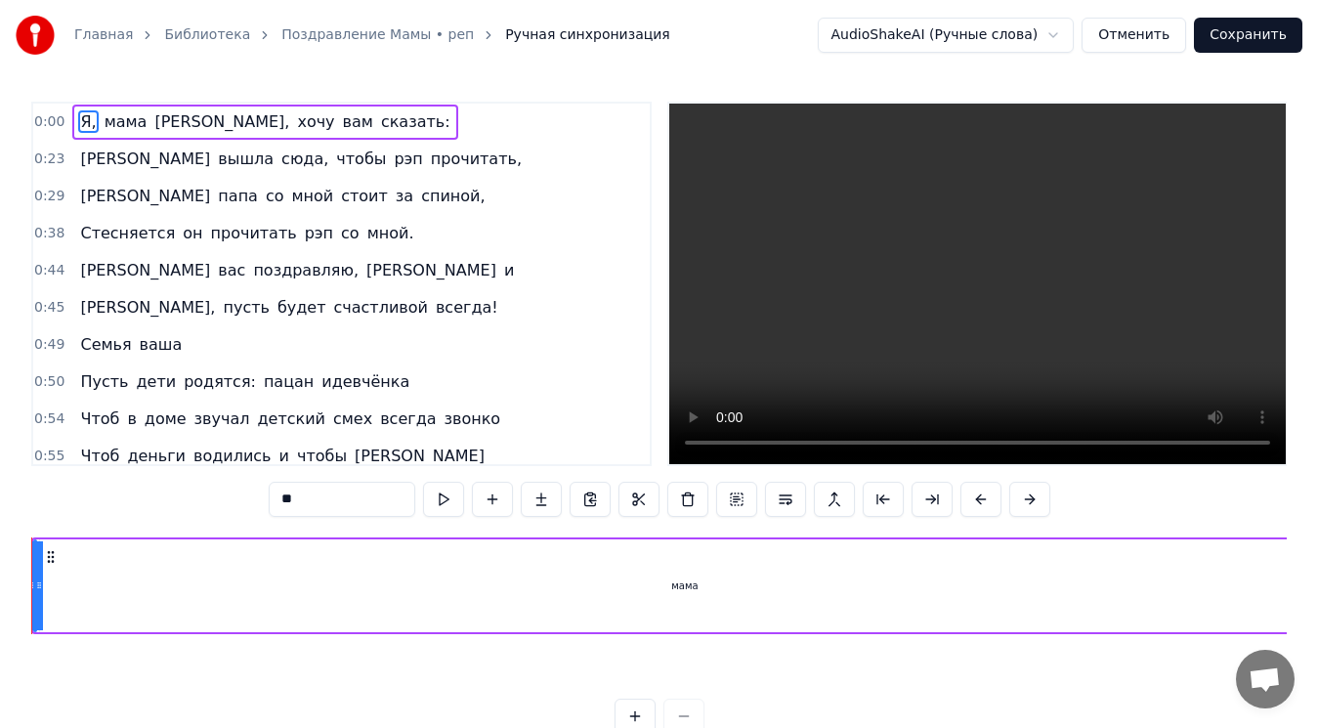
click at [63, 123] on div "0:00 Я, мама [PERSON_NAME], хочу вам сказать:" at bounding box center [341, 122] width 616 height 37
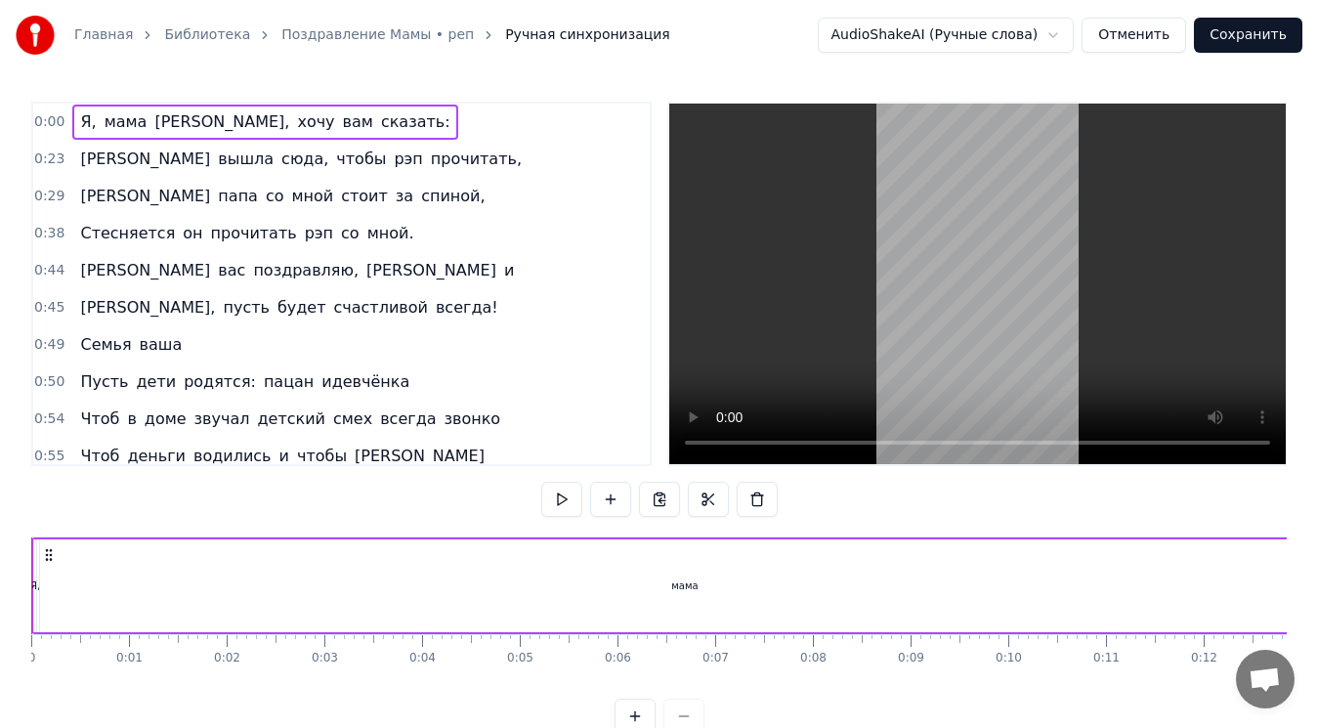
click at [927, 157] on video at bounding box center [977, 284] width 616 height 360
click at [913, 166] on video at bounding box center [977, 284] width 616 height 360
click at [62, 122] on div "0:00 Я, мама [PERSON_NAME], хочу вам сказать:" at bounding box center [341, 122] width 616 height 37
click at [78, 119] on span "Я," at bounding box center [88, 121] width 20 height 23
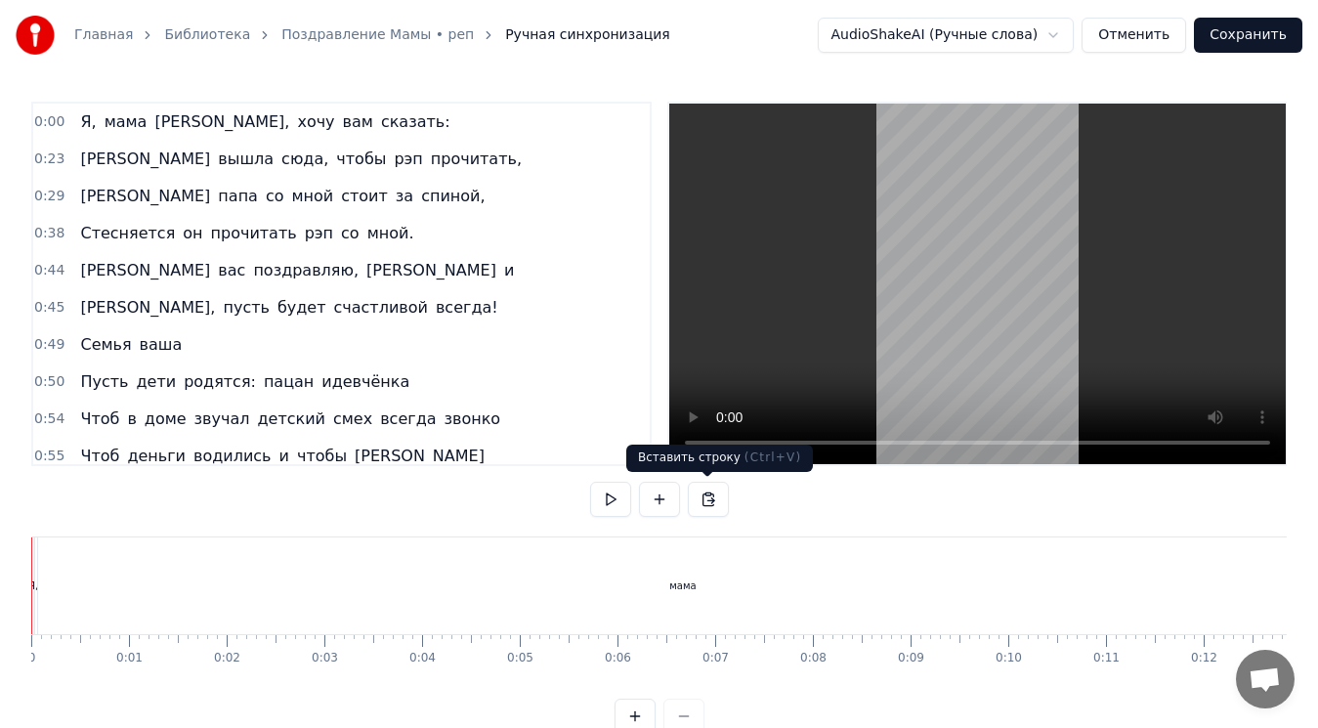
click at [712, 502] on button at bounding box center [708, 499] width 41 height 35
click at [78, 118] on span "Я," at bounding box center [88, 121] width 20 height 22
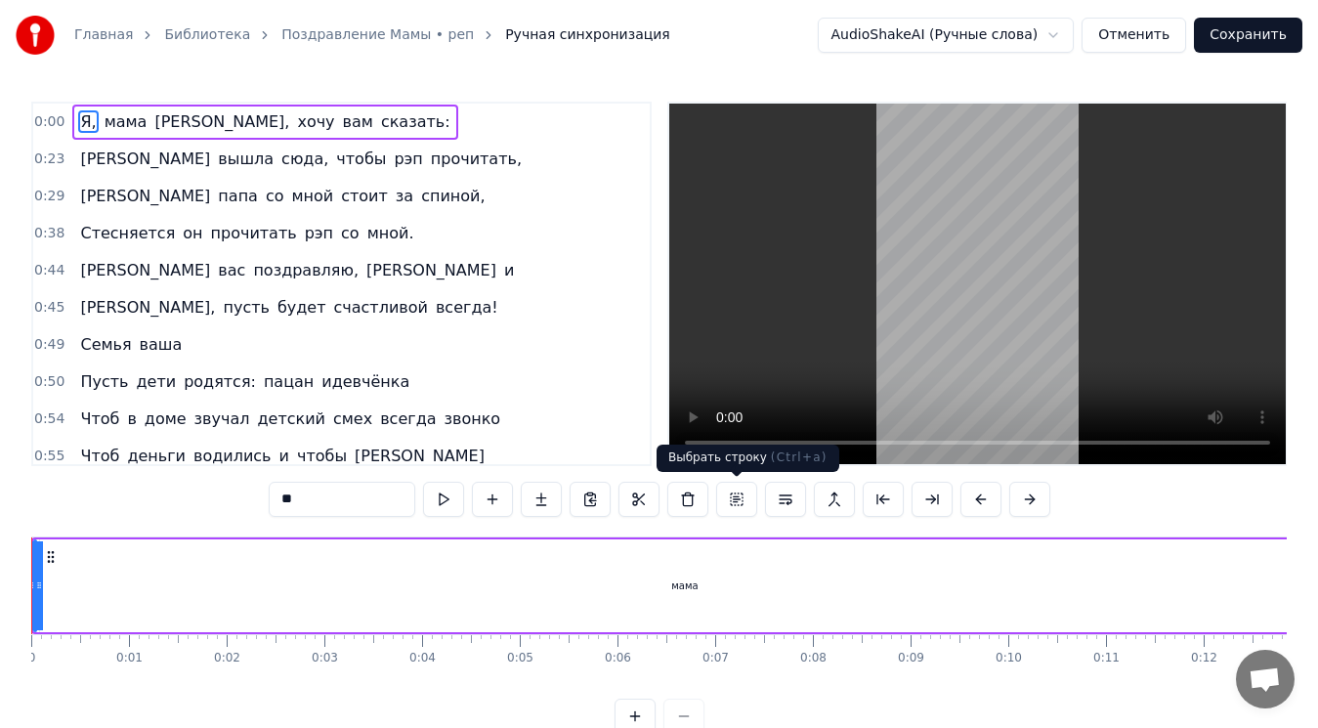
click at [738, 500] on button at bounding box center [736, 499] width 41 height 35
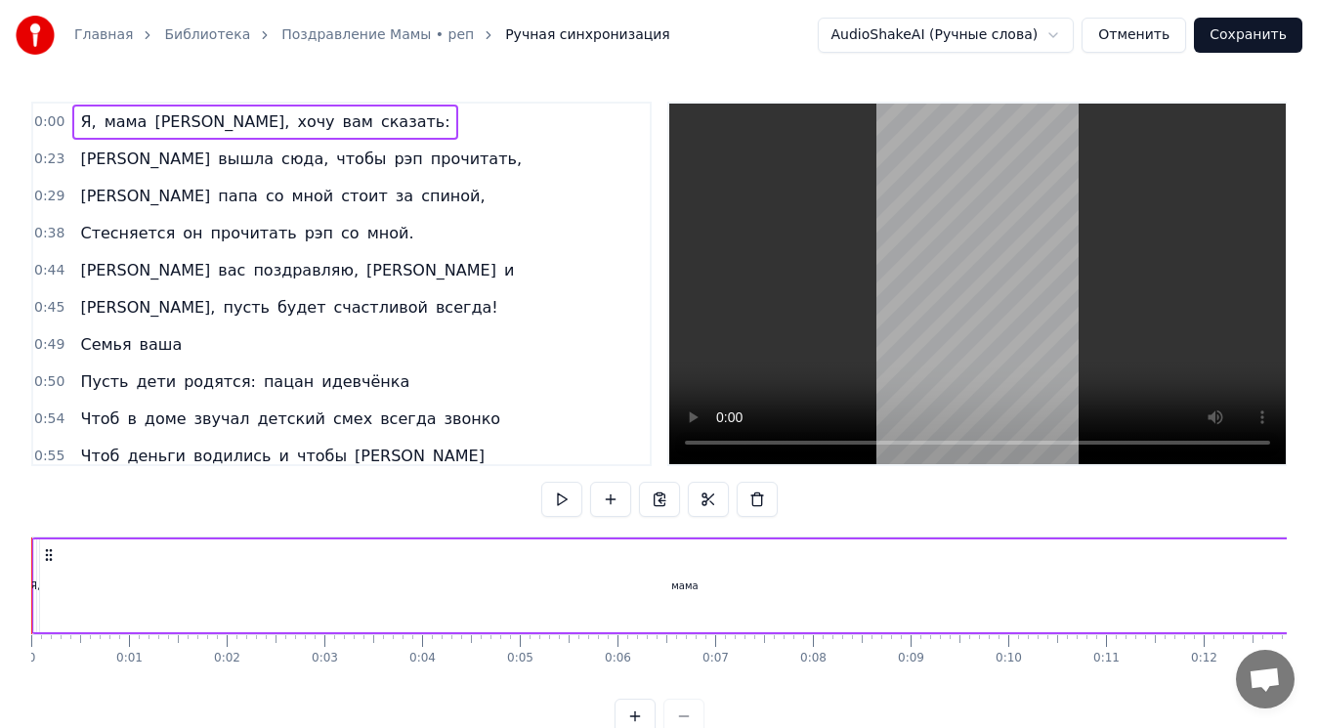
click at [40, 121] on span "0:00" at bounding box center [49, 122] width 30 height 20
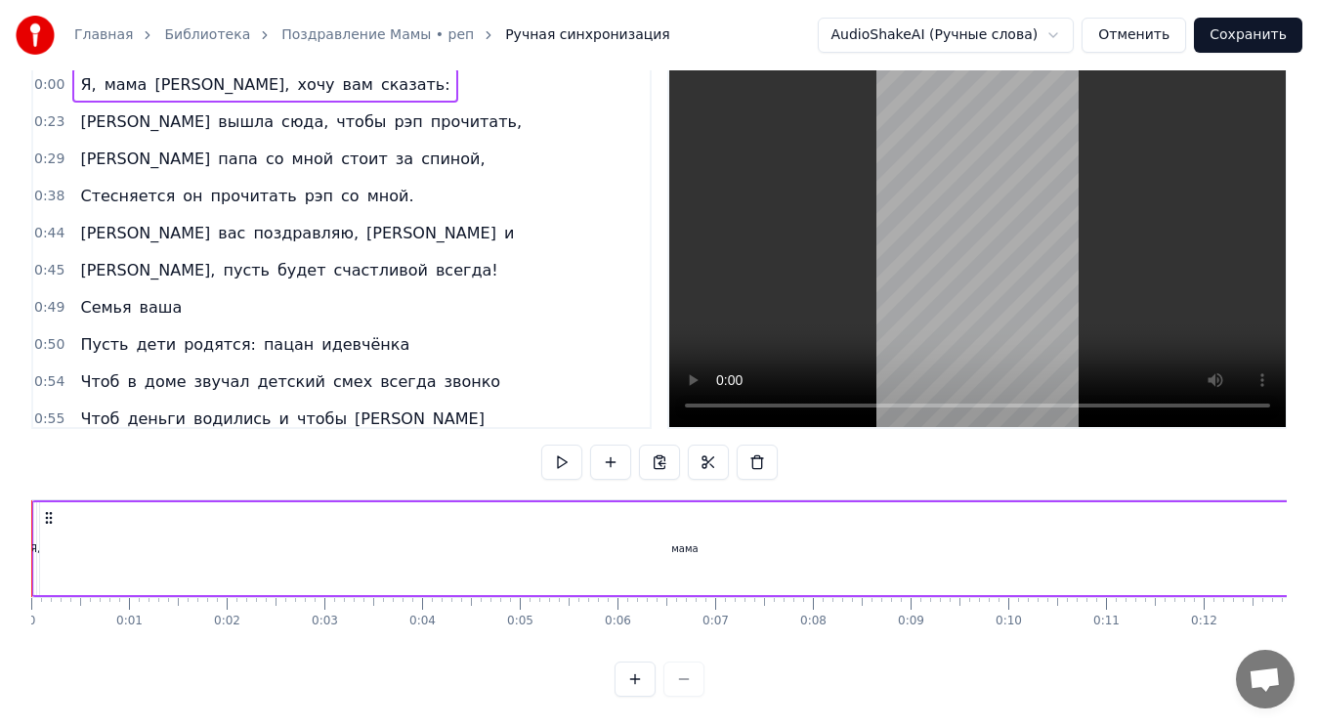
drag, startPoint x: 48, startPoint y: 498, endPoint x: 211, endPoint y: 394, distance: 193.7
click at [430, 509] on div "Я, мама [PERSON_NAME], хочу вам сказать:" at bounding box center [1202, 548] width 2342 height 97
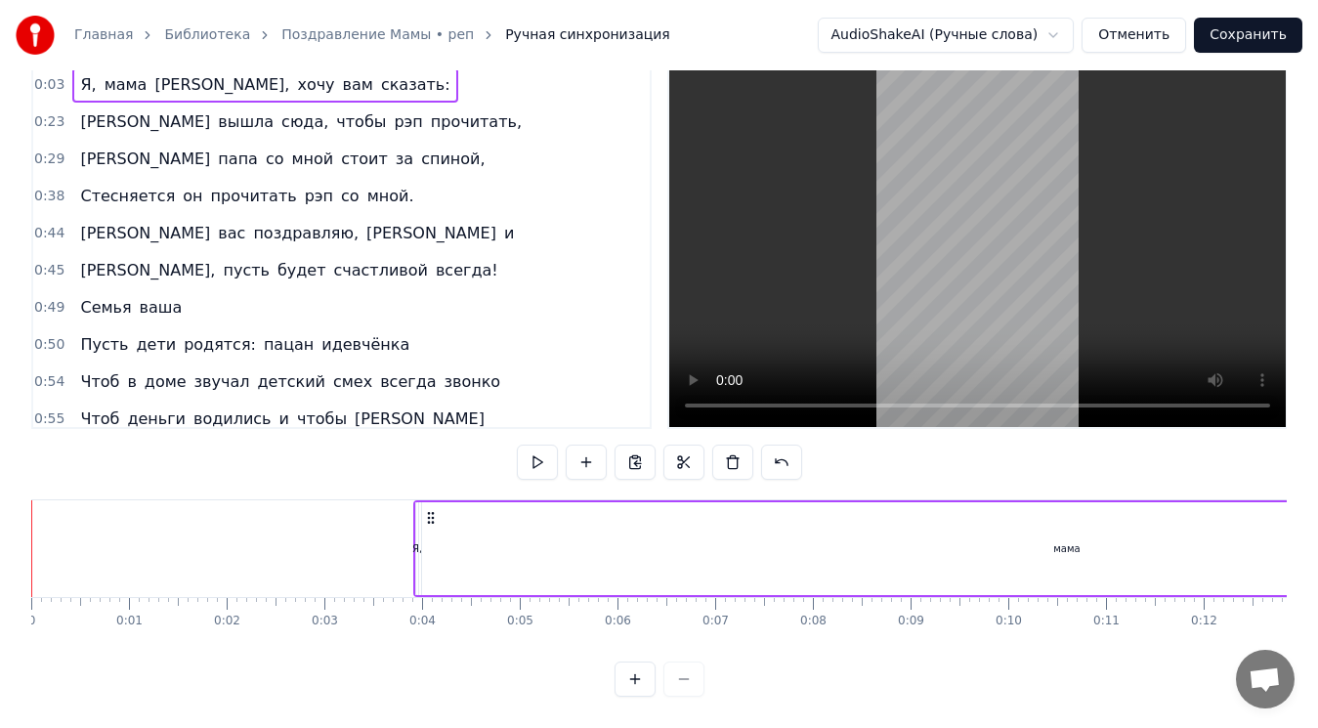
scroll to position [0, 0]
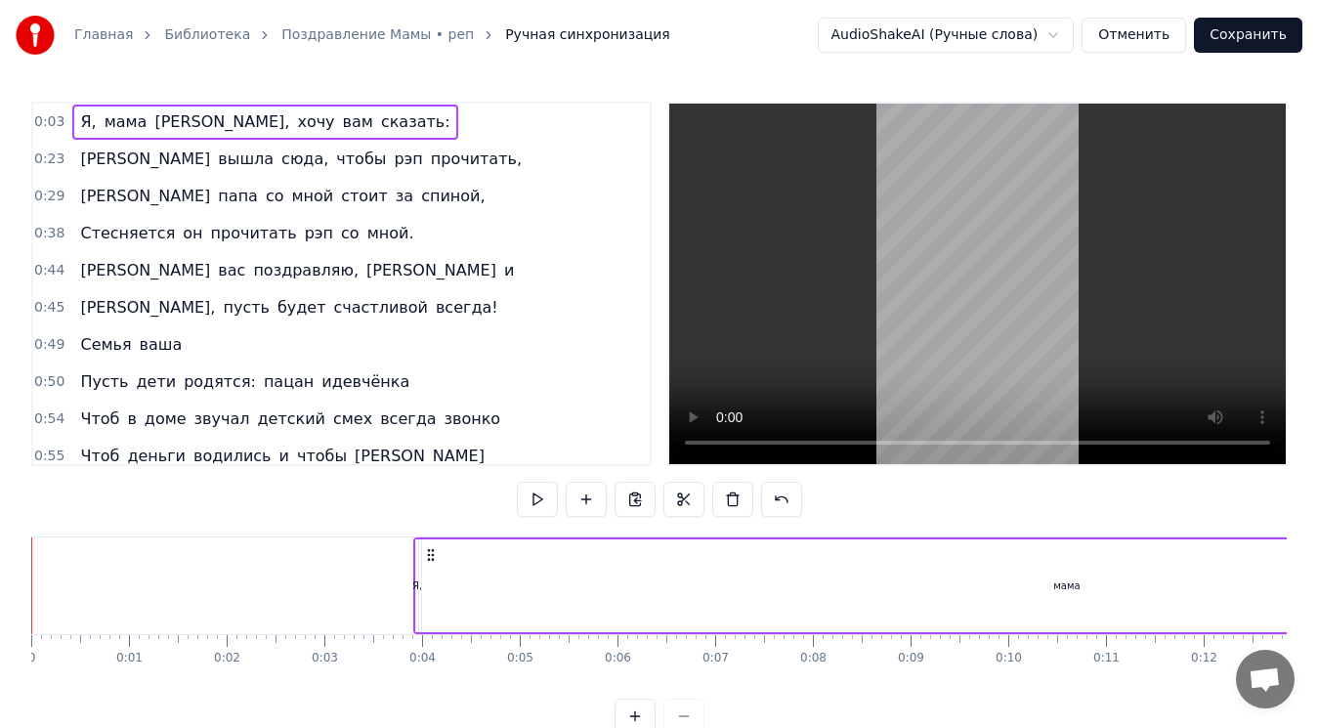
click at [78, 120] on span "Я," at bounding box center [88, 121] width 20 height 22
drag, startPoint x: 432, startPoint y: 557, endPoint x: 783, endPoint y: 569, distance: 351.8
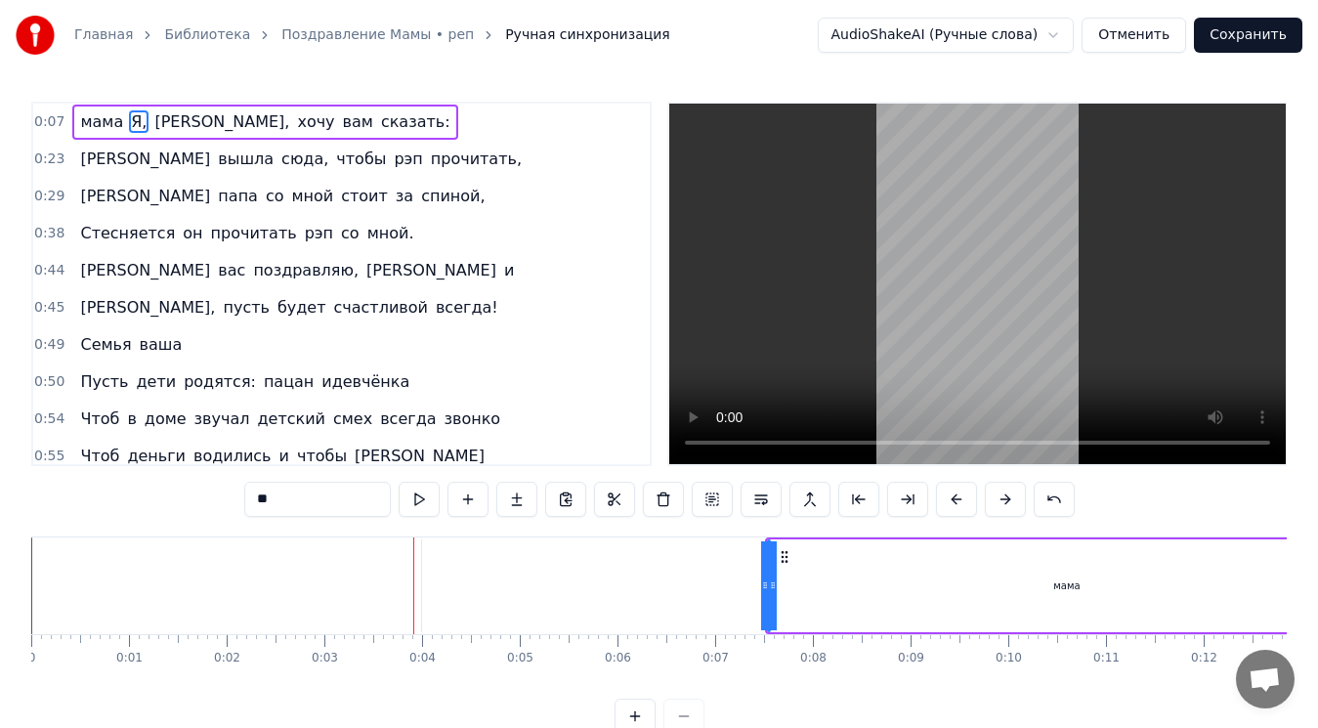
drag, startPoint x: 127, startPoint y: 121, endPoint x: 60, endPoint y: 118, distance: 67.5
click at [60, 118] on div "0:07 мама [PERSON_NAME], [PERSON_NAME], хочу вам сказать:" at bounding box center [341, 122] width 616 height 37
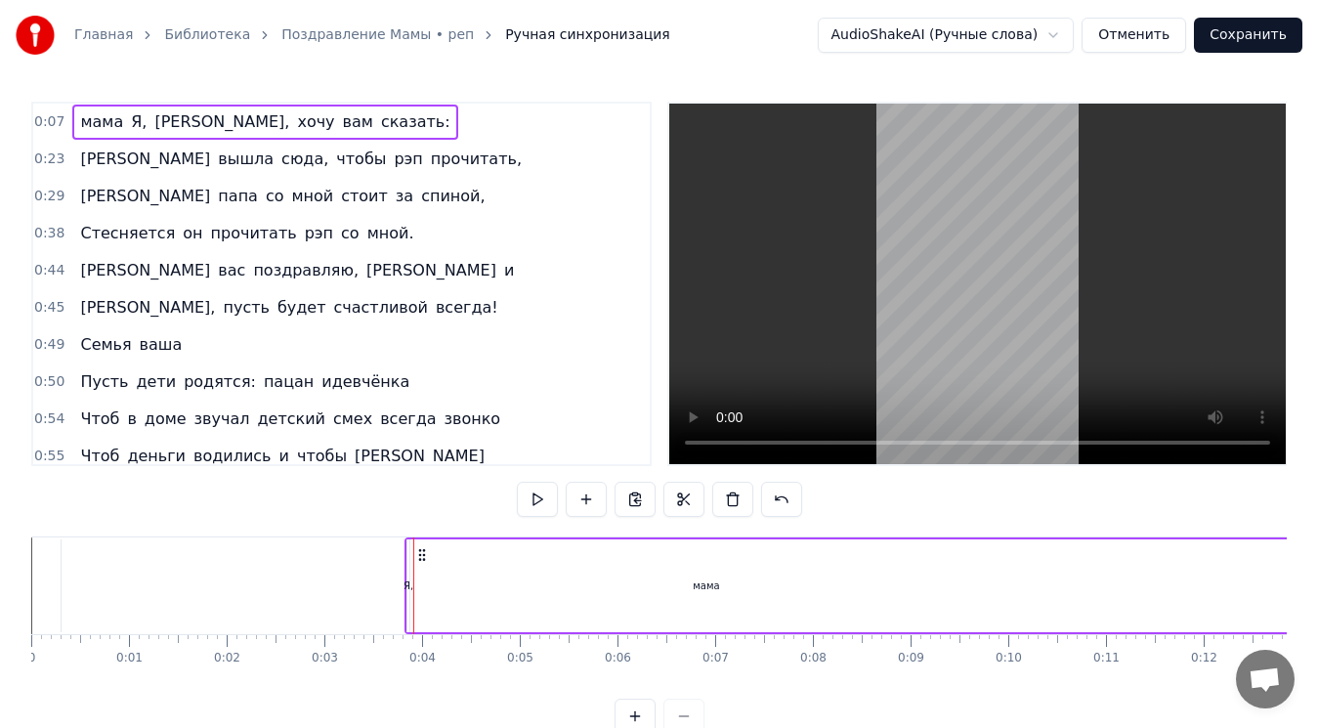
drag, startPoint x: 780, startPoint y: 556, endPoint x: 421, endPoint y: 543, distance: 359.7
click at [779, 496] on button at bounding box center [781, 499] width 41 height 35
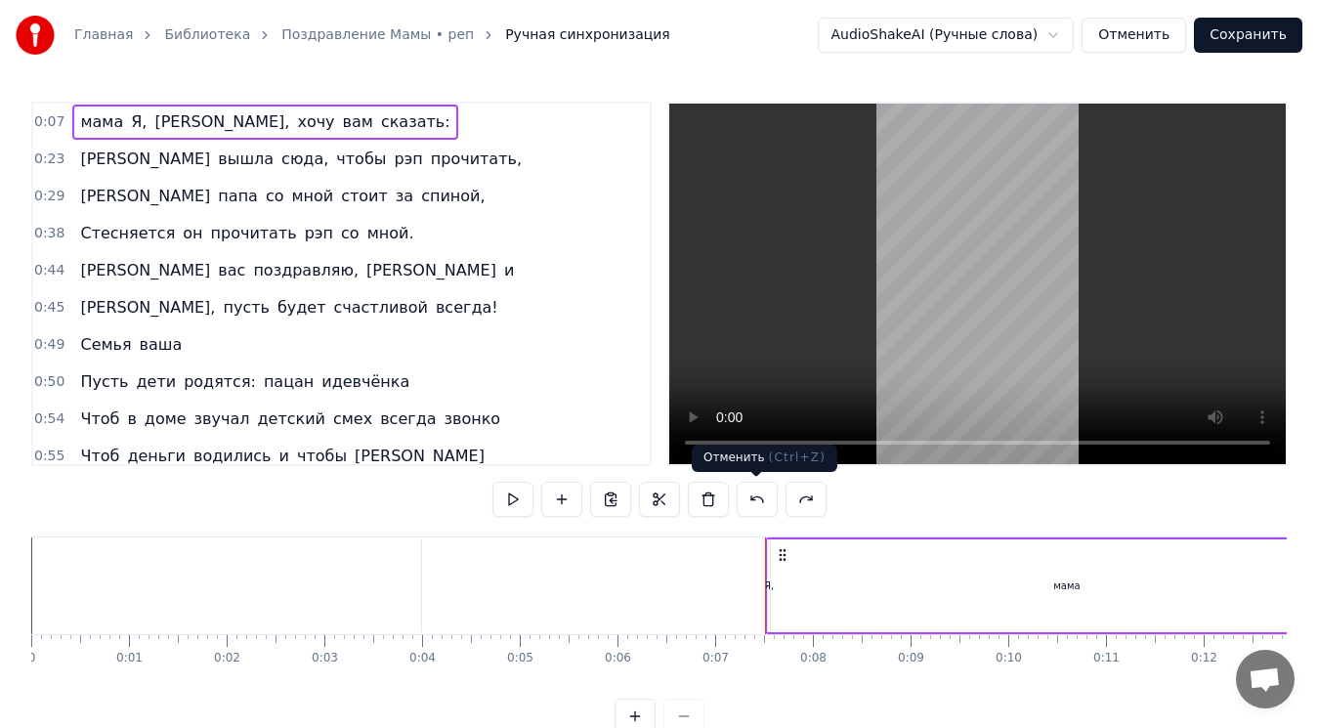
click at [754, 497] on button at bounding box center [757, 499] width 41 height 35
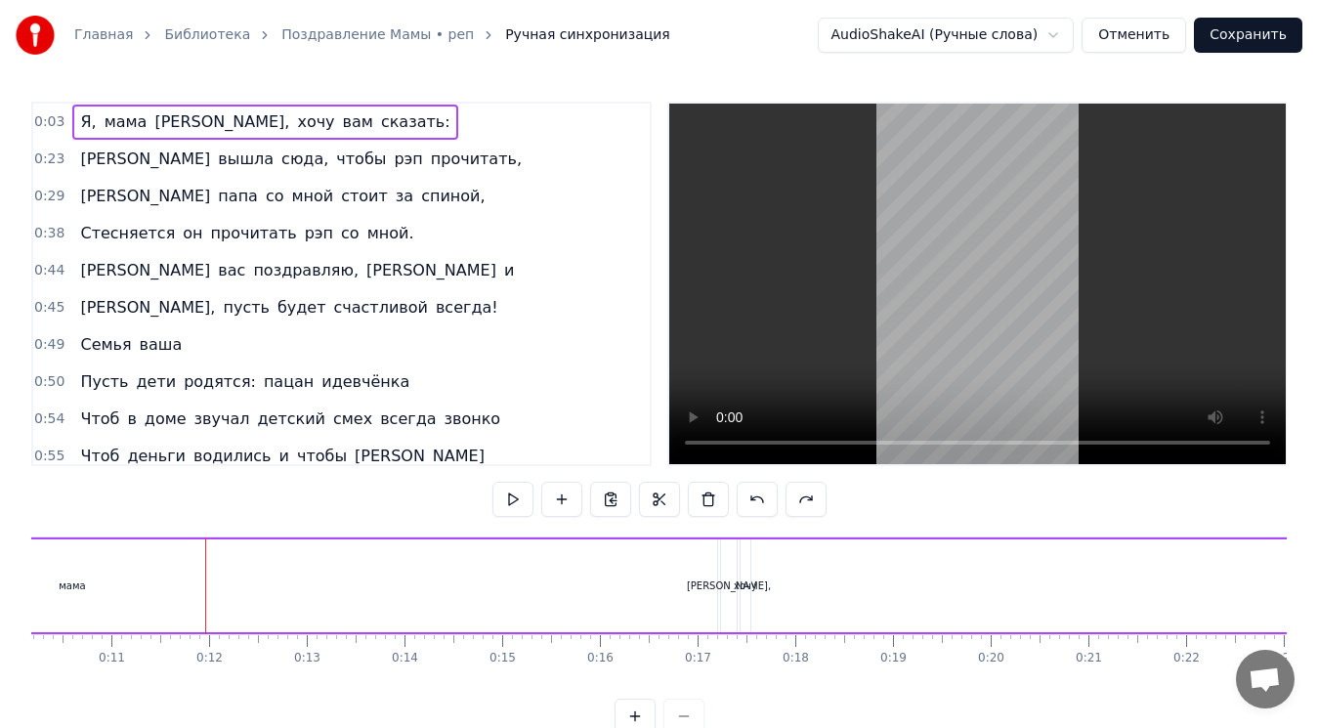
scroll to position [0, 1070]
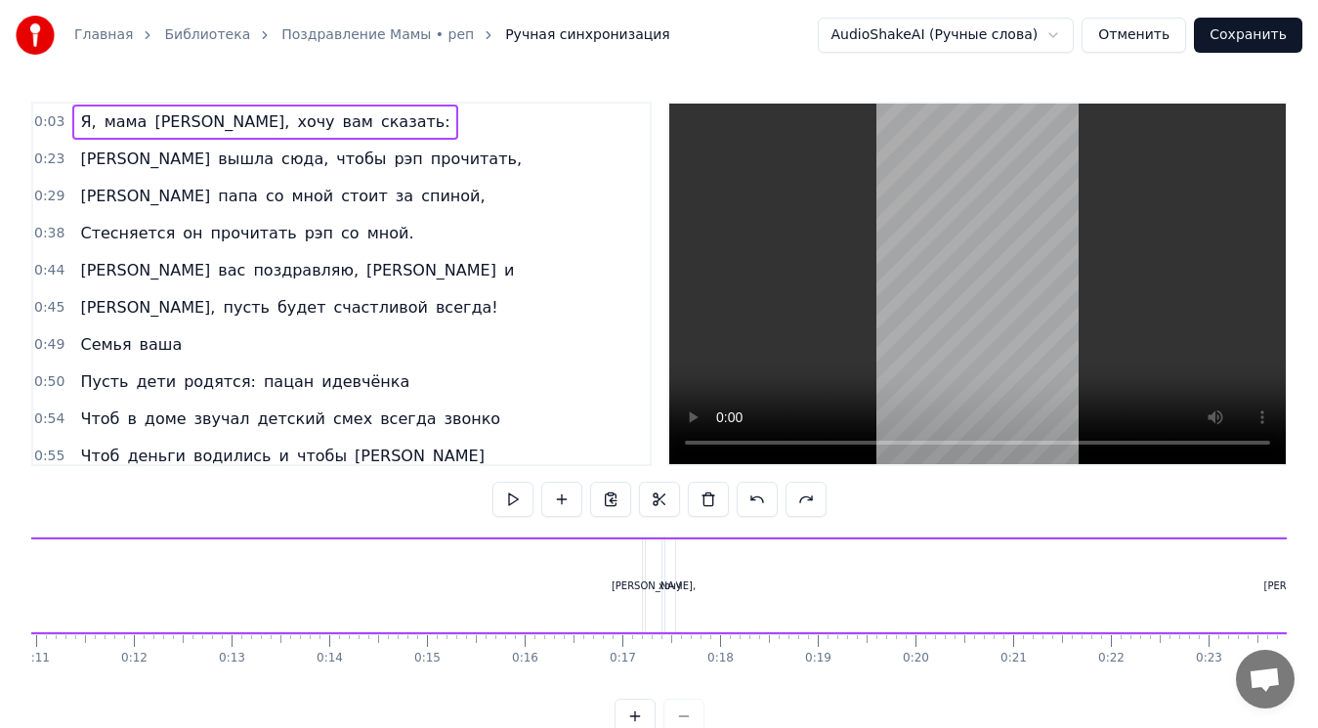
click at [1068, 39] on html "Главная Библиотека Поздравление [DEMOGRAPHIC_DATA] • реп Ручная синхронизация A…" at bounding box center [659, 382] width 1318 height 765
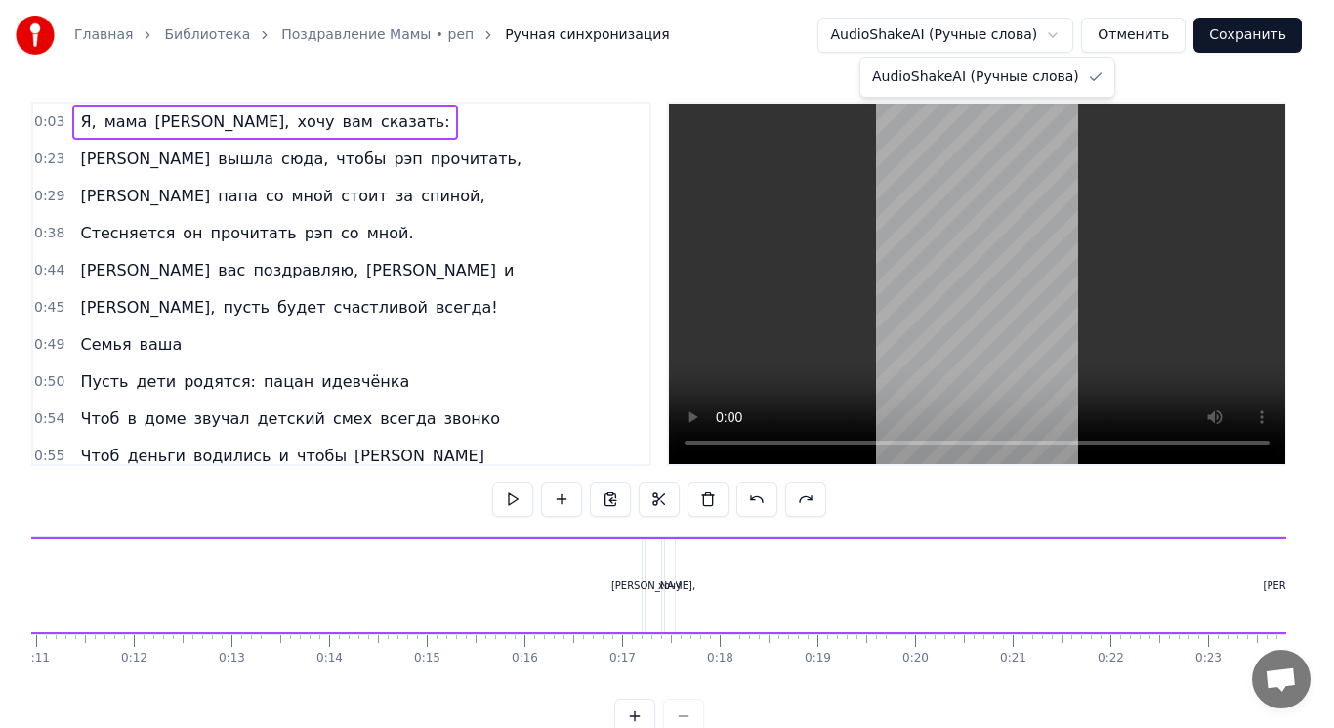
click at [1070, 34] on html "Главная Библиотека Поздравление [DEMOGRAPHIC_DATA] • реп Ручная синхронизация A…" at bounding box center [667, 382] width 1334 height 765
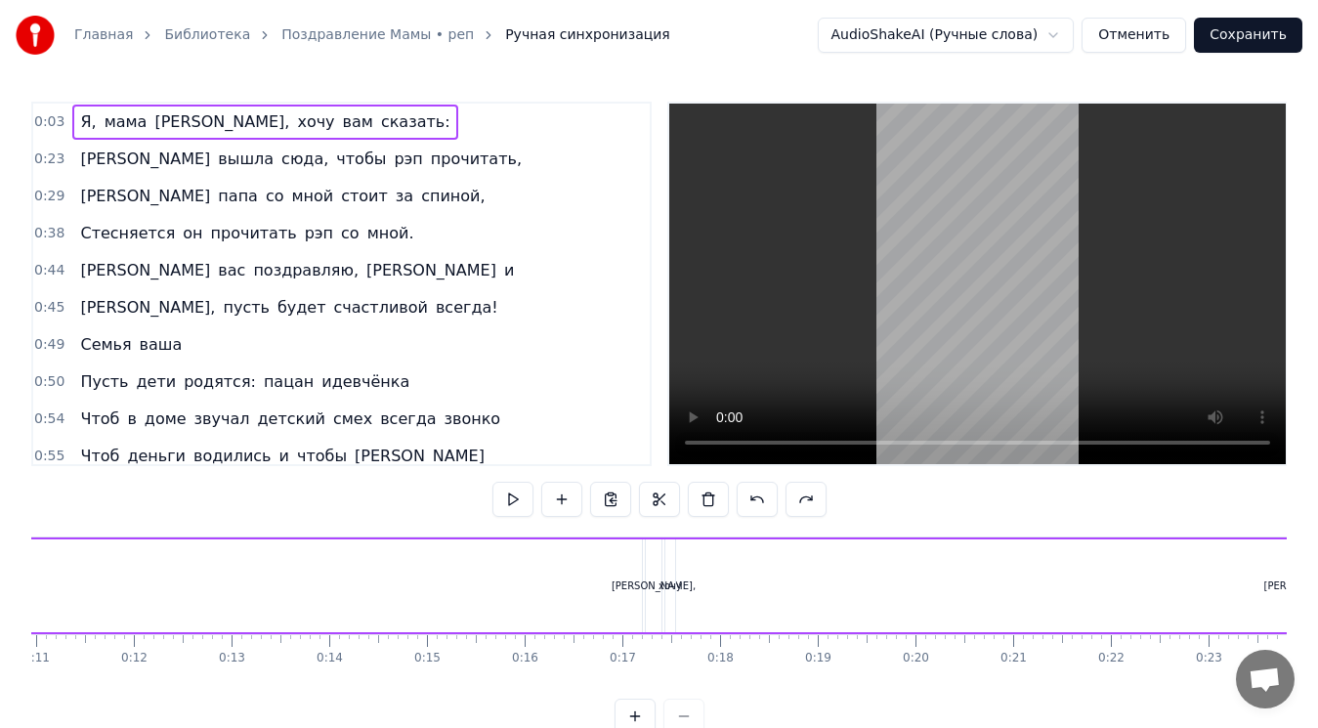
click at [364, 45] on div "Главная Библиотека Поздравление [DEMOGRAPHIC_DATA] • реп Ручная синхронизация" at bounding box center [343, 35] width 654 height 39
click at [386, 35] on link "Поздравление Мамы • реп" at bounding box center [377, 35] width 192 height 20
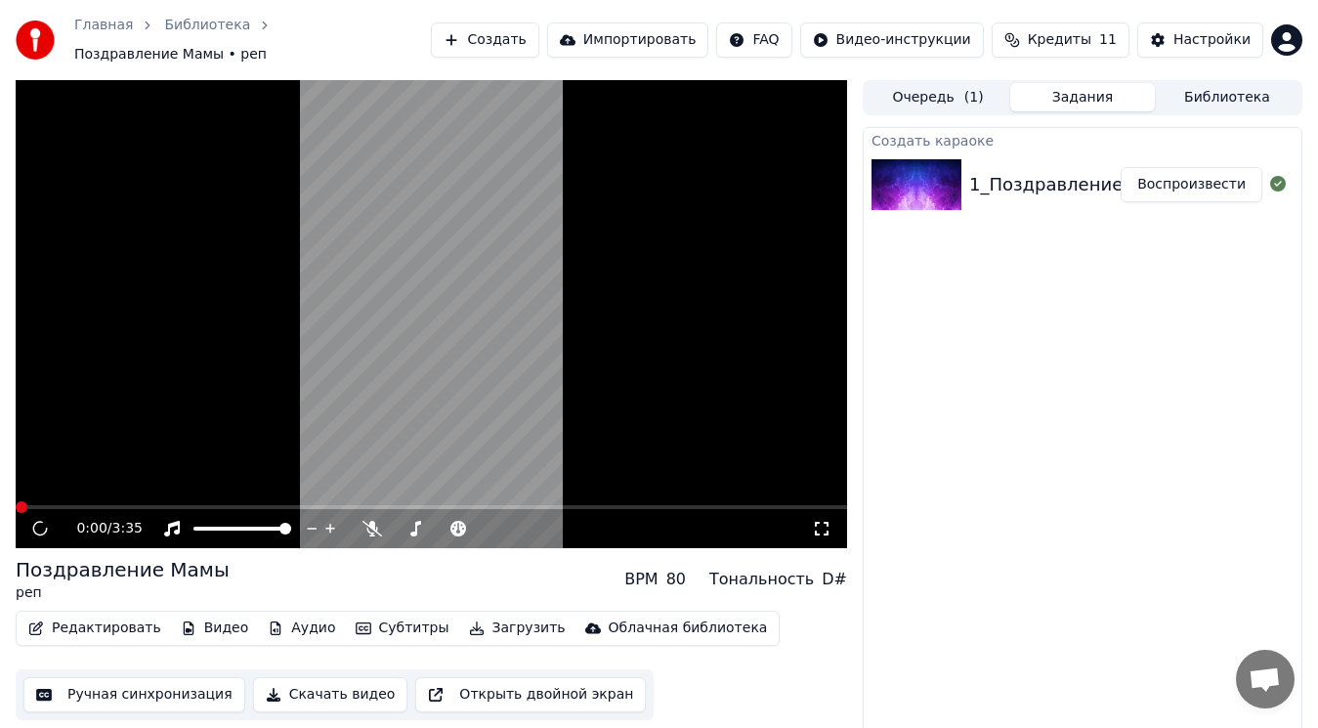
click at [1070, 88] on button "Задания" at bounding box center [1082, 97] width 145 height 28
click at [41, 522] on icon at bounding box center [53, 529] width 45 height 16
click at [1190, 34] on div "Настройки" at bounding box center [1211, 40] width 77 height 20
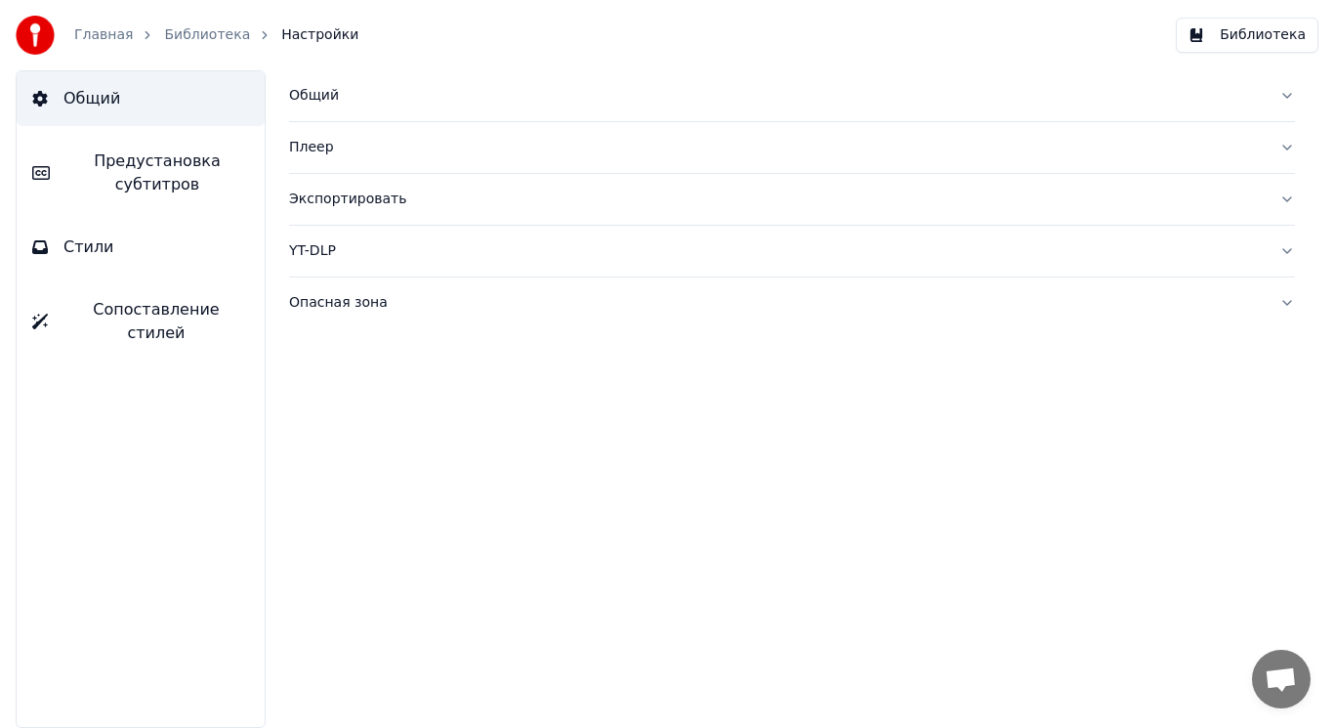
click at [1290, 95] on button "Общий" at bounding box center [792, 95] width 1006 height 51
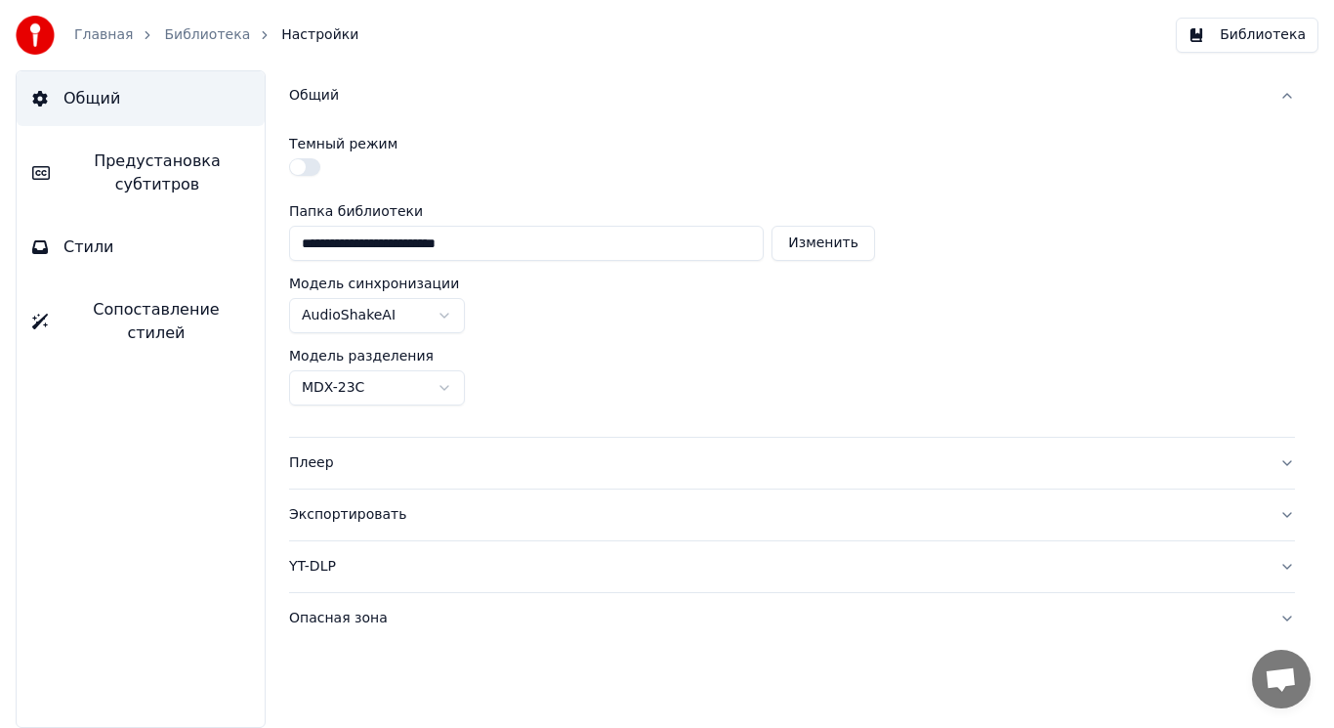
click at [442, 312] on html "**********" at bounding box center [667, 364] width 1334 height 728
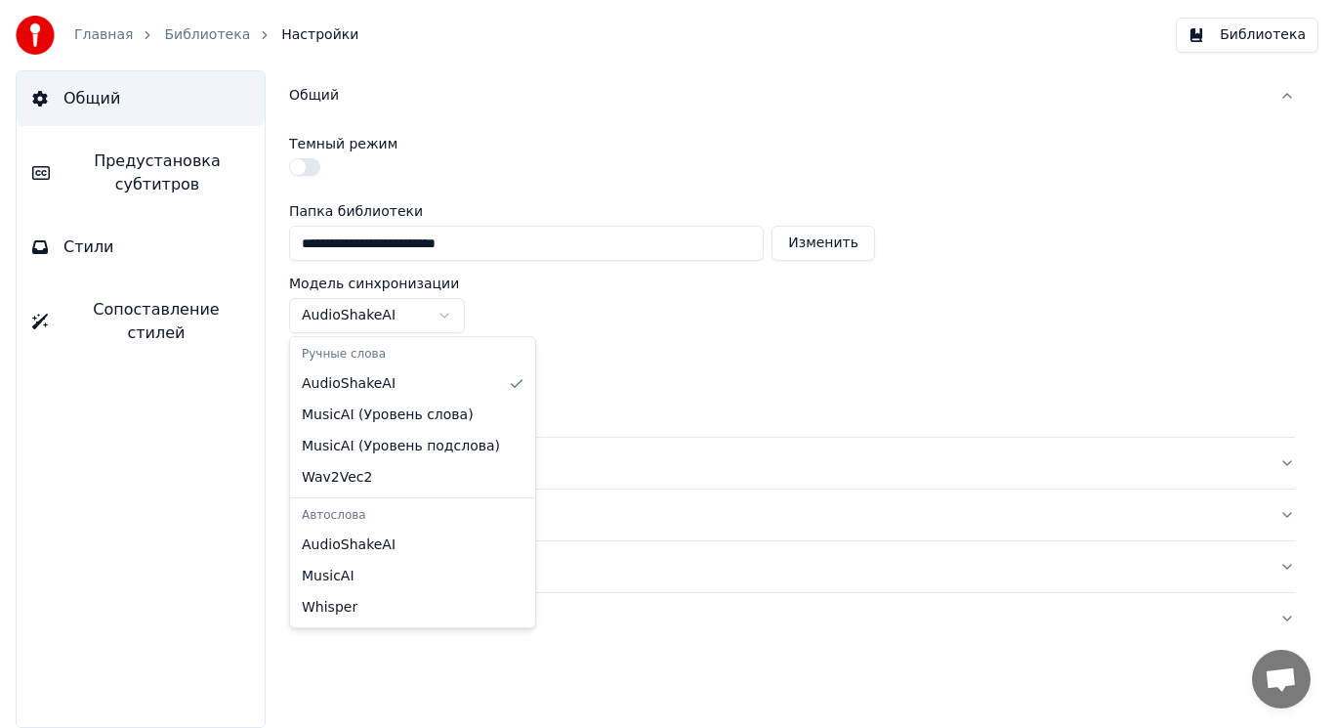
click at [719, 316] on html "**********" at bounding box center [667, 364] width 1334 height 728
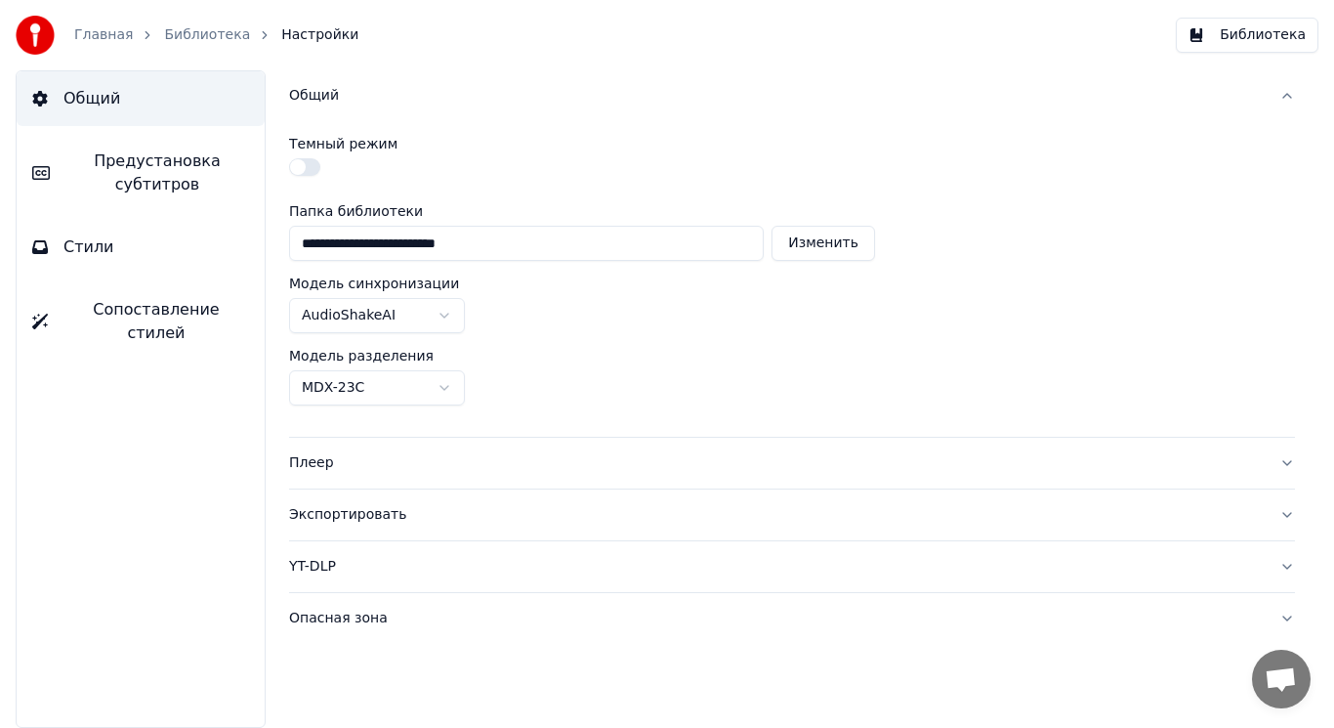
click at [446, 387] on html "**********" at bounding box center [667, 364] width 1334 height 728
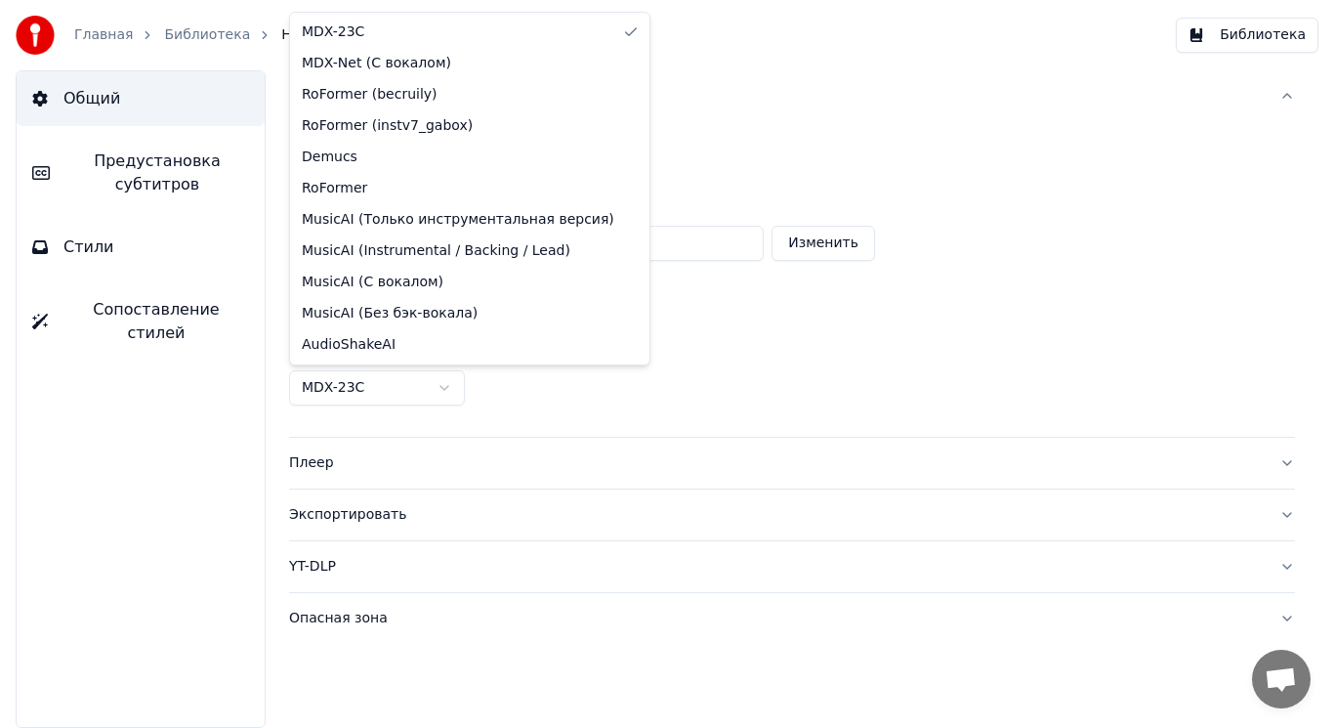
click at [633, 402] on html "**********" at bounding box center [667, 364] width 1334 height 728
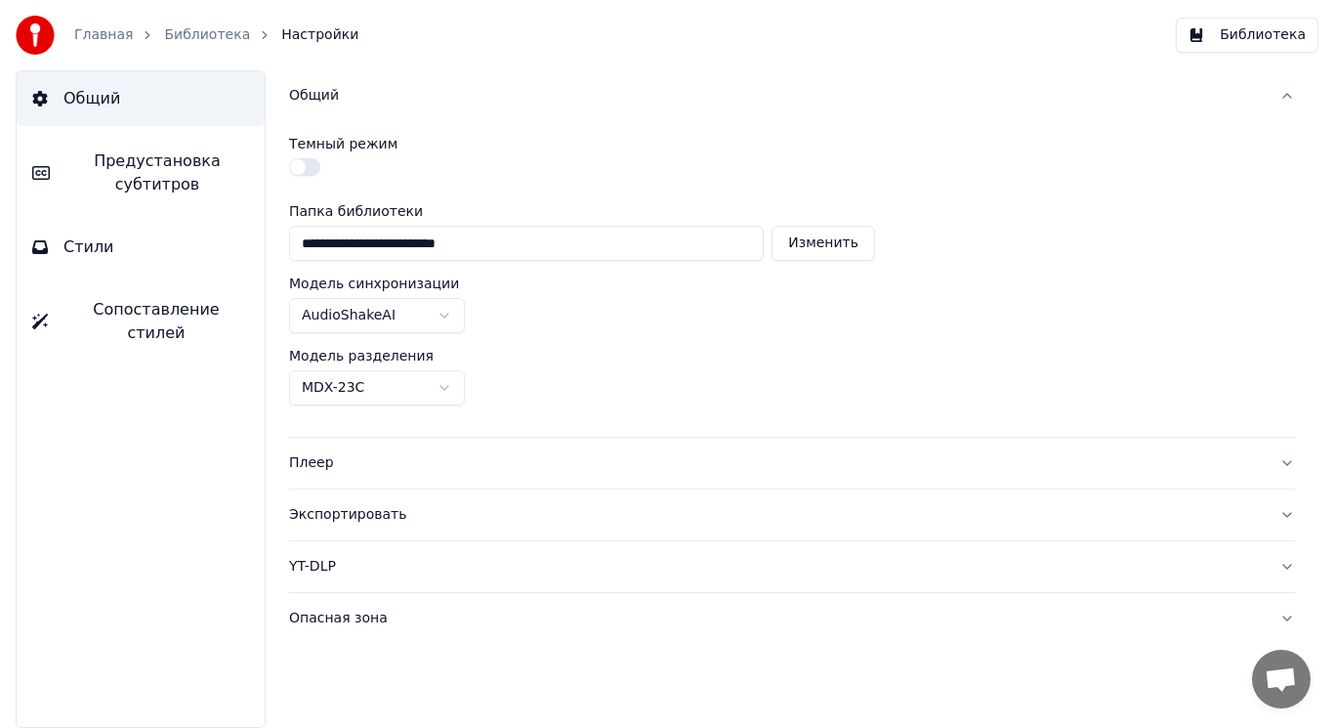
click at [1289, 565] on button "YT-DLP" at bounding box center [792, 566] width 1006 height 51
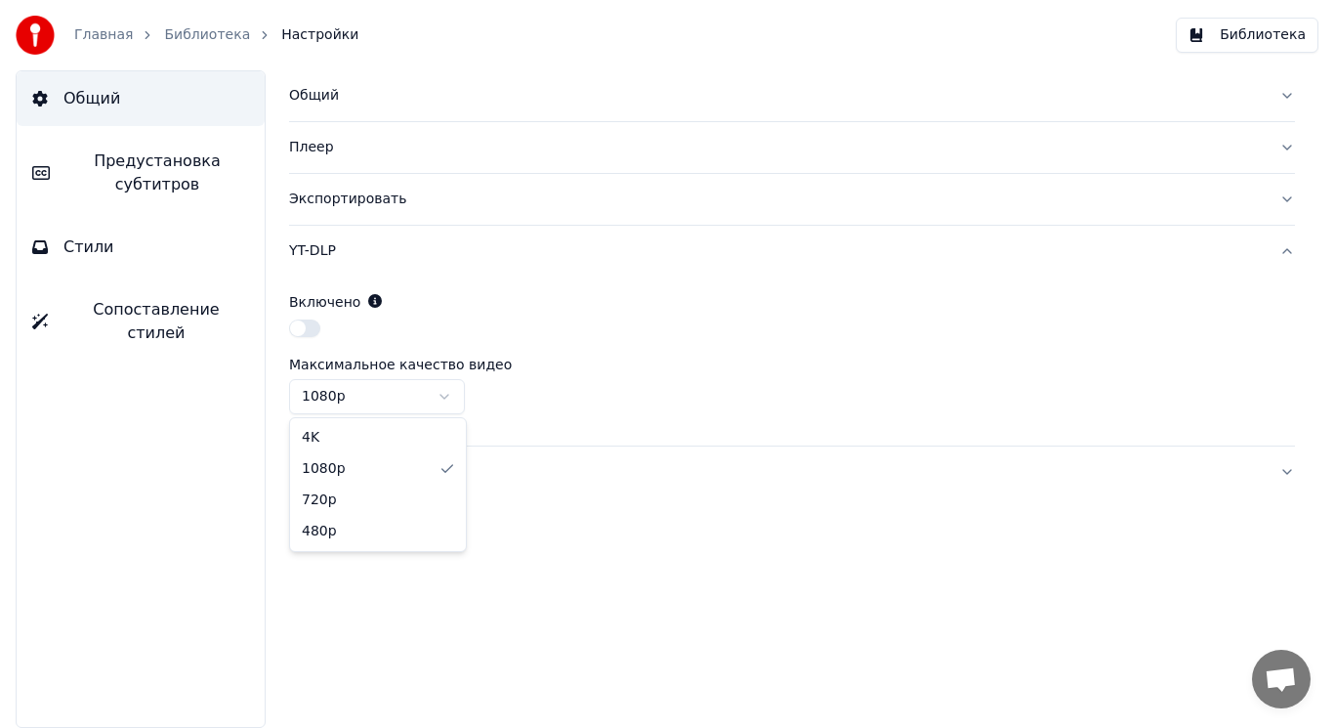
click at [444, 392] on html "Главная Библиотека Настройки Библиотека Общий Предустановка субтитров Стили Соп…" at bounding box center [667, 364] width 1334 height 728
click at [443, 397] on html "Главная Библиотека Настройки Библиотека Общий Предустановка субтитров Стили Соп…" at bounding box center [667, 364] width 1334 height 728
click at [1288, 465] on button "Опасная зона" at bounding box center [792, 471] width 1006 height 51
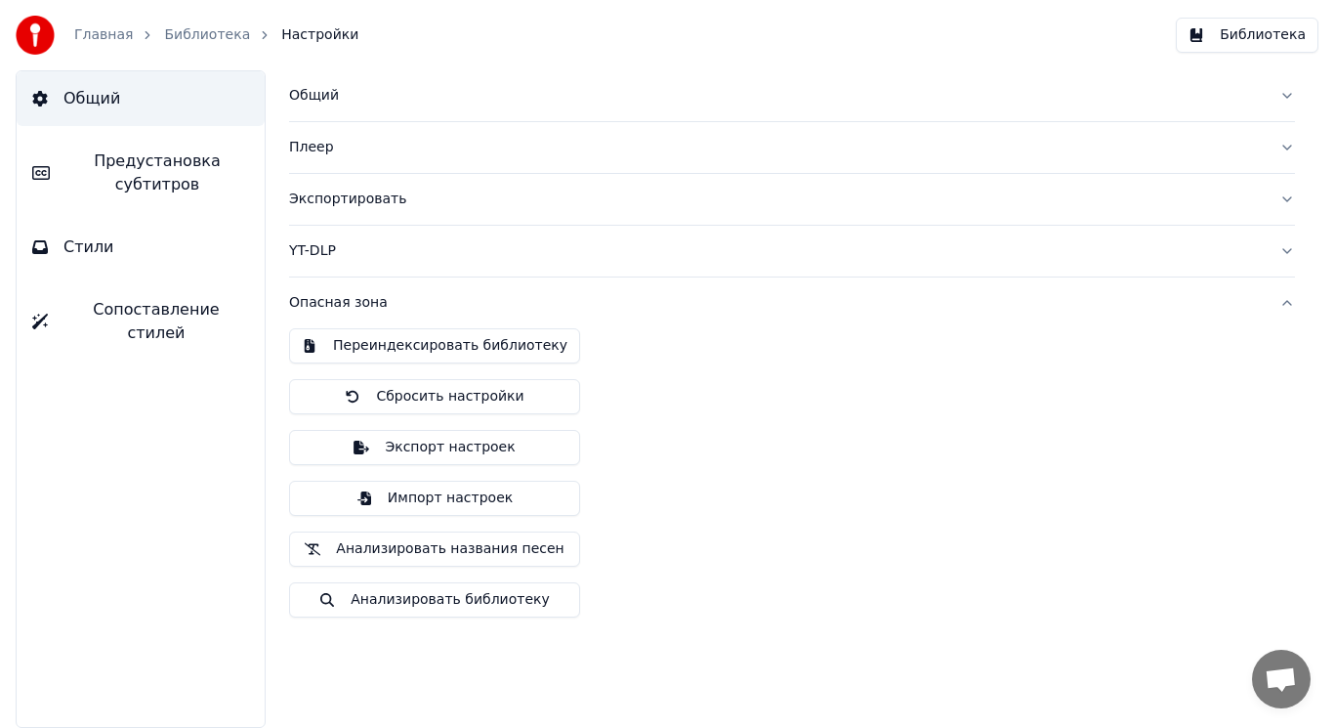
click at [89, 257] on span "Стили" at bounding box center [88, 246] width 51 height 23
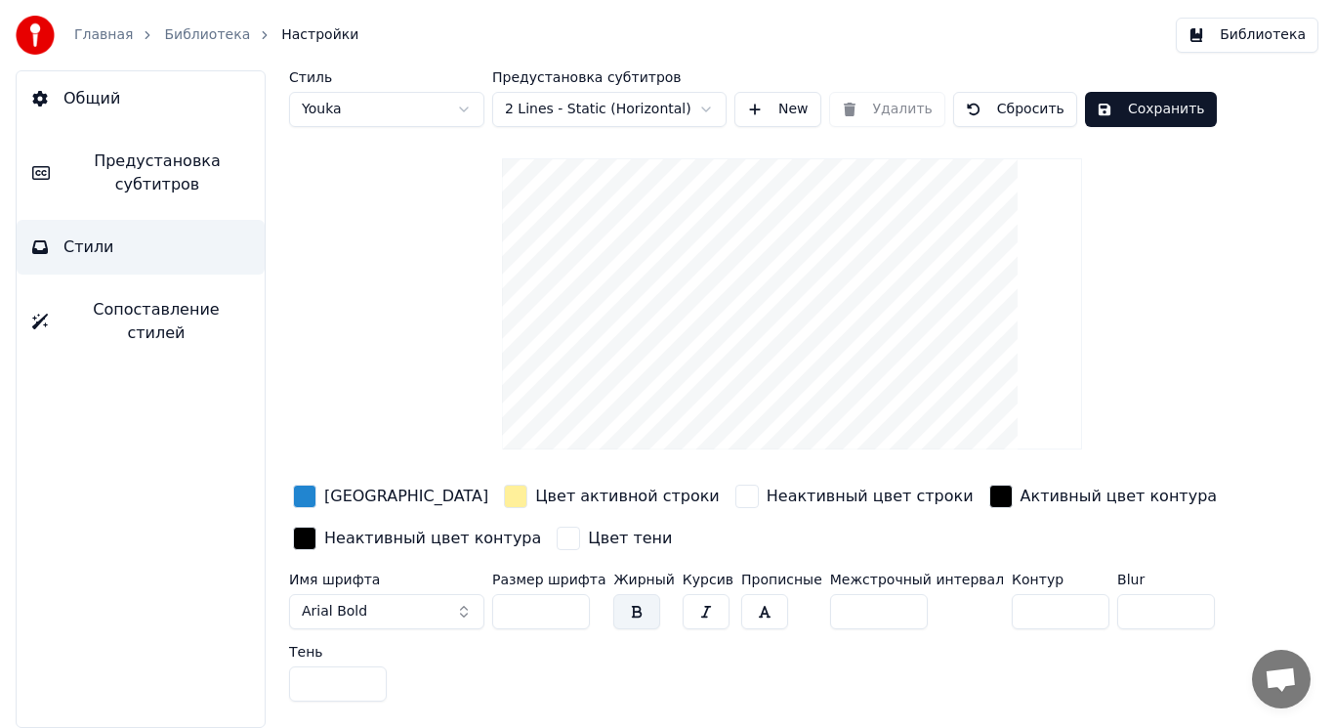
click at [471, 107] on html "Главная Библиотека Настройки Библиотека Общий Предустановка субтитров Стили Соп…" at bounding box center [667, 364] width 1334 height 728
click at [464, 111] on html "Главная Библиотека Настройки Библиотека Общий Предустановка субтитров Стили Соп…" at bounding box center [667, 364] width 1334 height 728
click at [462, 105] on html "Главная Библиотека Настройки Библиотека Общий Предустановка субтитров Стили Соп…" at bounding box center [667, 364] width 1334 height 728
click at [557, 540] on div "button" at bounding box center [568, 538] width 23 height 23
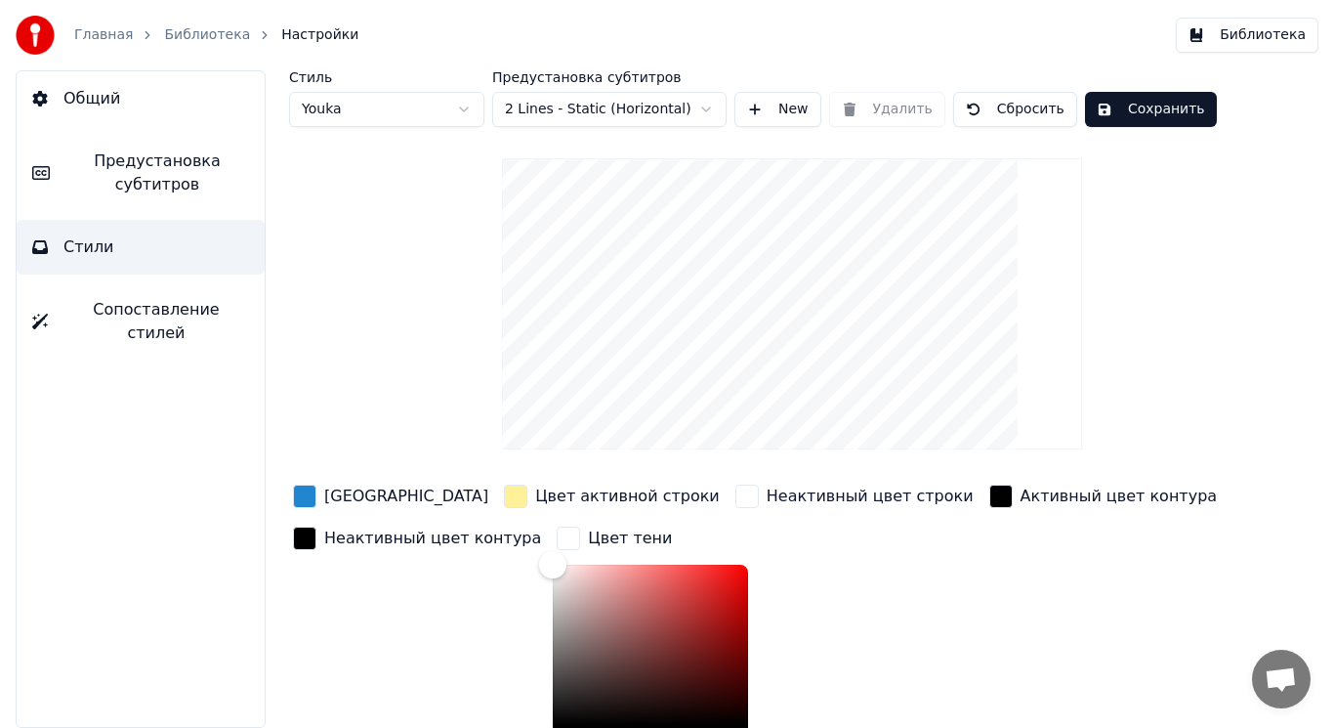
click at [557, 539] on div "button" at bounding box center [568, 538] width 23 height 23
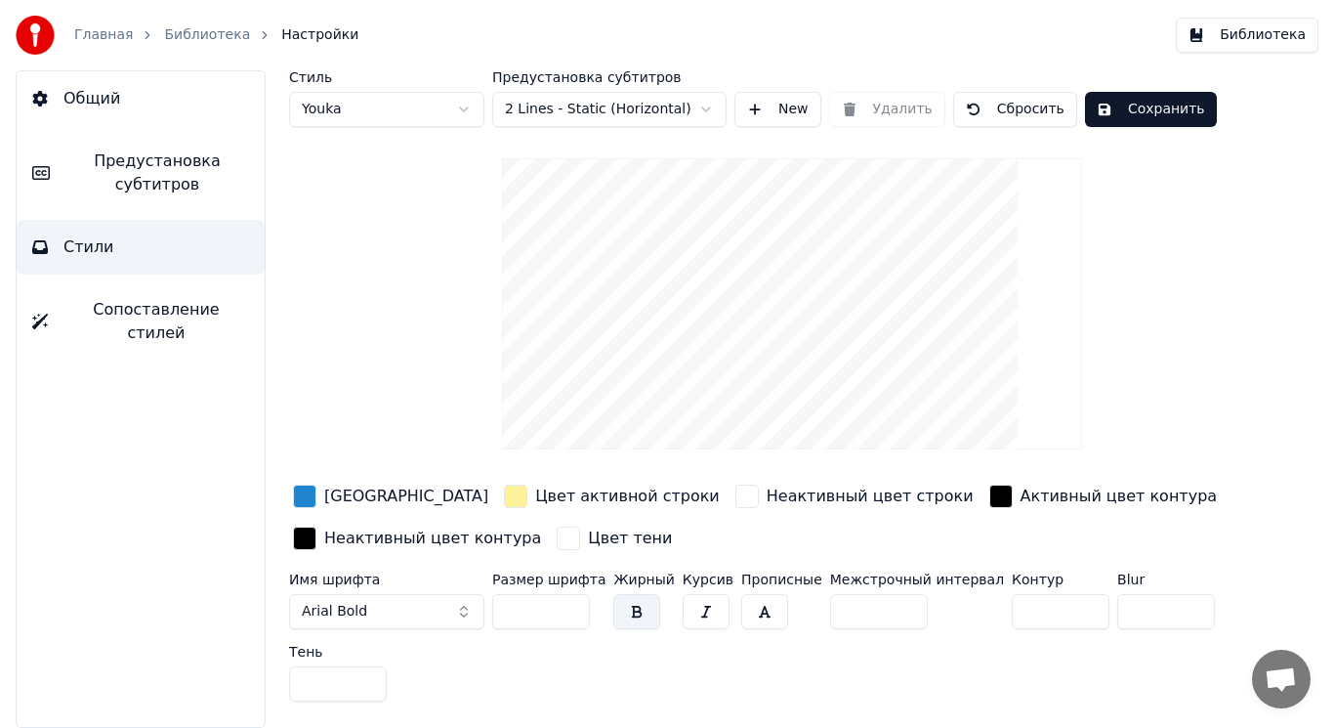
click at [95, 312] on span "Сопоставление стилей" at bounding box center [156, 321] width 186 height 47
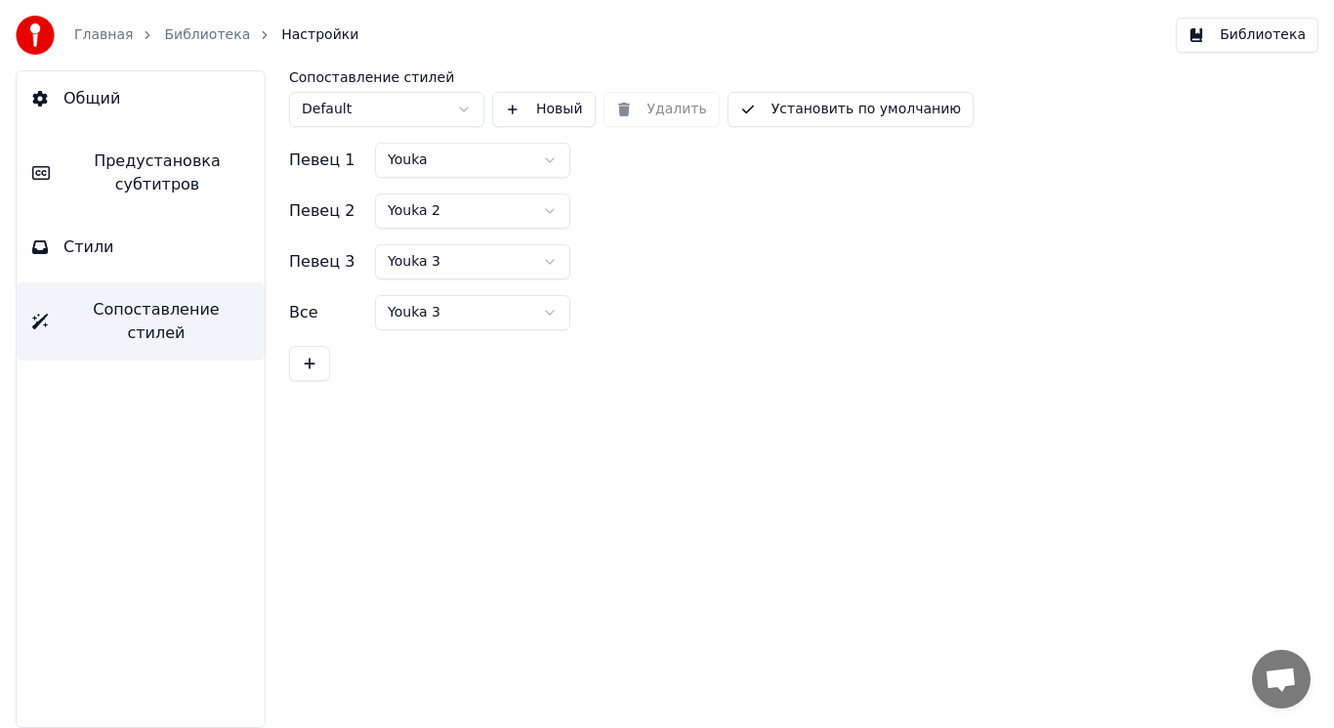
click at [463, 107] on html "Главная Библиотека Настройки Библиотека Общий Предустановка субтитров Стили Соп…" at bounding box center [667, 364] width 1334 height 728
click at [154, 171] on span "Предустановка субтитров" at bounding box center [157, 172] width 184 height 47
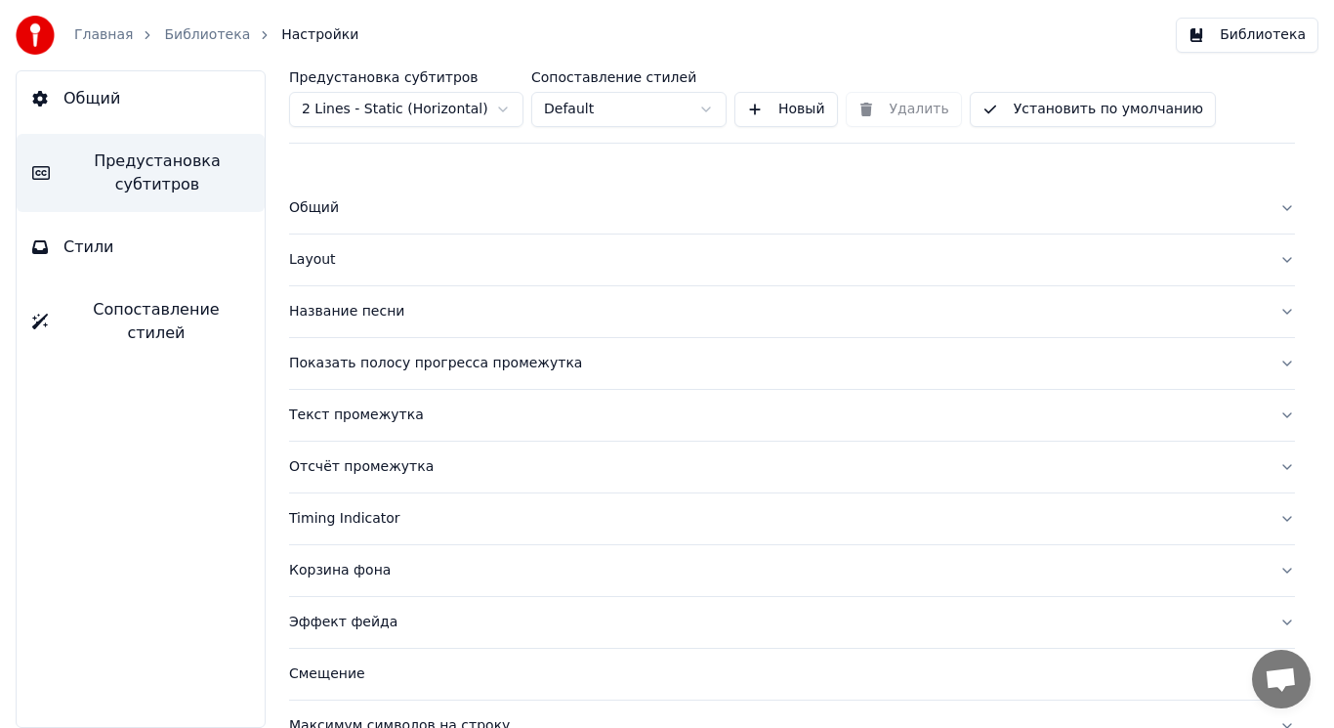
click at [1271, 211] on button "Общий" at bounding box center [792, 208] width 1006 height 51
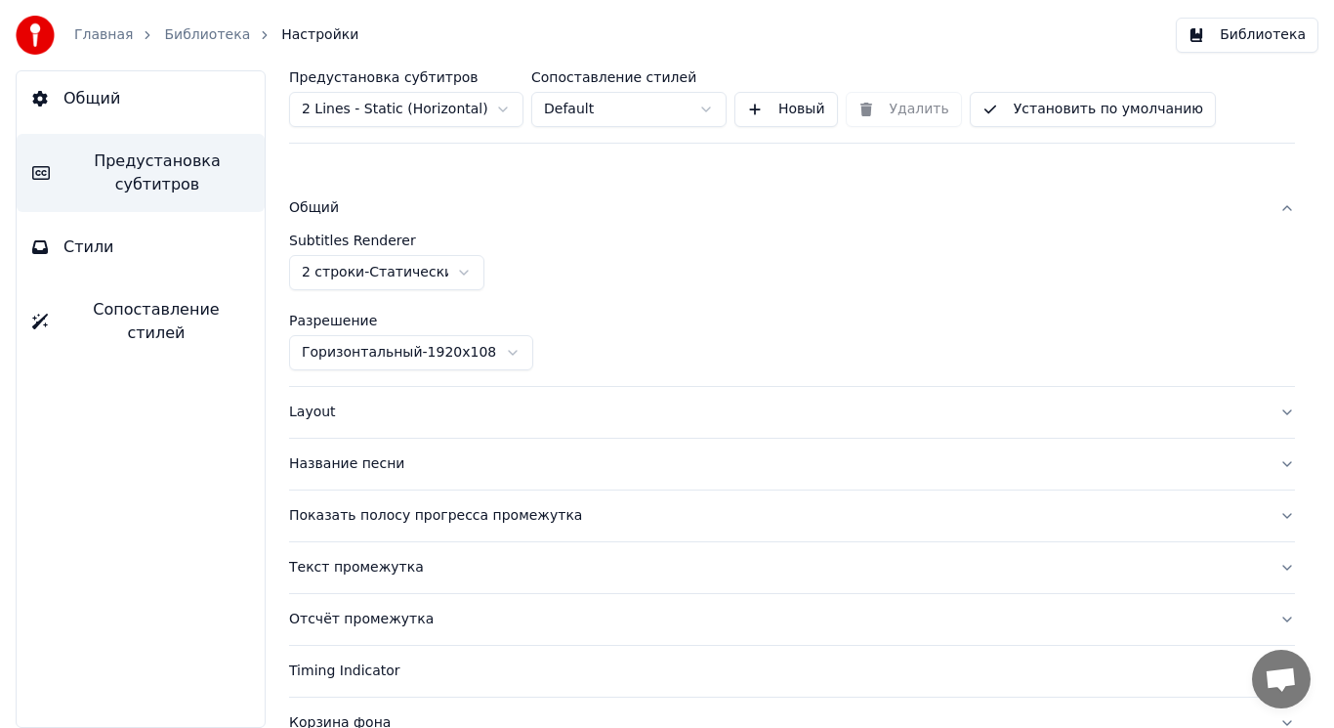
click at [1273, 209] on button "Общий" at bounding box center [792, 208] width 1006 height 51
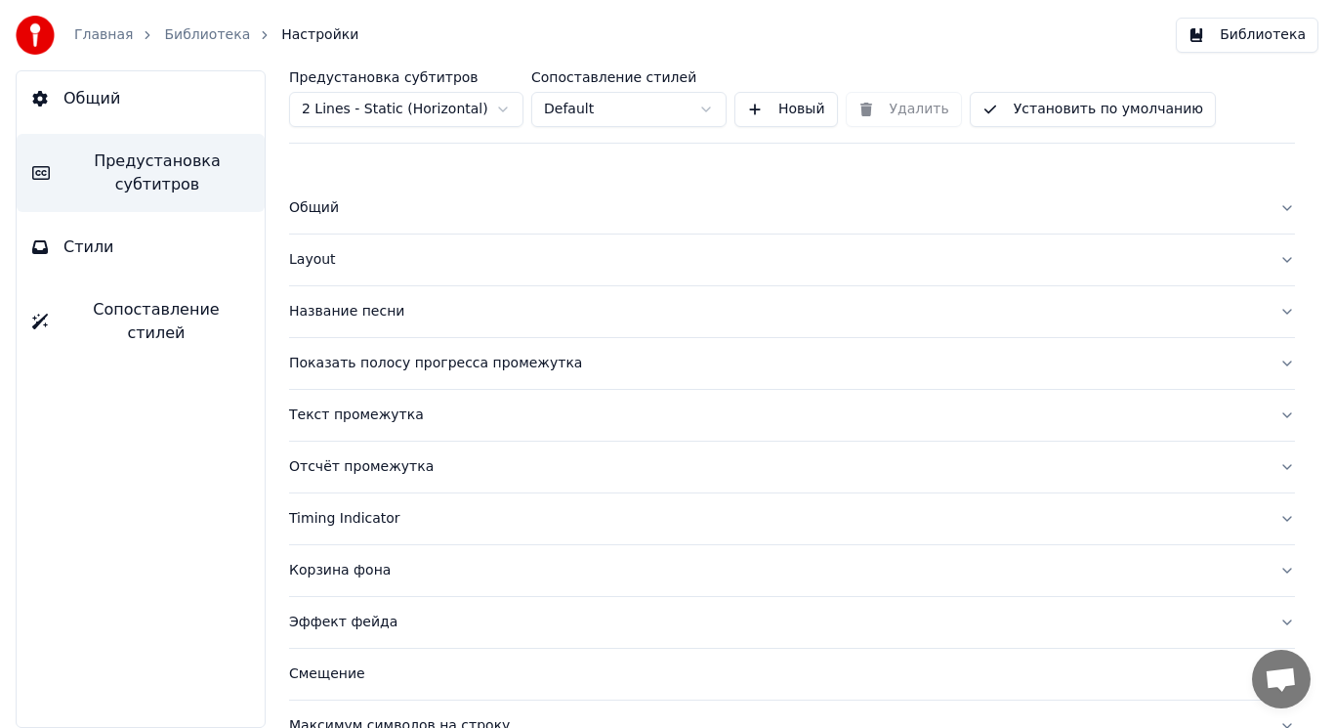
click at [1273, 209] on button "Общий" at bounding box center [792, 208] width 1006 height 51
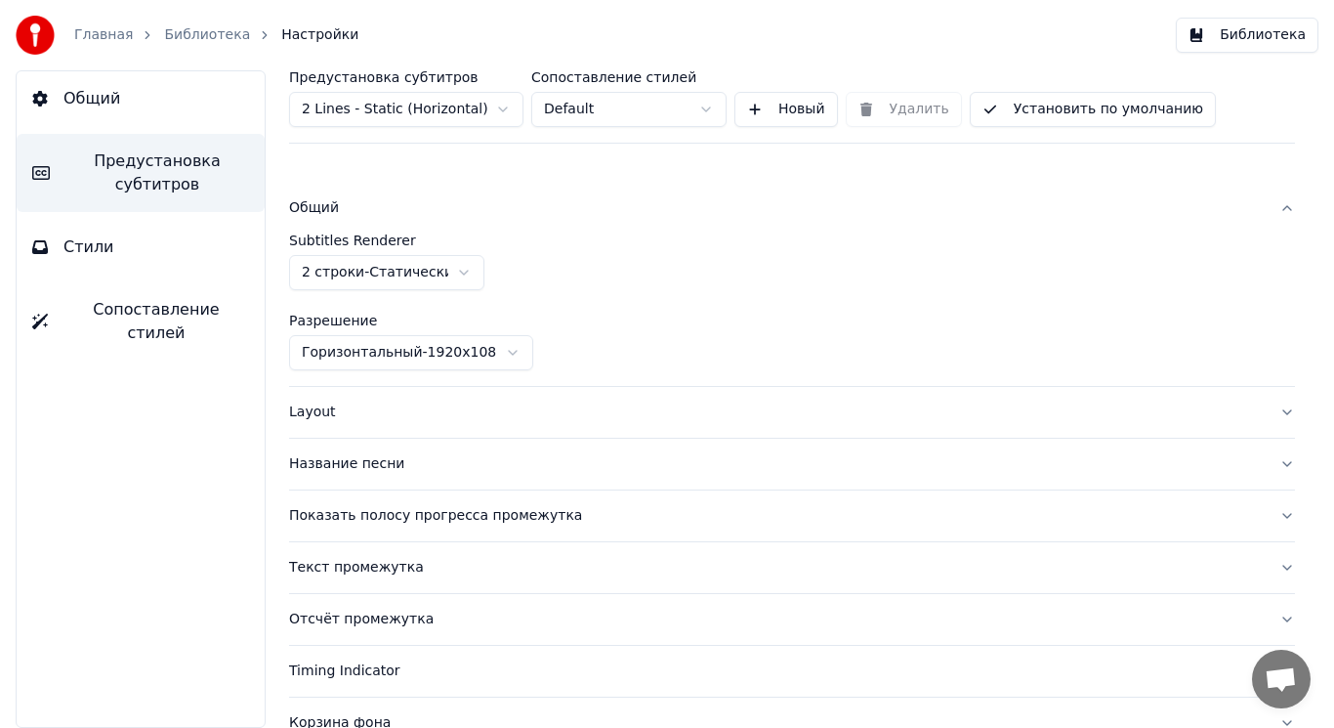
click at [514, 352] on html "Главная Библиотека Настройки Библиотека Общий Предустановка субтитров Стили Соп…" at bounding box center [667, 364] width 1334 height 728
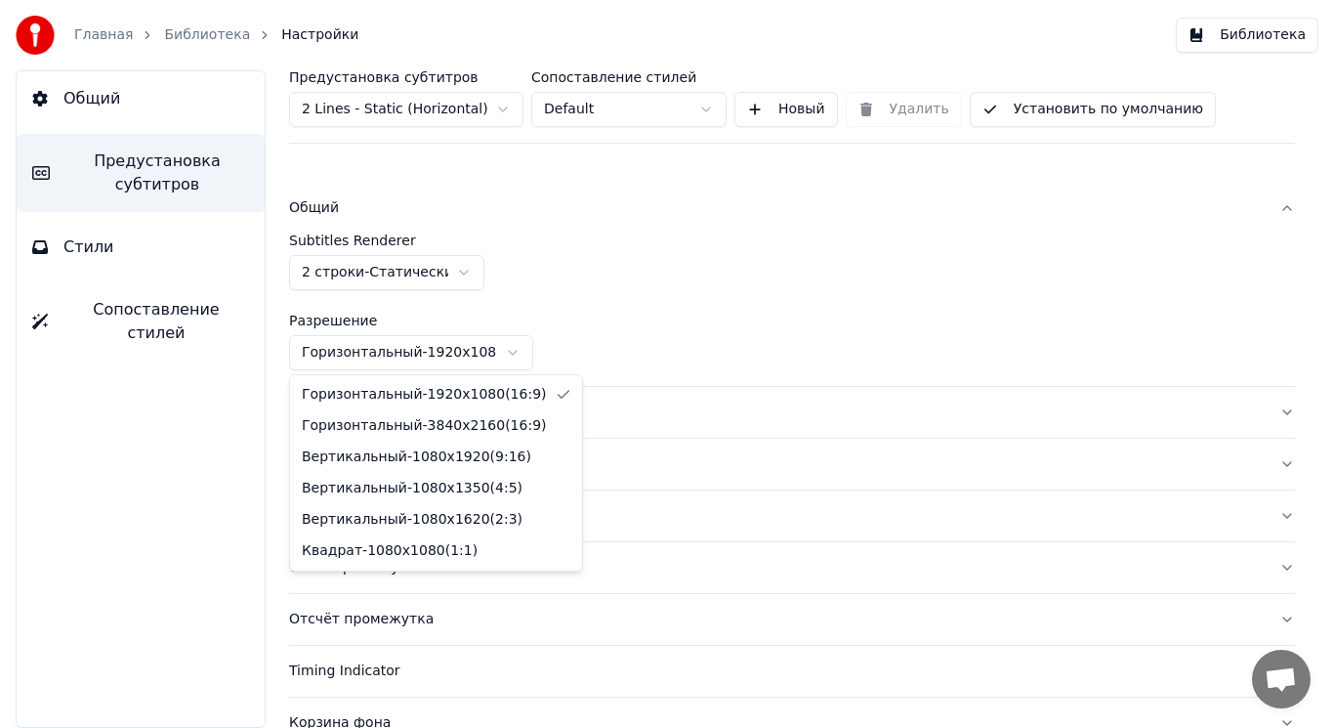
click at [681, 266] on html "Главная Библиотека Настройки Библиотека Общий Предустановка субтитров Стили Соп…" at bounding box center [667, 364] width 1334 height 728
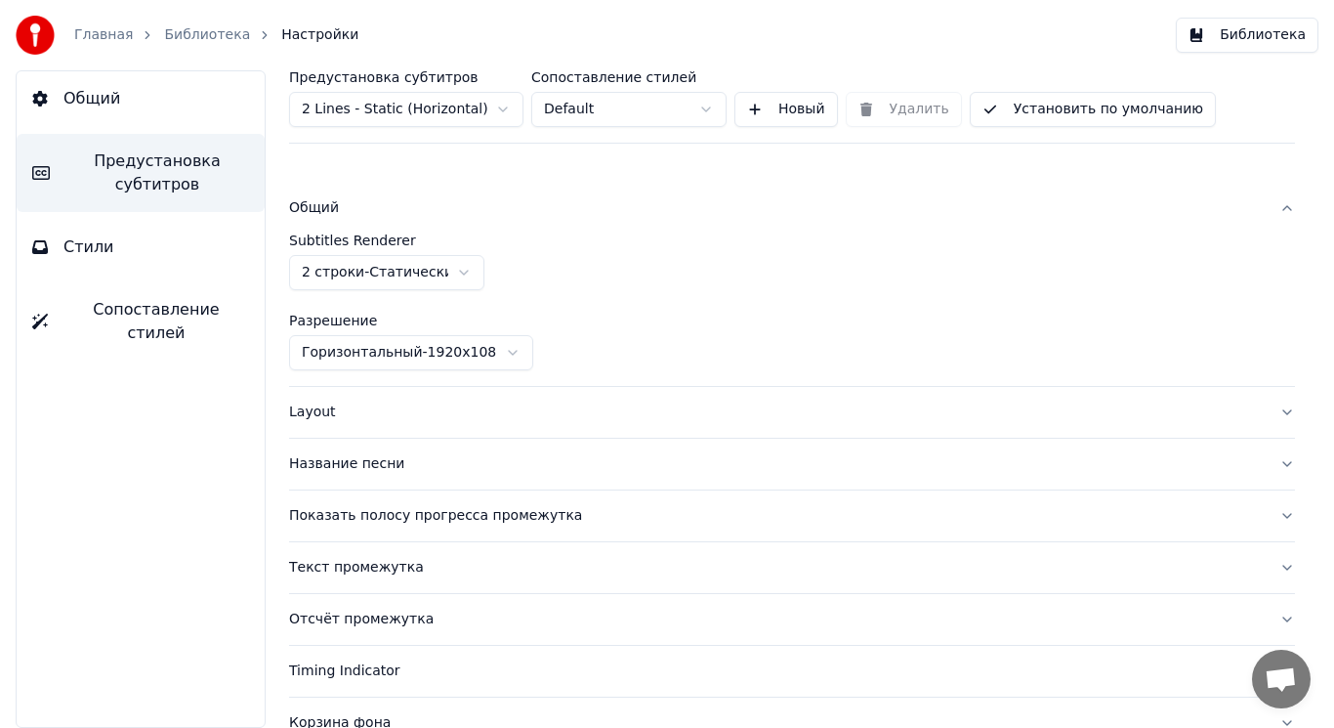
click at [1271, 409] on button "Layout" at bounding box center [792, 412] width 1006 height 51
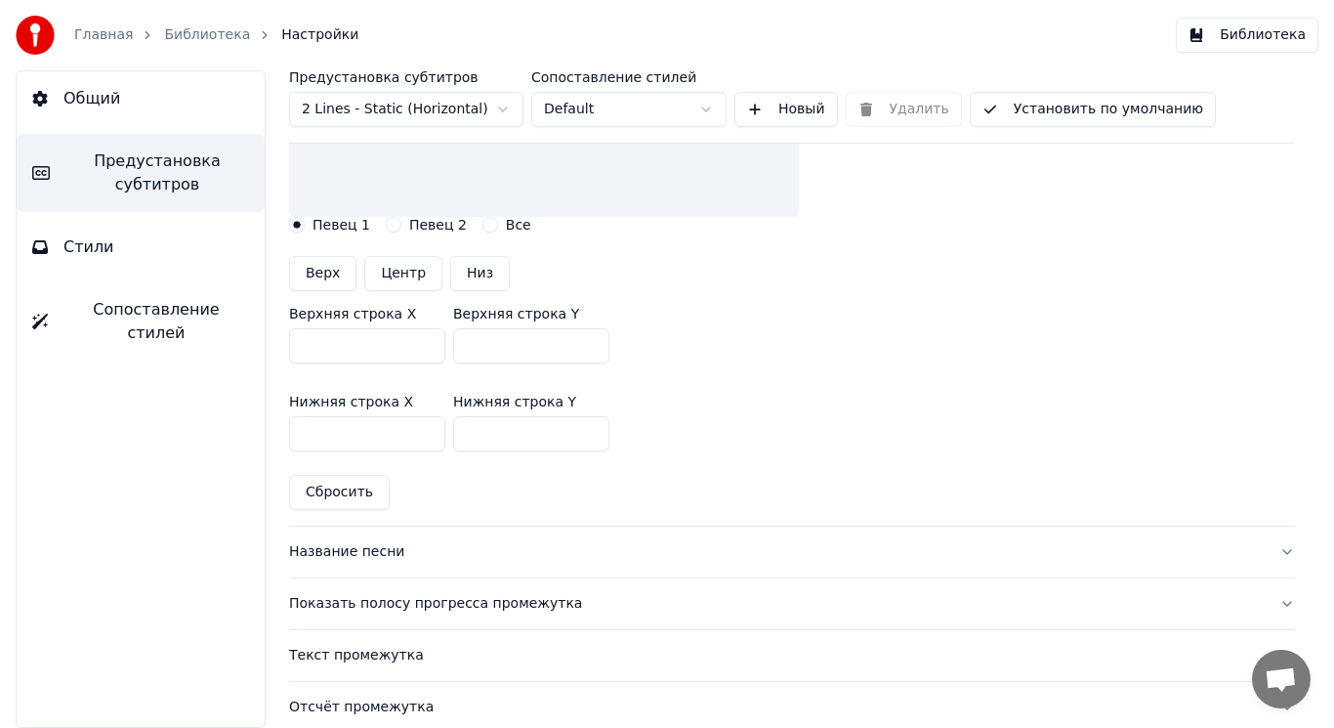
scroll to position [488, 0]
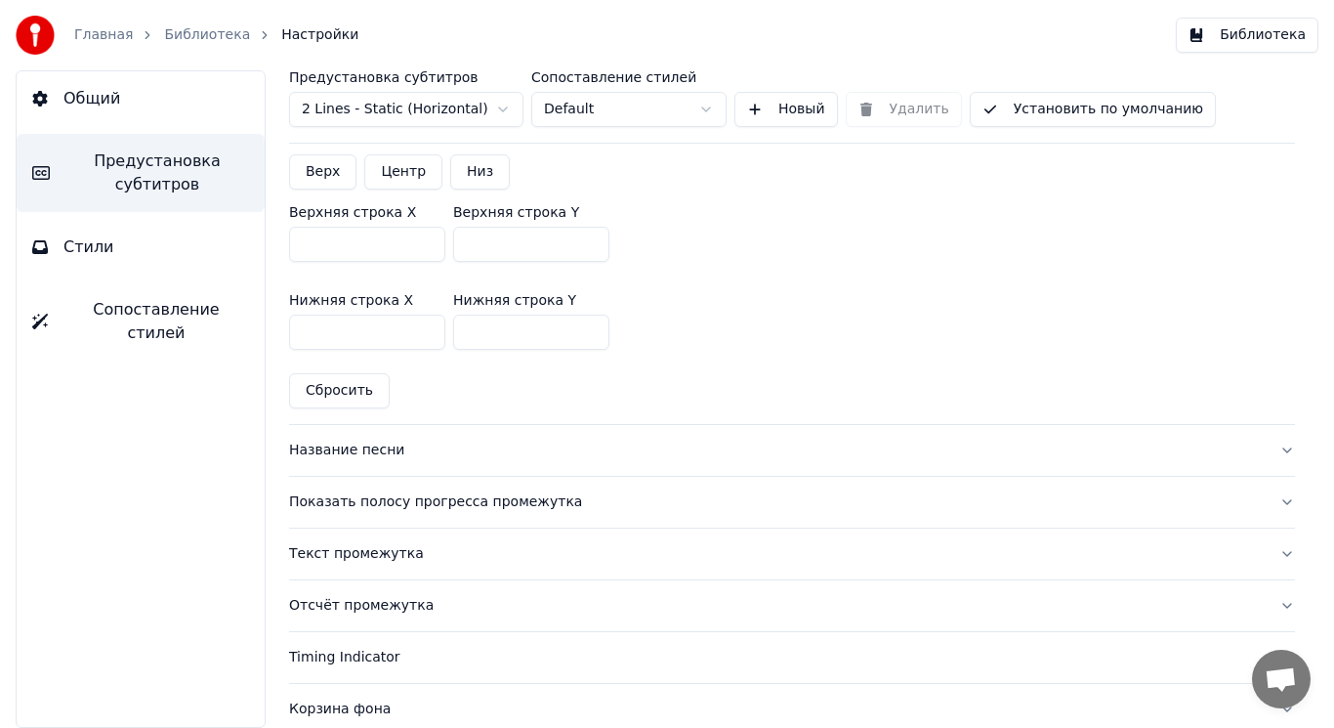
click at [1267, 499] on button "Показать полосу прогресса промежутка" at bounding box center [792, 502] width 1006 height 51
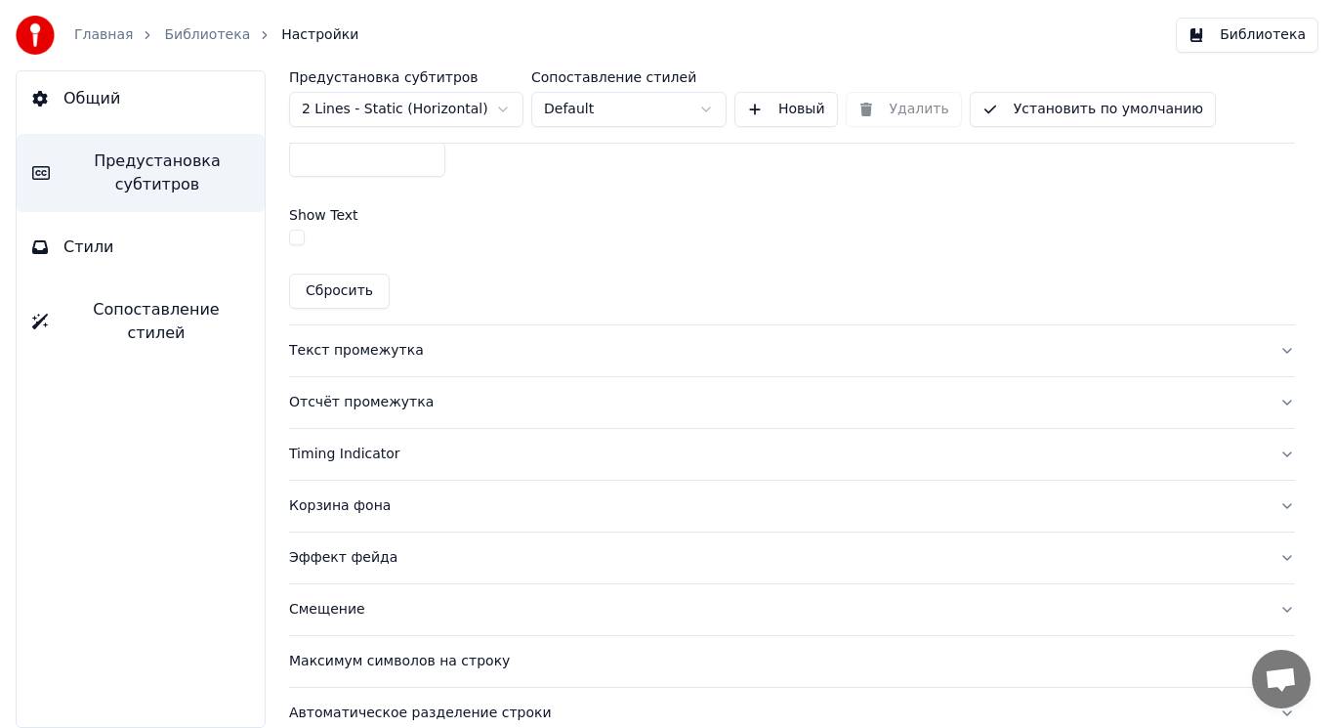
scroll to position [1248, 0]
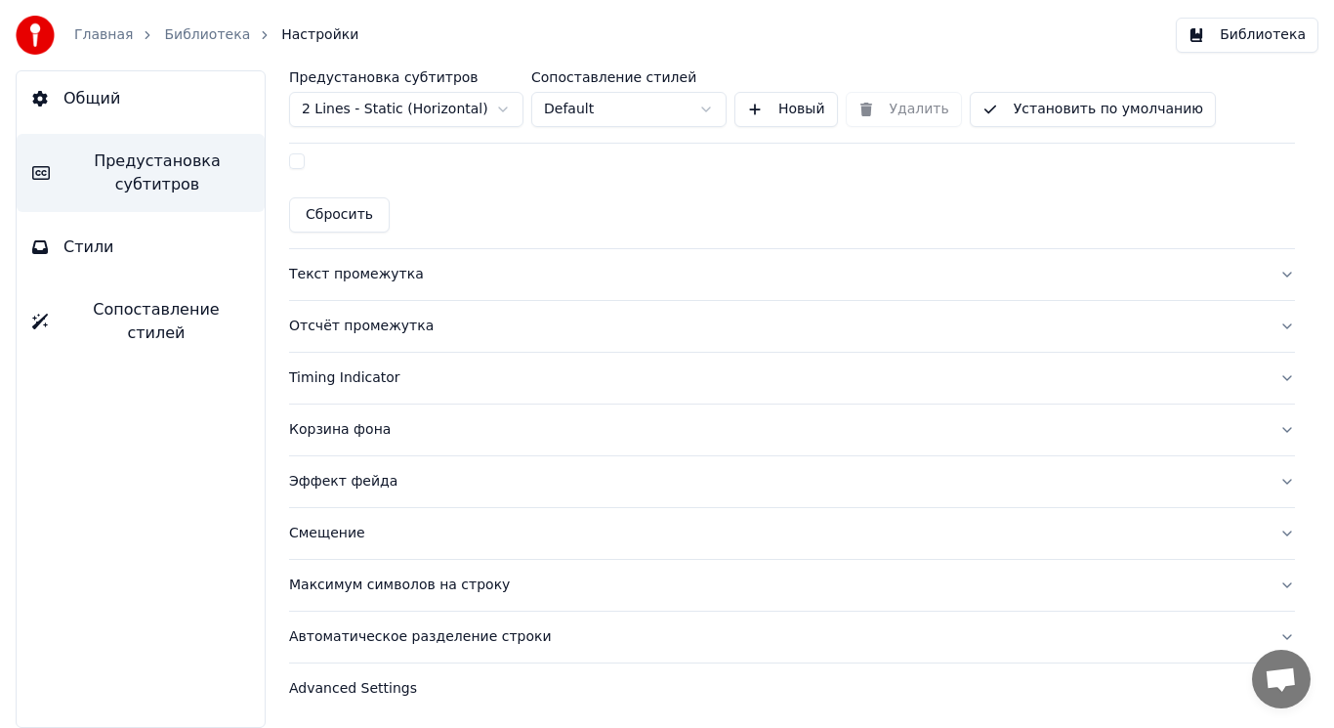
click at [1271, 532] on button "Смещение" at bounding box center [792, 533] width 1006 height 51
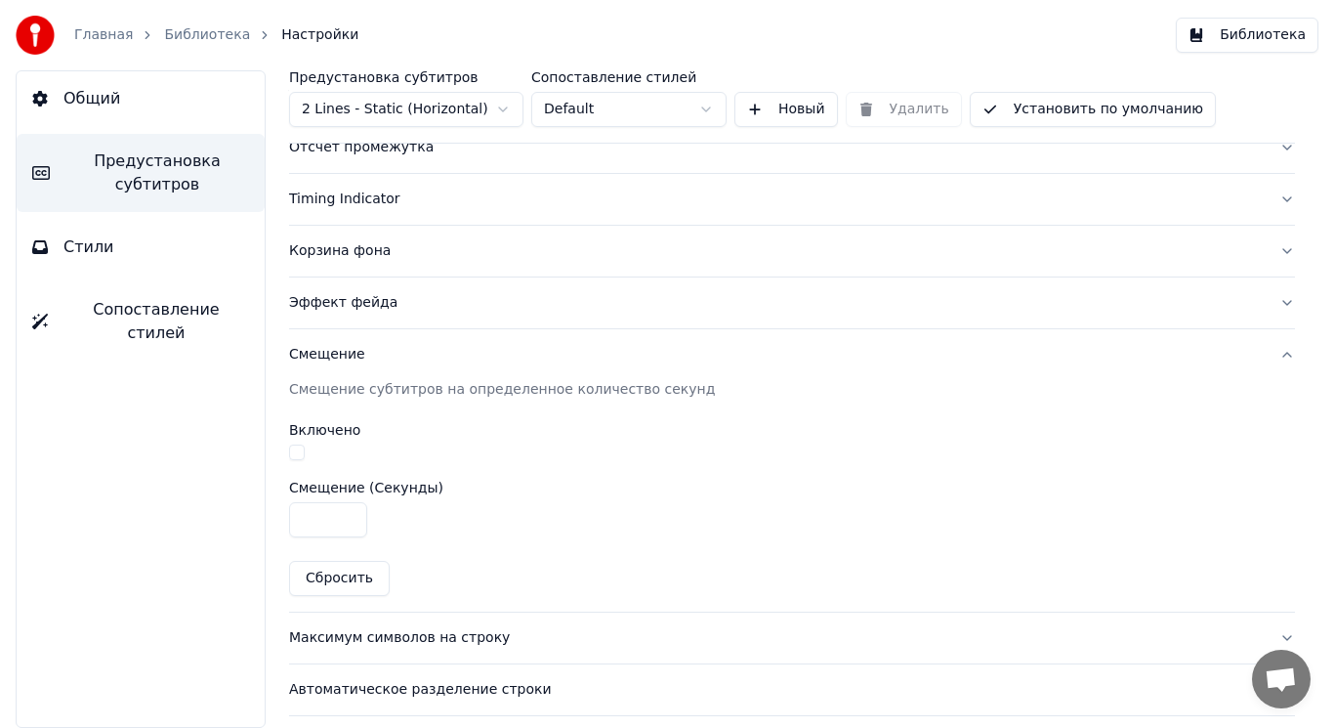
scroll to position [319, 0]
click at [1275, 533] on div "****" at bounding box center [792, 519] width 1006 height 35
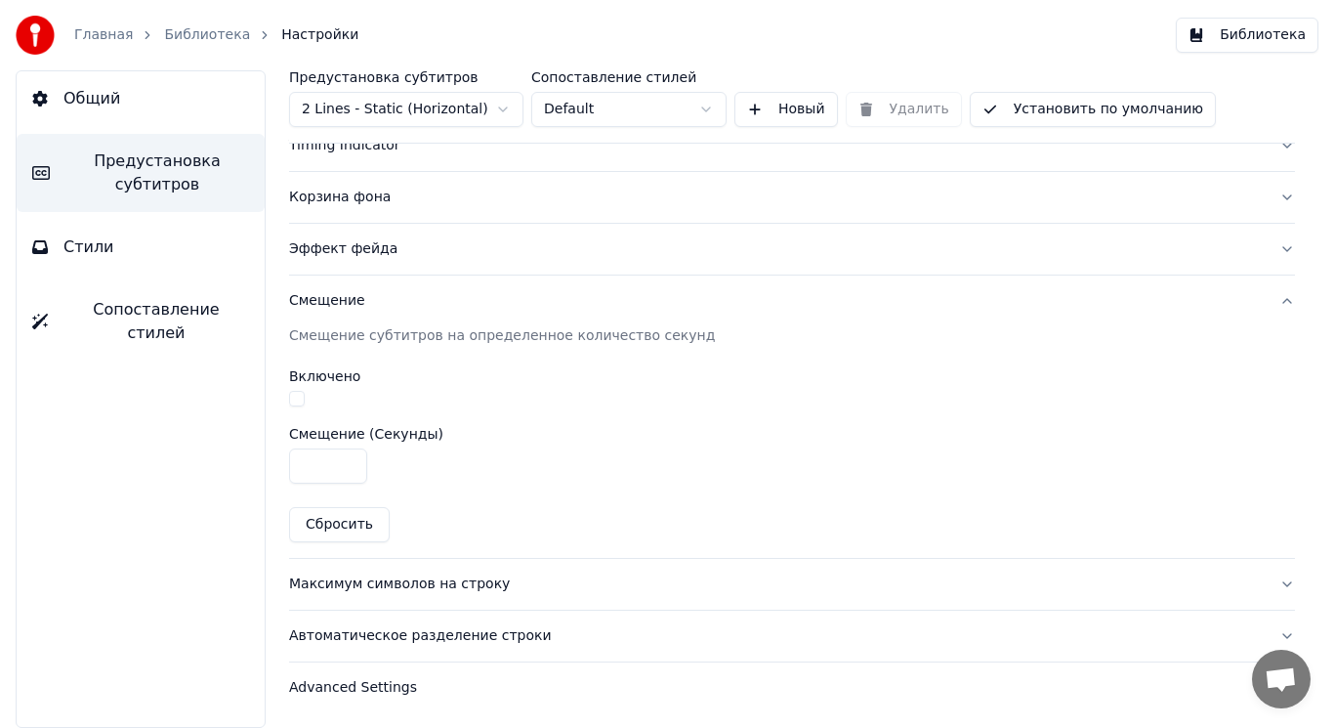
click at [389, 691] on div "Advanced Settings" at bounding box center [776, 688] width 975 height 20
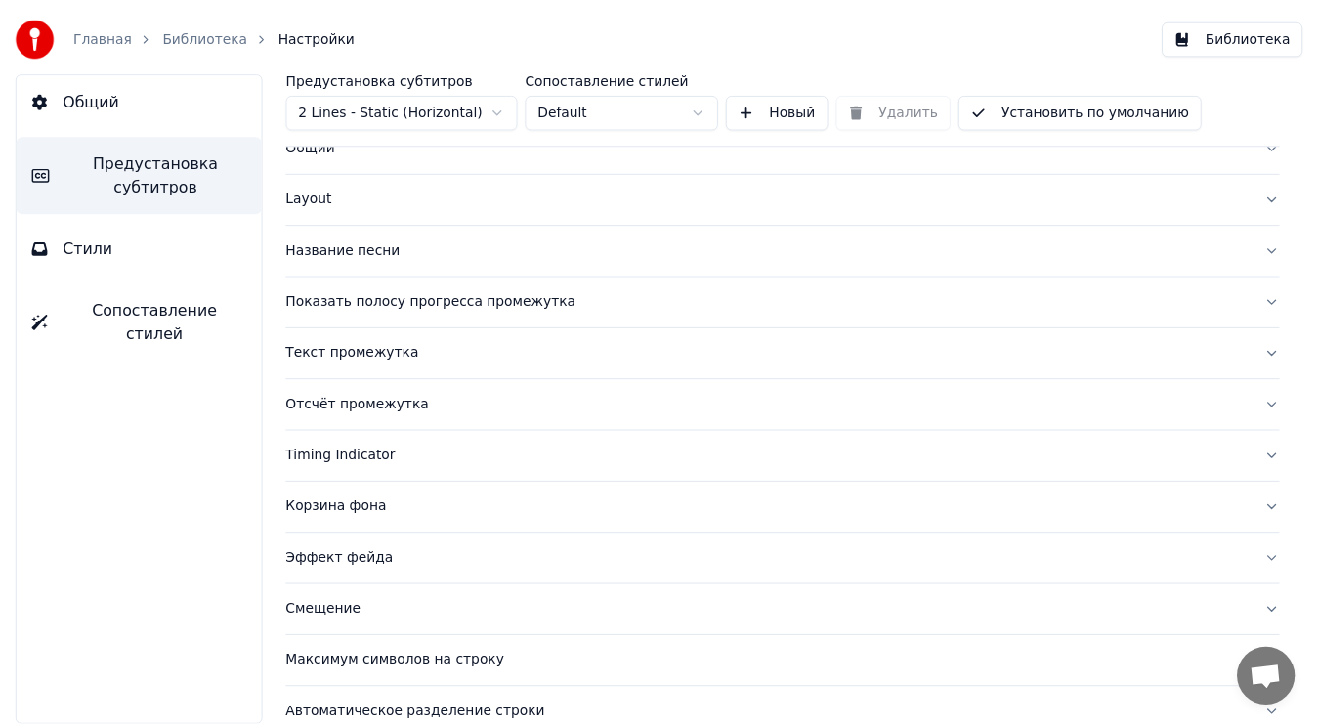
scroll to position [0, 0]
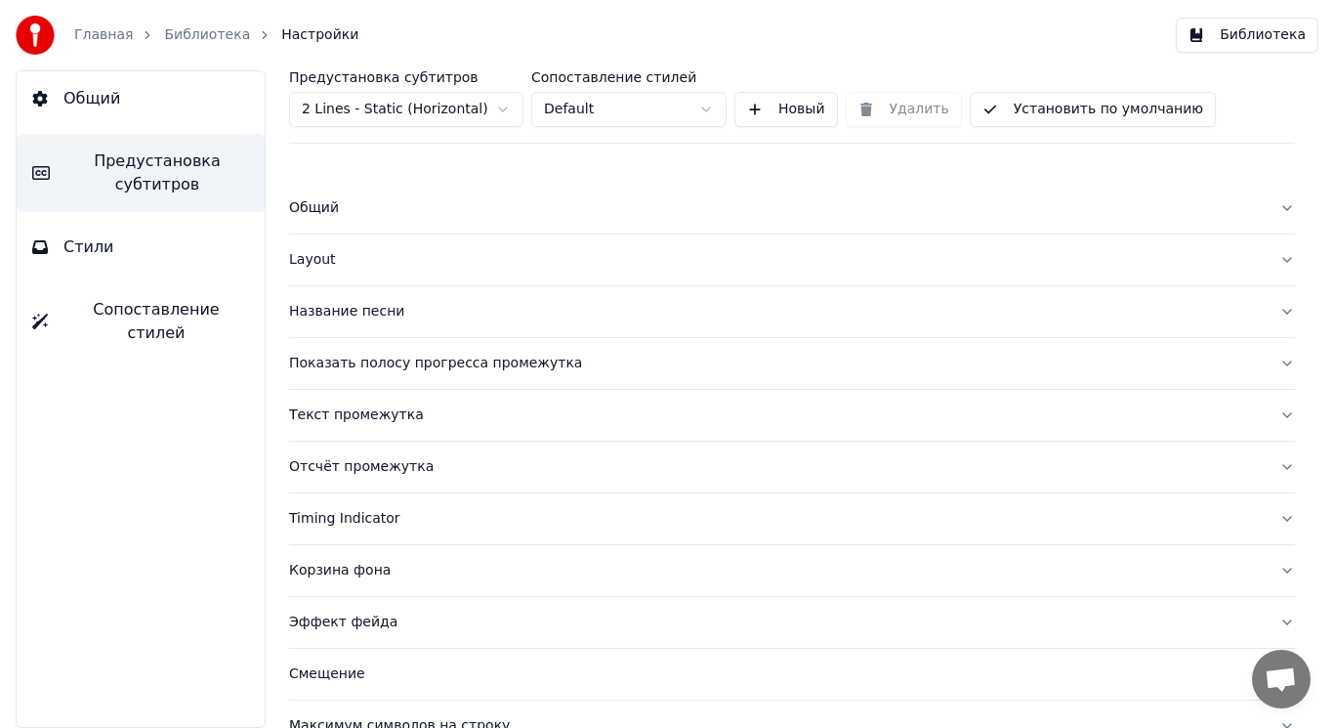
click at [188, 37] on link "Библиотека" at bounding box center [207, 35] width 86 height 20
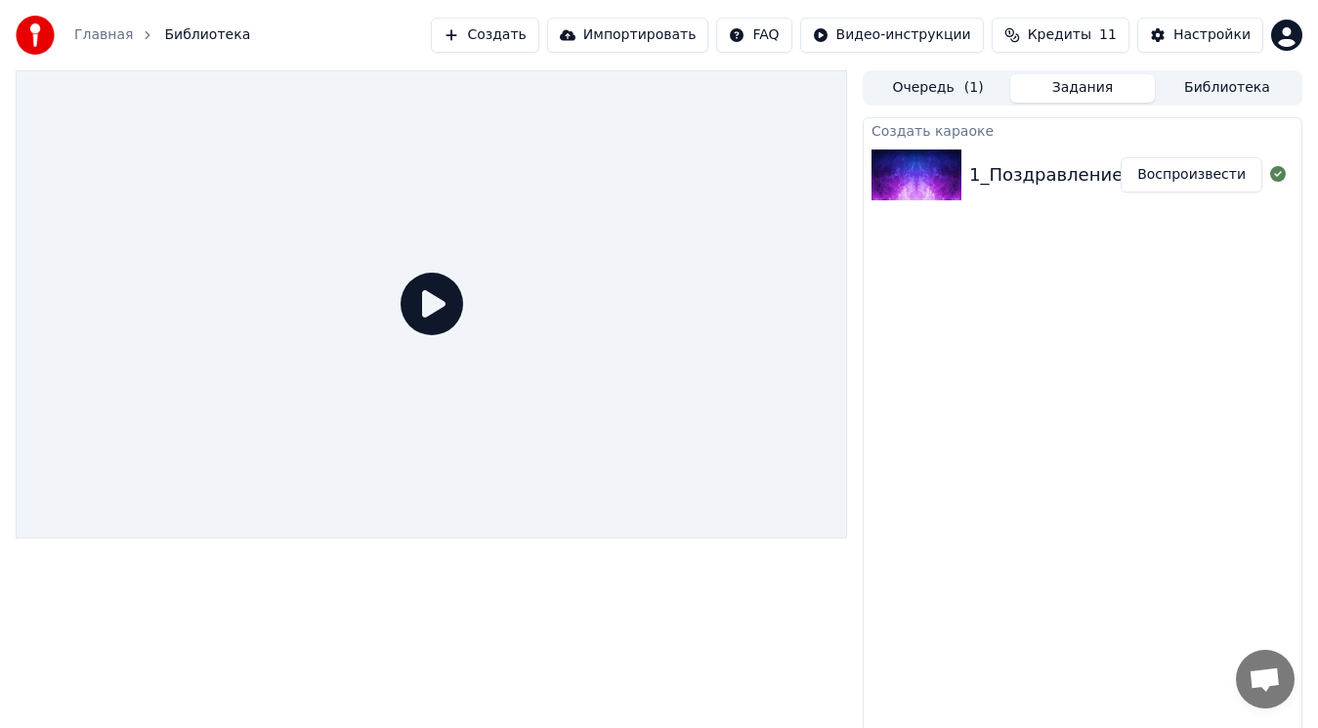
click at [1190, 175] on button "Воспроизвести" at bounding box center [1191, 174] width 142 height 35
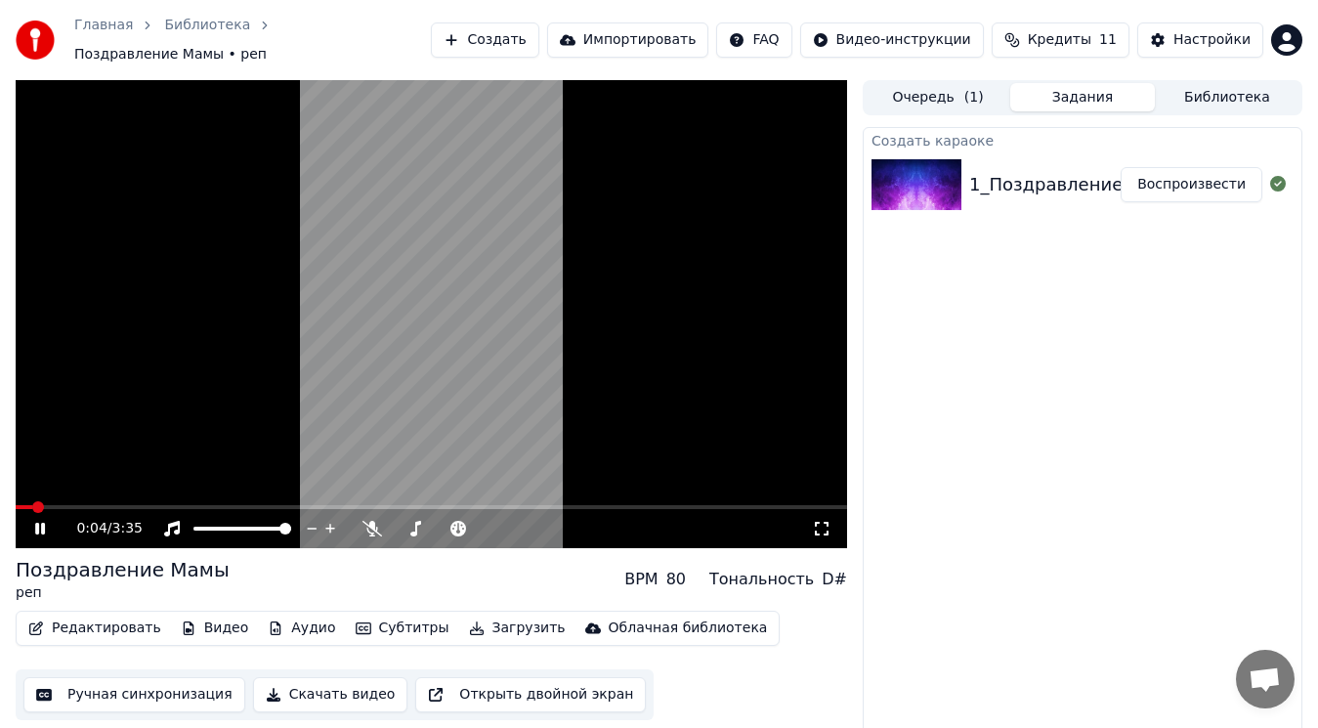
click at [39, 523] on icon at bounding box center [40, 529] width 10 height 12
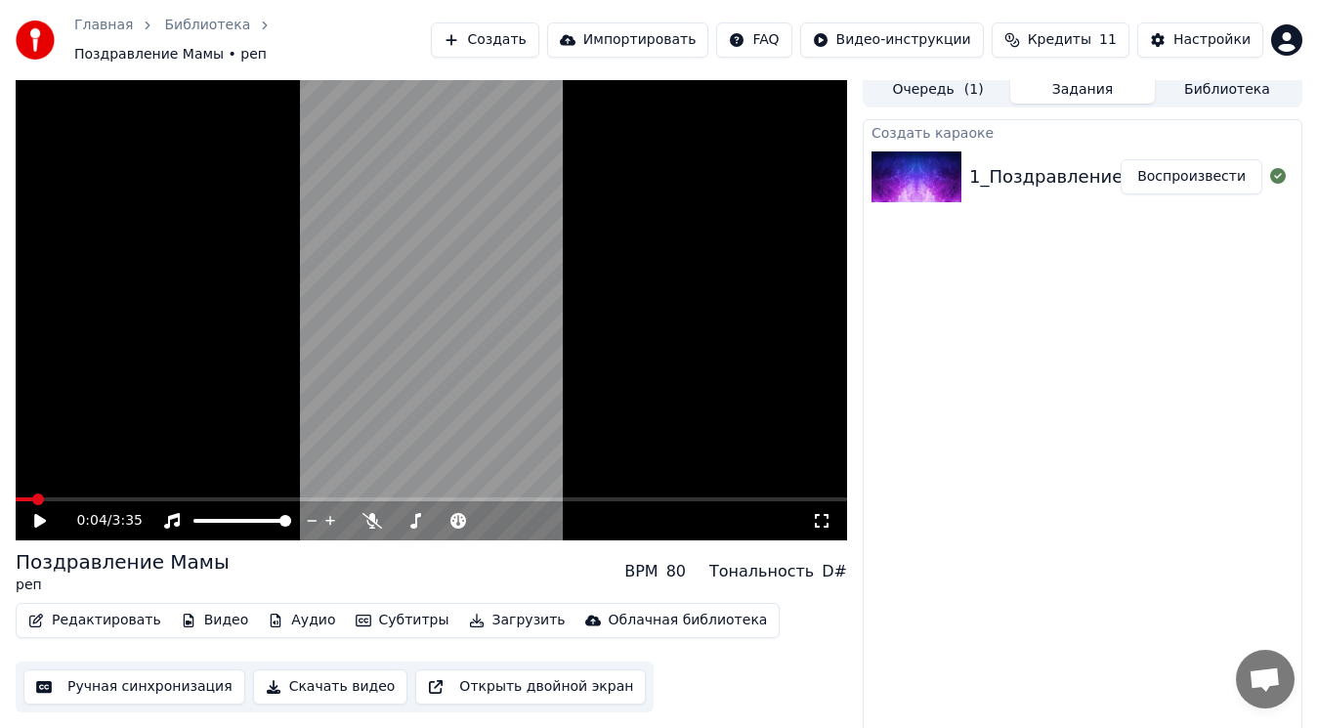
click at [106, 680] on button "Ручная синхронизация" at bounding box center [134, 686] width 222 height 35
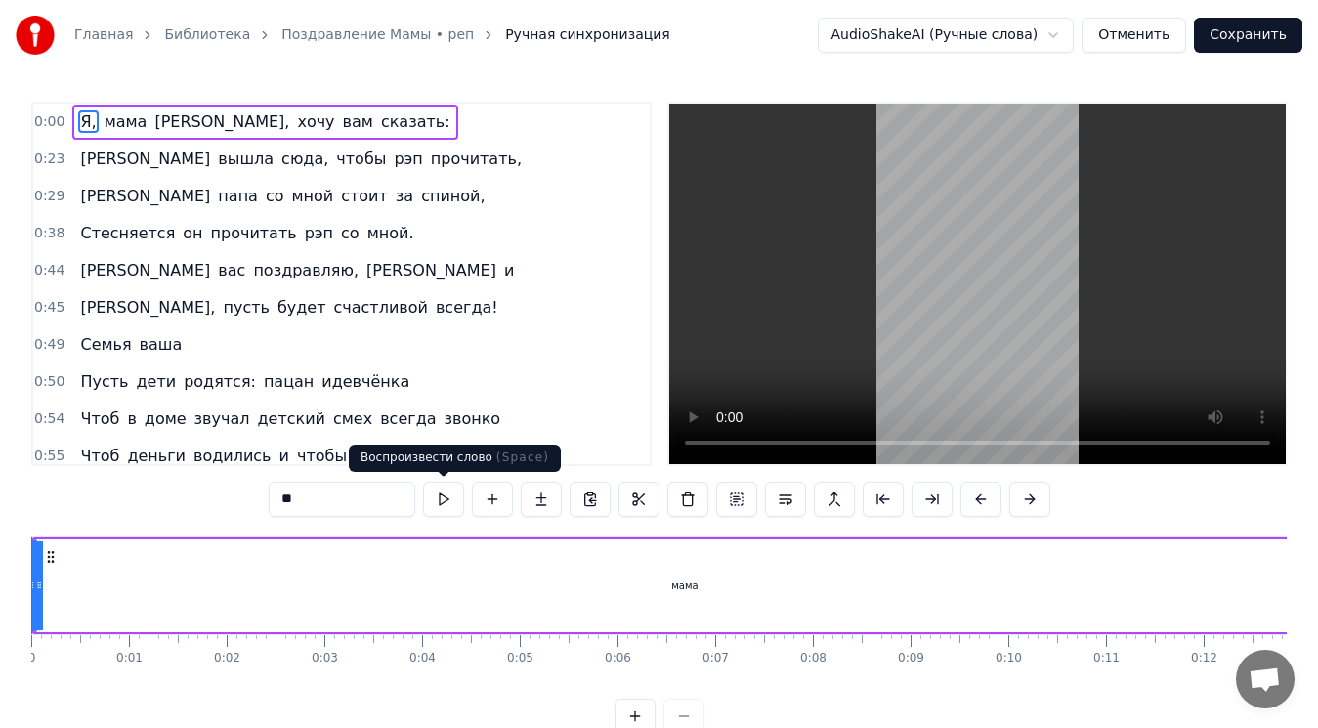
click at [442, 506] on button at bounding box center [443, 499] width 41 height 35
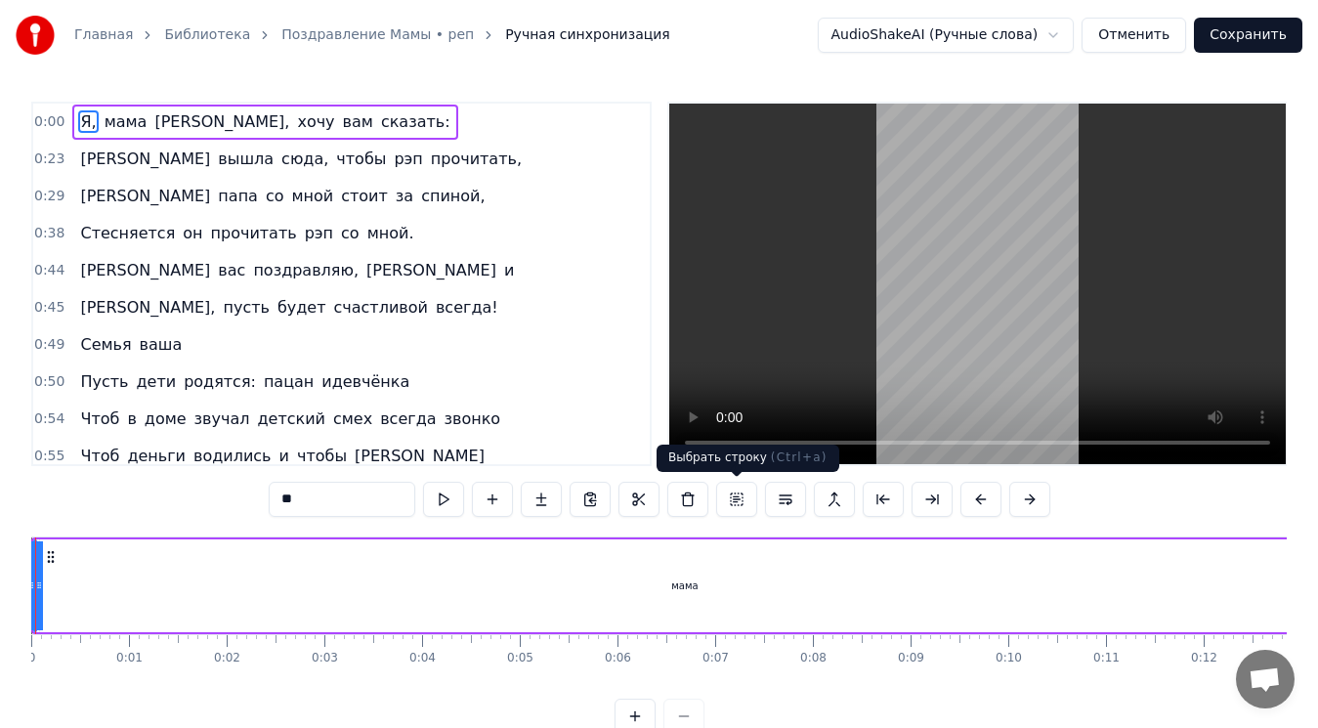
click at [737, 497] on button at bounding box center [736, 499] width 41 height 35
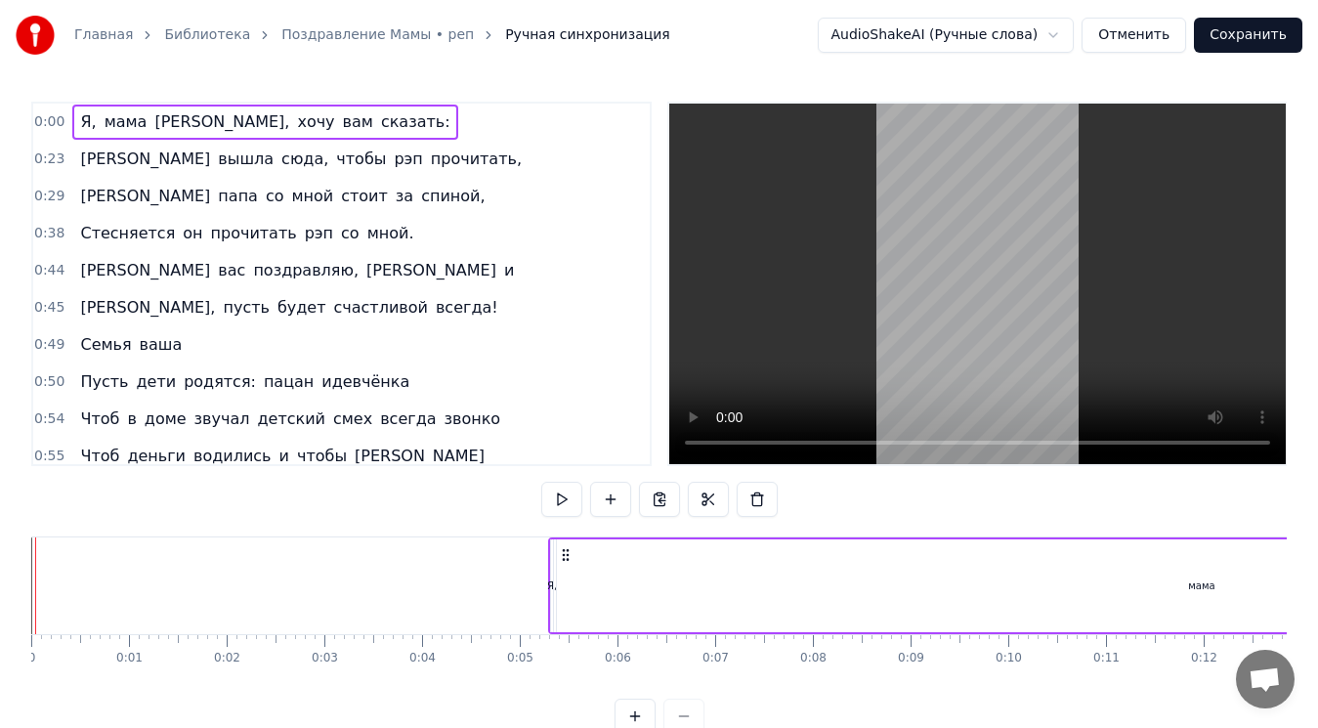
drag, startPoint x: 47, startPoint y: 553, endPoint x: 564, endPoint y: 576, distance: 517.3
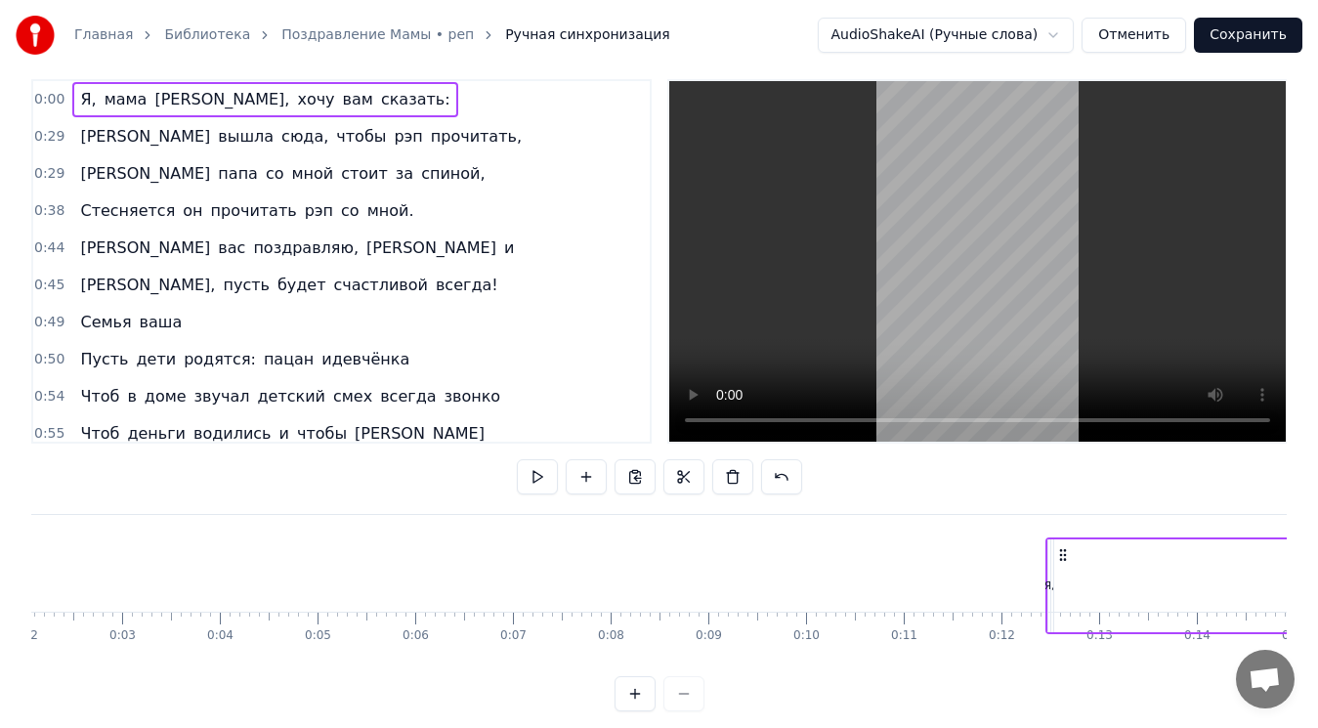
scroll to position [0, 212]
drag, startPoint x: 563, startPoint y: 598, endPoint x: 1027, endPoint y: 511, distance: 472.1
click at [1027, 511] on div "0:00 Я, мама [PERSON_NAME], хочу вам сказать: 0:29 Я вышла сюда, чтобы рэп проч…" at bounding box center [658, 395] width 1255 height 632
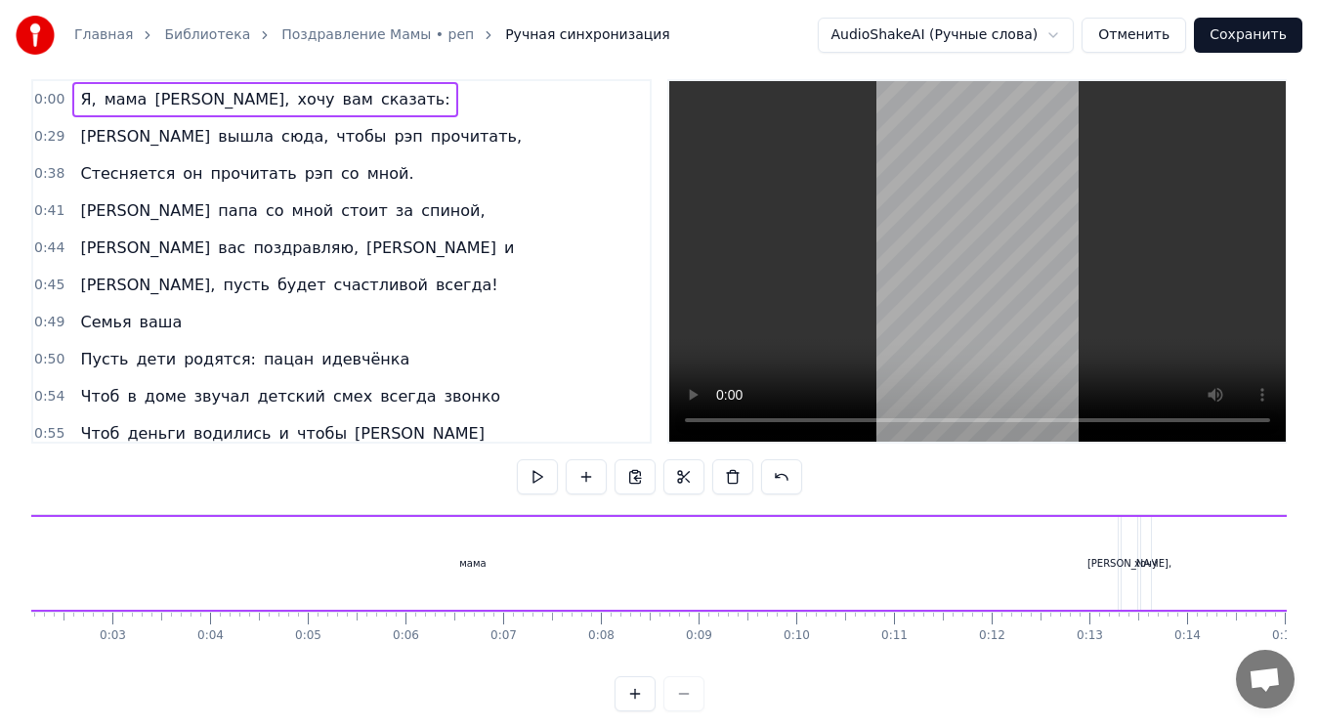
click at [52, 94] on span "0:00" at bounding box center [49, 100] width 30 height 20
click at [49, 101] on span "0:00" at bounding box center [49, 100] width 30 height 20
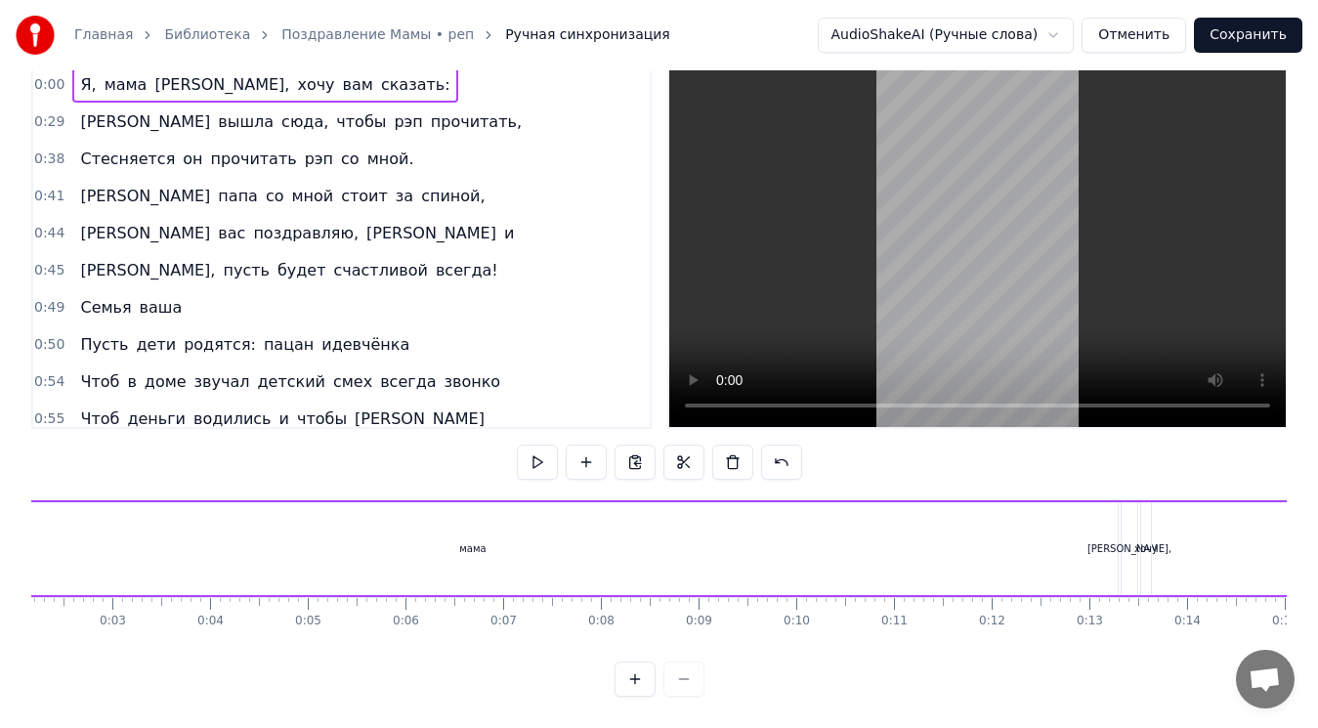
scroll to position [54, 0]
drag, startPoint x: 42, startPoint y: 515, endPoint x: 569, endPoint y: 551, distance: 527.7
click at [569, 551] on div "мама" at bounding box center [472, 548] width 1289 height 93
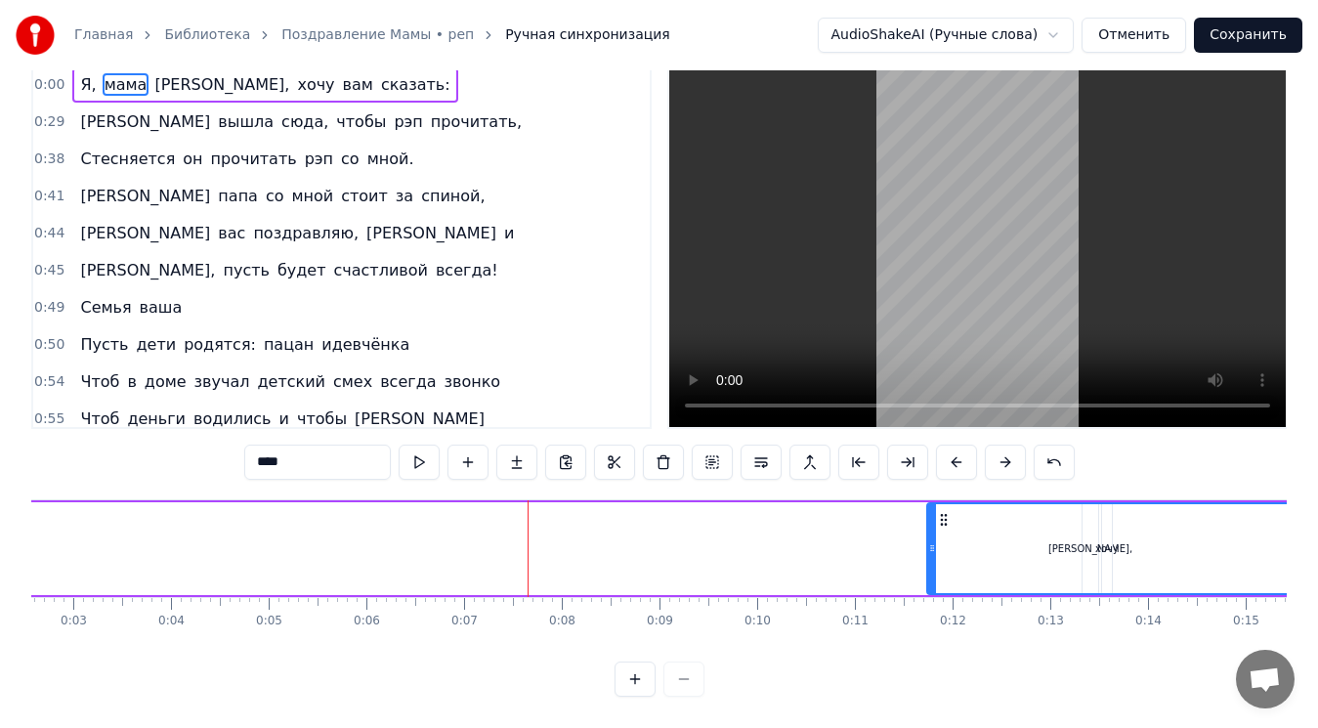
scroll to position [0, 252]
drag, startPoint x: 56, startPoint y: 558, endPoint x: 1029, endPoint y: 527, distance: 973.4
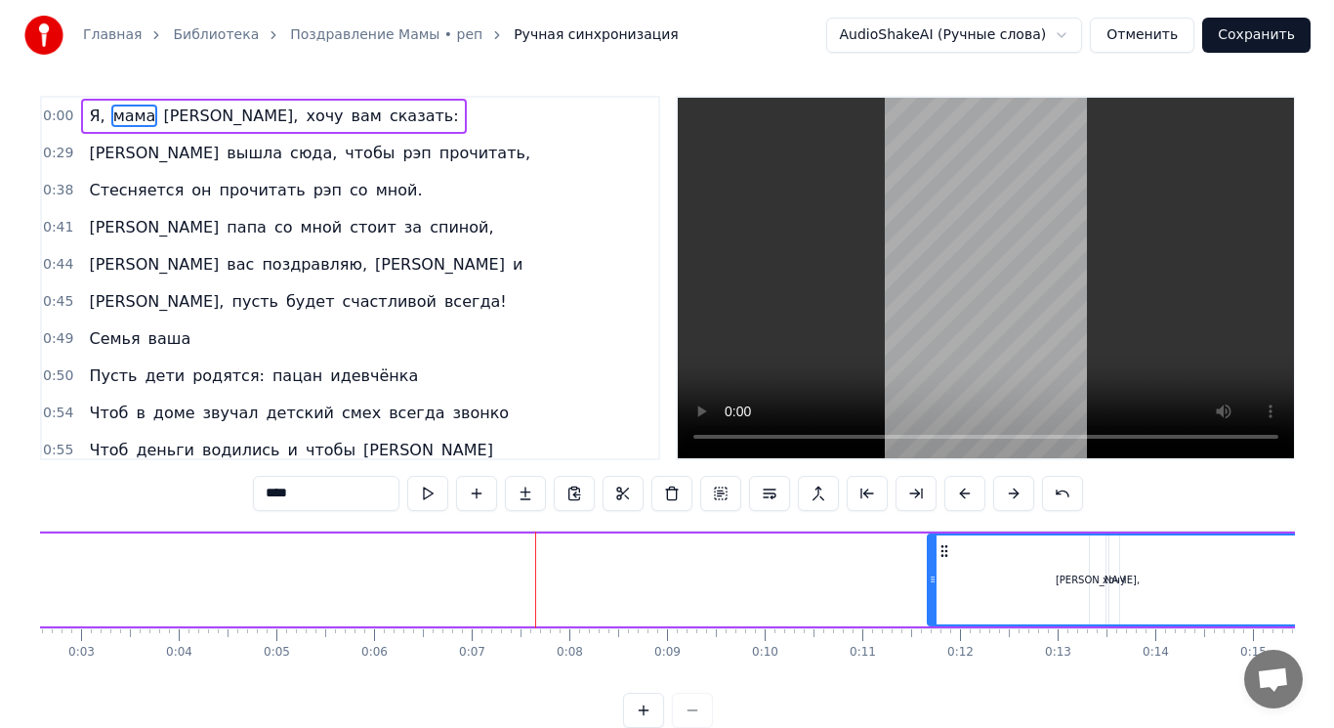
scroll to position [0, 0]
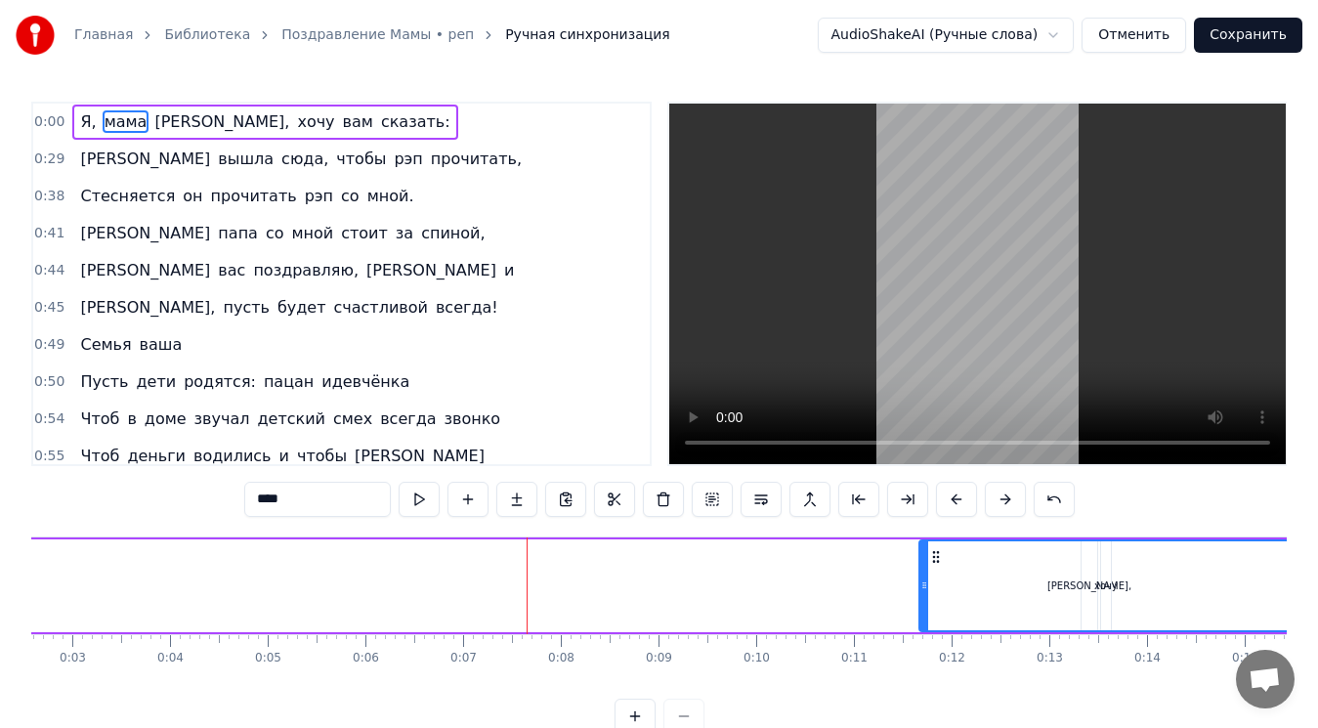
click at [44, 119] on span "0:00" at bounding box center [49, 122] width 30 height 20
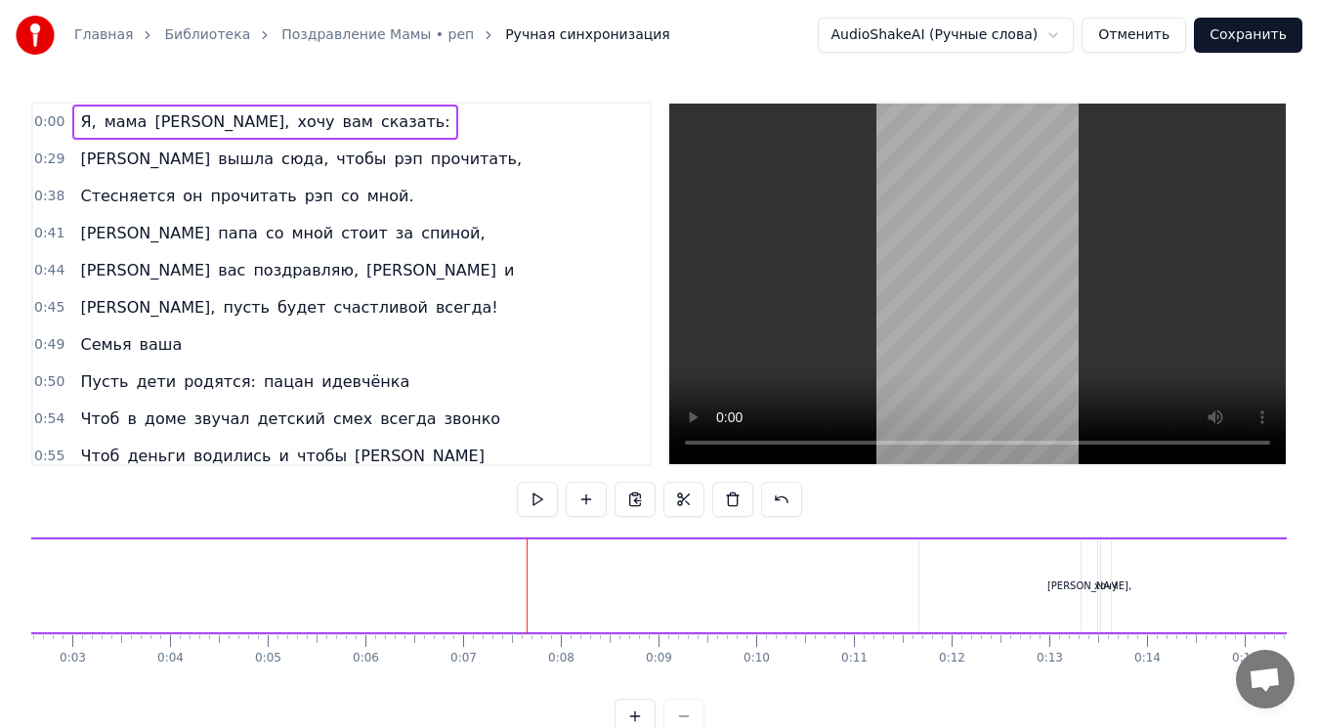
click at [195, 38] on link "Библиотека" at bounding box center [207, 35] width 86 height 20
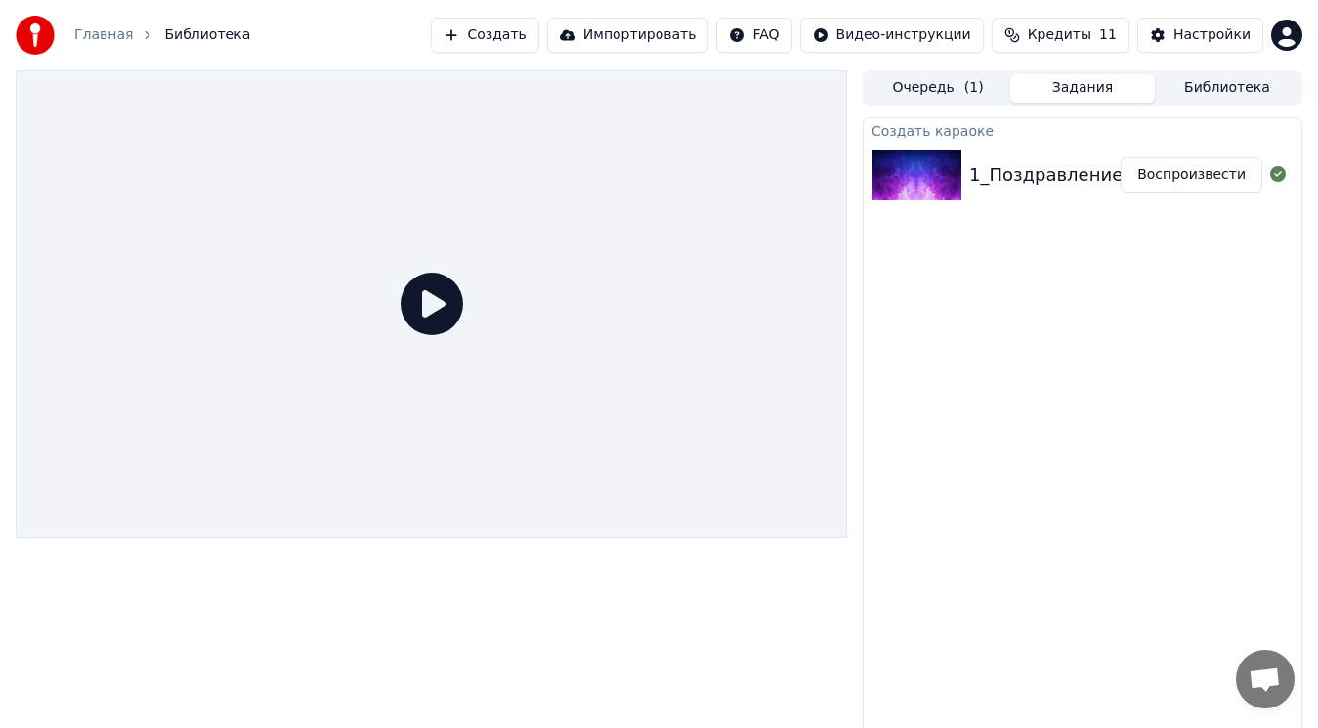
click at [1200, 38] on div "Настройки" at bounding box center [1211, 35] width 77 height 20
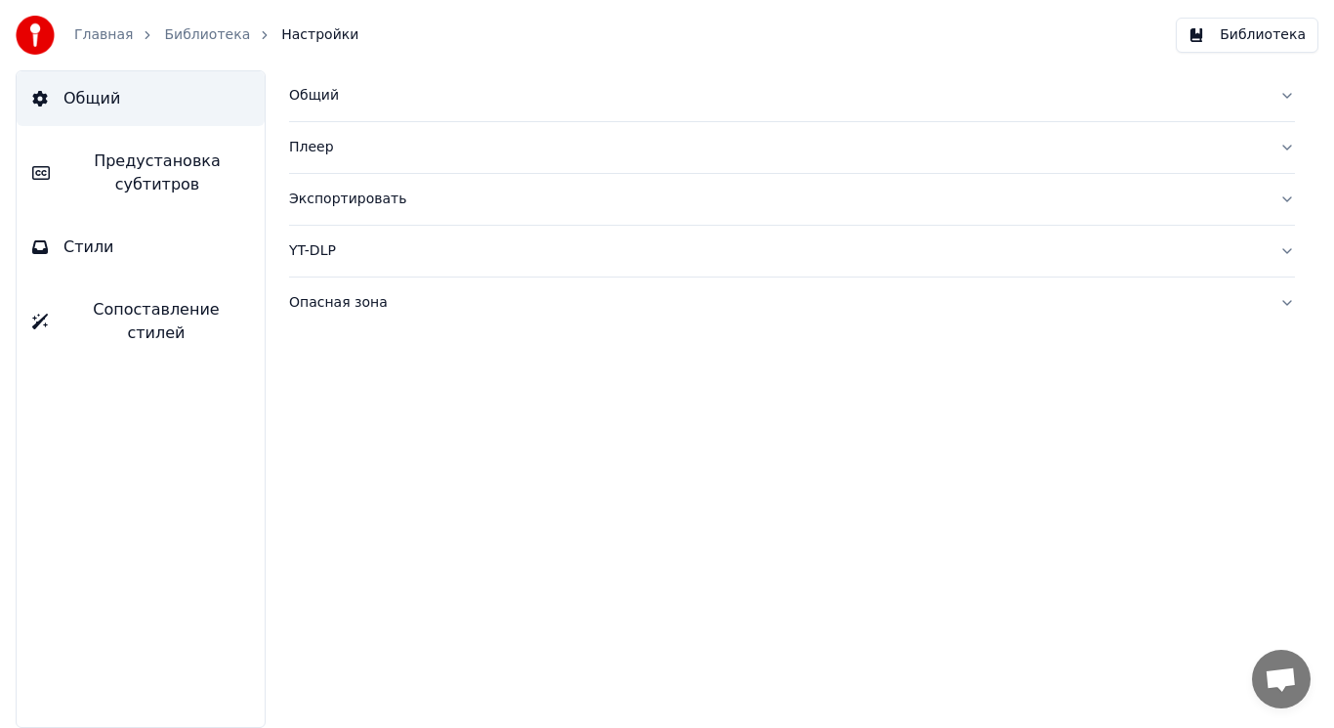
click at [1284, 97] on button "Общий" at bounding box center [792, 95] width 1006 height 51
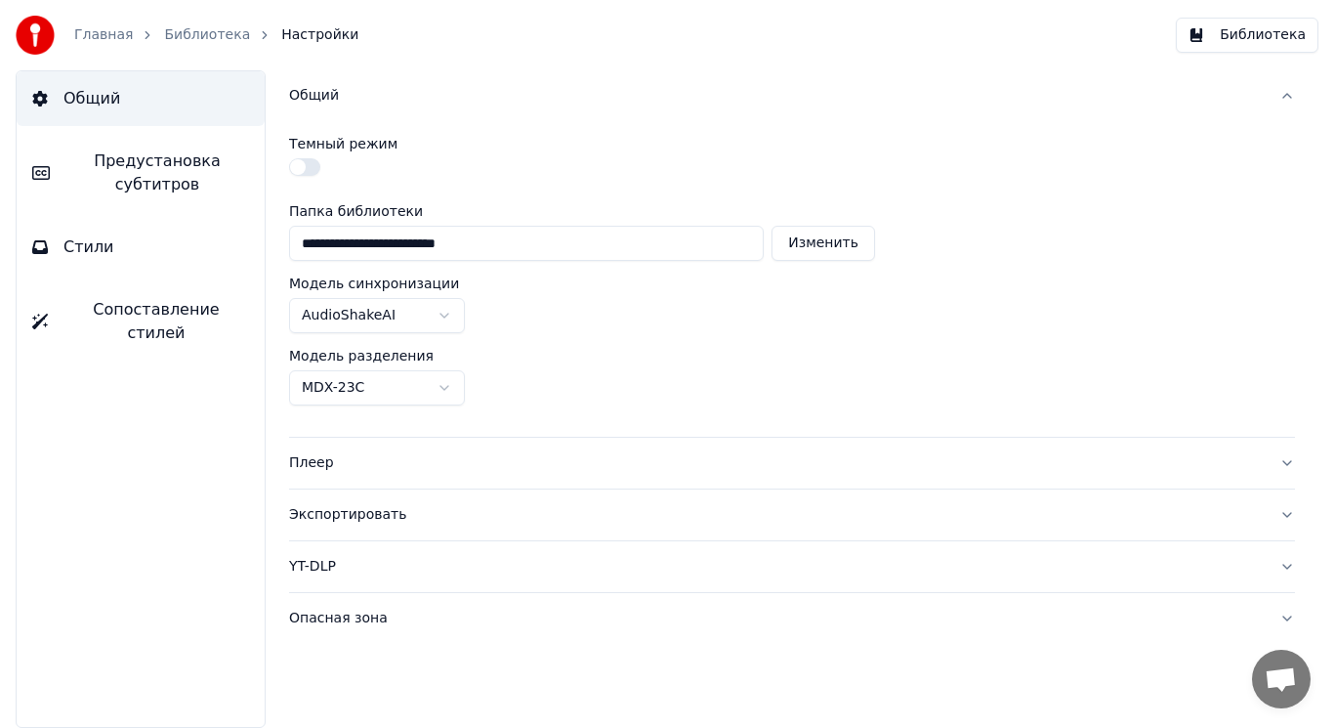
click at [443, 314] on html "**********" at bounding box center [667, 364] width 1334 height 728
